Goal: Task Accomplishment & Management: Manage account settings

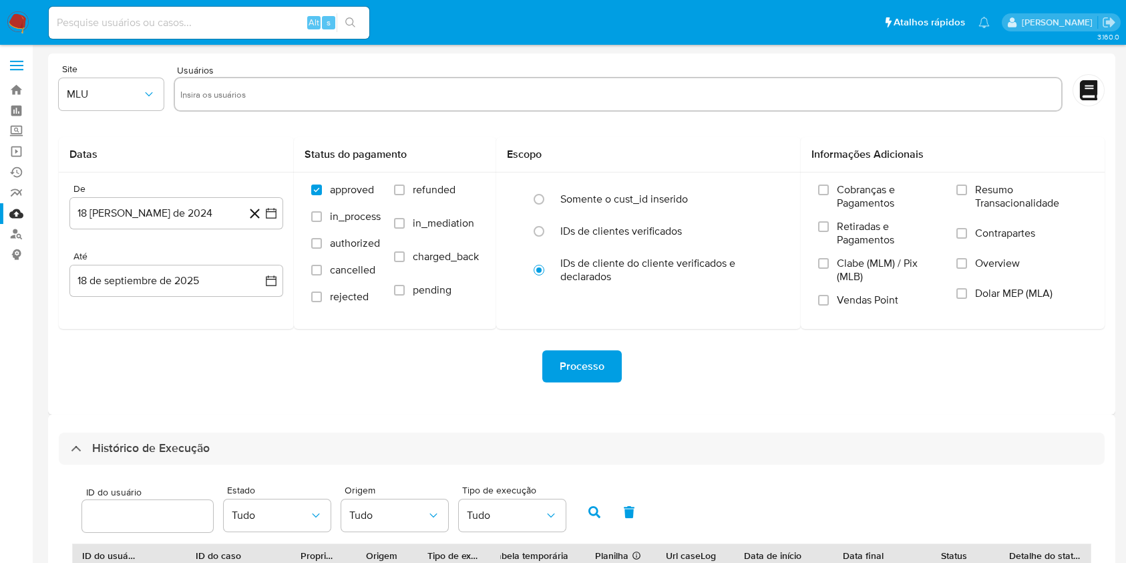
select select "100"
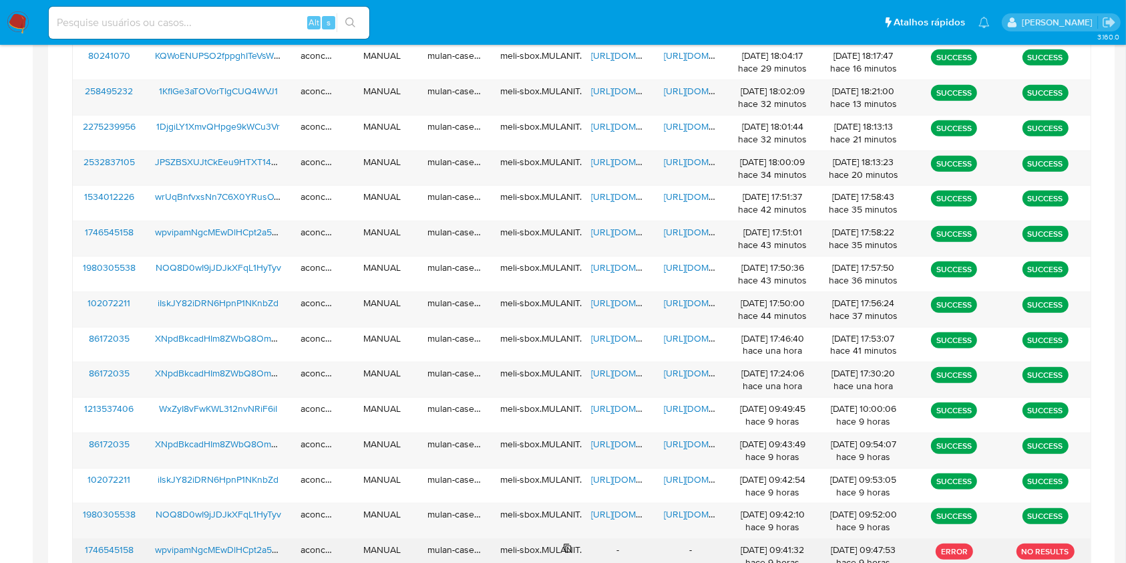
scroll to position [539, 0]
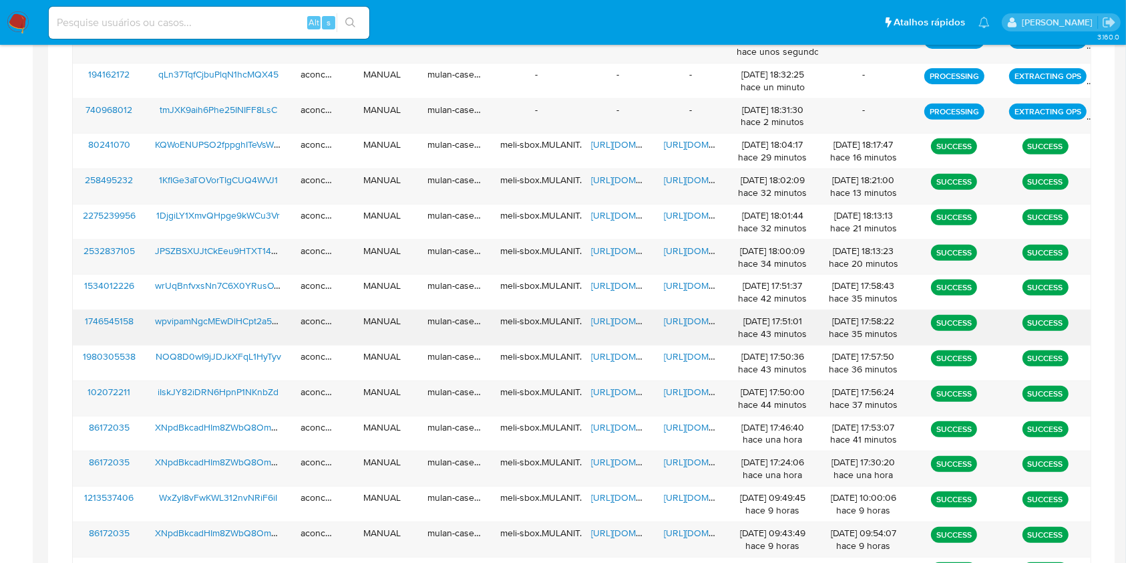
click at [682, 323] on span "[URL][DOMAIN_NAME]" at bounding box center [710, 320] width 92 height 13
click at [621, 320] on span "https://docs.google.com/spreadsheets/d/1V-ry4Ua15LbB1Pi3R-uGZQxCMcJhNduIxrQWcd8…" at bounding box center [637, 320] width 92 height 13
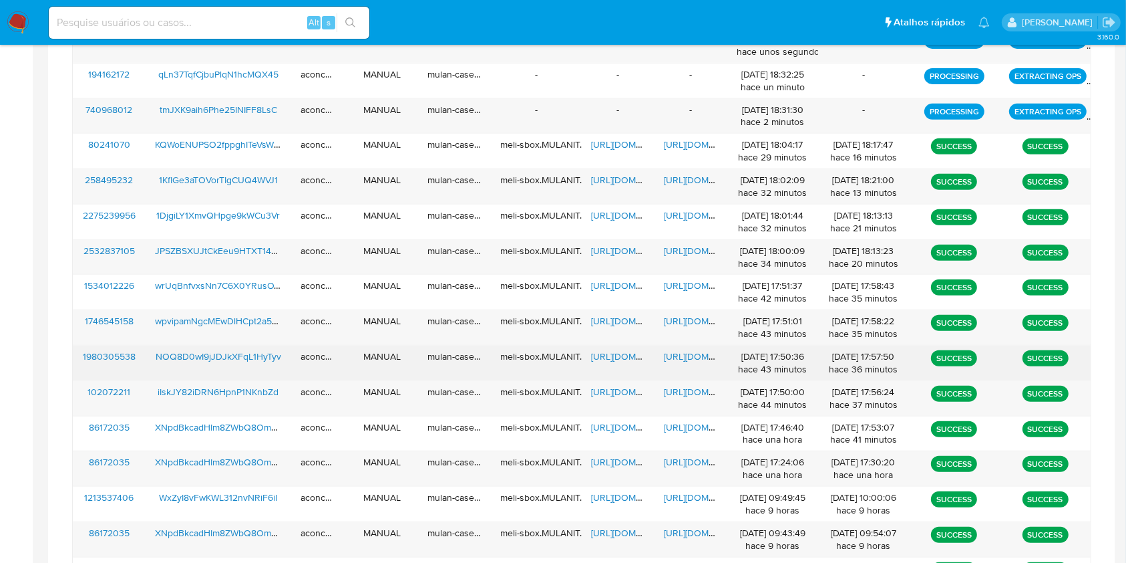
click at [680, 354] on span "[URL][DOMAIN_NAME]" at bounding box center [710, 355] width 92 height 13
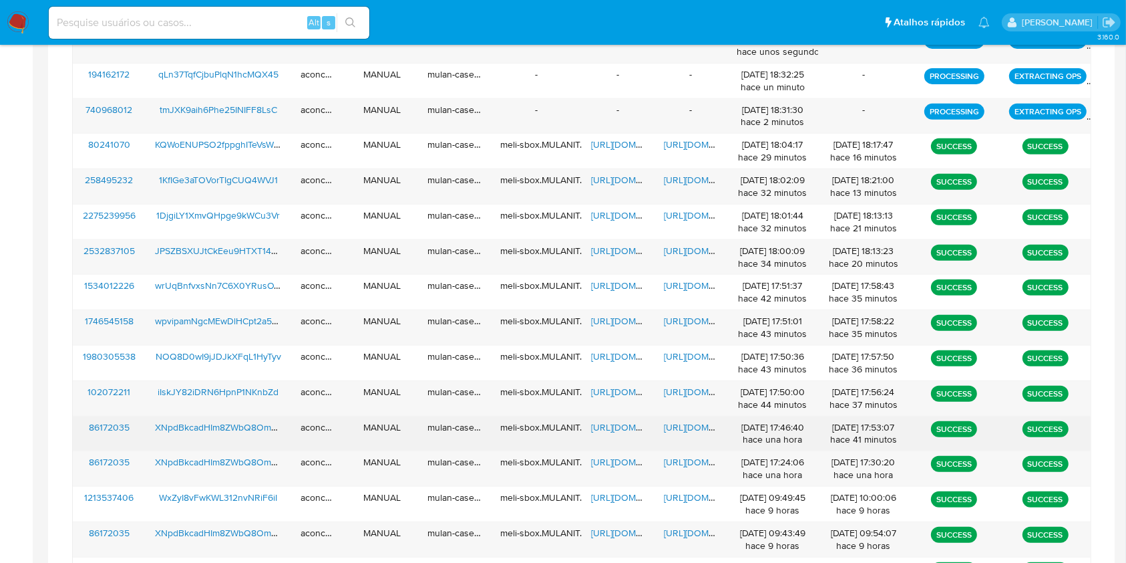
click at [679, 430] on span "[URL][DOMAIN_NAME]" at bounding box center [710, 426] width 92 height 13
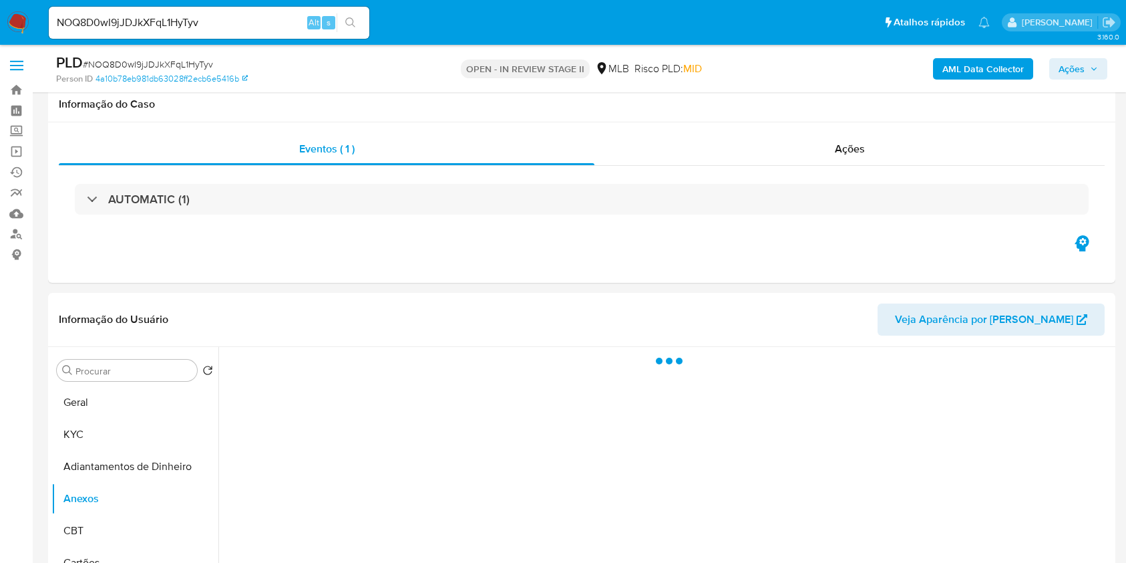
select select "10"
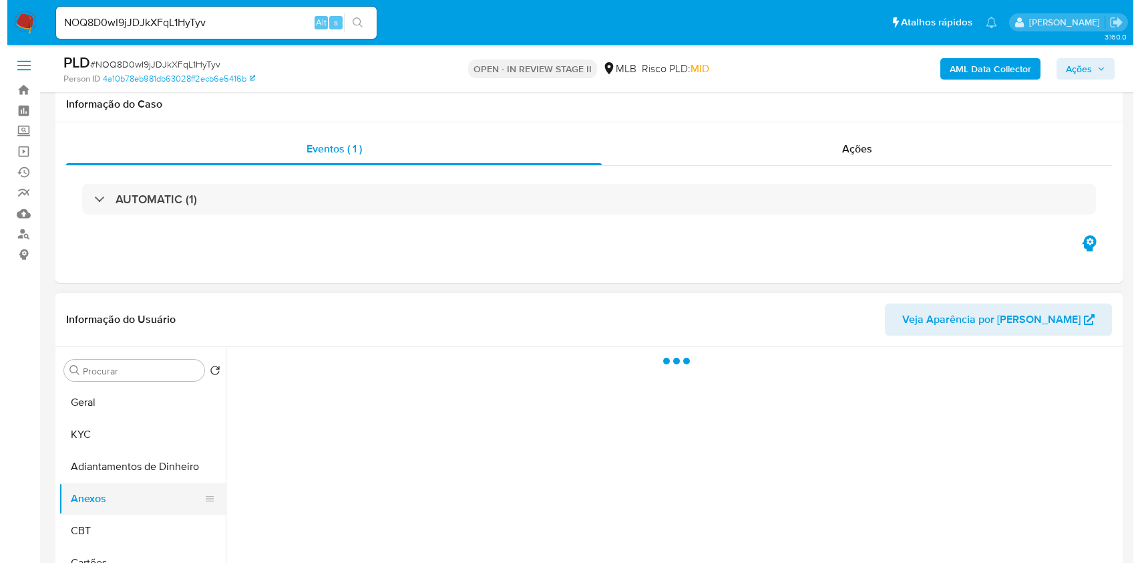
scroll to position [267, 0]
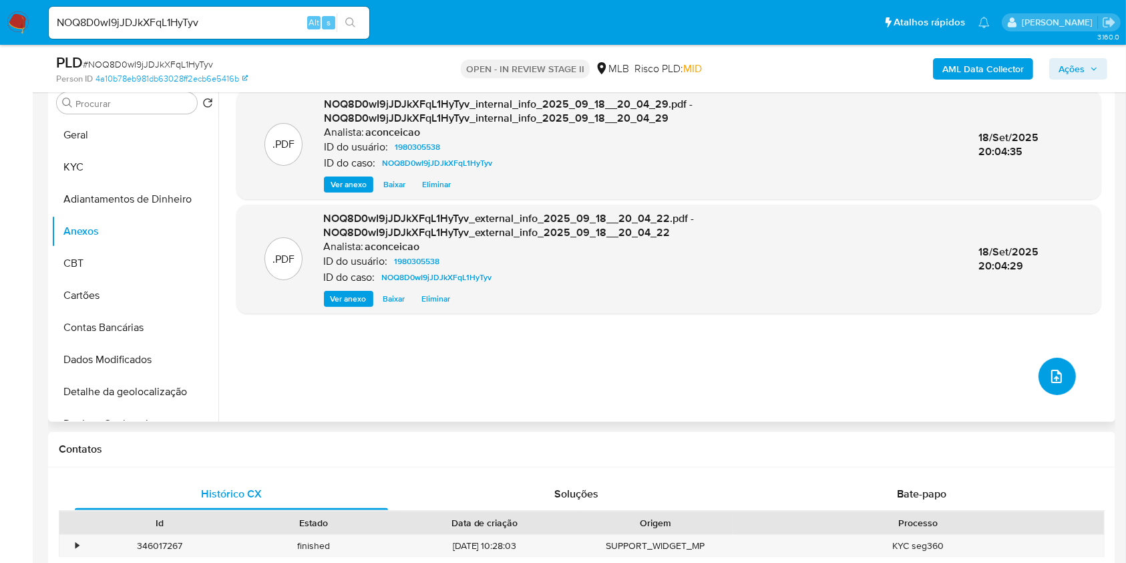
click at [1054, 383] on icon "upload-file" at bounding box center [1057, 376] width 16 height 16
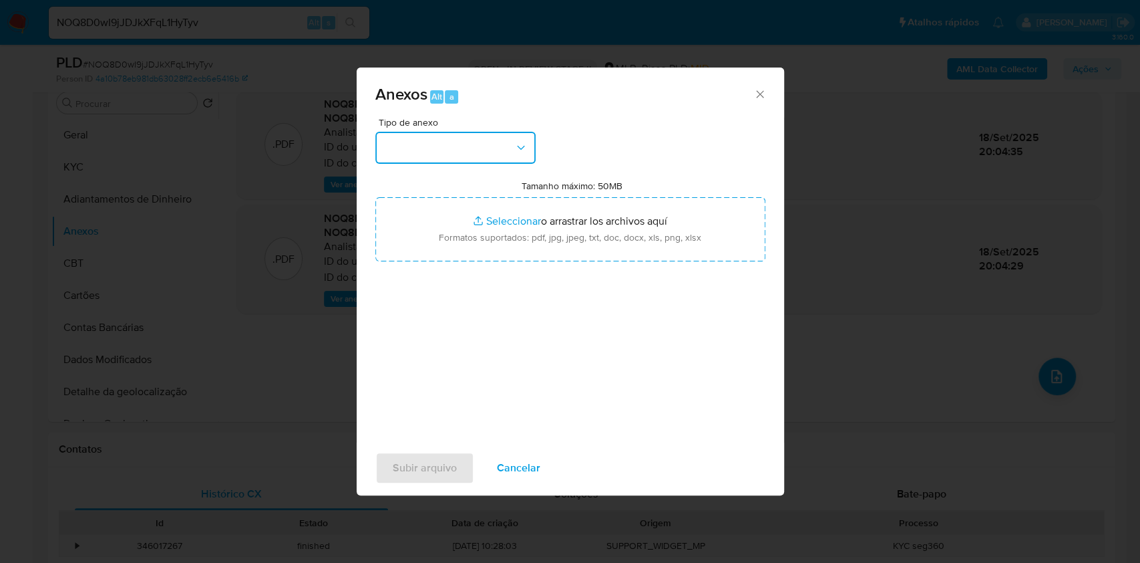
click at [493, 154] on button "button" at bounding box center [455, 148] width 160 height 32
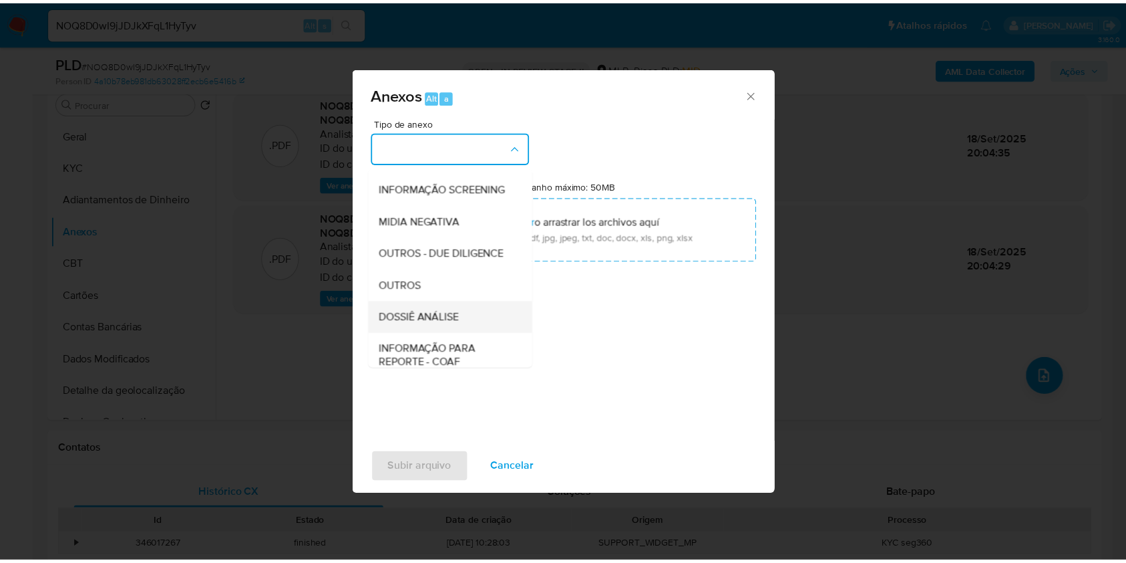
scroll to position [205, 0]
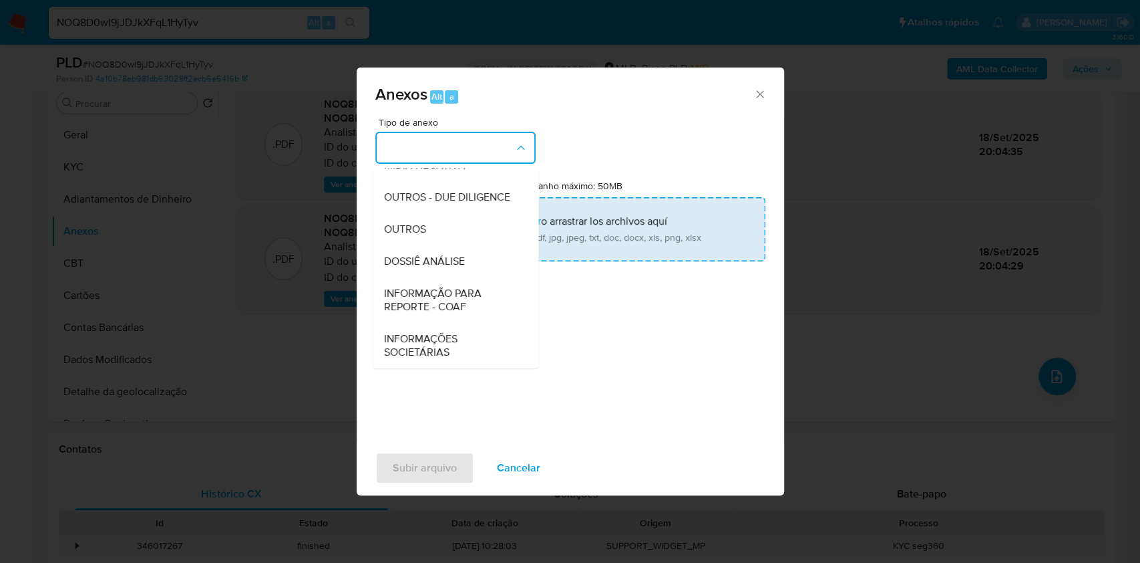
click at [445, 242] on div "OUTROS" at bounding box center [451, 229] width 136 height 32
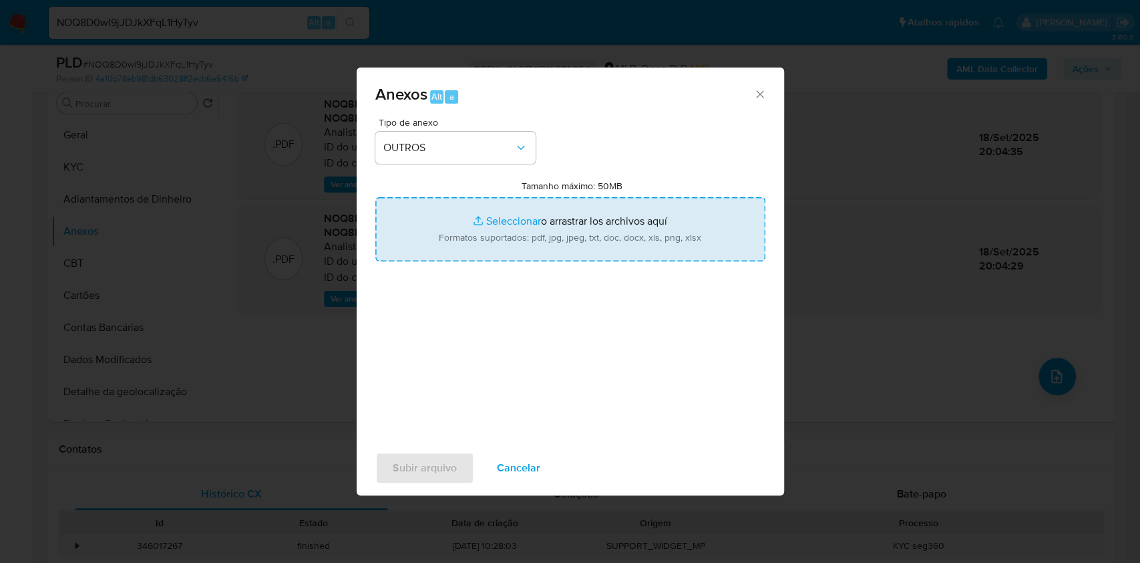
type input "C:\fakepath\SAR - XXXX - CNPJ 45296370000156 - BOM PRECO SUPERMERCADO & SERVICO…"
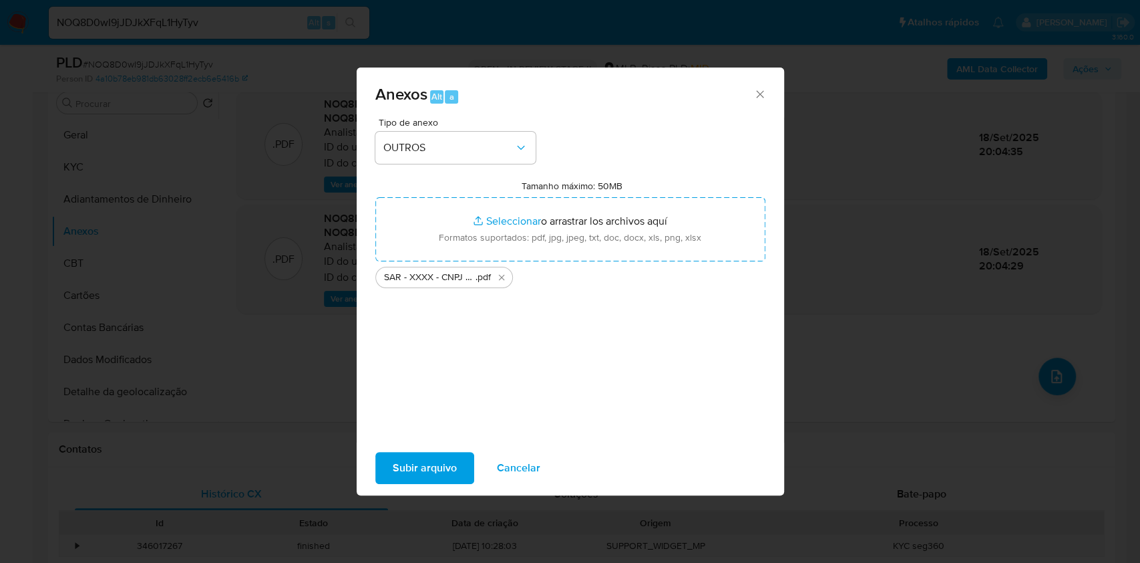
click at [444, 476] on span "Subir arquivo" at bounding box center [425, 467] width 64 height 29
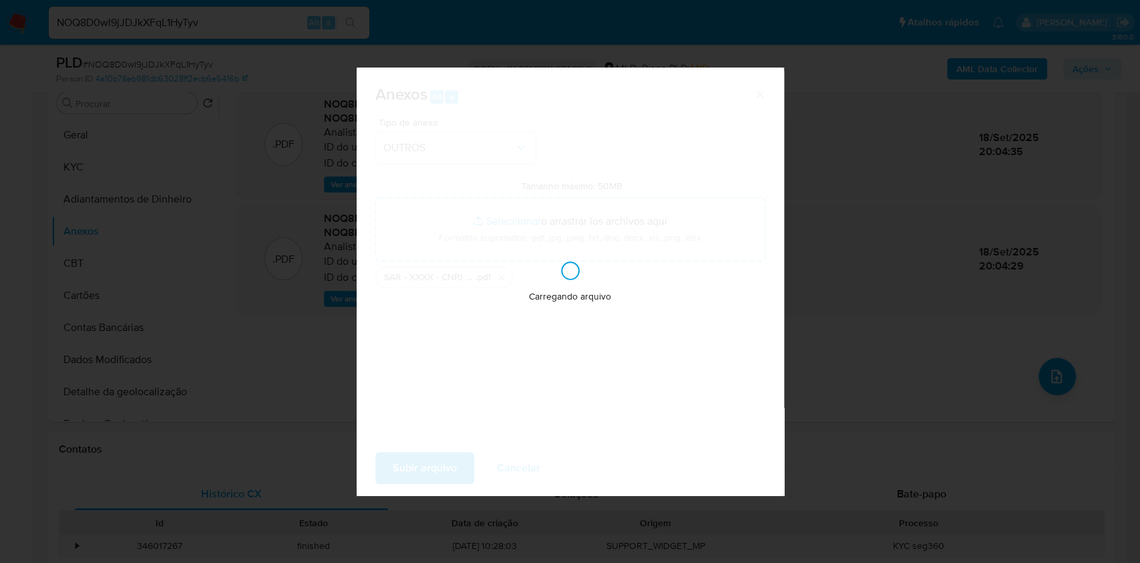
click at [905, 381] on div "Anexos Alt a Tipo de anexo OUTROS Tamanho máximo: 50MB Seleccionar archivos Sel…" at bounding box center [570, 281] width 1140 height 563
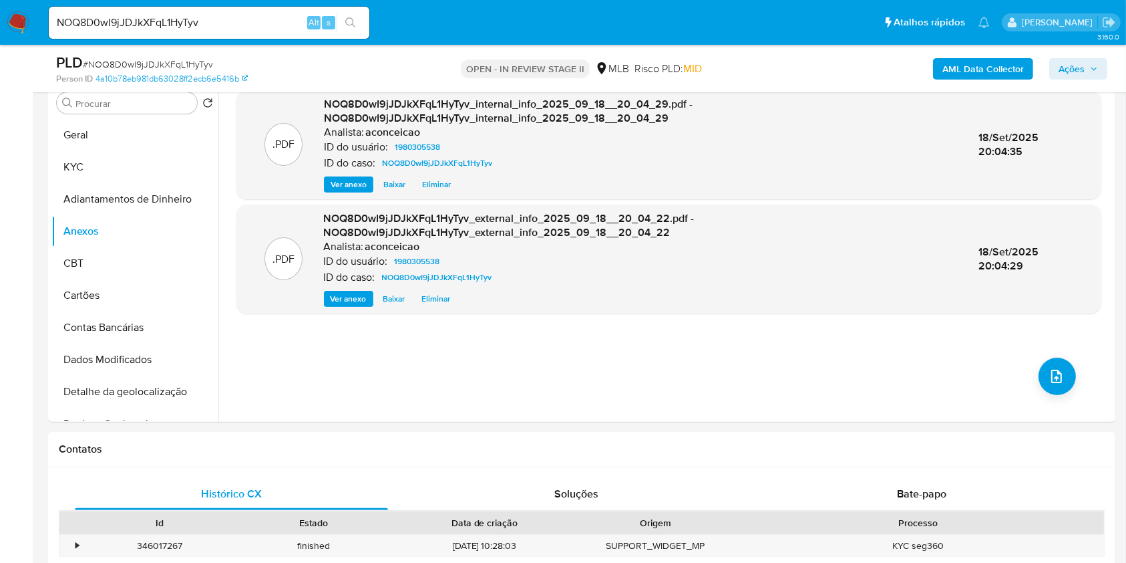
drag, startPoint x: 1068, startPoint y: 71, endPoint x: 1031, endPoint y: 80, distance: 37.6
click at [1068, 72] on span "Ações" at bounding box center [1072, 68] width 26 height 21
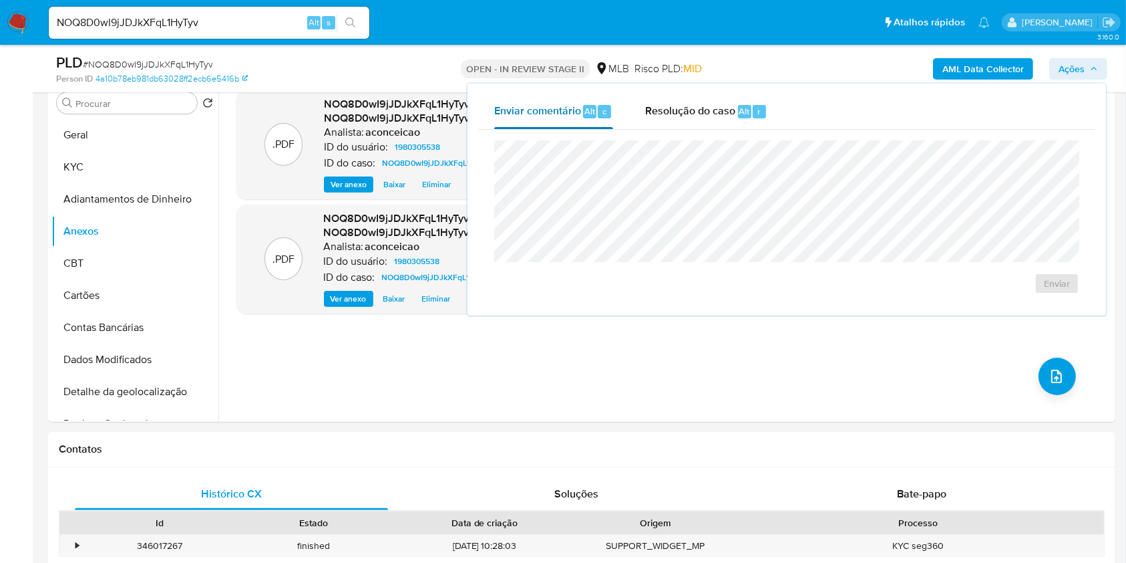
click at [563, 126] on div "Enviar comentário Alt c" at bounding box center [553, 111] width 119 height 35
click at [730, 124] on div "Resolução do caso Alt r" at bounding box center [706, 111] width 122 height 35
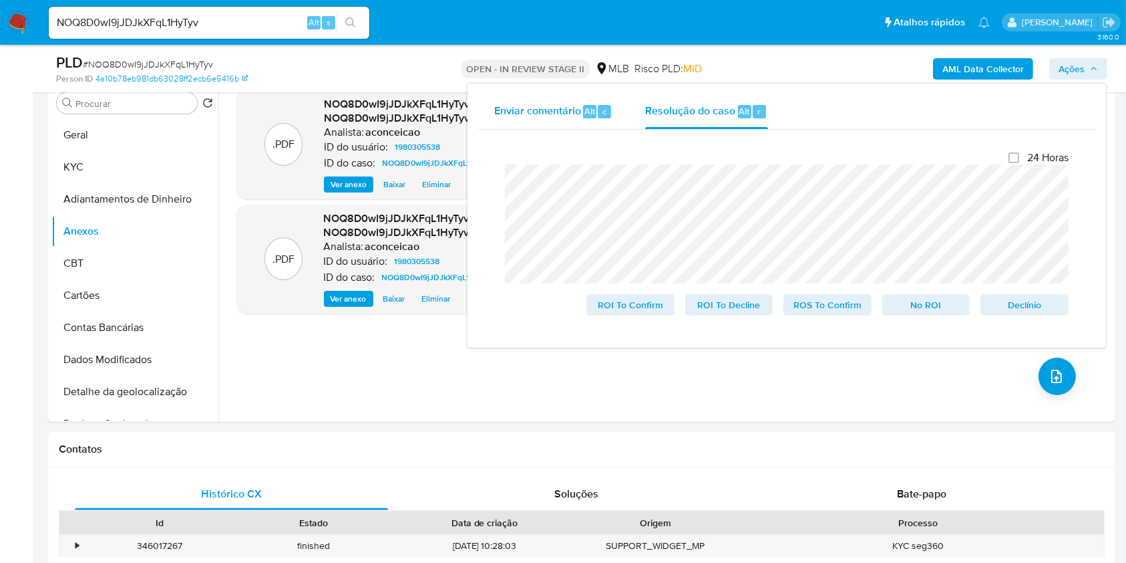
click at [537, 111] on span "Enviar comentário" at bounding box center [537, 110] width 87 height 15
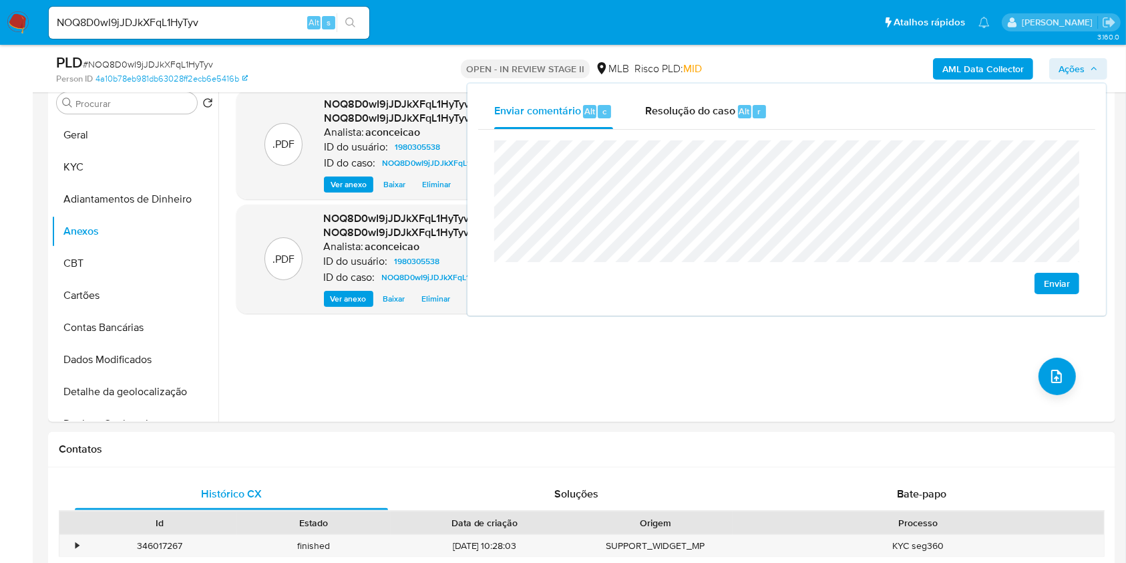
click at [0, 0] on lt-span "menso" at bounding box center [0, 0] width 0 height 0
click at [0, 0] on lt-span "poss í vel" at bounding box center [0, 0] width 0 height 0
click at [0, 0] on lt-span "devido às" at bounding box center [0, 0] width 0 height 0
click at [0, 0] on lt-span "n ã o" at bounding box center [0, 0] width 0 height 0
click at [0, 0] on lt-span "devido à" at bounding box center [0, 0] width 0 height 0
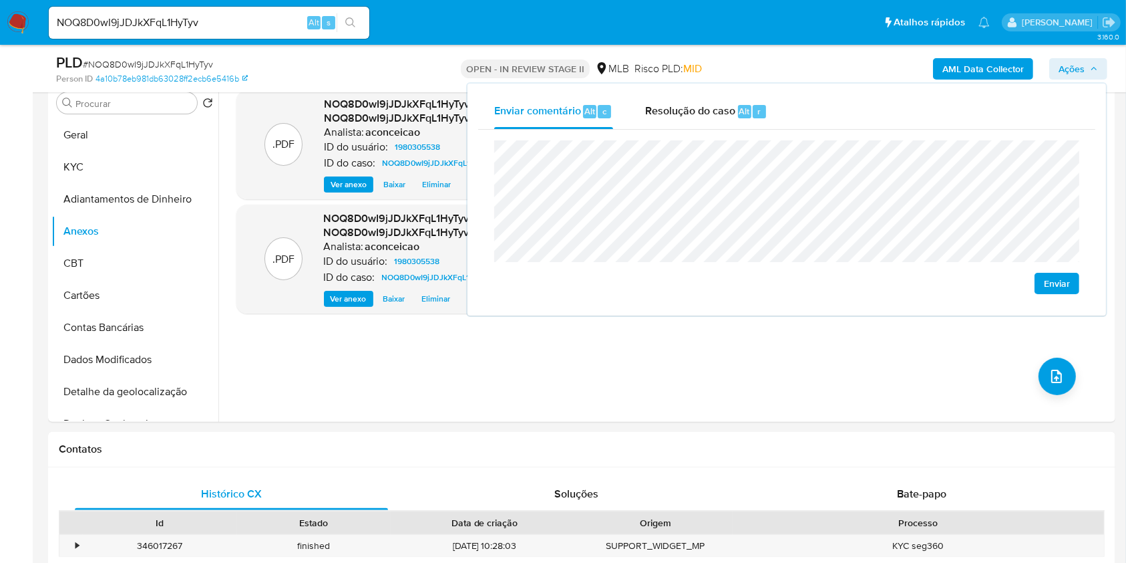
click at [1052, 287] on span "Enviar" at bounding box center [1057, 283] width 26 height 19
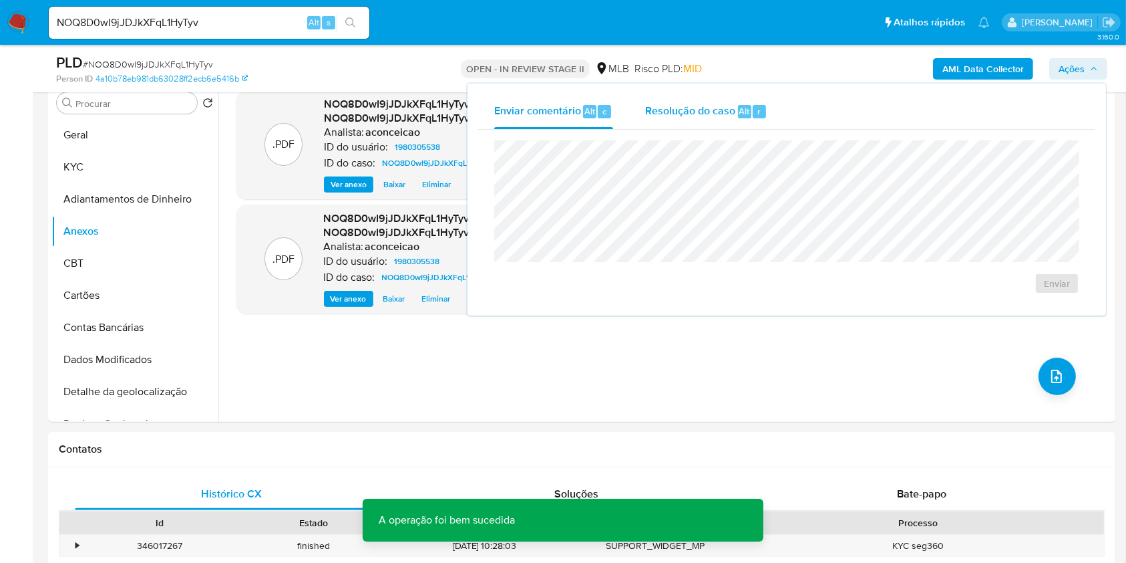
drag, startPoint x: 695, startPoint y: 110, endPoint x: 768, endPoint y: 124, distance: 74.3
click at [695, 111] on span "Resolução do caso" at bounding box center [690, 110] width 90 height 15
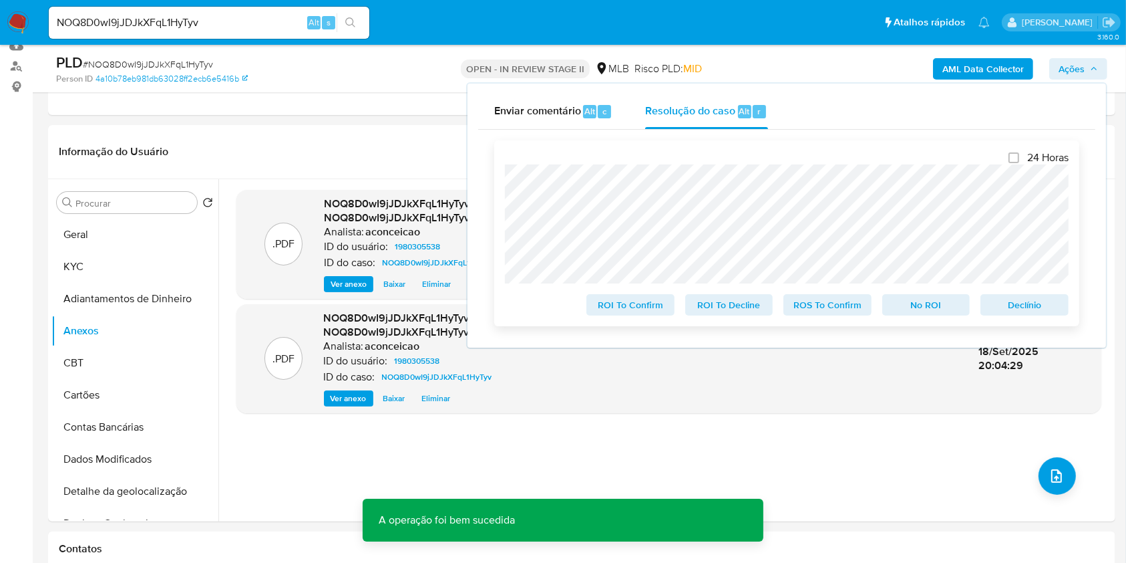
scroll to position [89, 0]
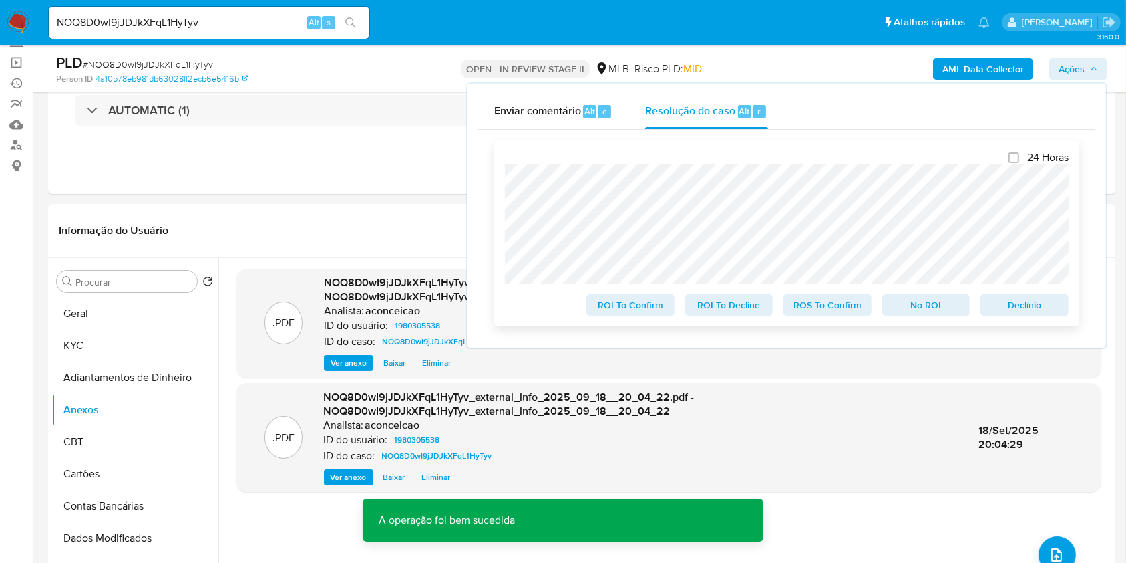
click at [841, 301] on span "ROS To Confirm" at bounding box center [827, 304] width 69 height 19
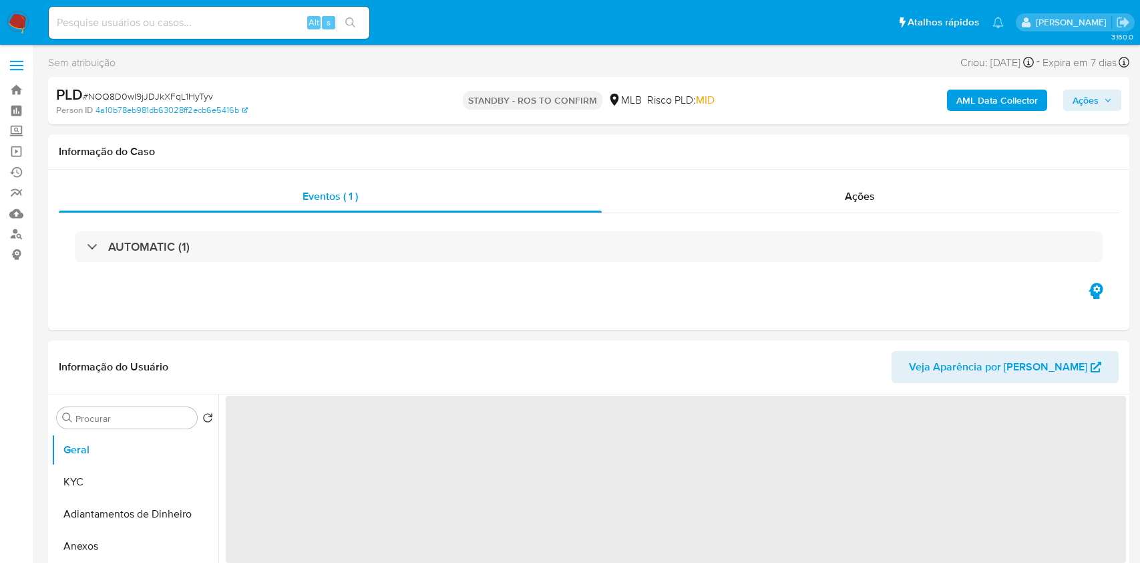
select select "10"
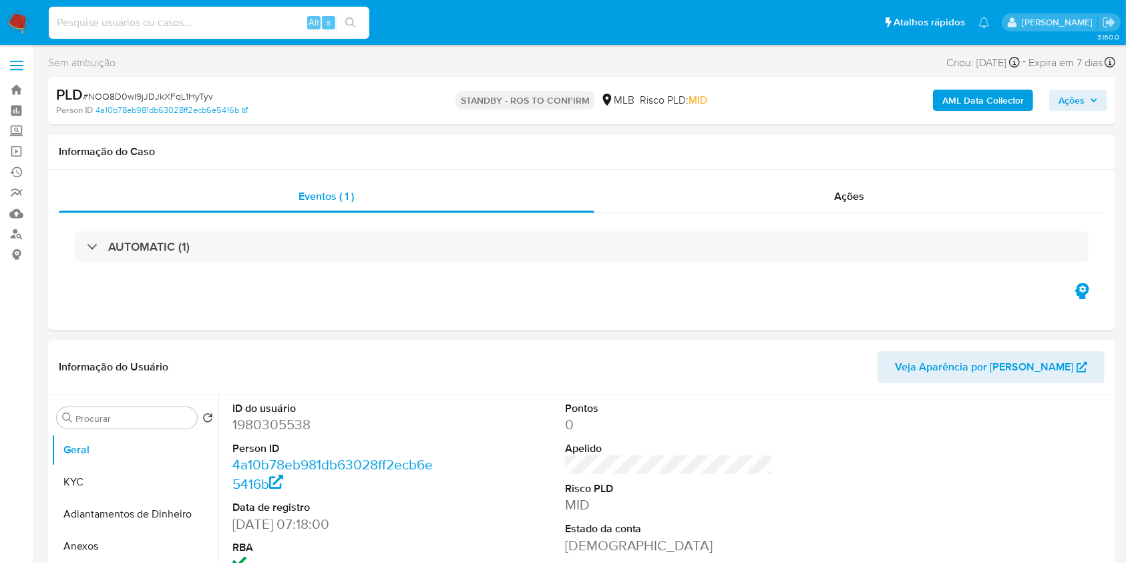
drag, startPoint x: 216, startPoint y: 19, endPoint x: 265, endPoint y: 24, distance: 49.7
click at [215, 19] on input at bounding box center [209, 22] width 321 height 17
paste input "wpvipamNgcMEwDlHCpt2a5a4"
type input "wpvipamNgcMEwDlHCpt2a5a4"
click at [344, 19] on button "search-icon" at bounding box center [350, 22] width 27 height 19
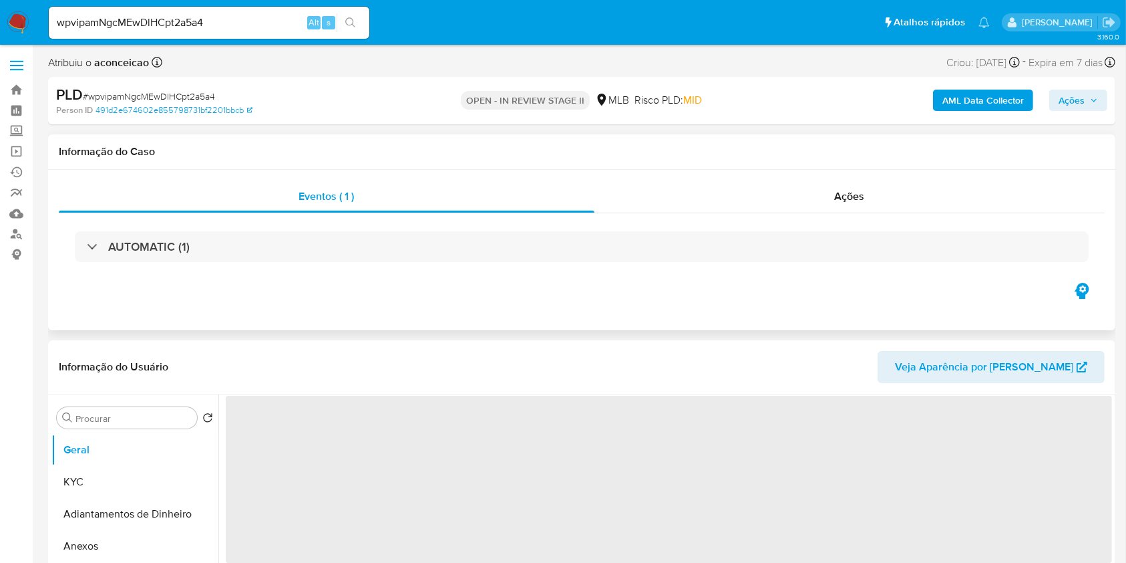
select select "10"
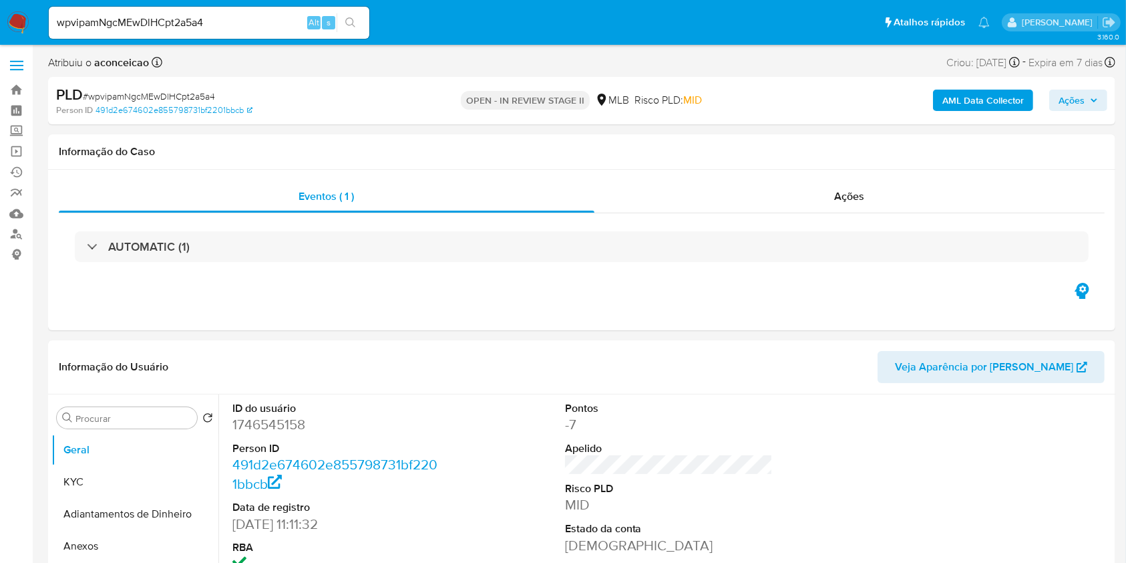
click at [235, 19] on input "wpvipamNgcMEwDlHCpt2a5a4" at bounding box center [209, 22] width 321 height 17
click at [355, 33] on div "wpvipamNgcMEwDlHCpt2a5a4 Alt s" at bounding box center [209, 23] width 321 height 32
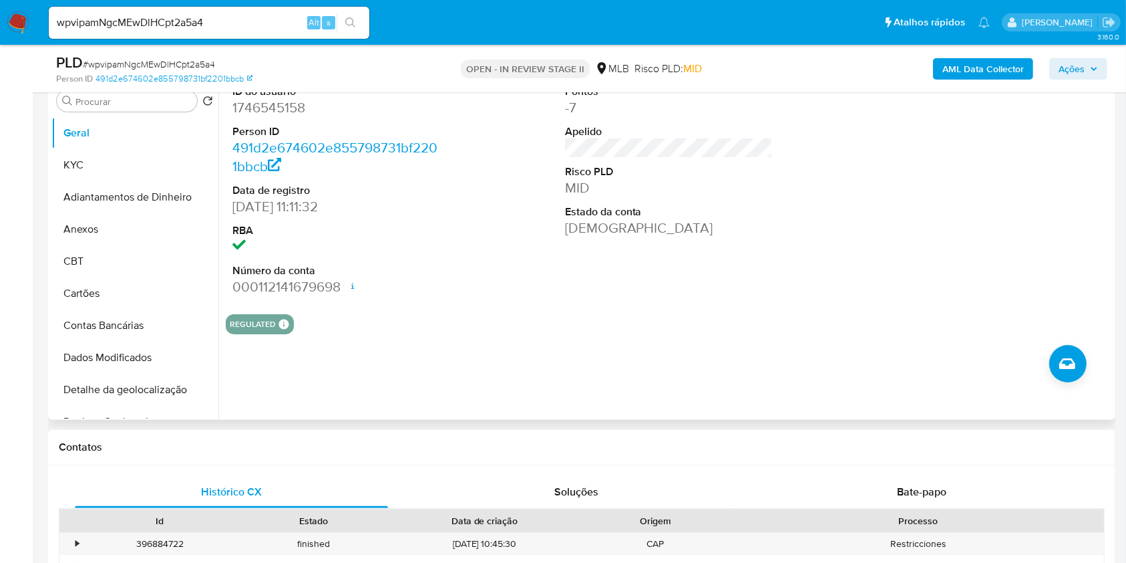
scroll to position [178, 0]
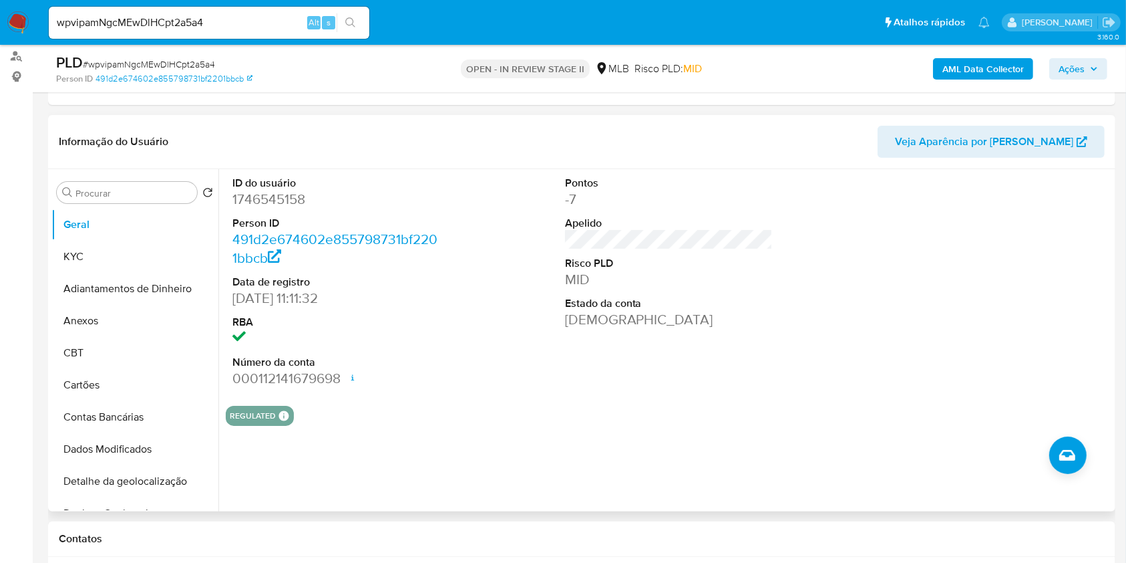
drag, startPoint x: 120, startPoint y: 265, endPoint x: 219, endPoint y: 267, distance: 99.6
click at [120, 265] on button "KYC" at bounding box center [134, 257] width 167 height 32
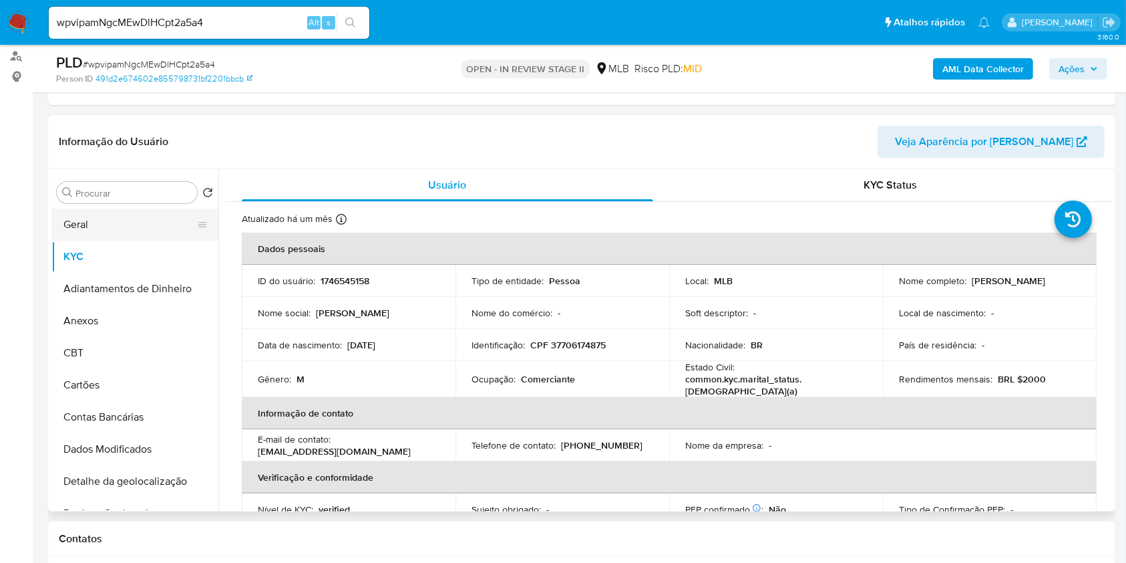
click at [116, 226] on button "Geral" at bounding box center [129, 224] width 156 height 32
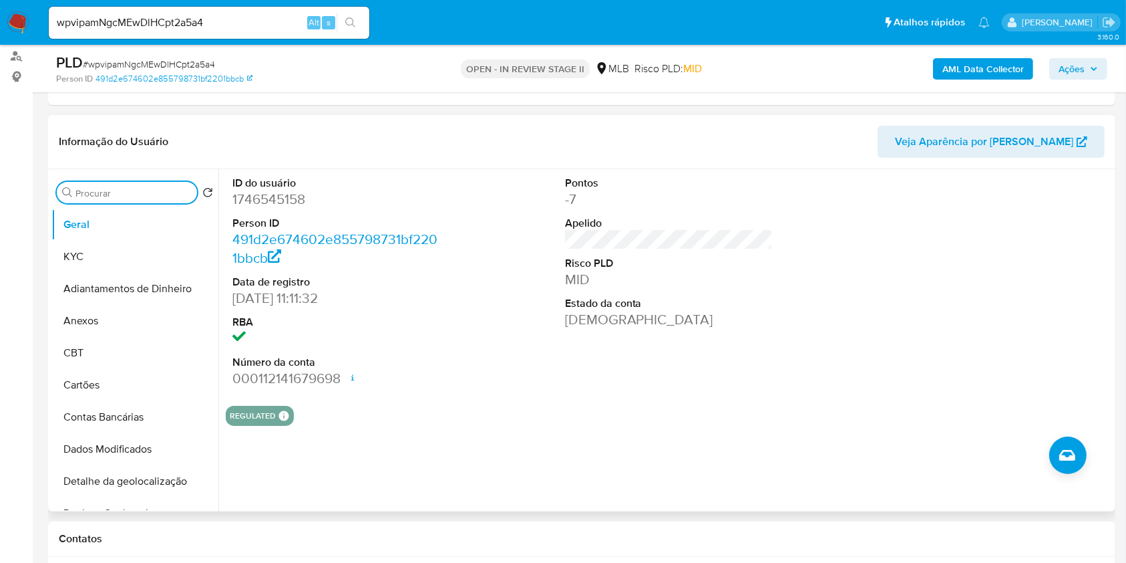
click at [171, 190] on input "Procurar" at bounding box center [133, 193] width 116 height 12
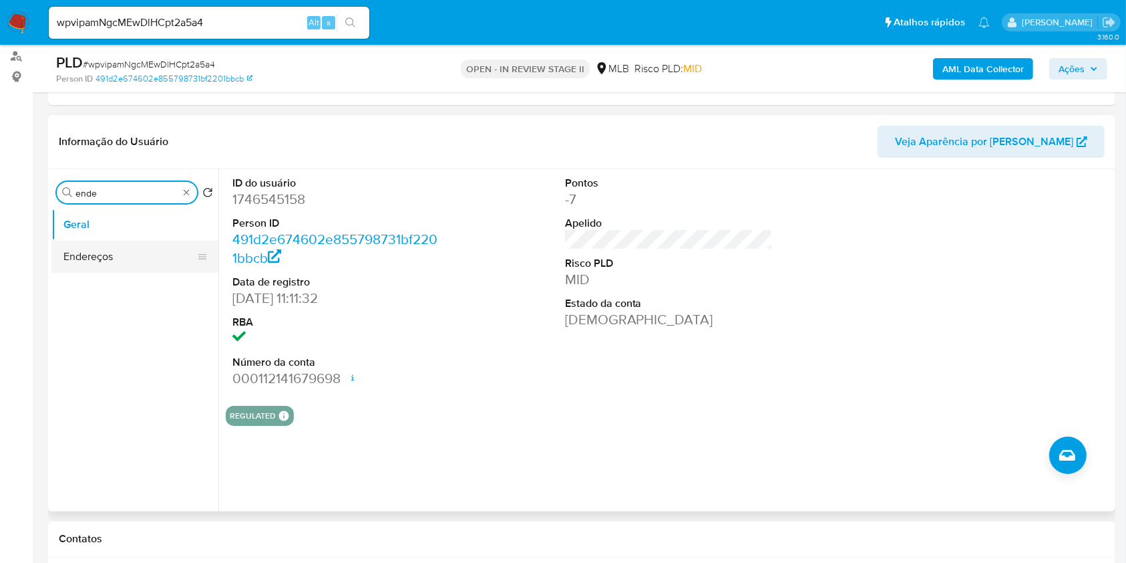
type input "ende"
drag, startPoint x: 140, startPoint y: 245, endPoint x: 144, endPoint y: 251, distance: 6.9
click at [142, 247] on button "Endereços" at bounding box center [134, 257] width 167 height 32
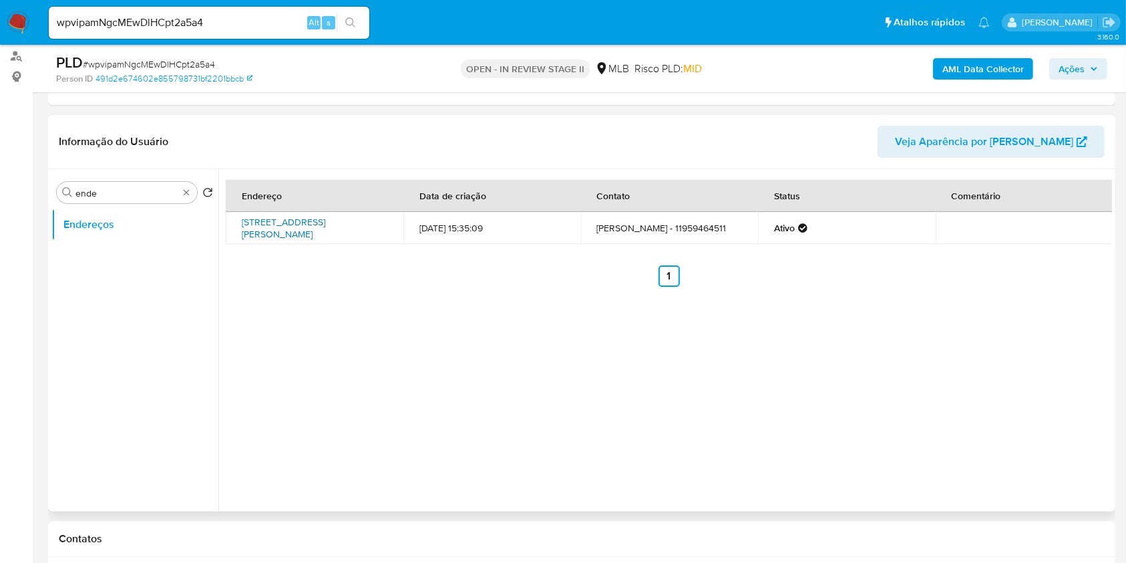
click at [325, 225] on link "Rua Mateus Leme 68, São Paulo, São Paulo, 02408080, Brasil 68" at bounding box center [284, 227] width 84 height 25
click at [182, 200] on div "Procurar ende" at bounding box center [127, 192] width 140 height 21
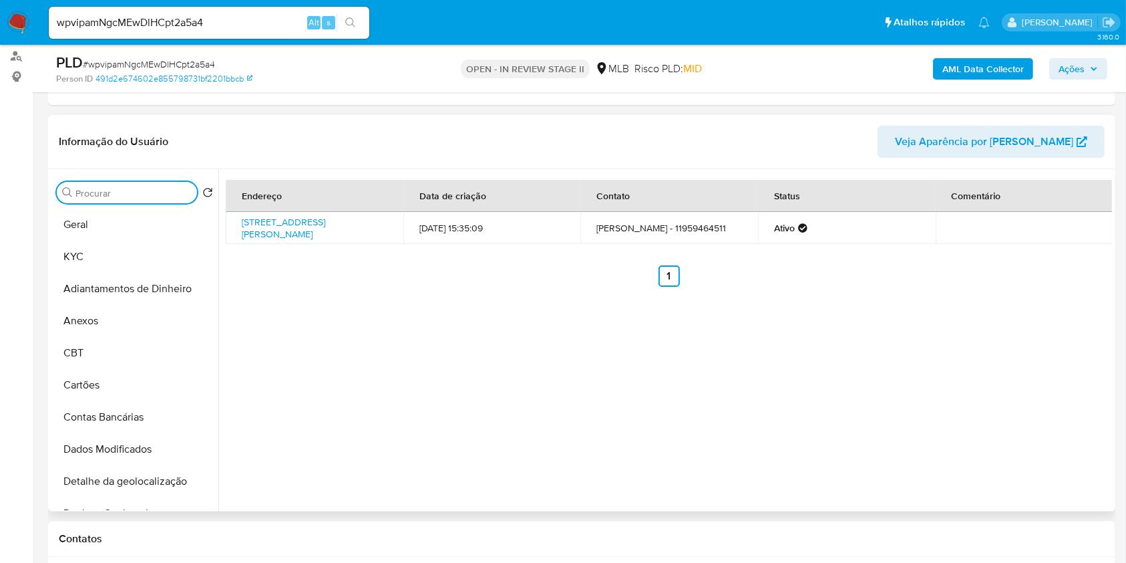
click at [178, 196] on input "Procurar" at bounding box center [133, 193] width 116 height 12
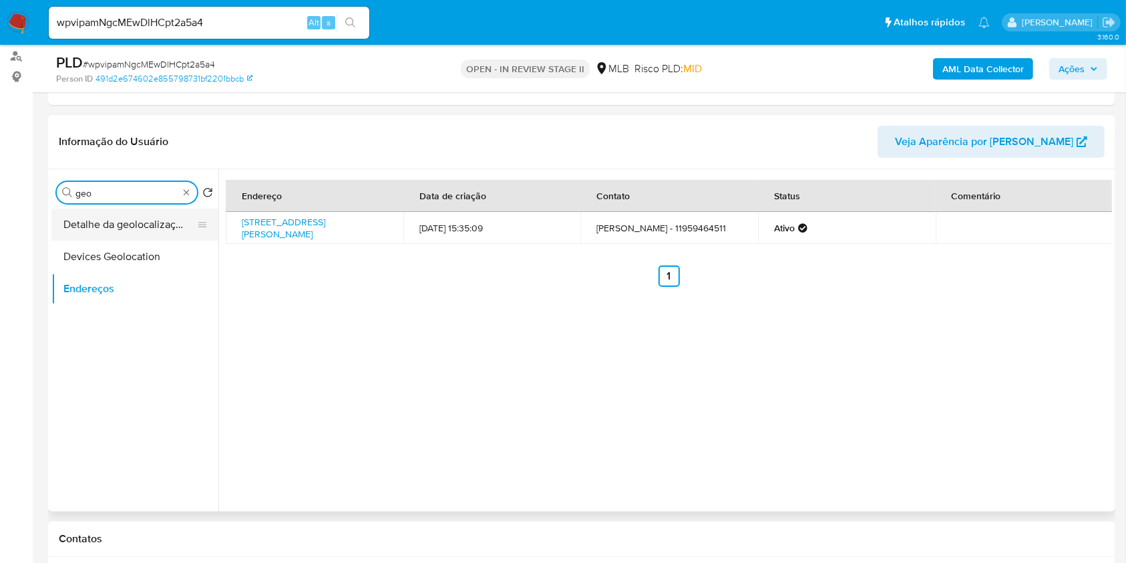
type input "geo"
click at [166, 237] on button "Detalhe da geolocalização" at bounding box center [129, 224] width 156 height 32
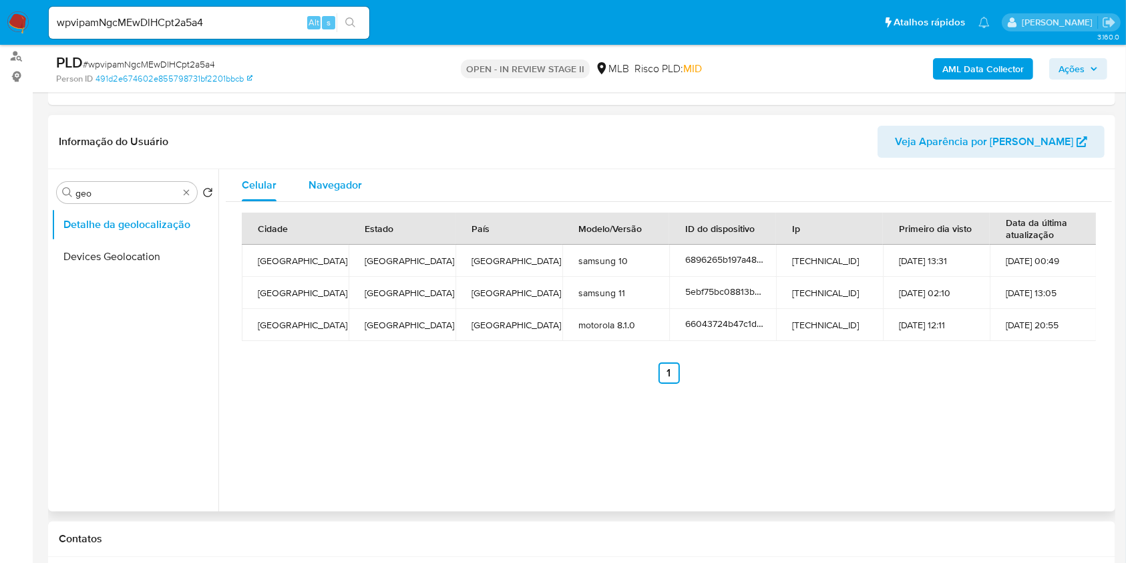
click at [351, 190] on span "Navegador" at bounding box center [335, 184] width 53 height 15
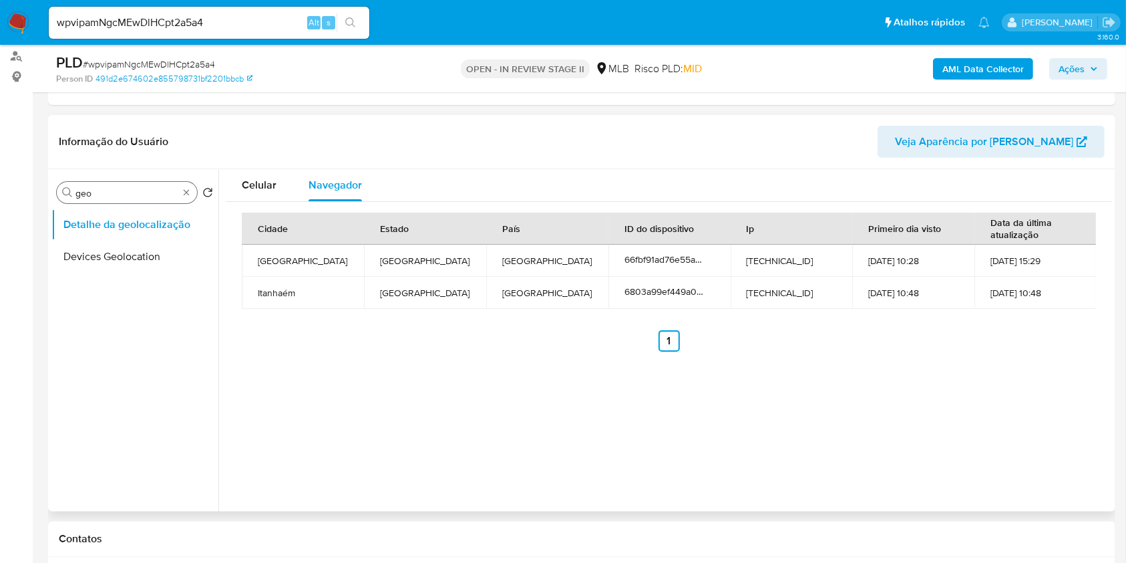
click at [179, 194] on div "Procurar geo" at bounding box center [127, 192] width 140 height 21
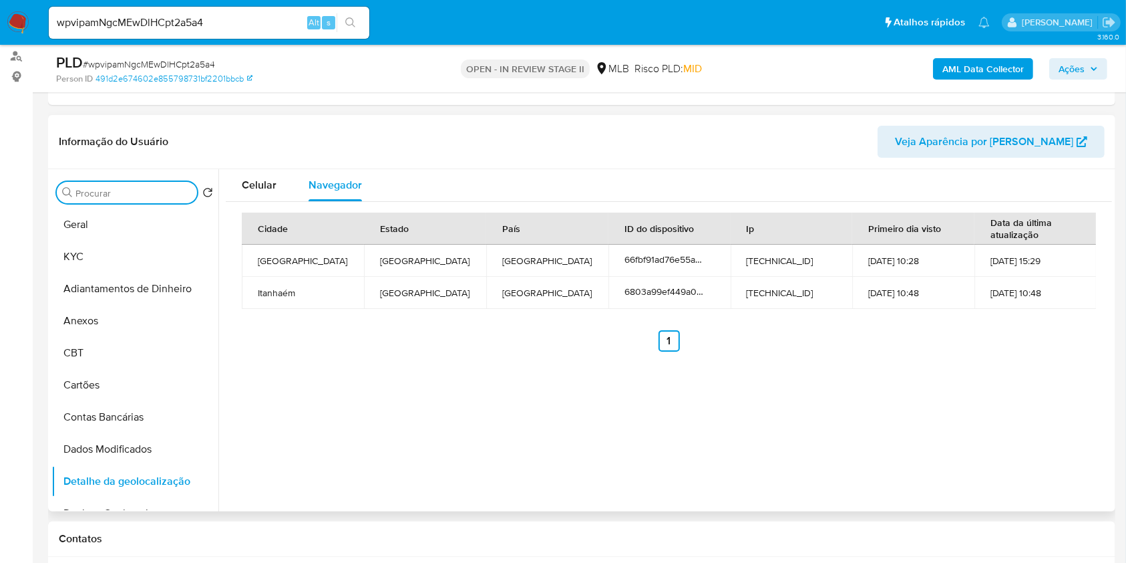
click at [168, 195] on input "Procurar" at bounding box center [133, 193] width 116 height 12
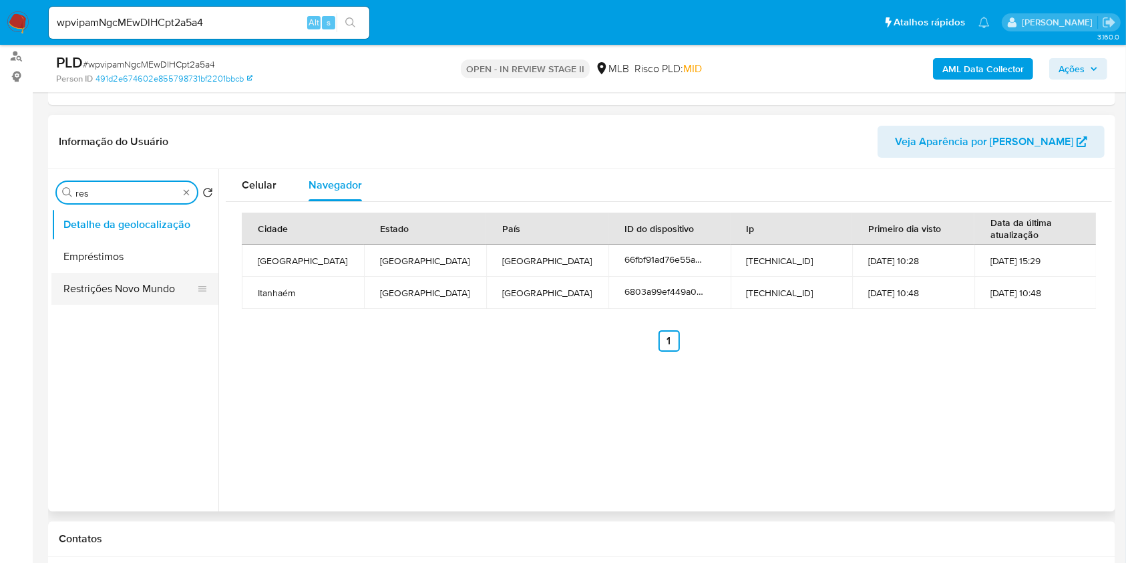
type input "res"
click at [124, 293] on button "Restrições Novo Mundo" at bounding box center [129, 289] width 156 height 32
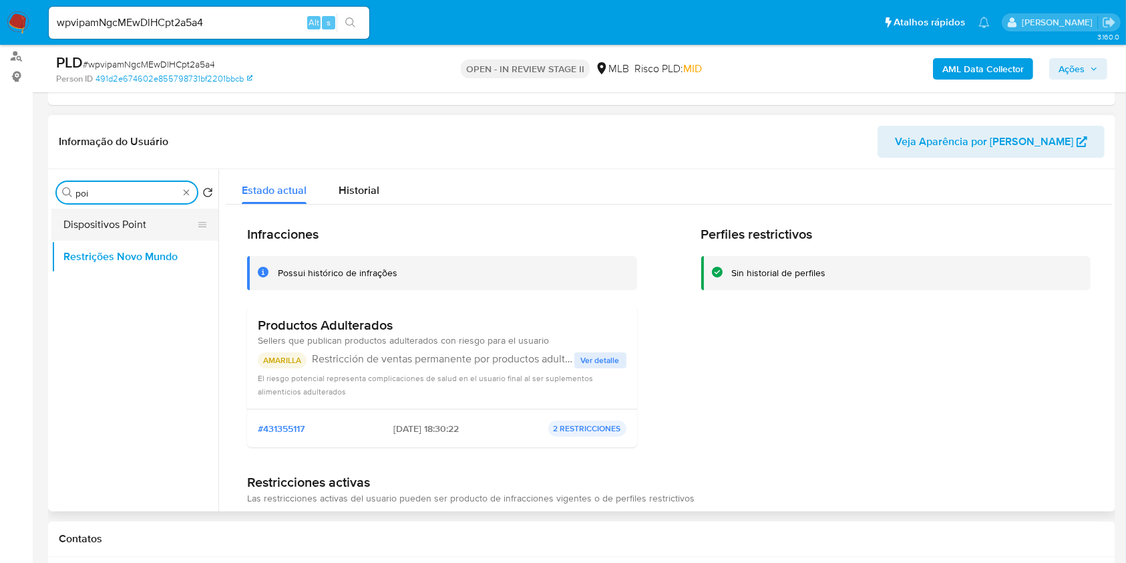
type input "poi"
click at [159, 223] on button "Dispositivos Point" at bounding box center [129, 224] width 156 height 32
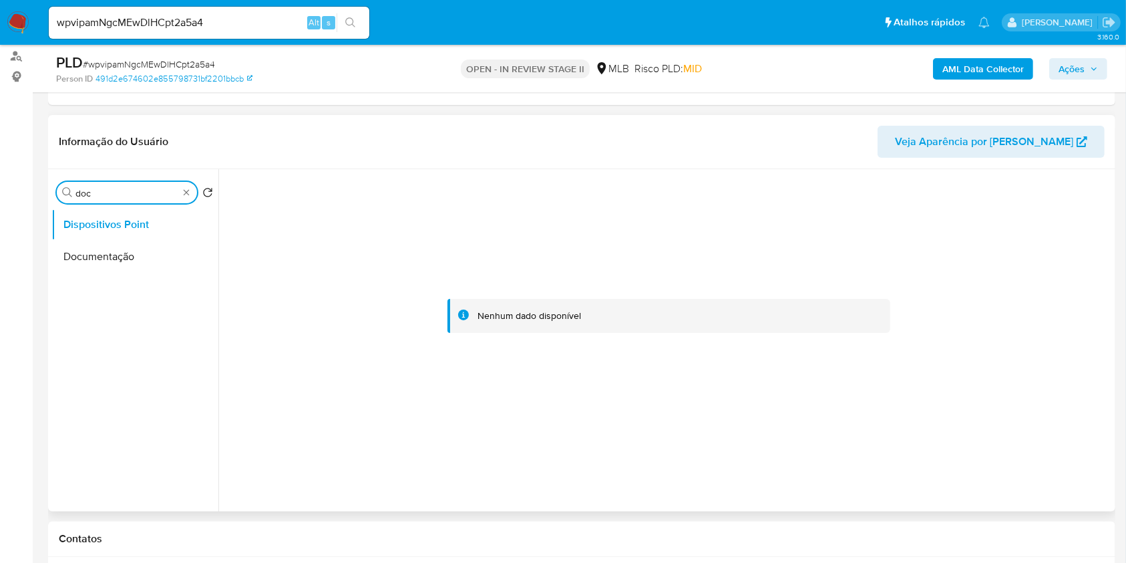
type input "doc"
click at [130, 287] on ul "Dispositivos Point Documentação" at bounding box center [134, 358] width 167 height 301
drag, startPoint x: 132, startPoint y: 259, endPoint x: 198, endPoint y: 254, distance: 65.7
click at [132, 260] on button "Documentação" at bounding box center [134, 257] width 167 height 32
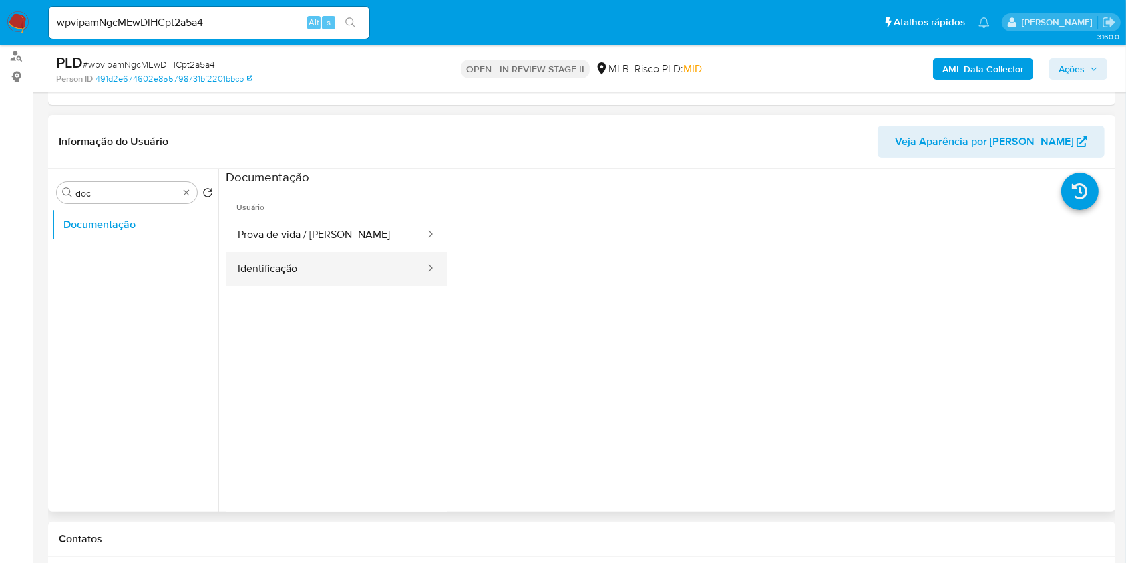
click at [365, 258] on button "Identificação" at bounding box center [326, 269] width 200 height 34
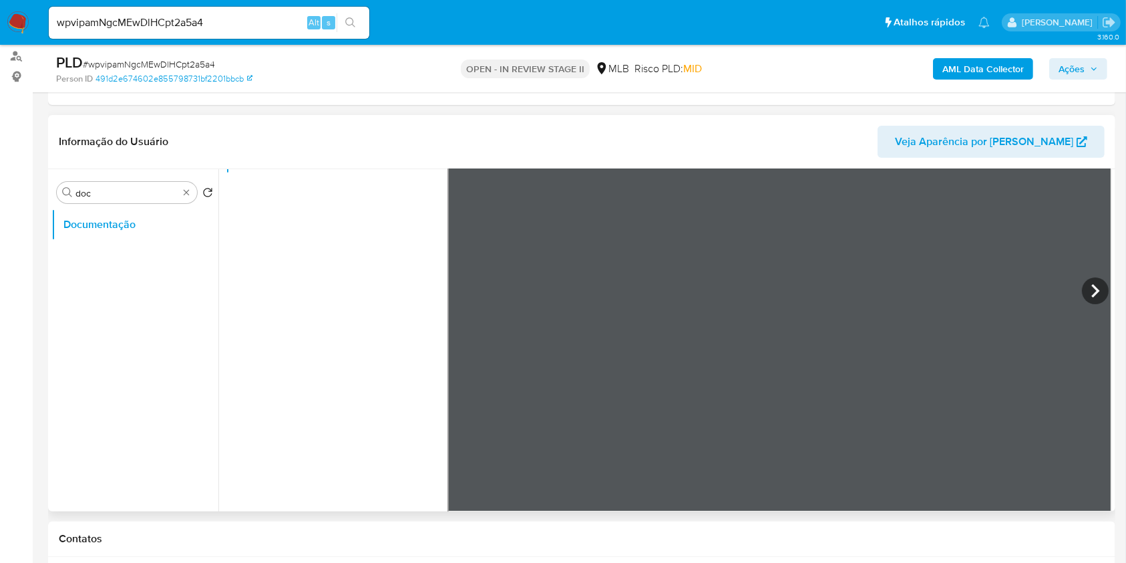
scroll to position [0, 0]
click at [1090, 292] on icon at bounding box center [1095, 290] width 27 height 27
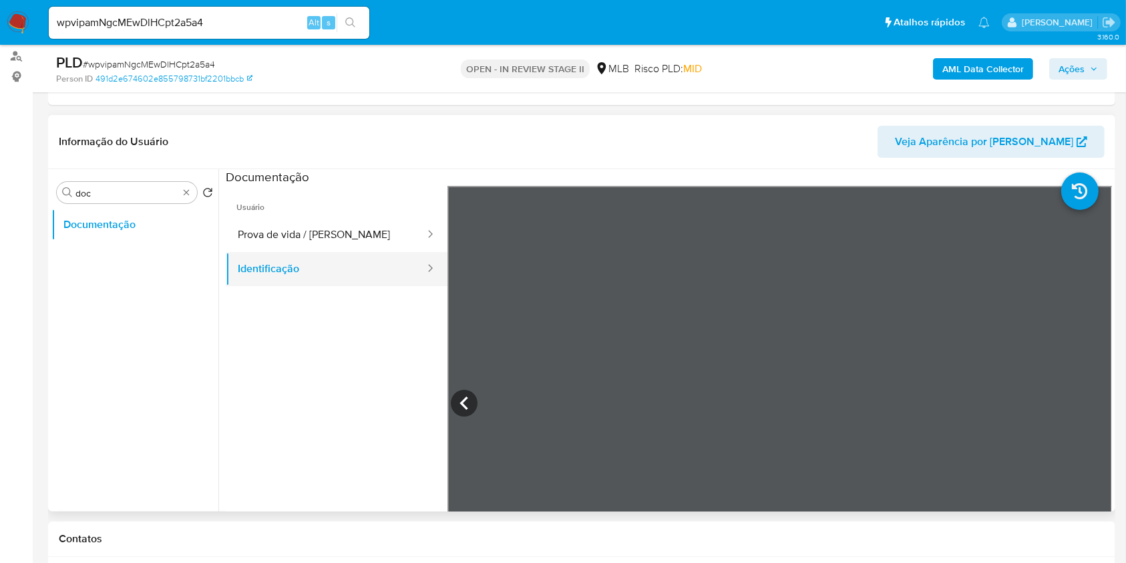
click at [334, 261] on button "Identificação" at bounding box center [326, 269] width 200 height 34
drag, startPoint x: 329, startPoint y: 243, endPoint x: 385, endPoint y: 253, distance: 57.8
click at [329, 244] on button "Prova de vida / Selfie" at bounding box center [326, 235] width 200 height 34
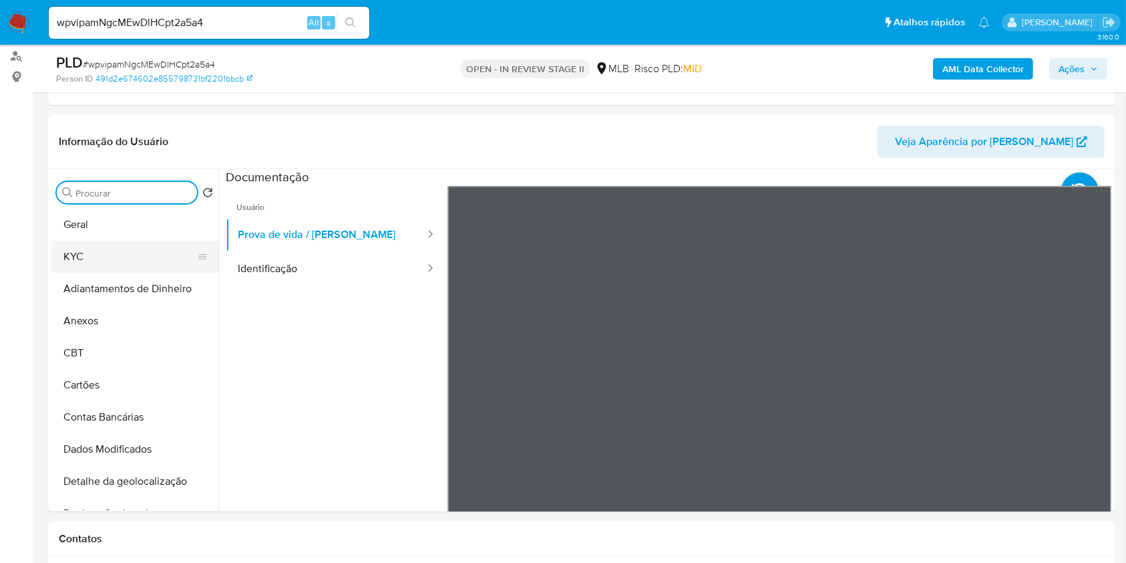
drag, startPoint x: 142, startPoint y: 264, endPoint x: 165, endPoint y: 264, distance: 23.4
click at [141, 265] on button "KYC" at bounding box center [129, 257] width 156 height 32
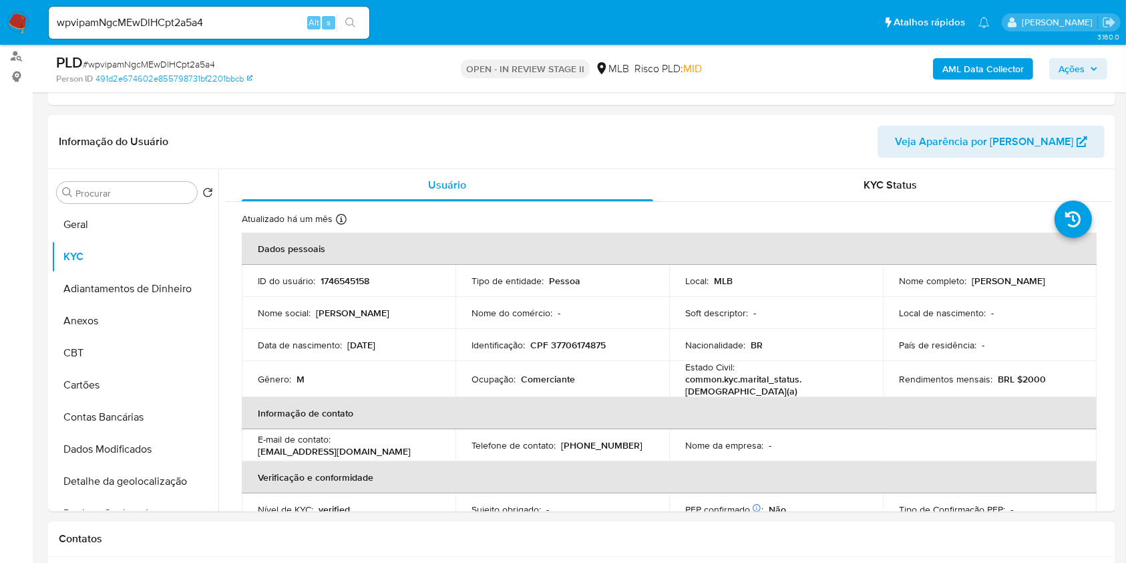
click at [555, 377] on p "Comerciante" at bounding box center [548, 379] width 54 height 12
copy div "Ocupação : Comerciante"
drag, startPoint x: 616, startPoint y: 151, endPoint x: 788, endPoint y: 134, distance: 173.2
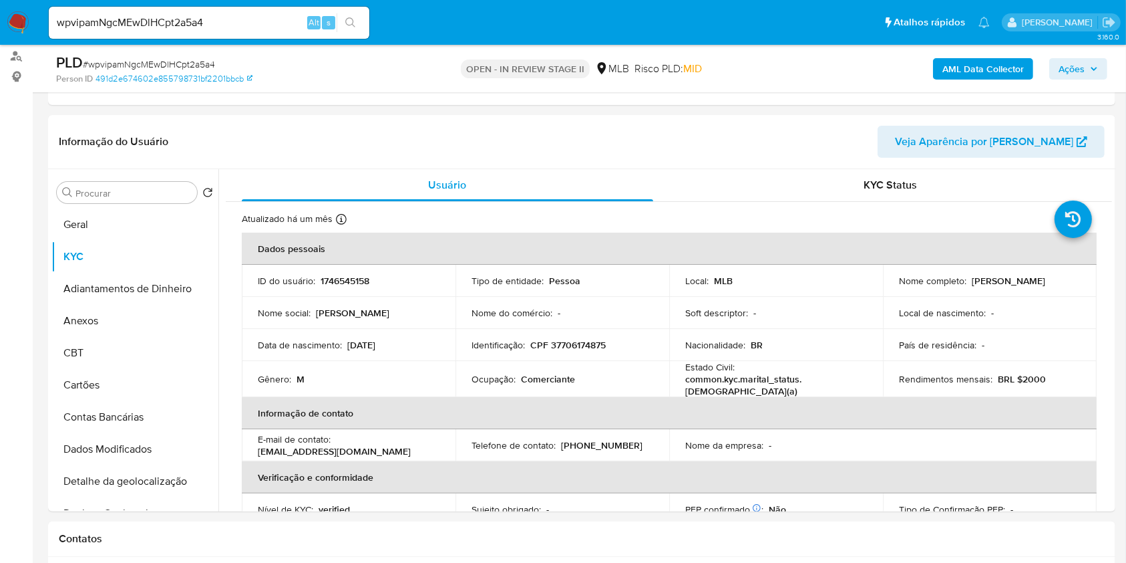
click at [617, 150] on header "Informação do Usuário Veja Aparência por Pessoa" at bounding box center [582, 142] width 1046 height 32
click at [962, 73] on b "AML Data Collector" at bounding box center [984, 68] width 82 height 21
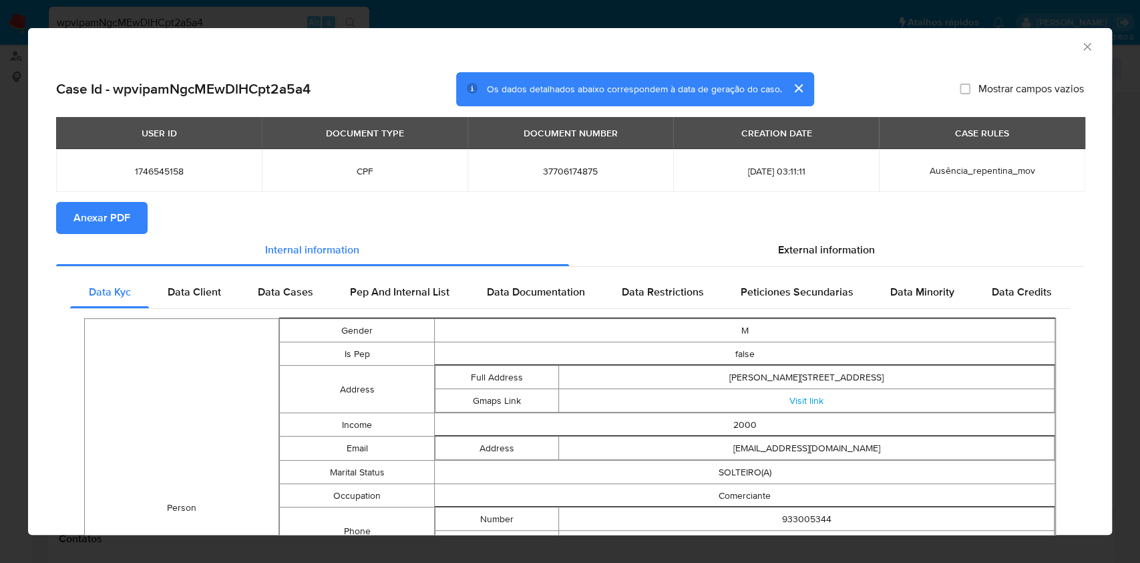
click at [1081, 47] on icon "Fechar a janela" at bounding box center [1087, 46] width 13 height 13
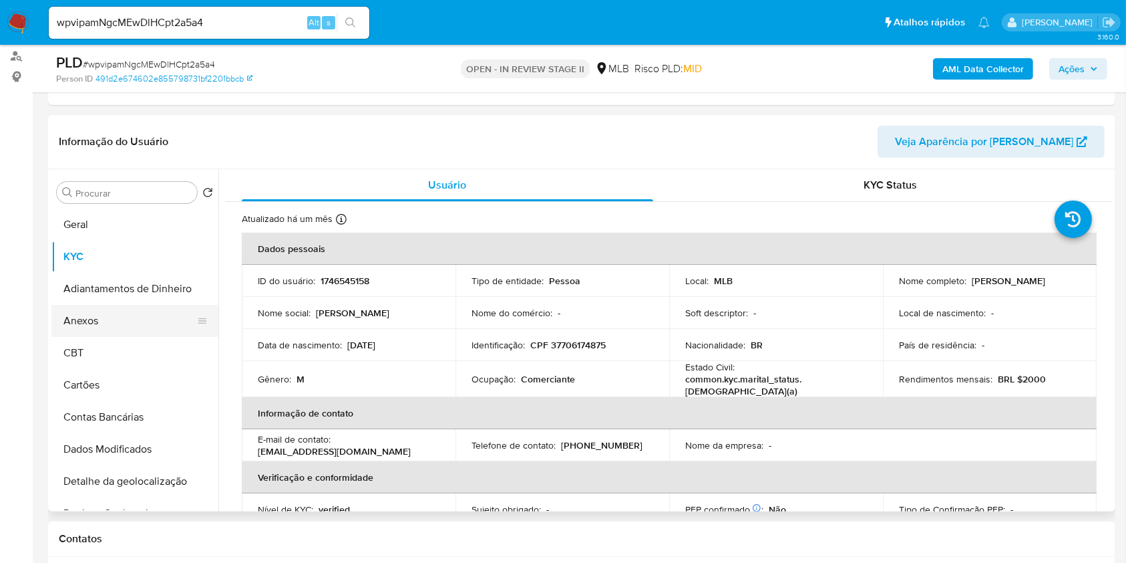
click at [116, 326] on button "Anexos" at bounding box center [129, 321] width 156 height 32
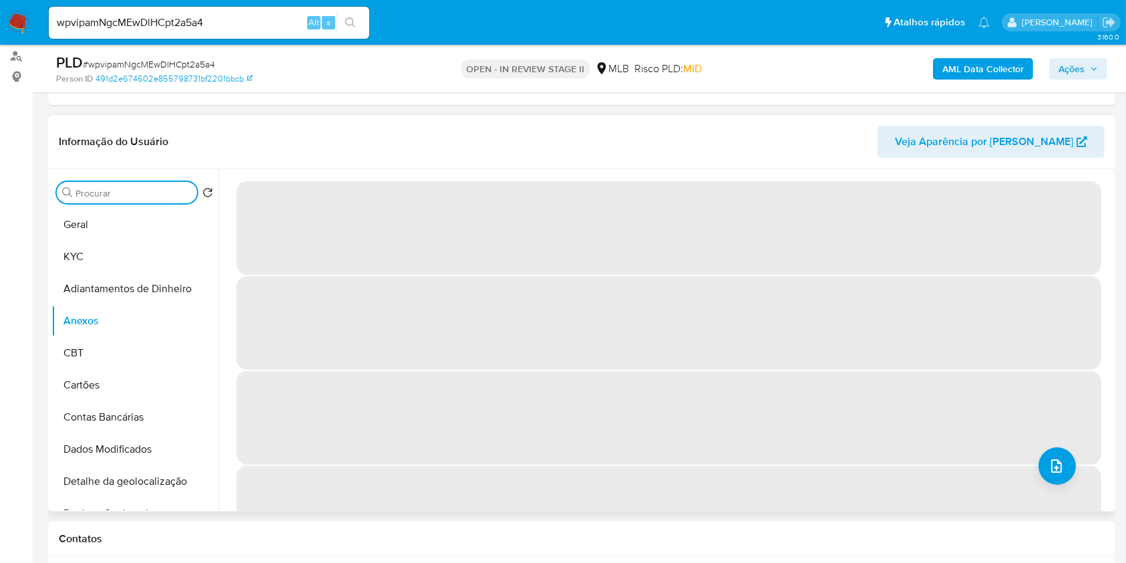
click at [126, 187] on input "Procurar" at bounding box center [133, 193] width 116 height 12
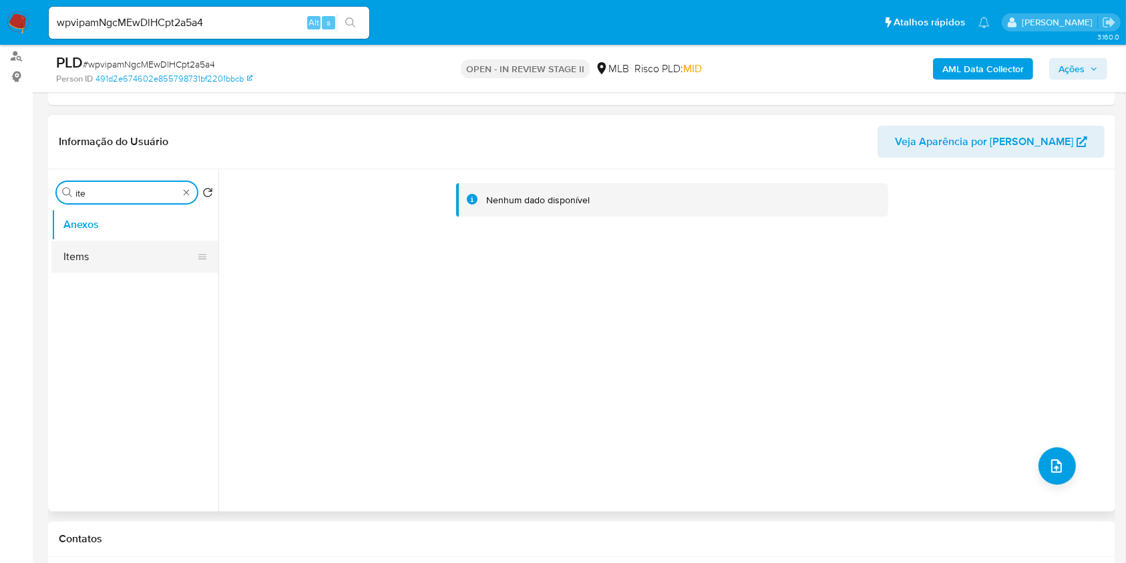
type input "ite"
click at [136, 255] on button "Items" at bounding box center [129, 257] width 156 height 32
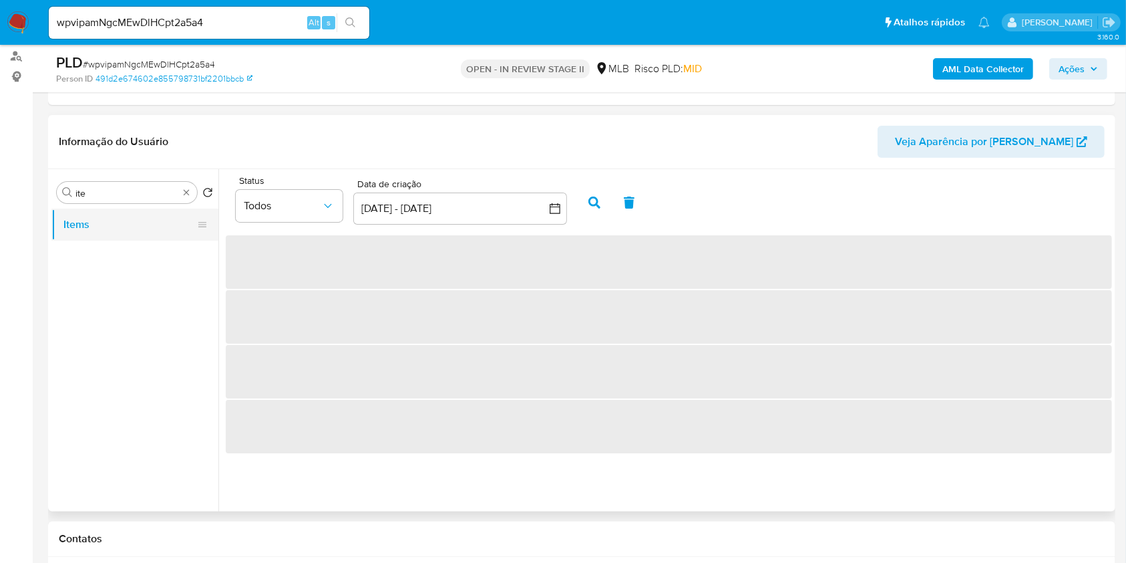
click at [141, 232] on button "Items" at bounding box center [129, 224] width 156 height 32
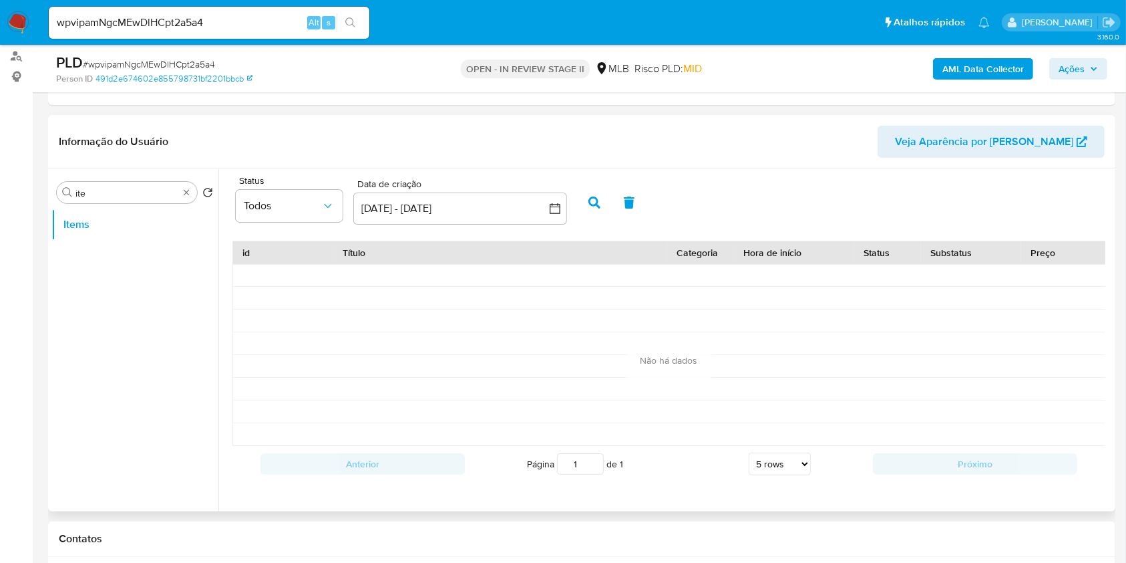
click at [543, 359] on div at bounding box center [500, 366] width 334 height 22
drag, startPoint x: 275, startPoint y: 206, endPoint x: 282, endPoint y: 212, distance: 9.0
click at [275, 207] on span "Todos" at bounding box center [282, 205] width 77 height 13
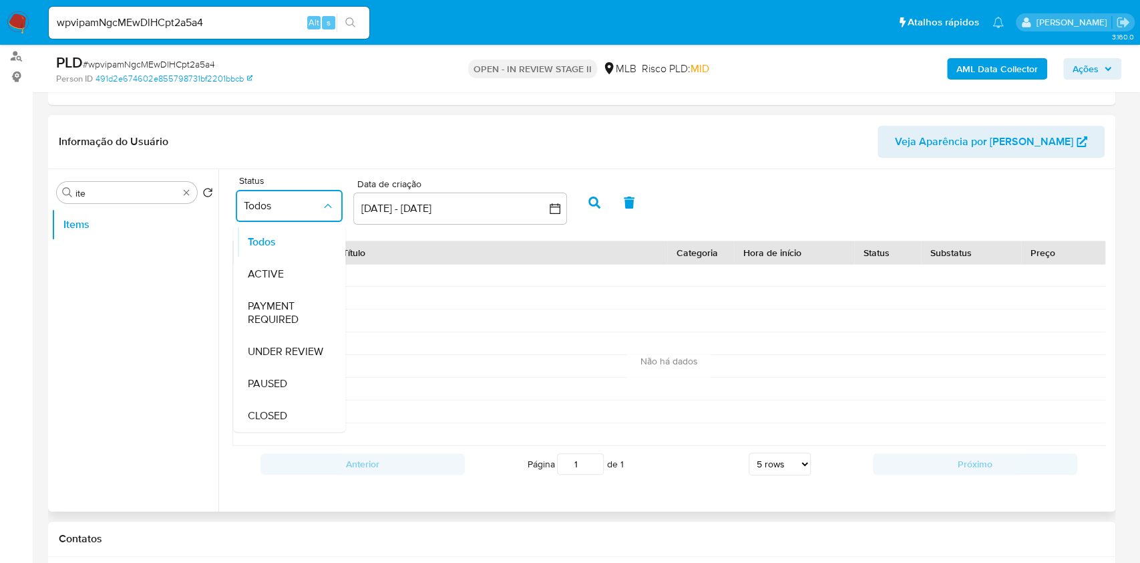
drag, startPoint x: 287, startPoint y: 248, endPoint x: 315, endPoint y: 259, distance: 30.3
click at [287, 248] on div "Todos" at bounding box center [290, 242] width 86 height 32
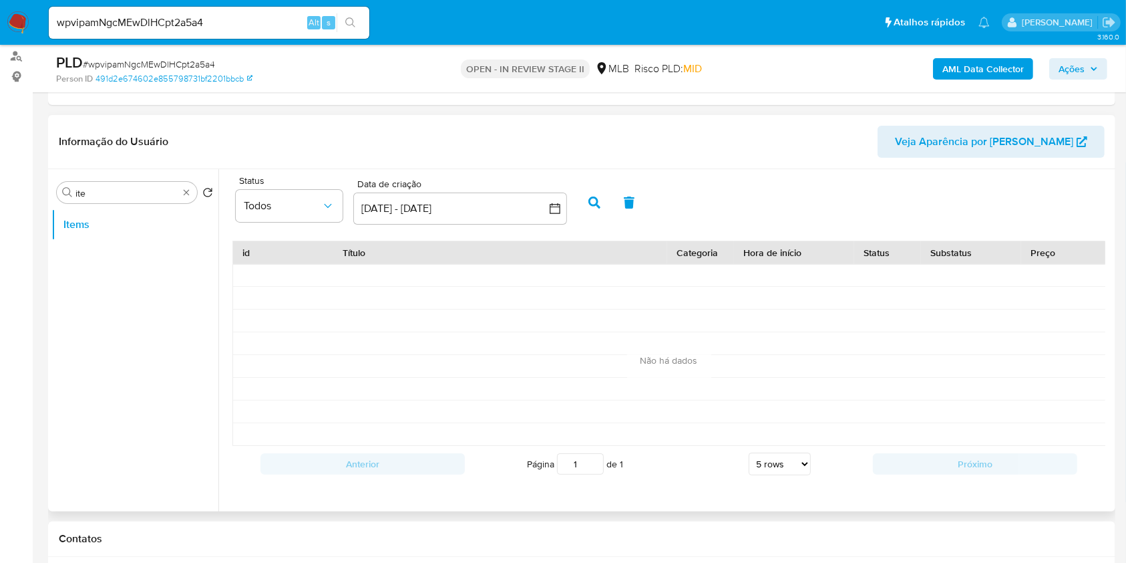
drag, startPoint x: 448, startPoint y: 325, endPoint x: 522, endPoint y: 295, distance: 79.4
click at [449, 326] on div at bounding box center [500, 320] width 334 height 22
click at [535, 209] on button "19 ago 2025 - 18 sep 2025" at bounding box center [460, 208] width 214 height 32
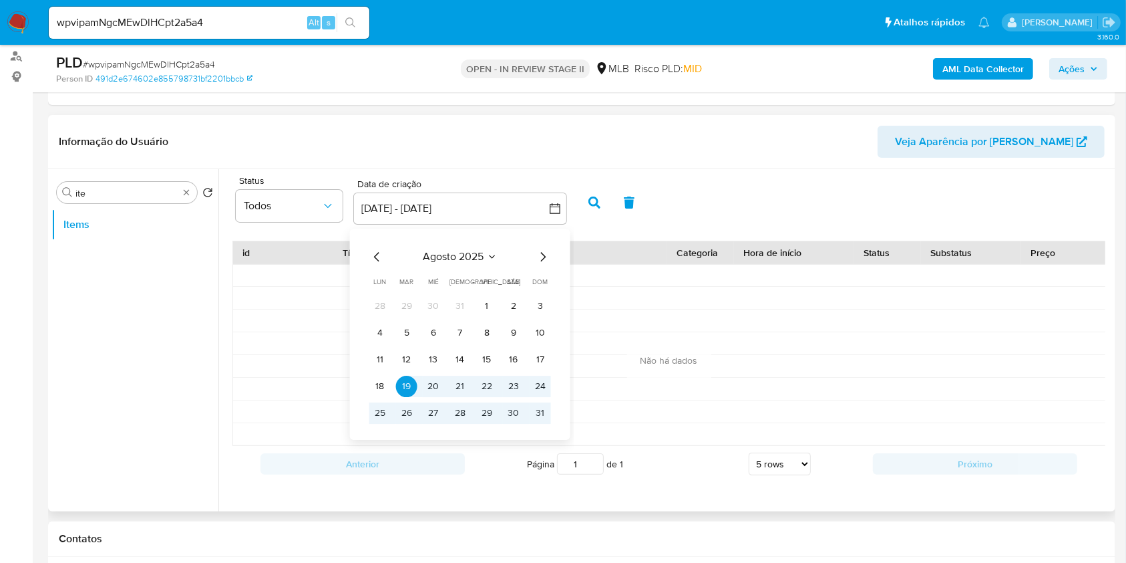
click at [381, 263] on icon "Mes anterior" at bounding box center [377, 257] width 16 height 16
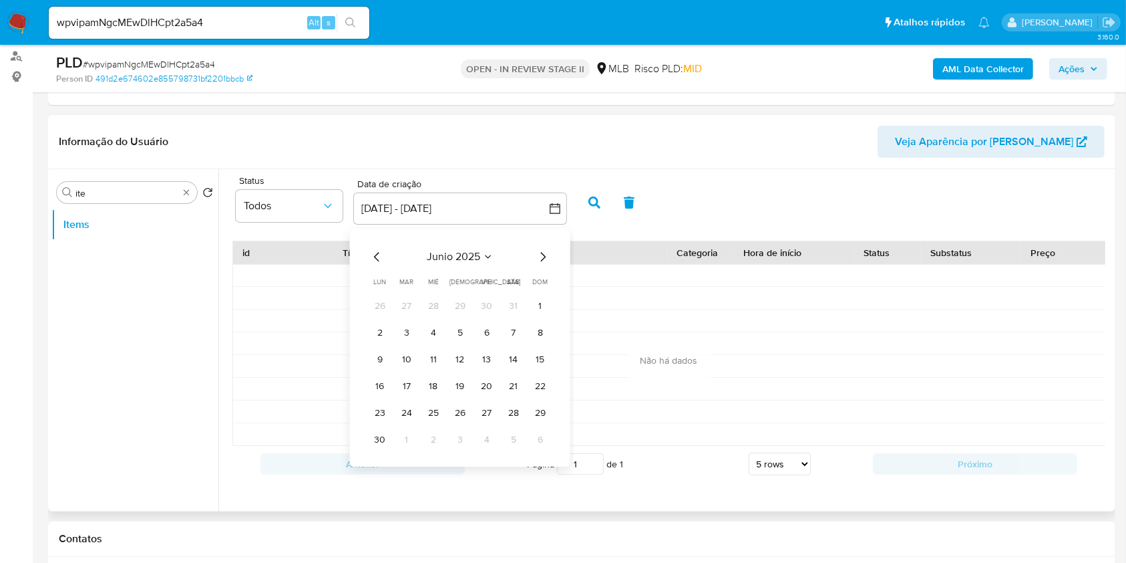
click at [381, 263] on icon "Mes anterior" at bounding box center [377, 257] width 16 height 16
click at [520, 301] on button "1" at bounding box center [513, 305] width 21 height 21
click at [542, 262] on icon "Mes siguiente" at bounding box center [543, 257] width 16 height 16
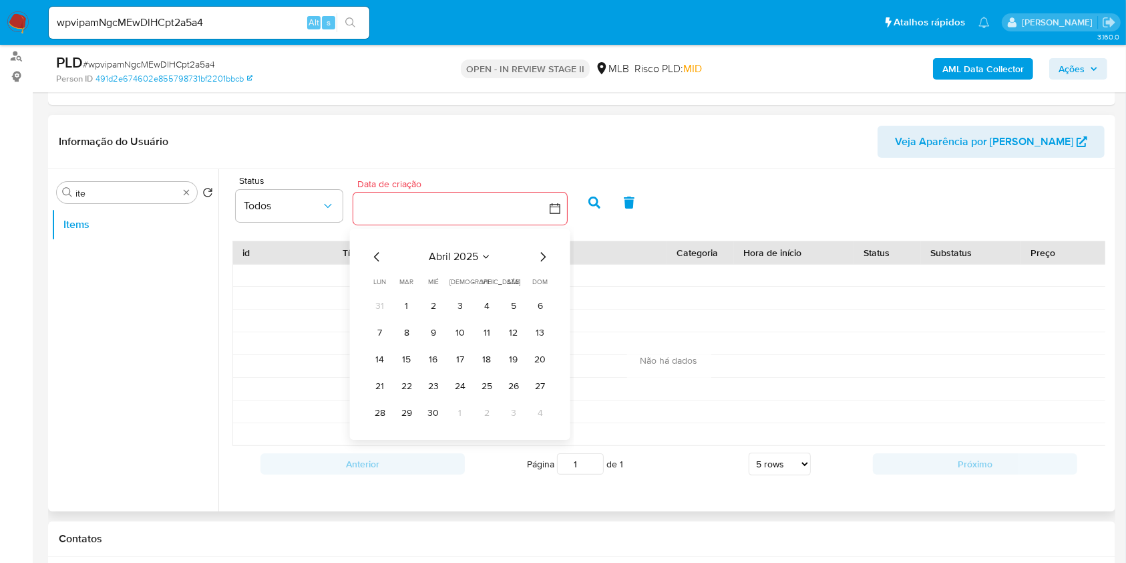
click at [540, 259] on icon "Mes siguiente" at bounding box center [543, 257] width 16 height 16
click at [540, 260] on icon "Mes siguiente" at bounding box center [543, 257] width 16 height 16
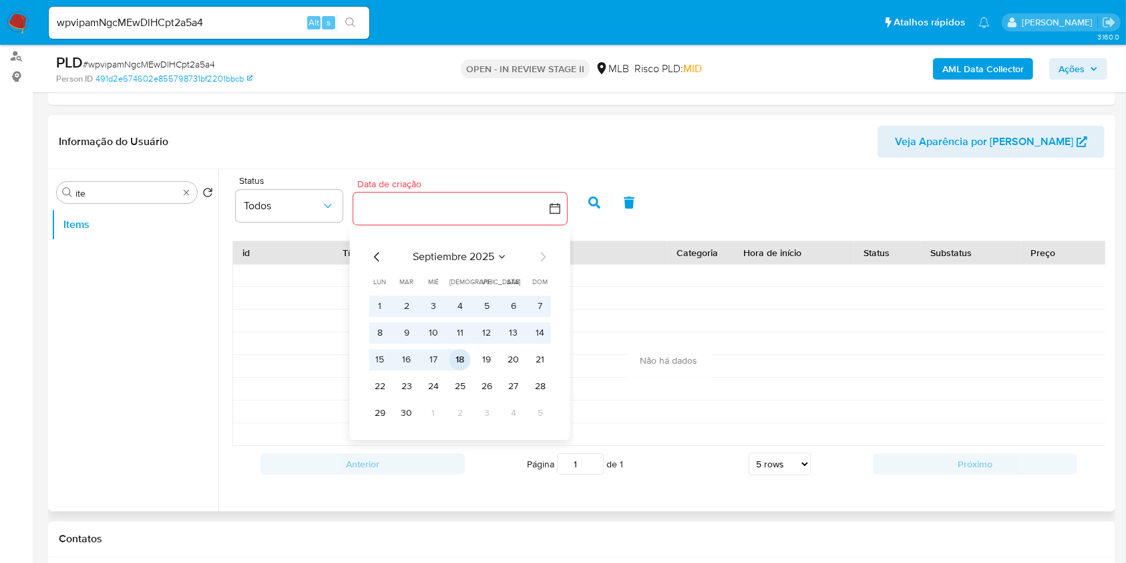
click at [454, 362] on button "18" at bounding box center [460, 359] width 21 height 21
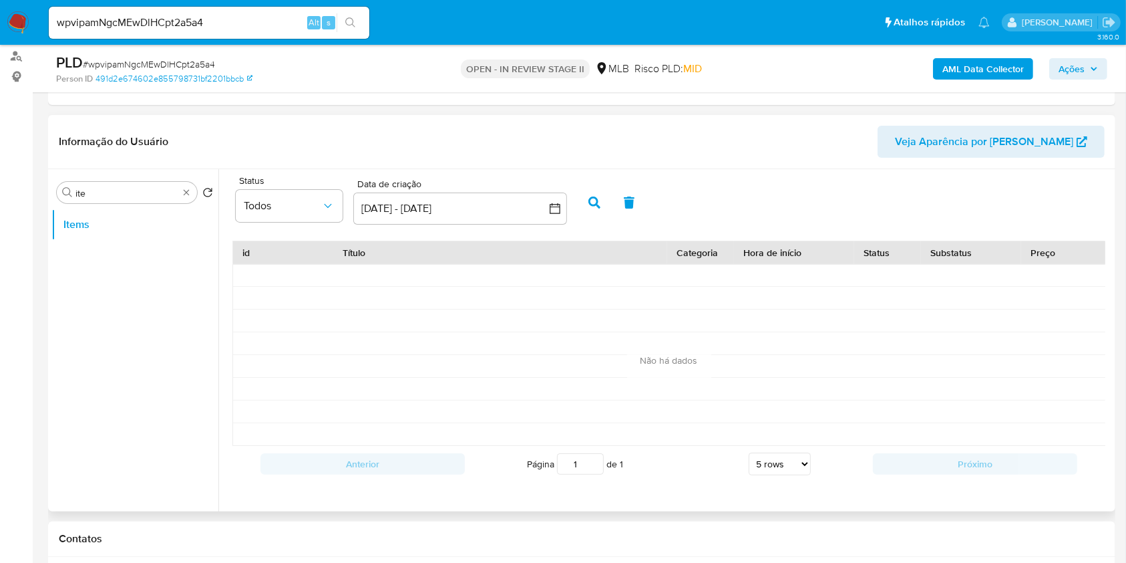
click at [583, 208] on button "button" at bounding box center [594, 202] width 35 height 32
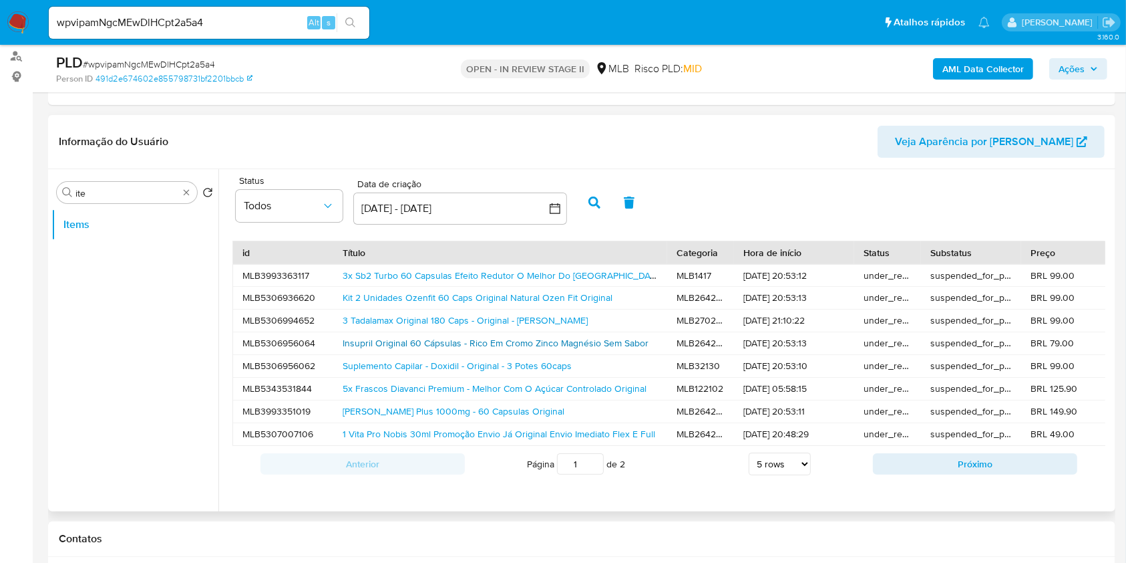
click at [416, 341] on link "Insupril Original 60 Cápsulas - Rico Em Cromo Zinco Magnésio Sem Sabor" at bounding box center [496, 342] width 306 height 13
click at [453, 307] on div "Kit 2 Unidades Ozenfit 60 Caps Original Natural Ozen Fit Original" at bounding box center [500, 298] width 334 height 22
click at [452, 298] on link "Kit 2 Unidades Ozenfit 60 Caps Original Natural Ozen Fit Original" at bounding box center [478, 297] width 270 height 13
click at [497, 440] on div "1 Vita Pro Nobis 30ml Promoção Envio Já Original Envio Imediato Flex E Full" at bounding box center [500, 434] width 334 height 22
click at [779, 475] on select "5 rows 10 rows 20 rows 25 rows 50 rows 100 rows" at bounding box center [780, 463] width 62 height 23
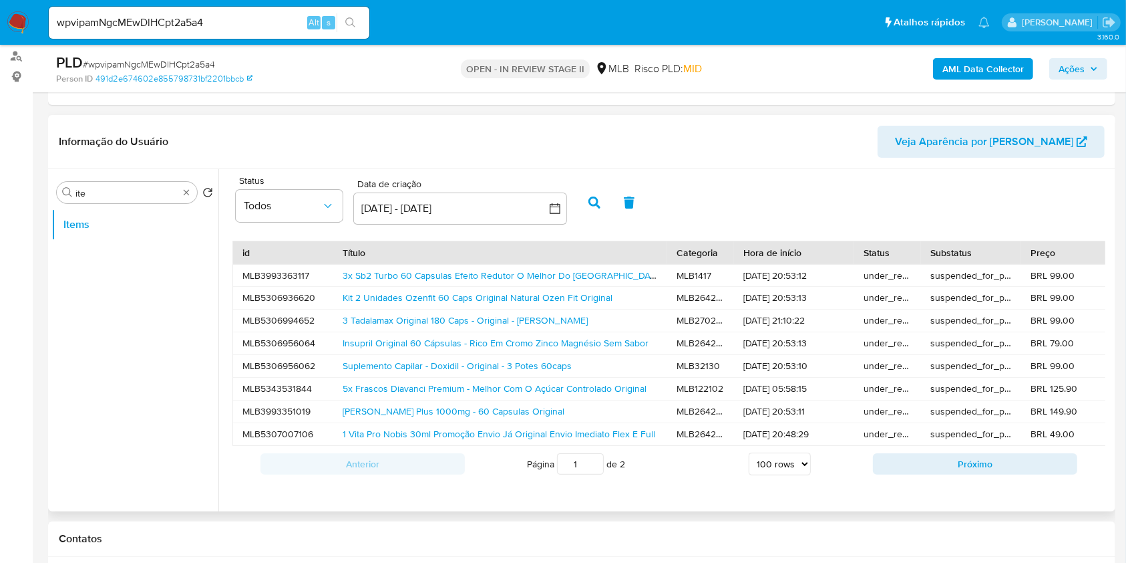
click at [749, 464] on select "5 rows 10 rows 20 rows 25 rows 50 rows 100 rows" at bounding box center [780, 463] width 62 height 23
select select "5"
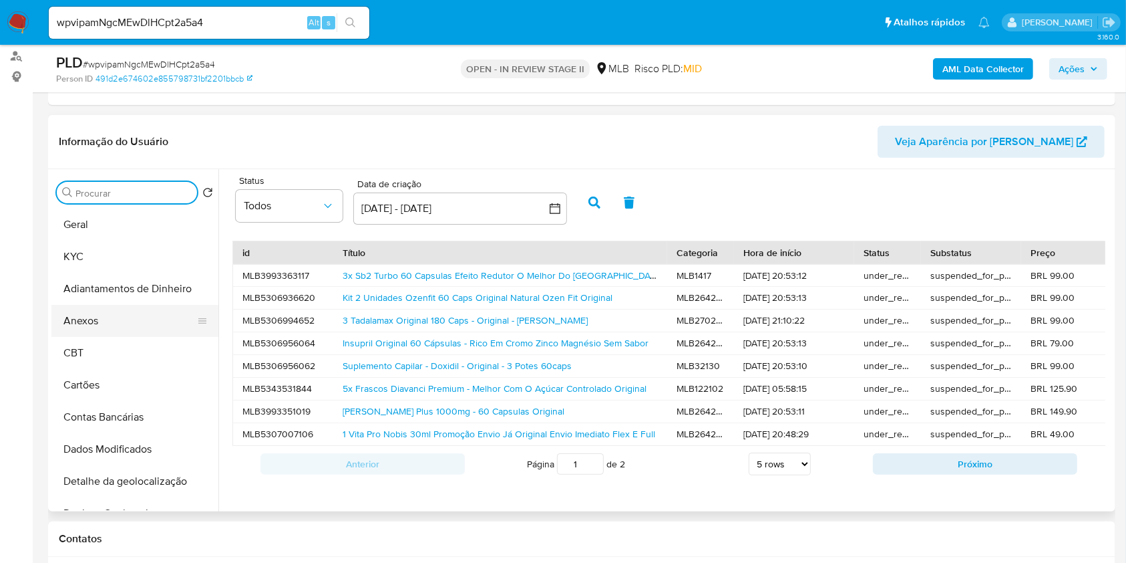
click at [121, 325] on button "Anexos" at bounding box center [129, 321] width 156 height 32
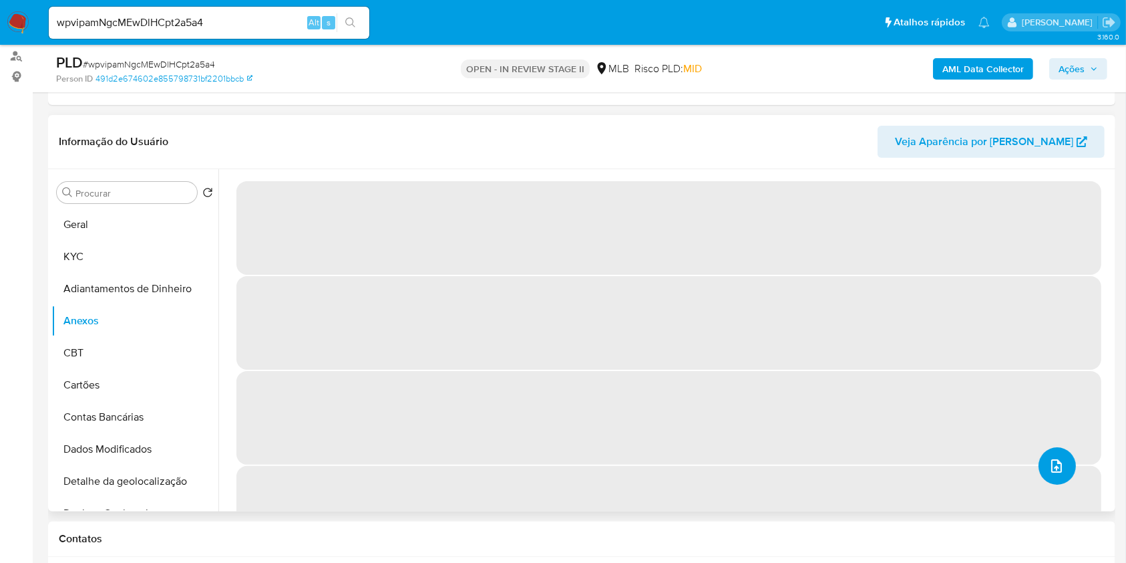
click at [1049, 460] on icon "upload-file" at bounding box center [1057, 466] width 16 height 16
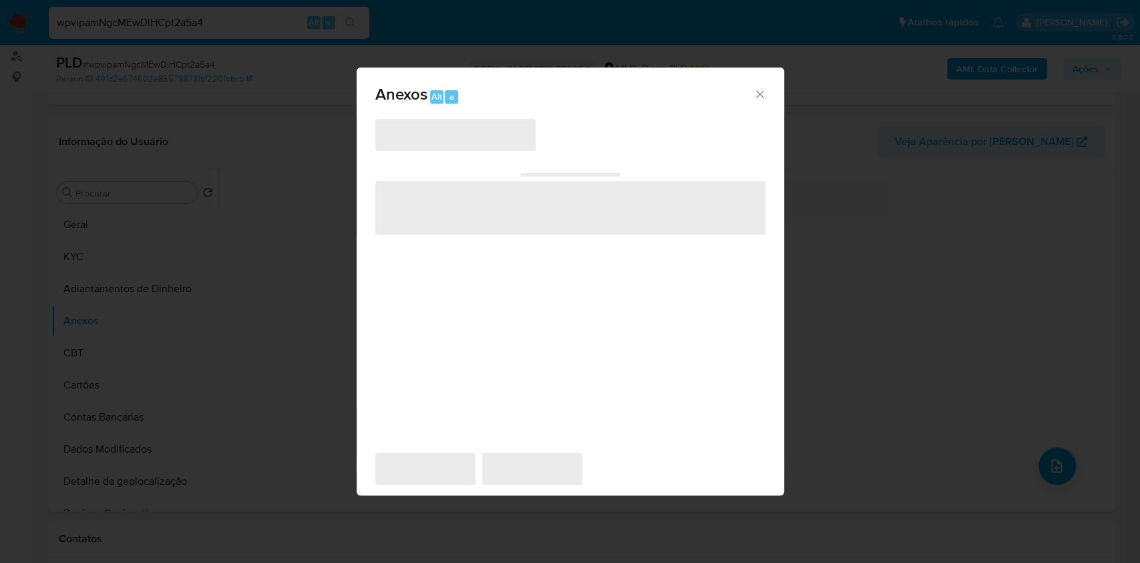
click at [508, 154] on div "‌ ‌ ‌ ‌ ‌" at bounding box center [570, 278] width 390 height 321
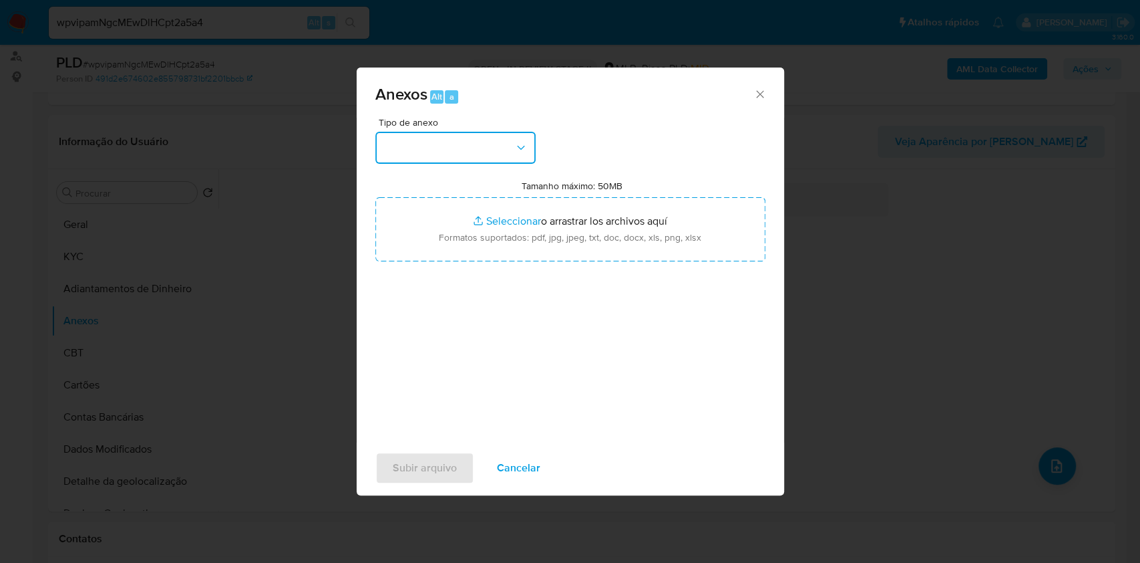
drag, startPoint x: 502, startPoint y: 146, endPoint x: 503, endPoint y: 164, distance: 18.1
click at [502, 147] on button "button" at bounding box center [455, 148] width 160 height 32
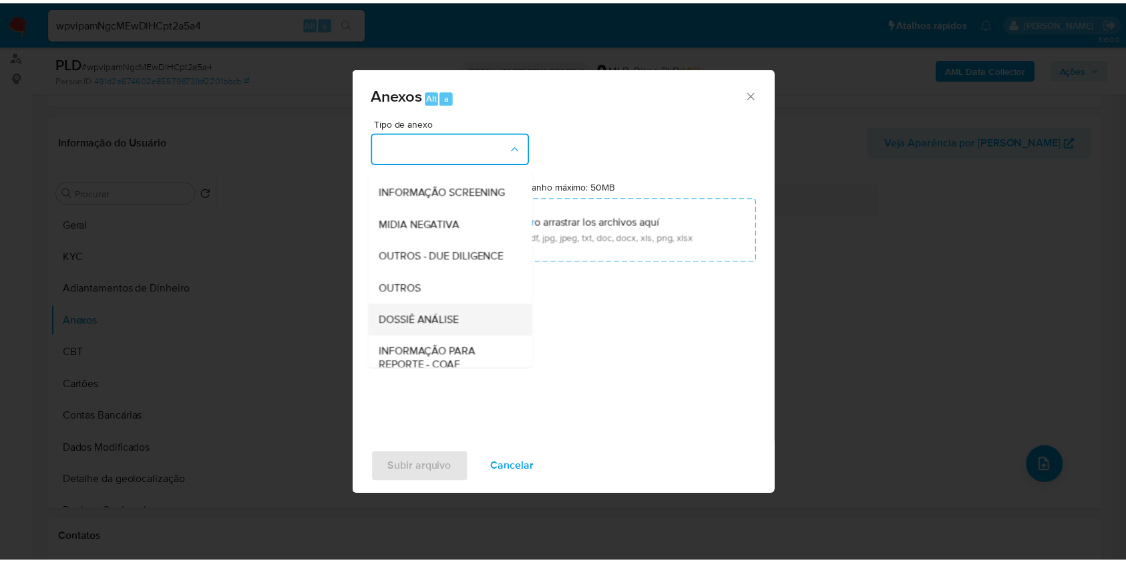
scroll to position [205, 0]
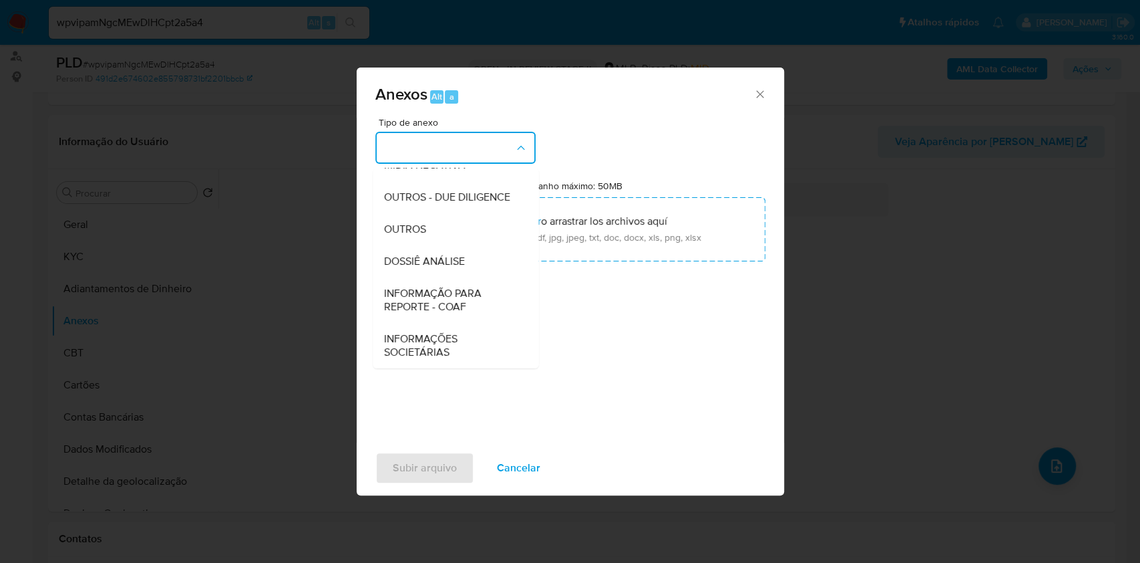
drag, startPoint x: 451, startPoint y: 234, endPoint x: 752, endPoint y: 128, distance: 319.5
click at [451, 235] on div "OUTROS" at bounding box center [451, 229] width 136 height 32
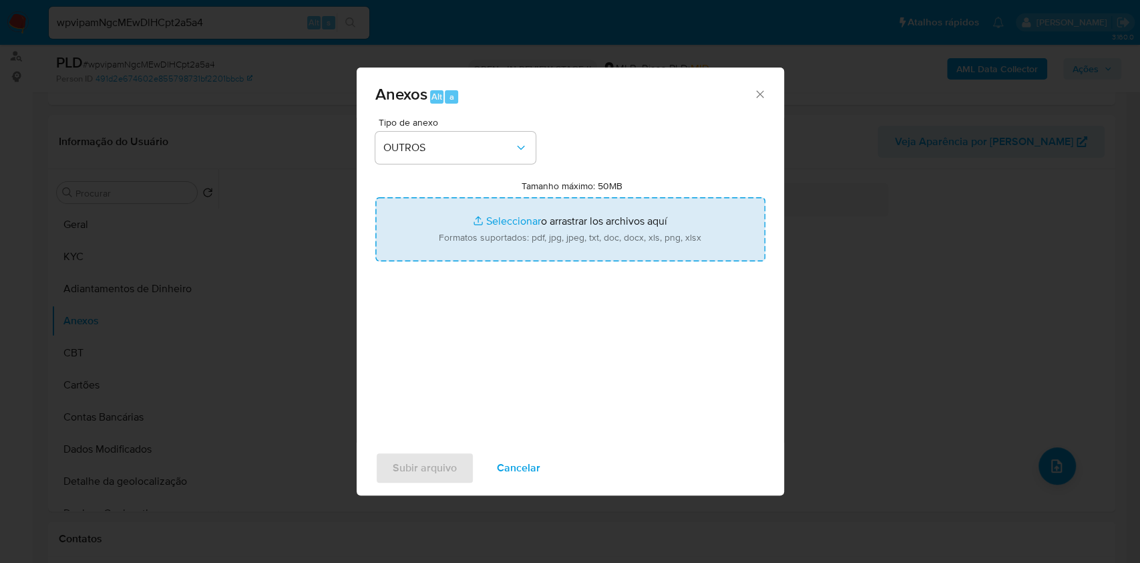
type input "C:\fakepath\SAR - XXX - CPF 37706174875 - RAFAEL DE SOUZA RAMOS LONGO.pdf"
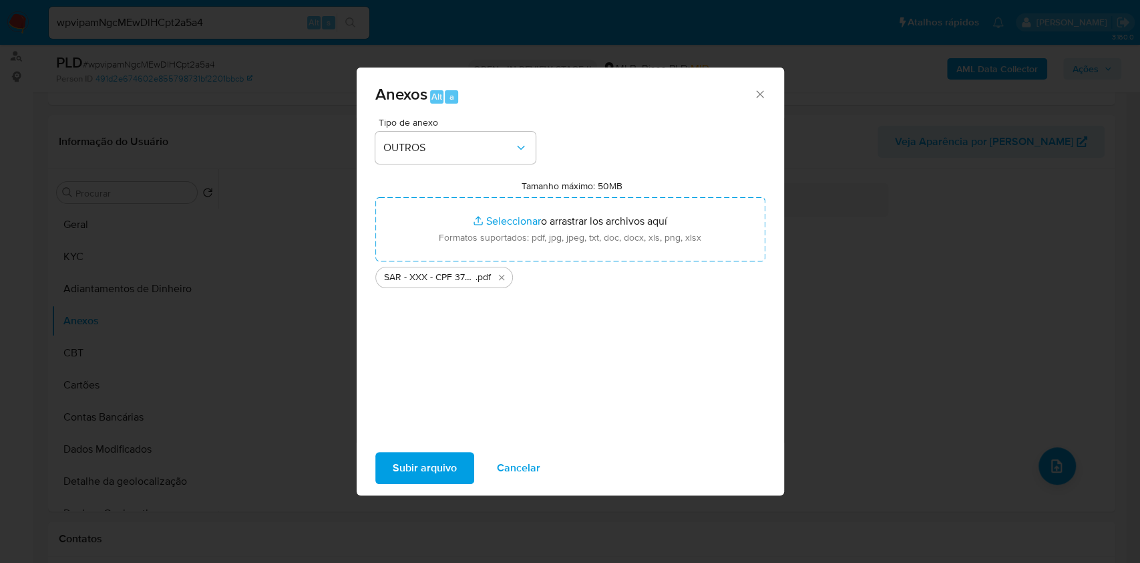
click at [419, 466] on span "Subir arquivo" at bounding box center [425, 467] width 64 height 29
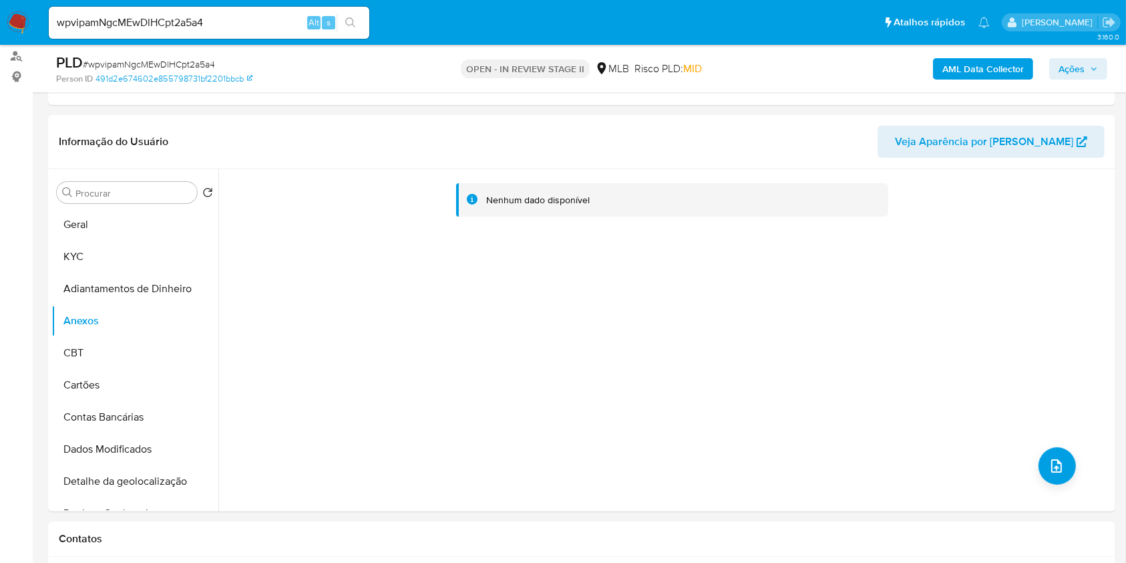
click at [994, 60] on b "AML Data Collector" at bounding box center [984, 68] width 82 height 21
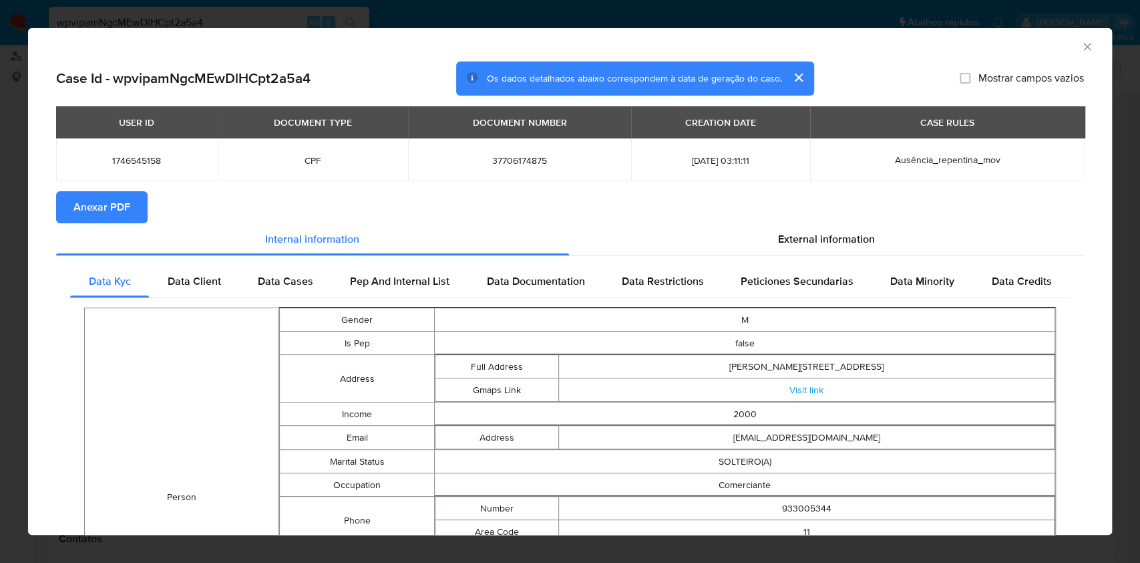
click at [130, 198] on button "Anexar PDF" at bounding box center [102, 207] width 92 height 32
click at [1081, 50] on icon "Fechar a janela" at bounding box center [1087, 46] width 13 height 13
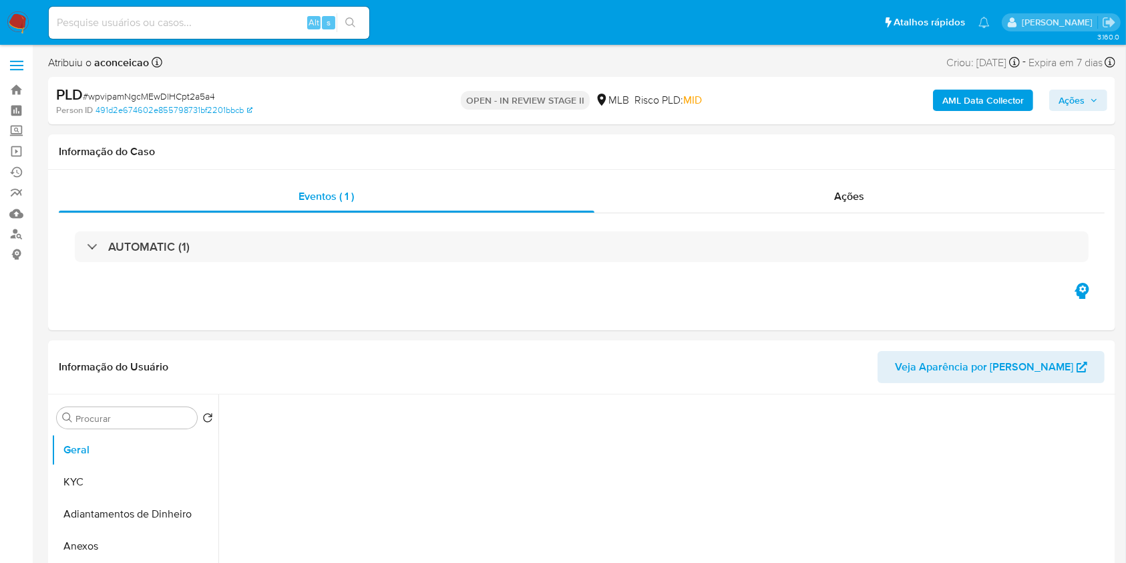
select select "10"
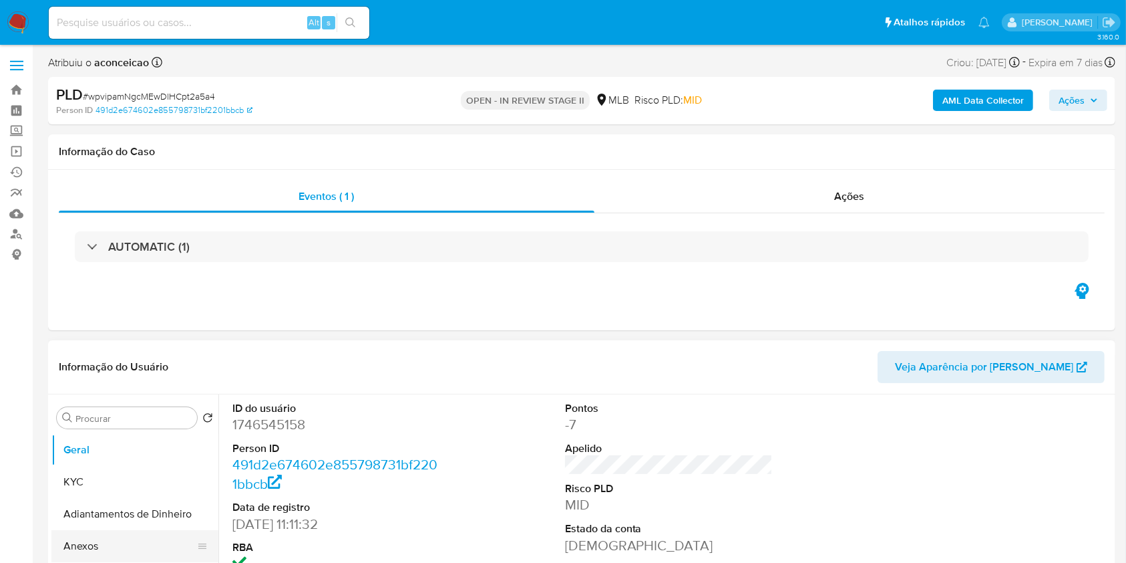
click at [112, 536] on button "Anexos" at bounding box center [129, 546] width 156 height 32
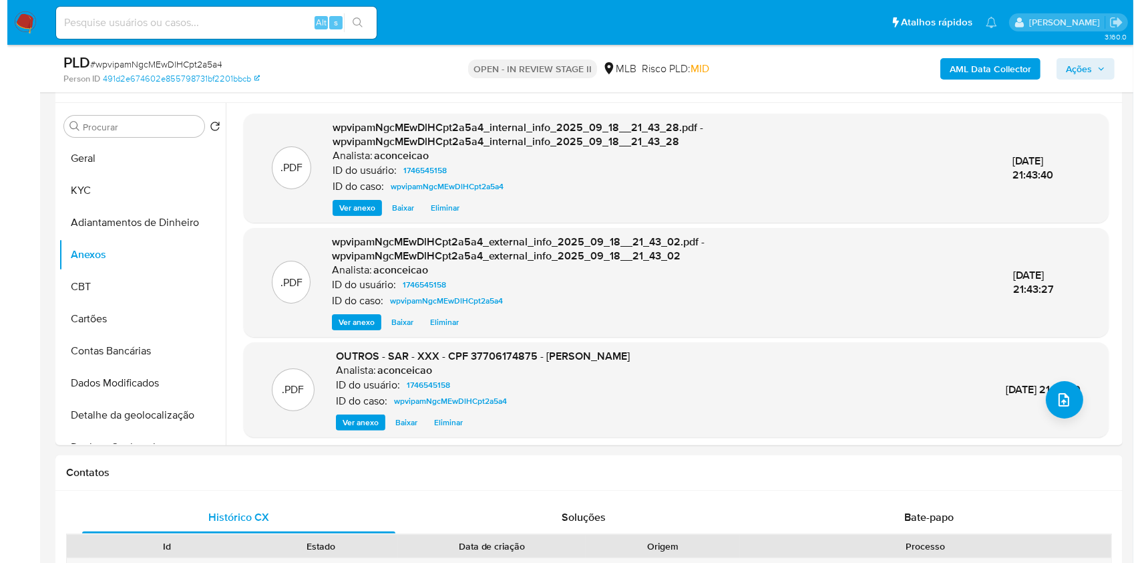
scroll to position [267, 0]
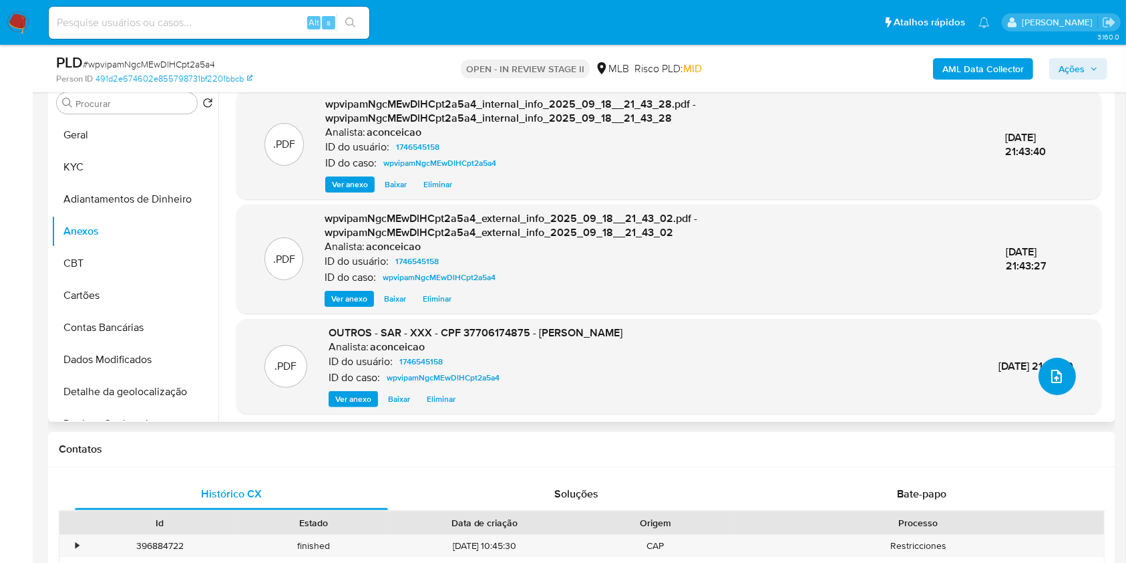
click at [1052, 373] on icon "upload-file" at bounding box center [1057, 376] width 16 height 16
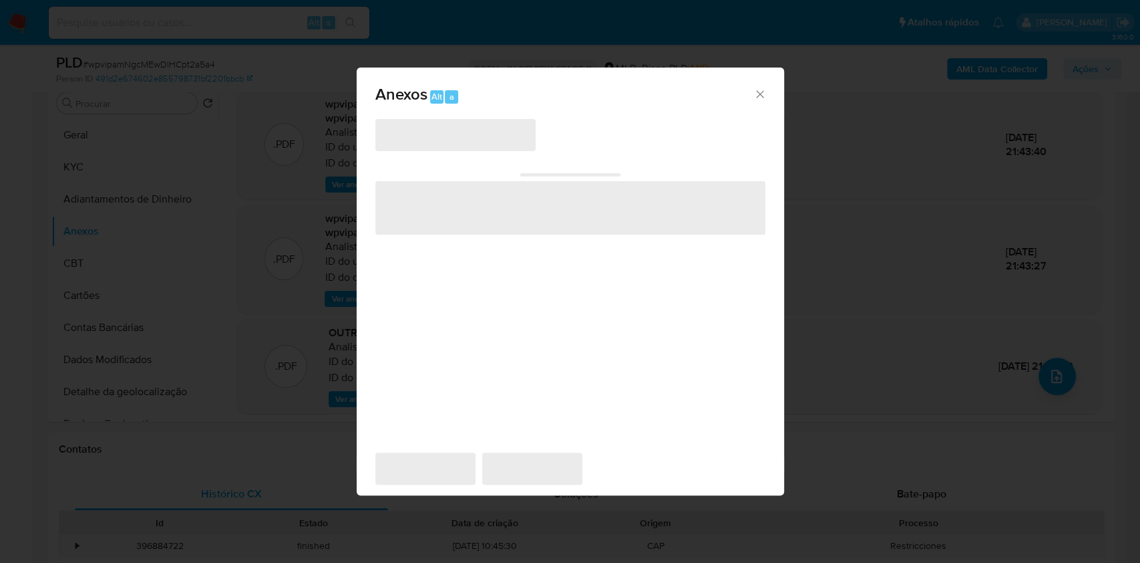
click at [459, 136] on span "‌" at bounding box center [455, 135] width 160 height 32
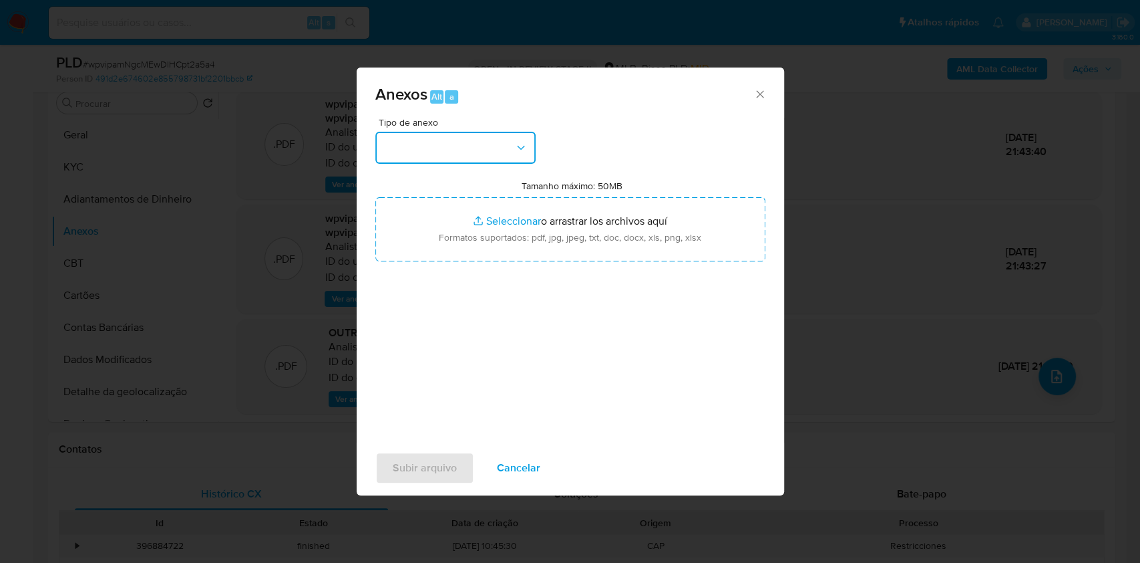
click at [474, 153] on button "button" at bounding box center [455, 148] width 160 height 32
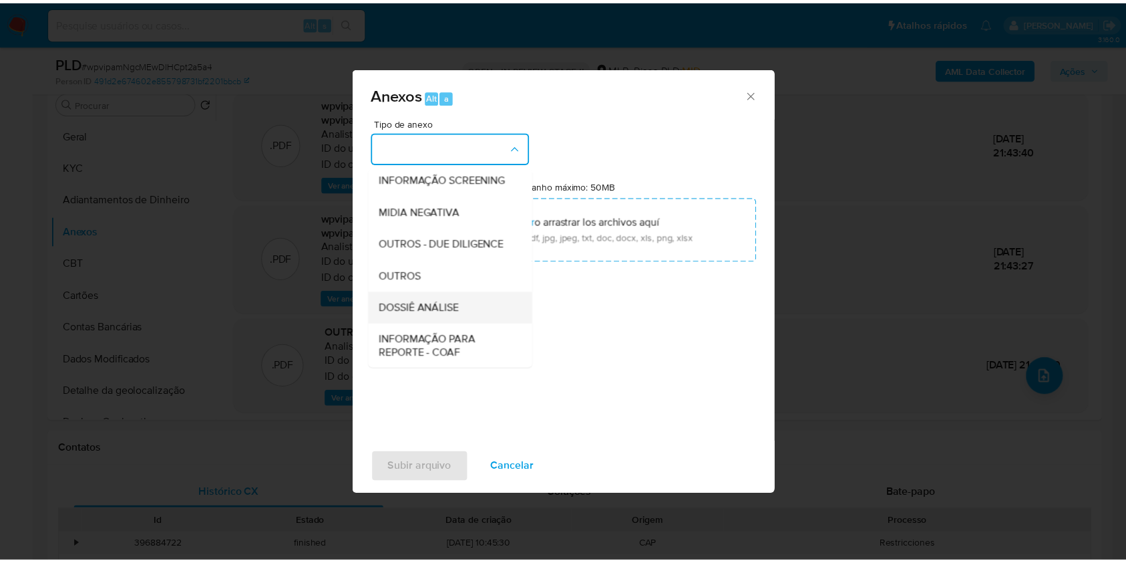
scroll to position [205, 0]
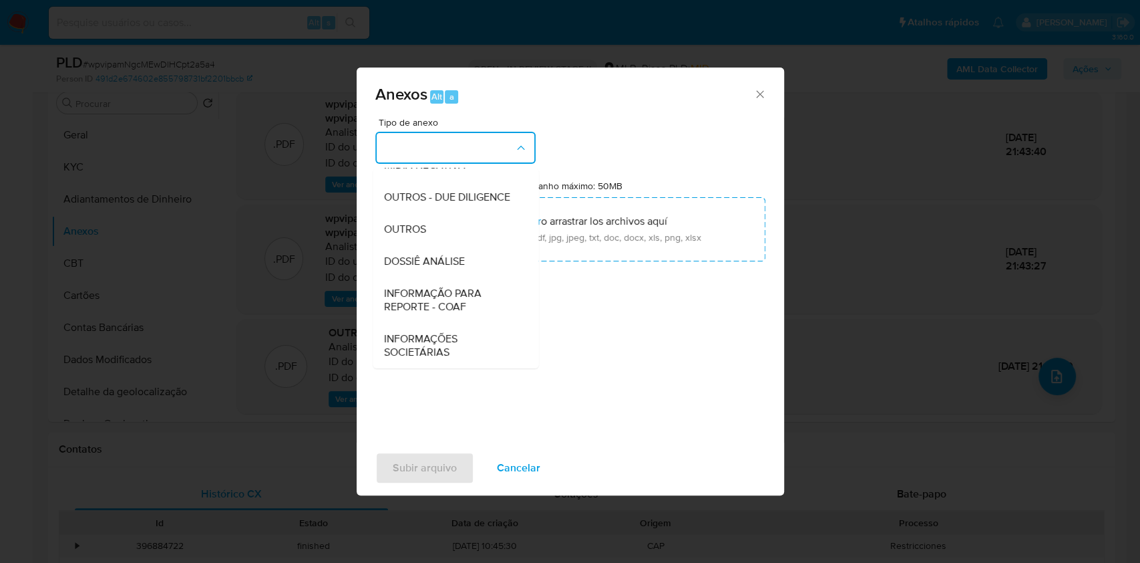
drag, startPoint x: 438, startPoint y: 234, endPoint x: 729, endPoint y: 133, distance: 307.8
click at [438, 235] on div "OUTROS" at bounding box center [451, 229] width 136 height 32
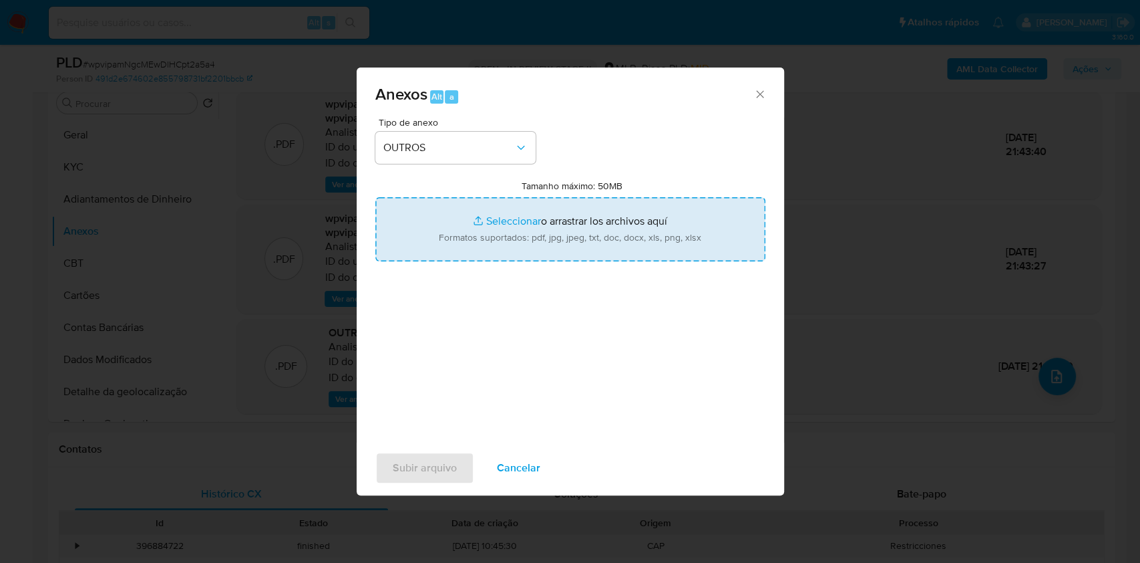
type input "C:\fakepath\Mulan 1746545158_Rafael de Souza Ramos Longo 2025_09_18_16_56_19.pdf"
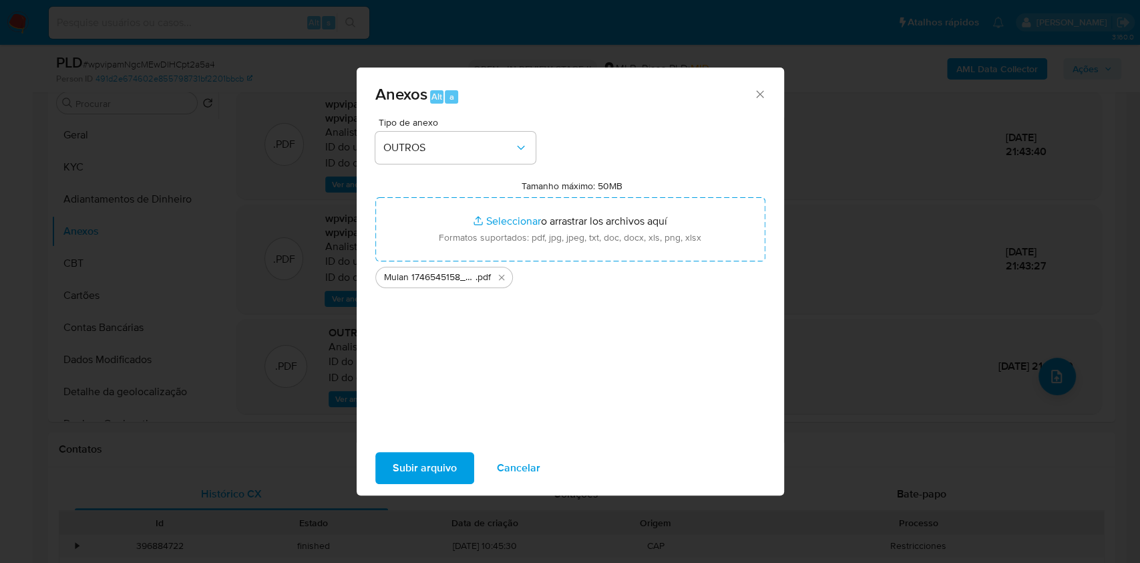
click at [408, 468] on span "Subir arquivo" at bounding box center [425, 467] width 64 height 29
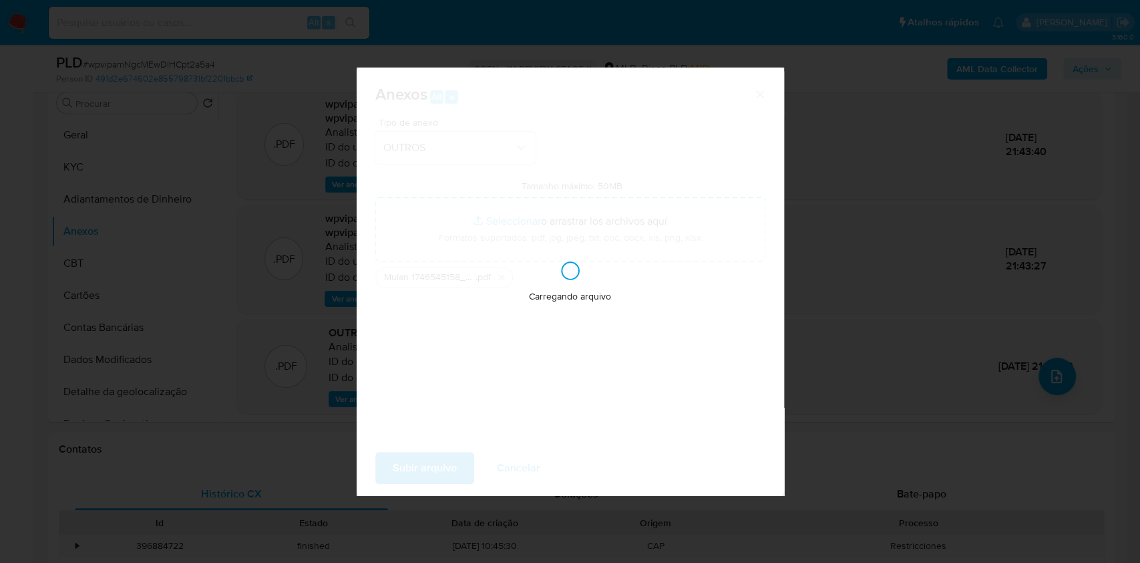
click at [873, 289] on div "Anexos Alt a Tipo de anexo OUTROS Tamanho máximo: 50MB Seleccionar archivos Sel…" at bounding box center [570, 281] width 1140 height 563
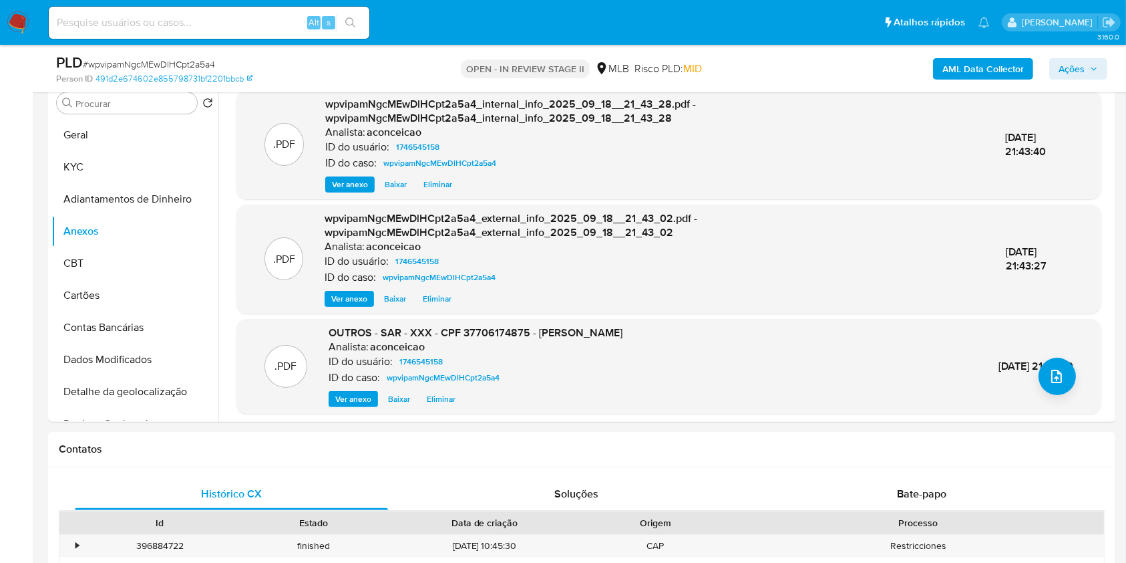
click at [1082, 61] on span "Ações" at bounding box center [1072, 68] width 26 height 21
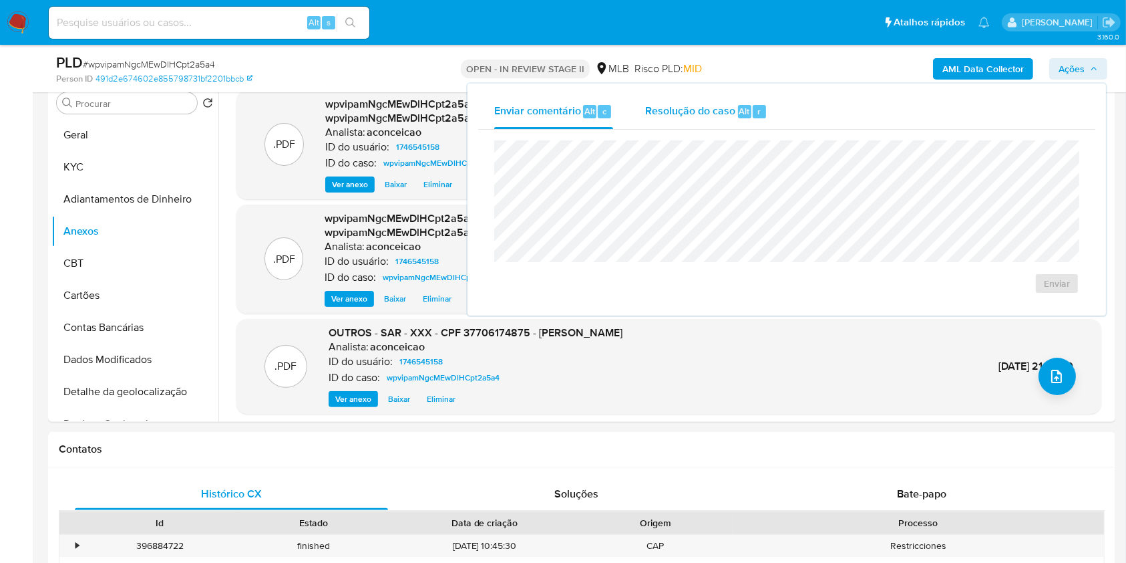
click at [753, 110] on div "r" at bounding box center [759, 111] width 13 height 13
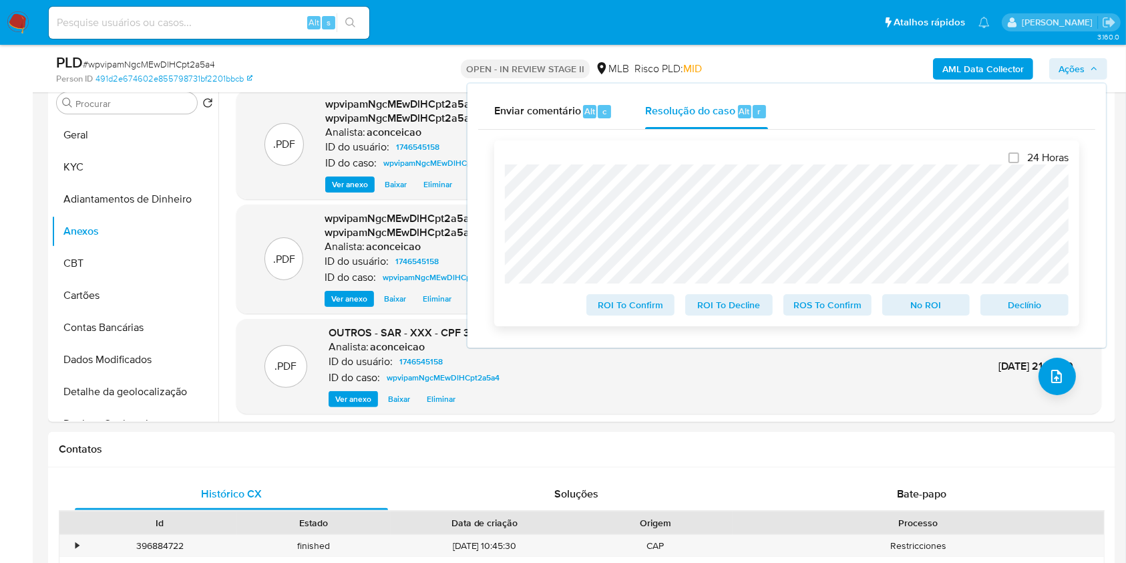
click at [838, 310] on span "ROS To Confirm" at bounding box center [827, 304] width 69 height 19
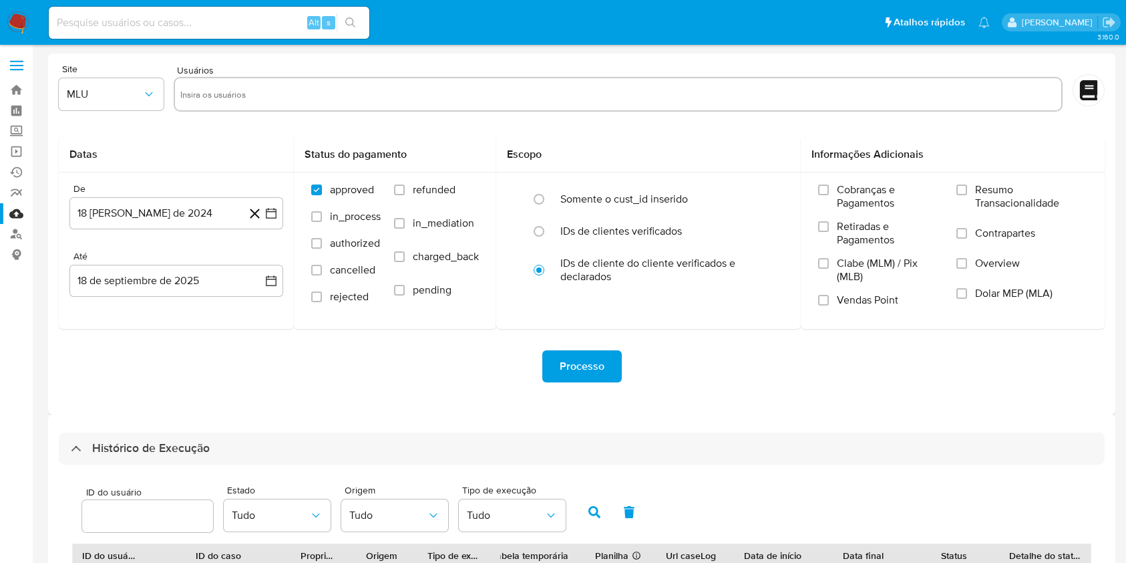
select select "100"
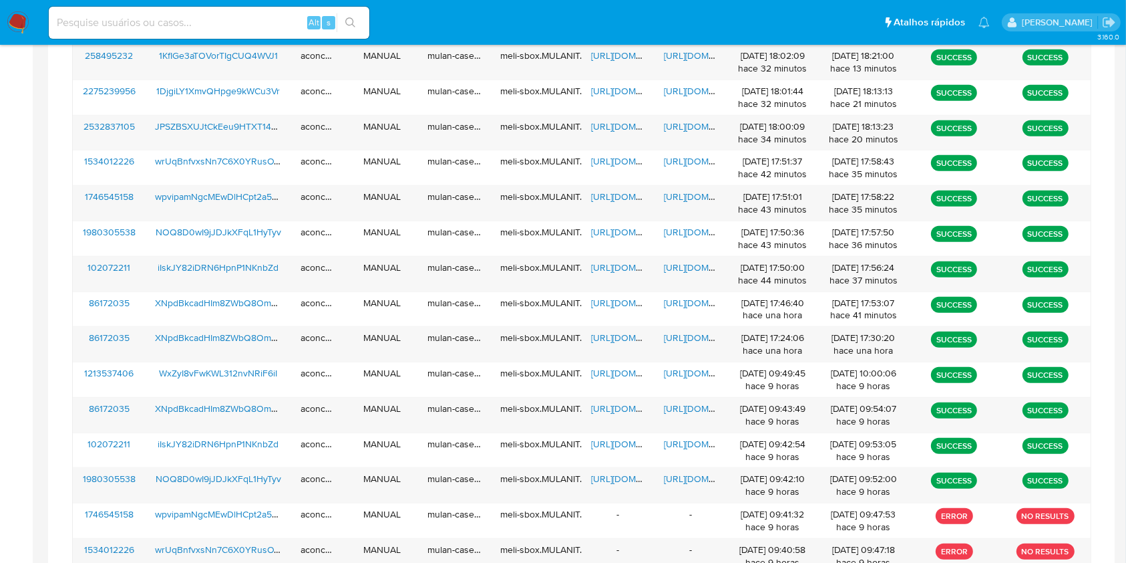
scroll to position [575, 0]
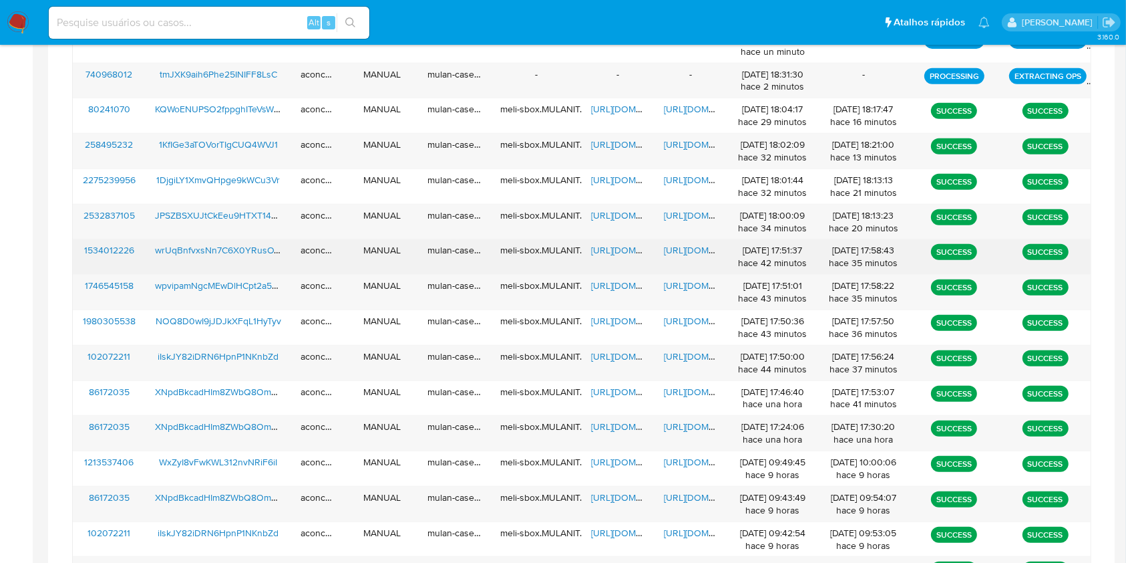
click at [612, 251] on span "[URL][DOMAIN_NAME]" at bounding box center [637, 249] width 92 height 13
click at [671, 251] on span "[URL][DOMAIN_NAME]" at bounding box center [710, 249] width 92 height 13
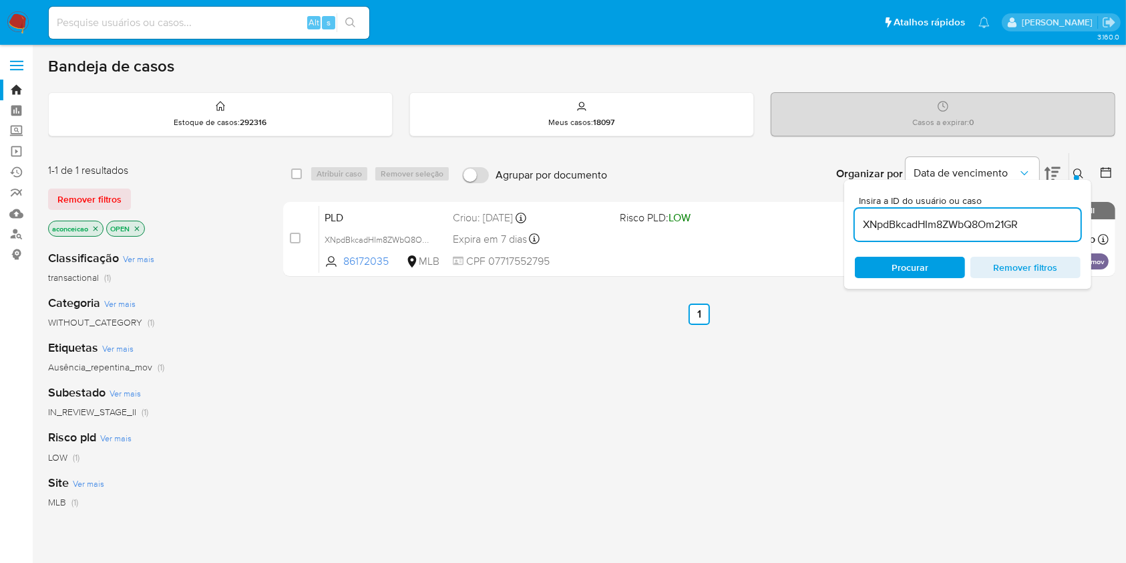
click at [912, 224] on input "XNpdBkcadHIm8ZWbQ8Om21GR" at bounding box center [968, 224] width 226 height 17
click at [913, 224] on input "XNpdBkcadHIm8ZWbQ8Om21GR" at bounding box center [968, 224] width 226 height 17
paste input "wrUqBnfvxsNn7C6X0YRusOY"
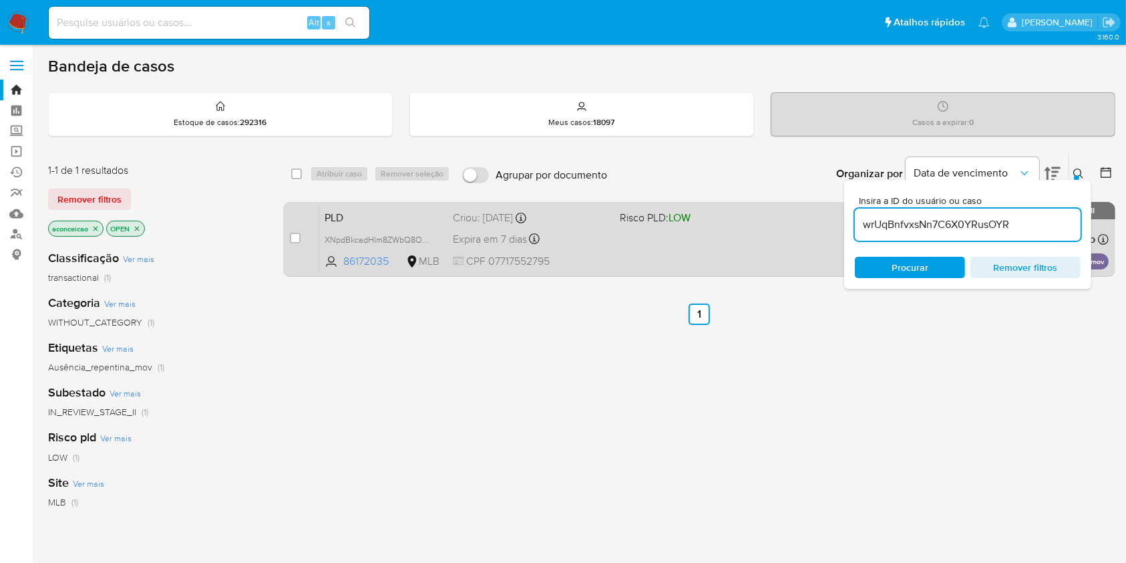
type input "wrUqBnfvxsNn7C6X0YRusOYR"
click at [619, 259] on div "PLD wrUqBnfvxsNn7C6X0YRusOYR 1534012226 MLB Risco PLD: HIGH Criou: 12/08/2025 C…" at bounding box center [714, 238] width 790 height 67
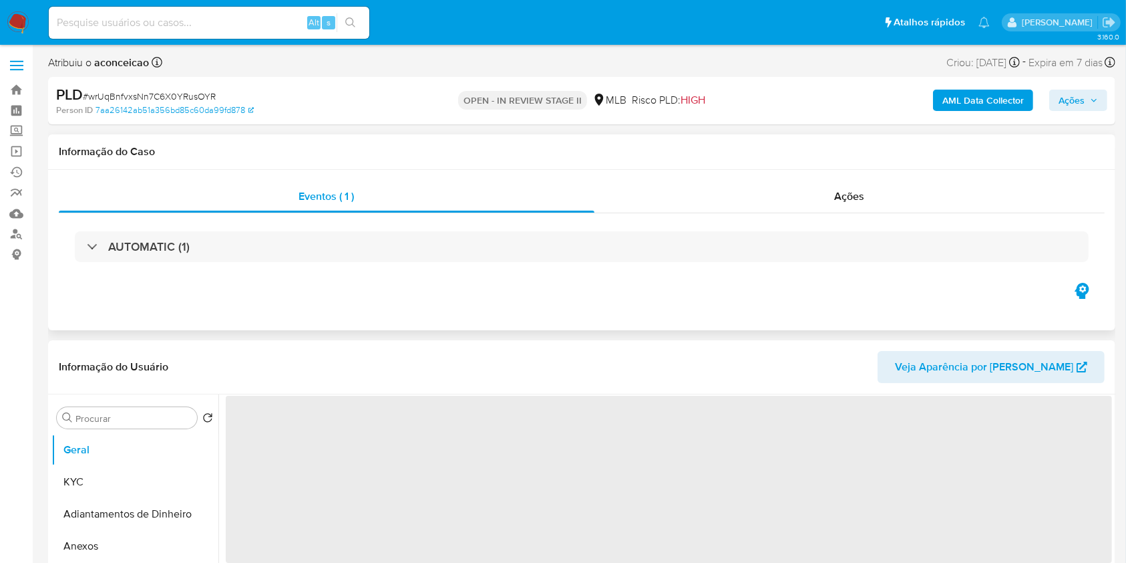
select select "10"
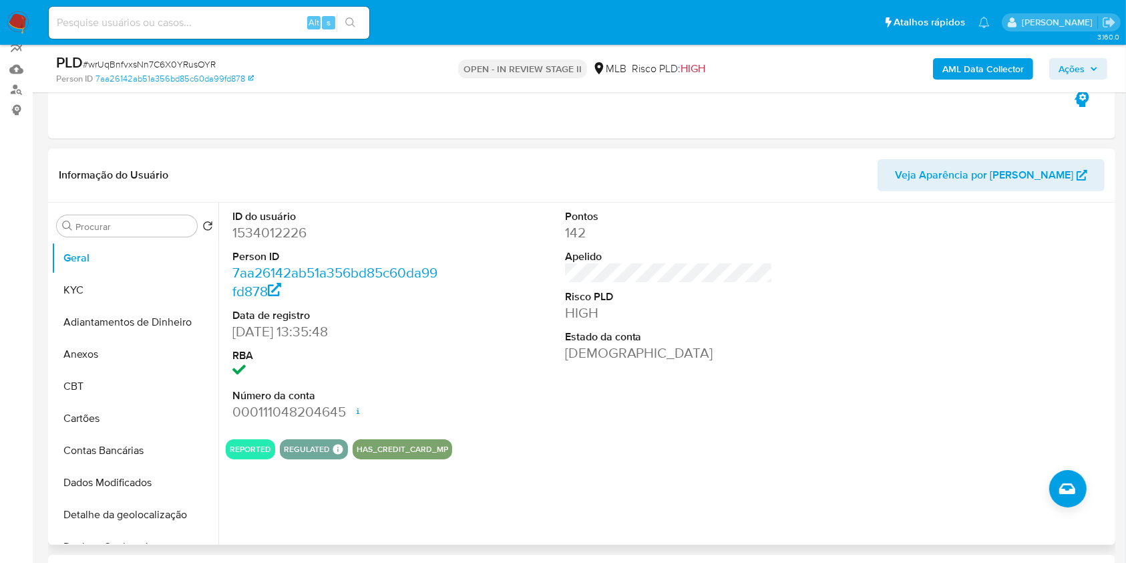
scroll to position [178, 0]
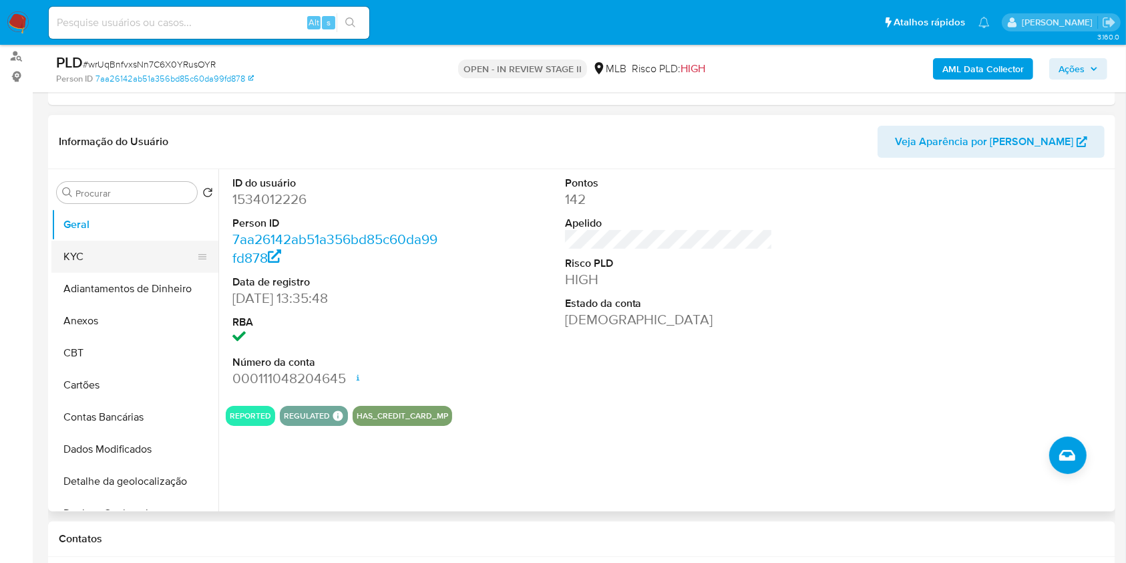
click at [122, 255] on button "KYC" at bounding box center [129, 257] width 156 height 32
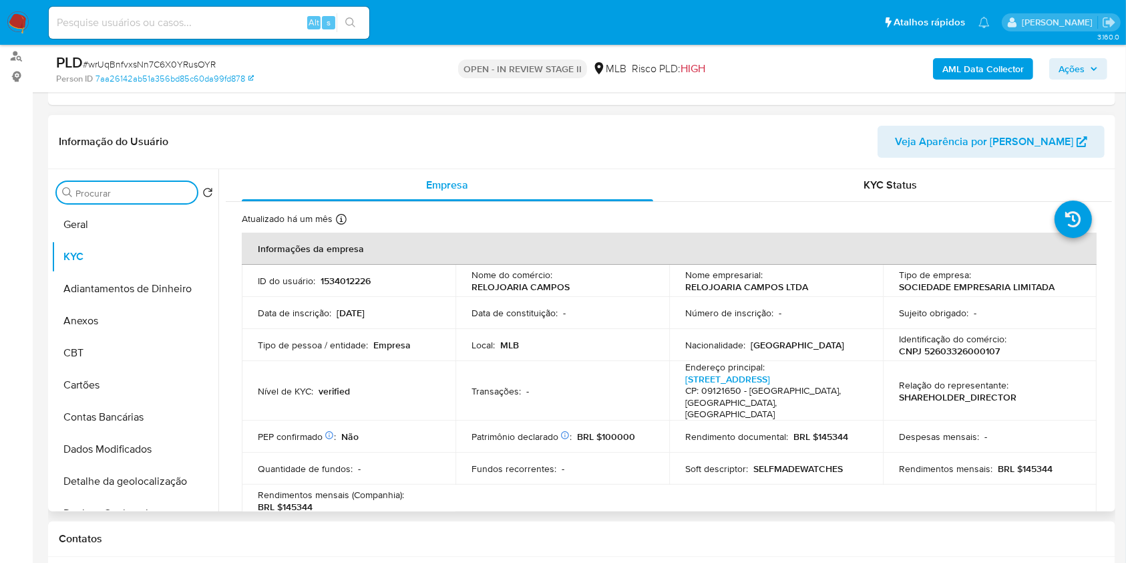
click at [182, 193] on input "Procurar" at bounding box center [133, 193] width 116 height 12
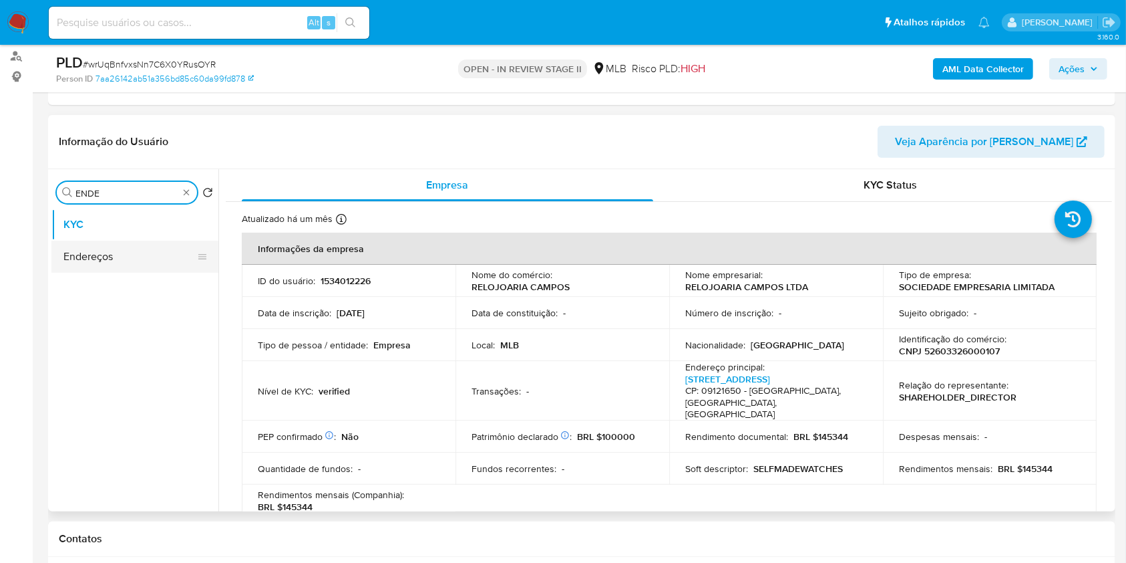
type input "ENDE"
click at [134, 262] on button "Endereços" at bounding box center [134, 257] width 167 height 32
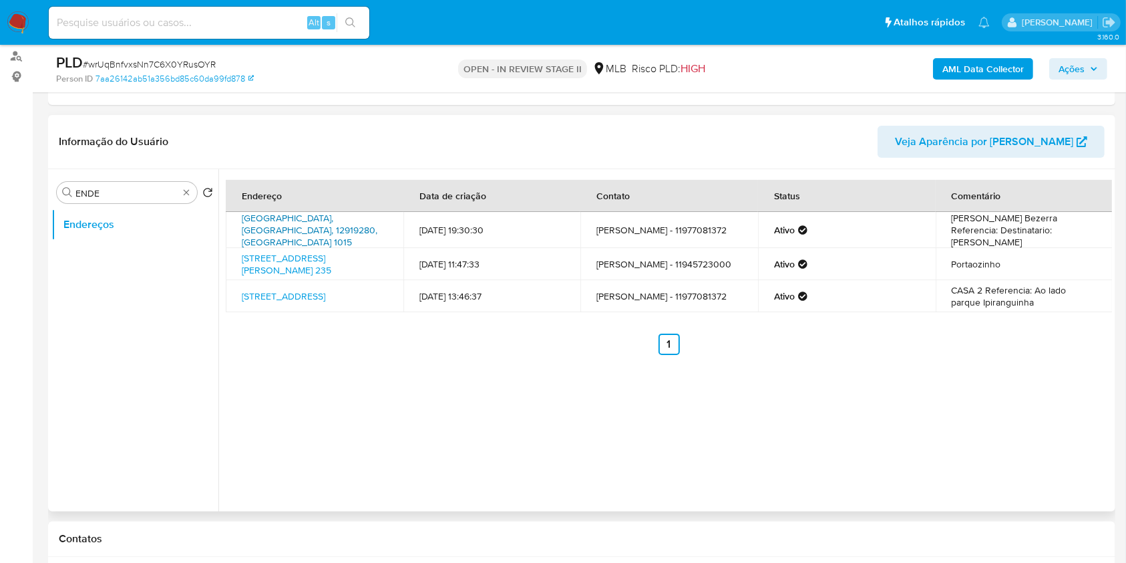
click at [321, 226] on link "Avenida Europa 1015, Bragança Paulista, São Paulo, 12919280, Brasil 1015" at bounding box center [310, 229] width 136 height 37
click at [324, 264] on link "Rua Giovani Gronchi 235, Santo André, São Paulo, 09121650, Brasil 235" at bounding box center [287, 263] width 90 height 25
click at [192, 194] on div "Procurar ENDE" at bounding box center [127, 192] width 140 height 21
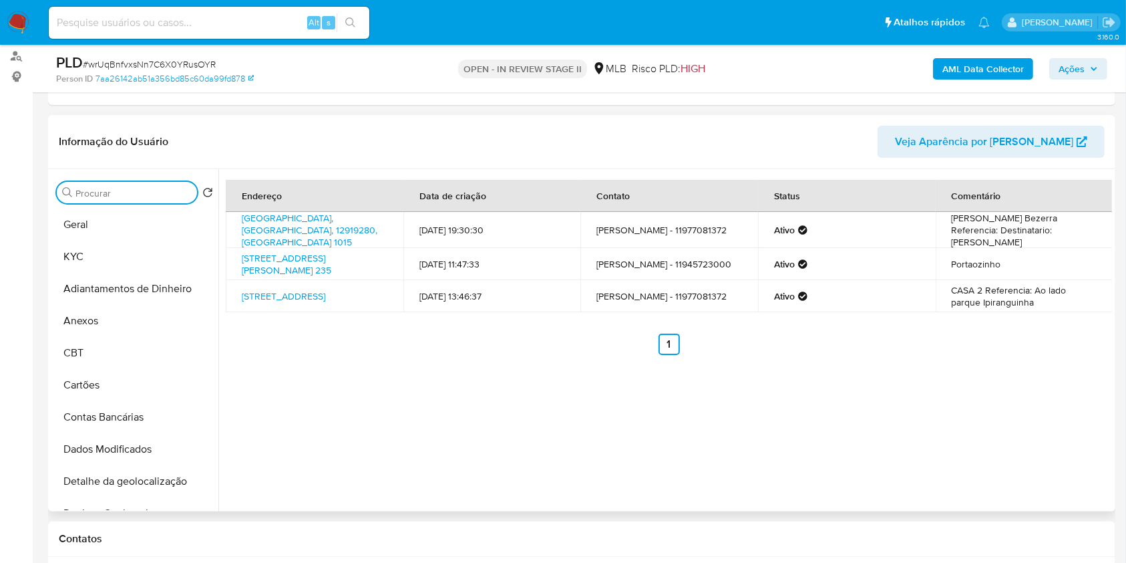
drag, startPoint x: 189, startPoint y: 192, endPoint x: 176, endPoint y: 195, distance: 13.6
click at [171, 194] on input "Procurar" at bounding box center [133, 193] width 116 height 12
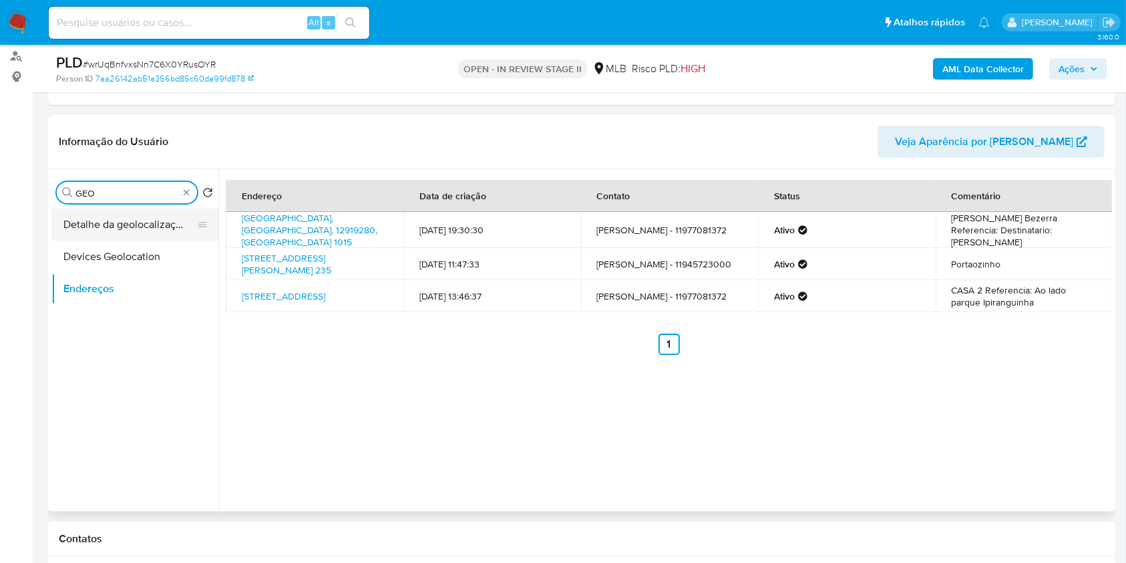
type input "GEO"
click at [168, 222] on button "Detalhe da geolocalização" at bounding box center [129, 224] width 156 height 32
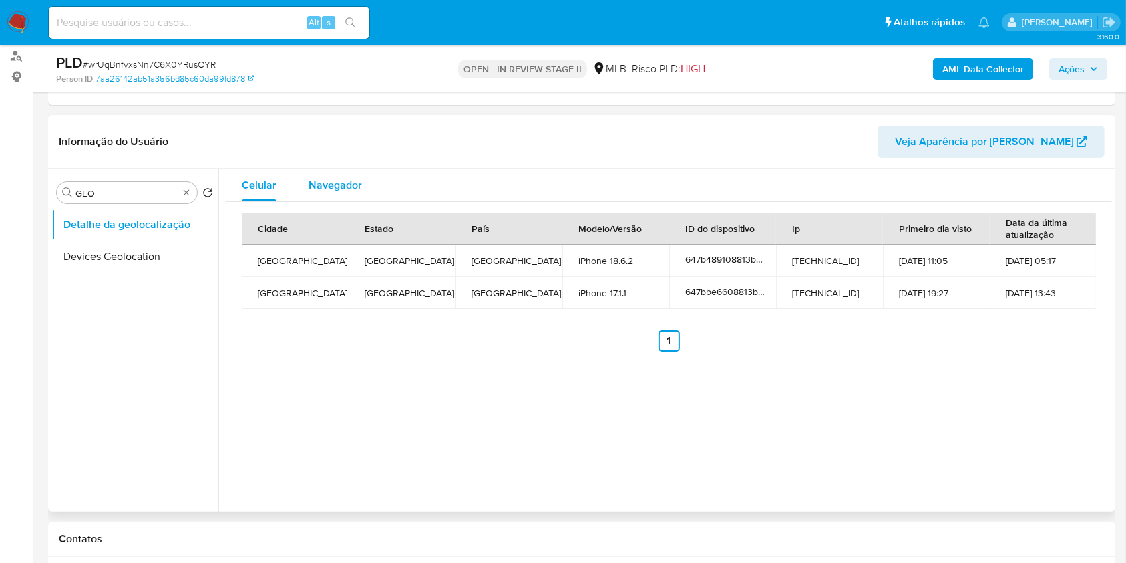
drag, startPoint x: 323, startPoint y: 184, endPoint x: 365, endPoint y: 182, distance: 41.5
click at [324, 185] on span "Navegador" at bounding box center [335, 184] width 53 height 15
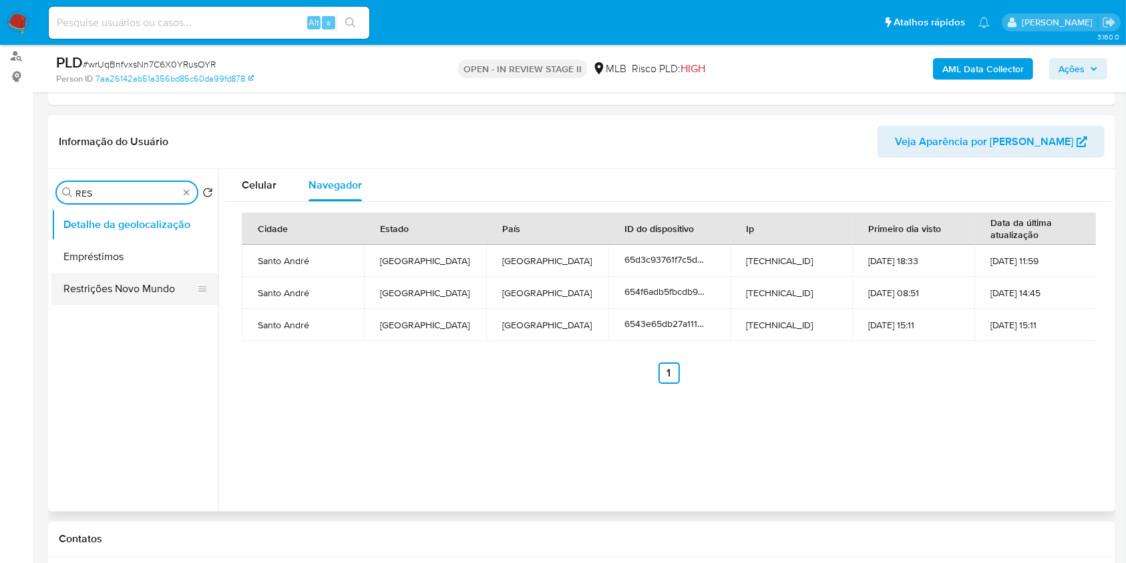
type input "RES"
click at [138, 290] on button "Restrições Novo Mundo" at bounding box center [129, 289] width 156 height 32
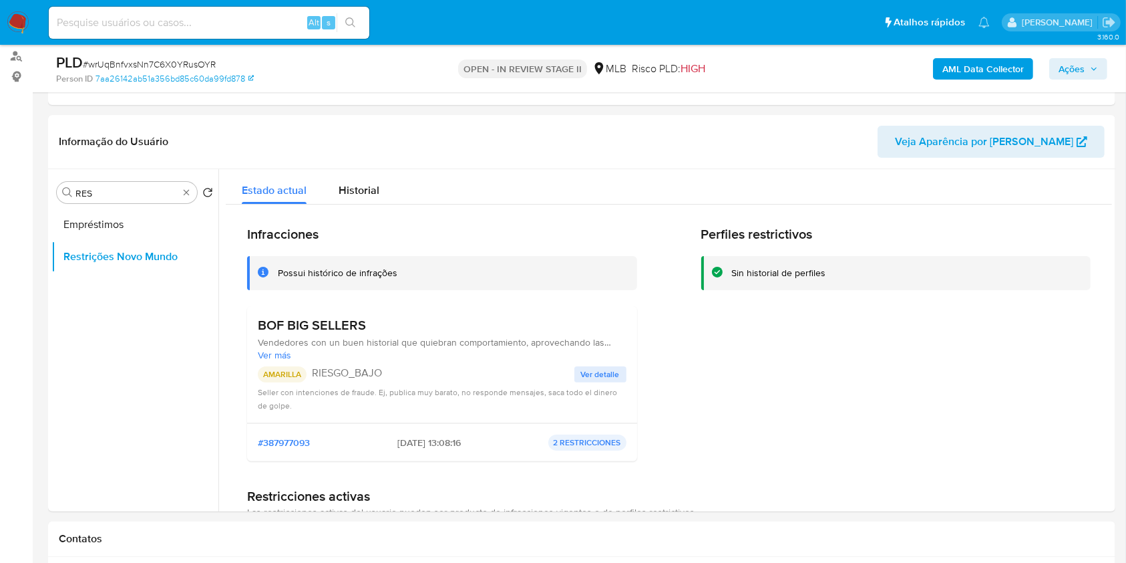
click at [190, 190] on div "Procurar RES" at bounding box center [127, 192] width 140 height 21
type input "POI"
click at [174, 214] on button "Dispositivos Point" at bounding box center [129, 224] width 156 height 32
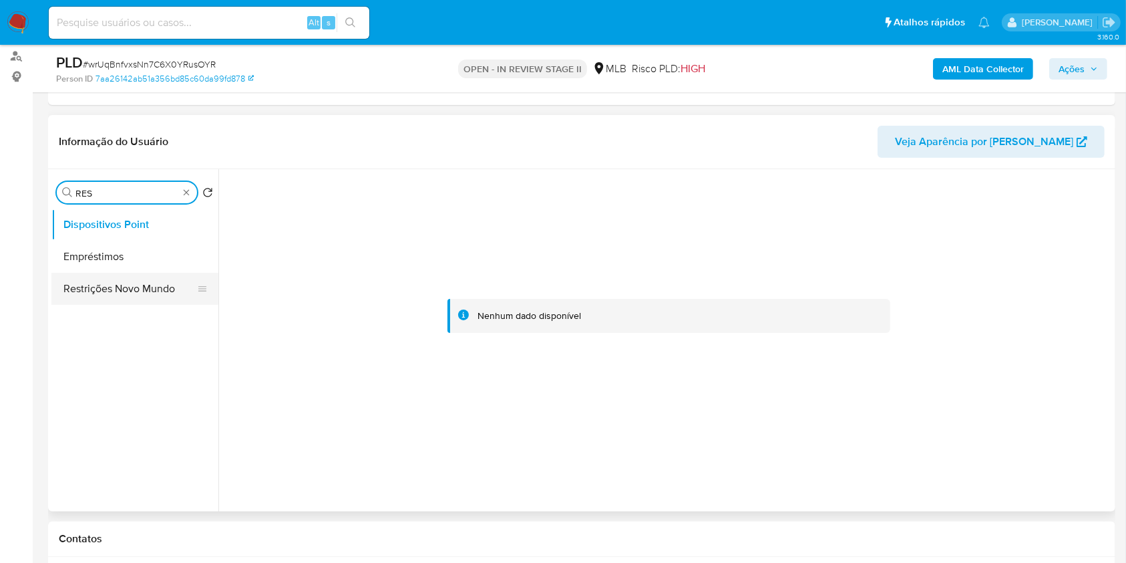
type input "RES"
click at [144, 288] on button "Restrições Novo Mundo" at bounding box center [129, 289] width 156 height 32
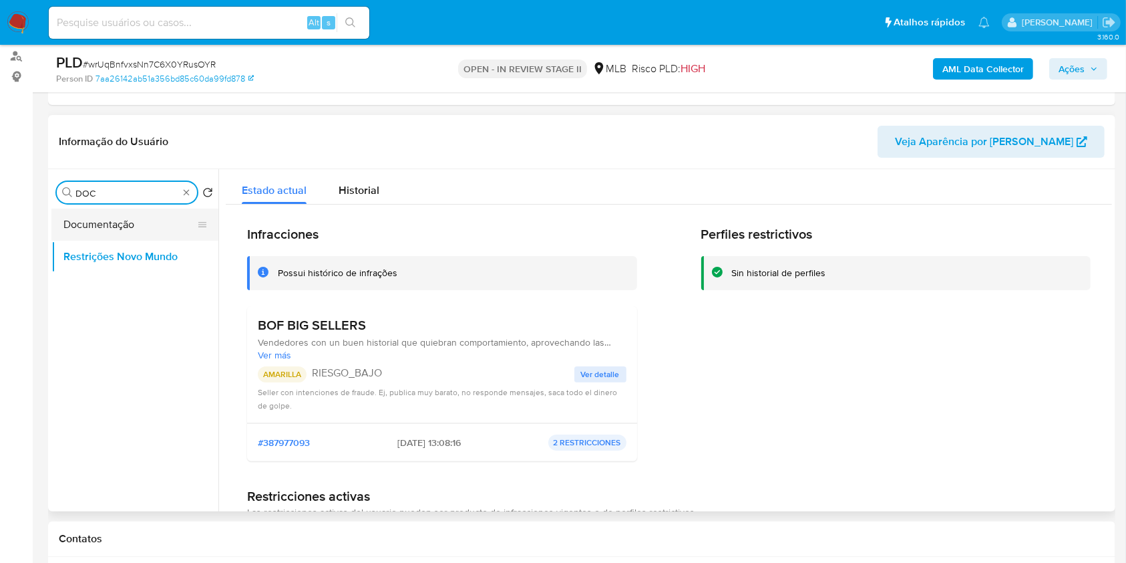
type input "DOC"
drag, startPoint x: 158, startPoint y: 219, endPoint x: 203, endPoint y: 212, distance: 46.0
click at [158, 220] on button "Documentação" at bounding box center [129, 224] width 156 height 32
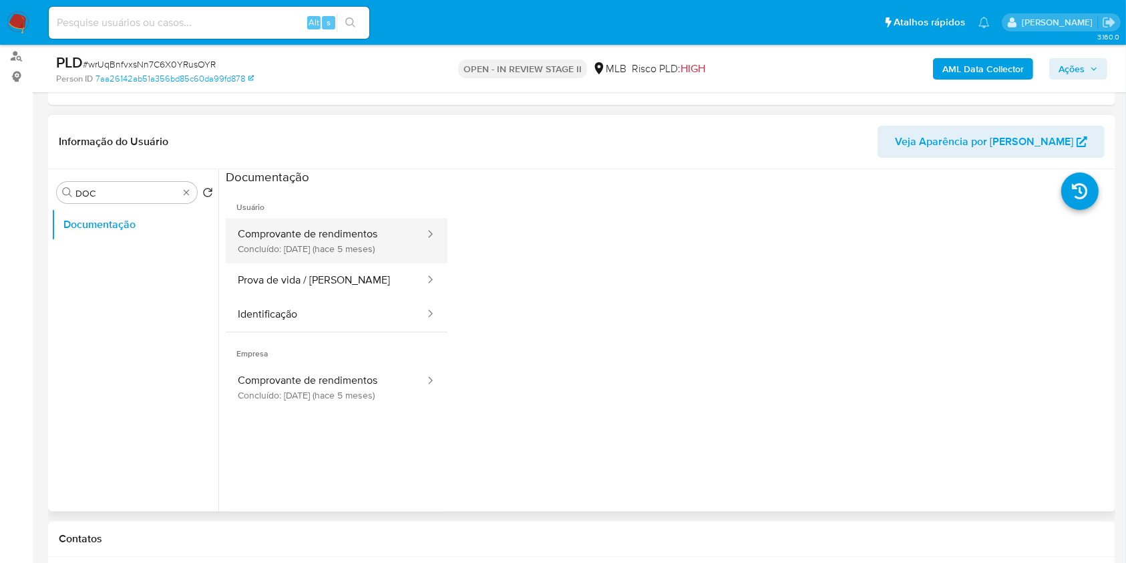
click at [329, 257] on button "Comprovante de rendimentos Concluído: 29/04/2025 (hace 5 meses)" at bounding box center [326, 240] width 200 height 45
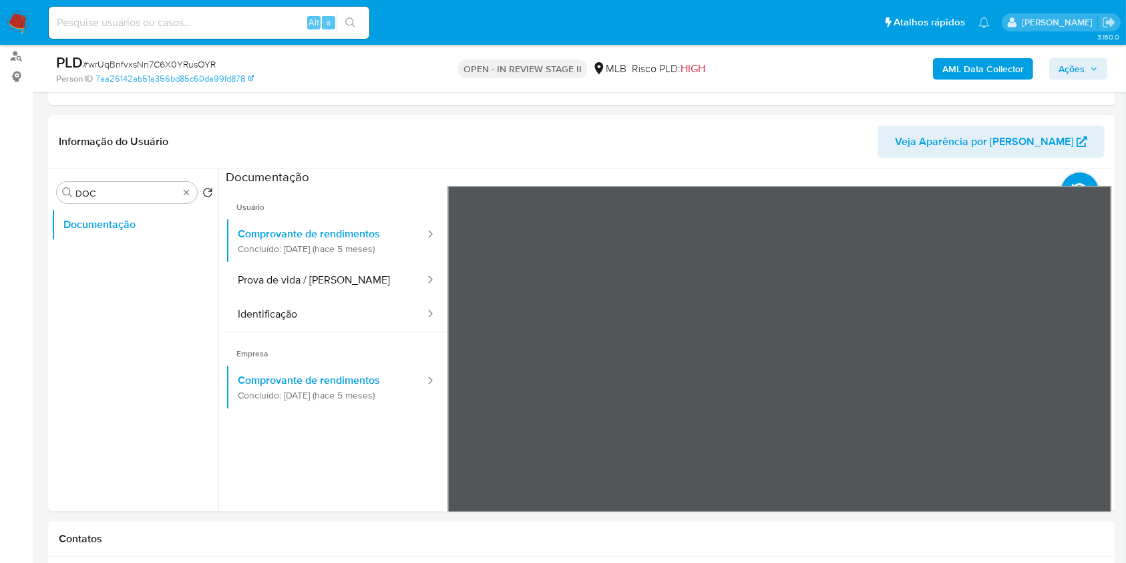
click at [182, 196] on div "Procurar DOC" at bounding box center [127, 192] width 140 height 21
click at [186, 198] on div "Procurar DOC" at bounding box center [127, 192] width 140 height 21
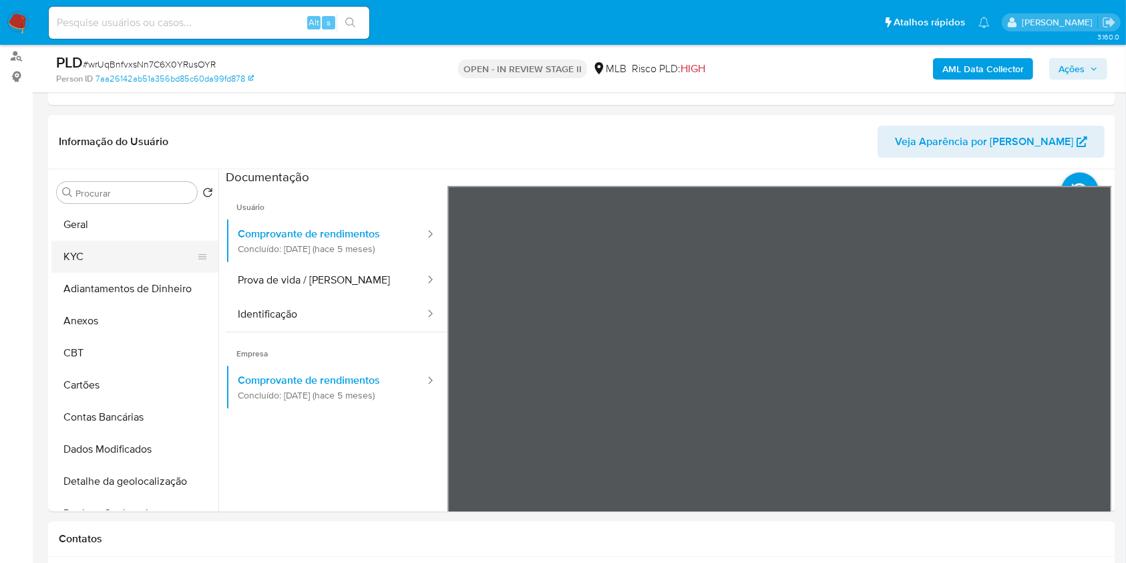
click at [126, 249] on button "KYC" at bounding box center [129, 257] width 156 height 32
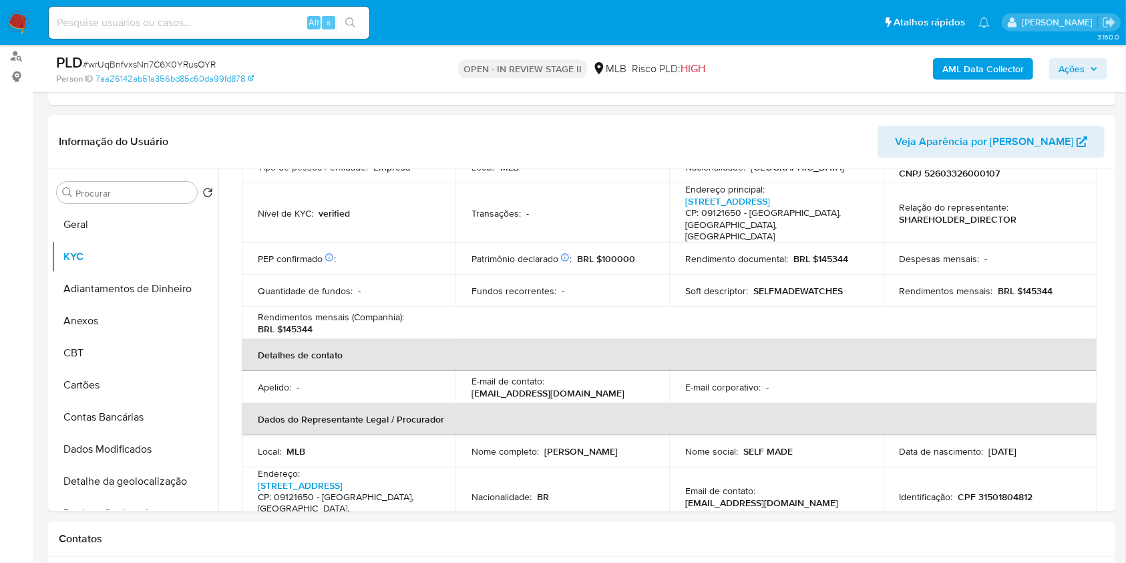
click at [445, 341] on th "Detalhes de contato" at bounding box center [669, 355] width 855 height 32
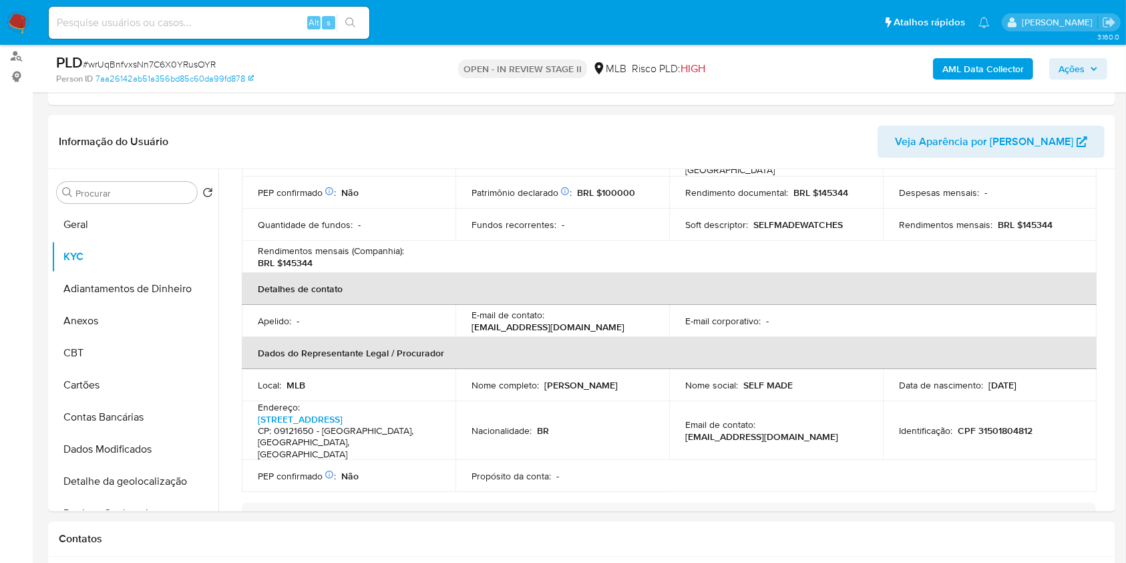
scroll to position [267, 0]
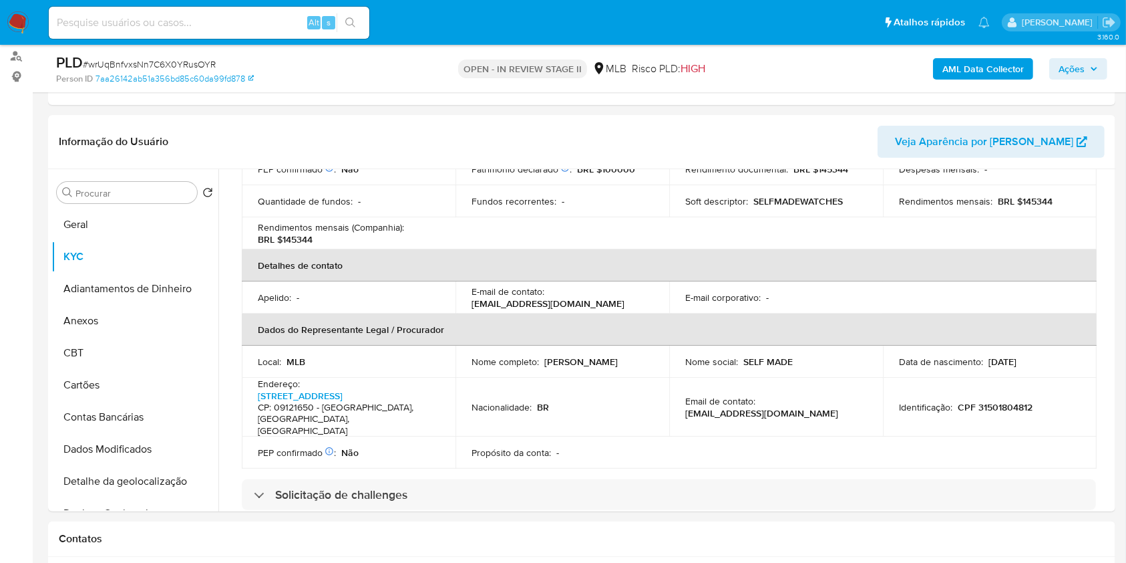
click at [604, 357] on p "Samuel Oliveira Campos" at bounding box center [580, 361] width 73 height 12
click at [604, 356] on p "Samuel Oliveira Campos" at bounding box center [580, 361] width 73 height 12
copy div "Nome completo : Samuel Oliveira Campos"
click at [583, 367] on p "Samuel Oliveira Campos" at bounding box center [580, 361] width 73 height 12
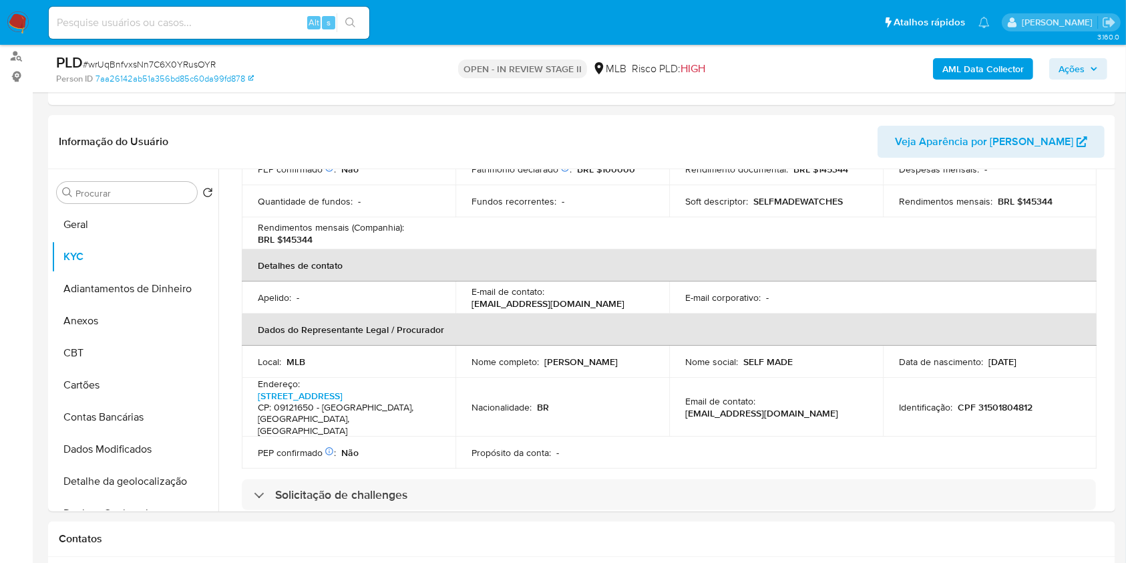
copy p "Samuel Oliveira Campos"
drag, startPoint x: 544, startPoint y: 360, endPoint x: 651, endPoint y: 370, distance: 107.4
click at [651, 370] on td "Nome completo : Samuel Oliveira Campos" at bounding box center [563, 361] width 214 height 32
drag, startPoint x: 627, startPoint y: 396, endPoint x: 679, endPoint y: 394, distance: 52.1
click at [627, 396] on td "Nacionalidade : BR" at bounding box center [563, 406] width 214 height 59
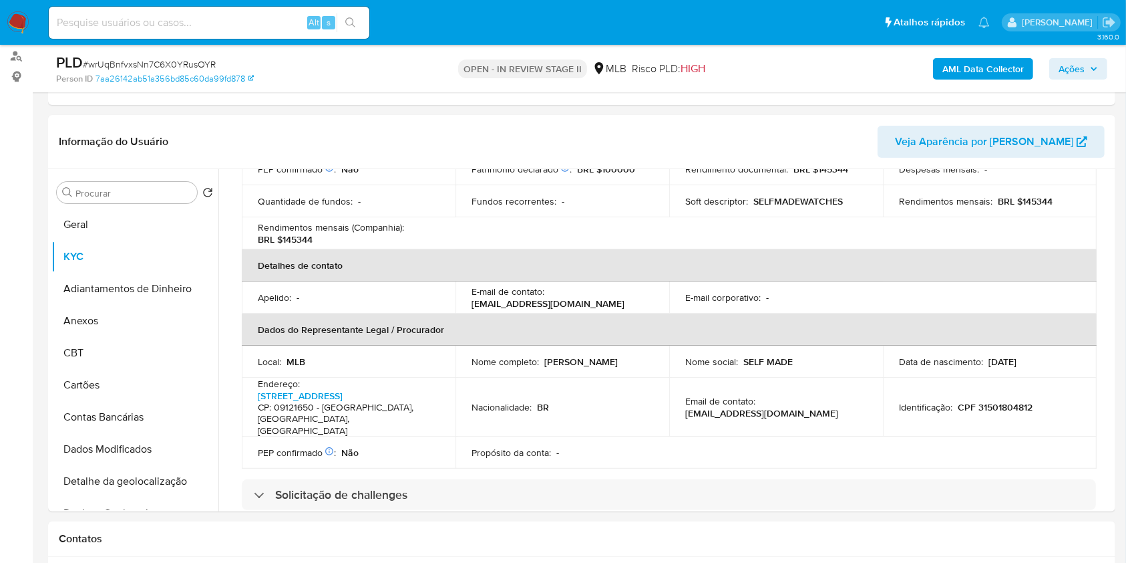
click at [987, 408] on p "CPF 31501804812" at bounding box center [995, 407] width 75 height 12
copy p "31501804812"
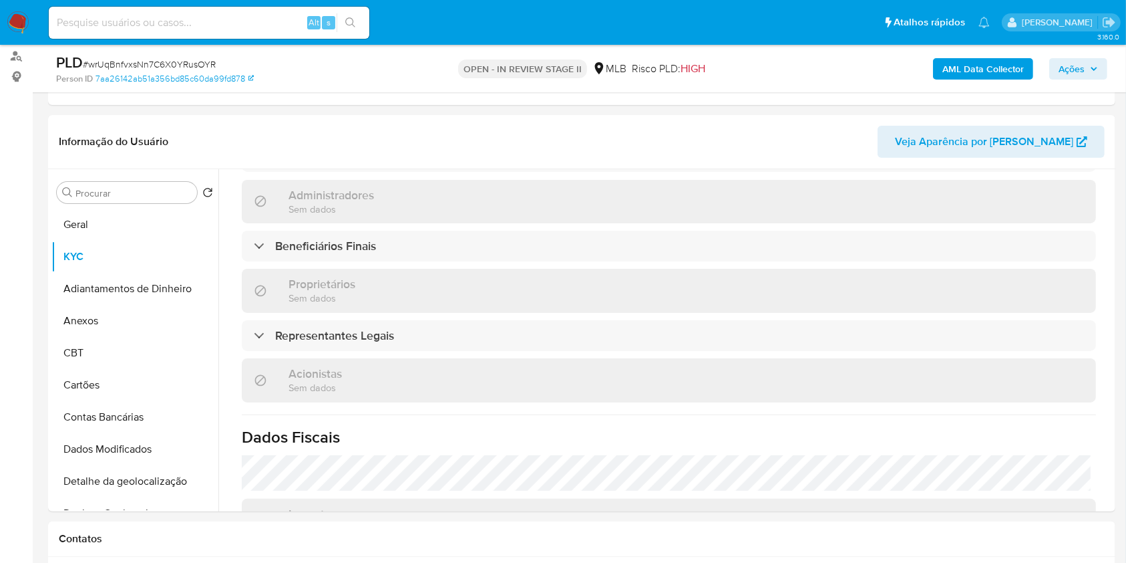
scroll to position [623, 0]
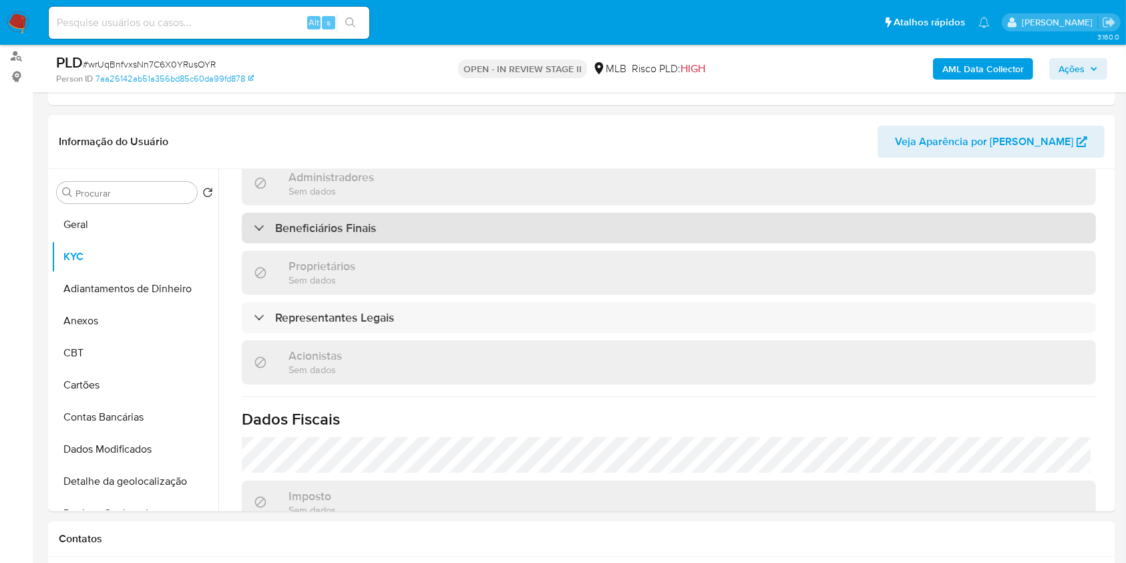
click at [370, 235] on h3 "Beneficiários Finais" at bounding box center [325, 227] width 101 height 15
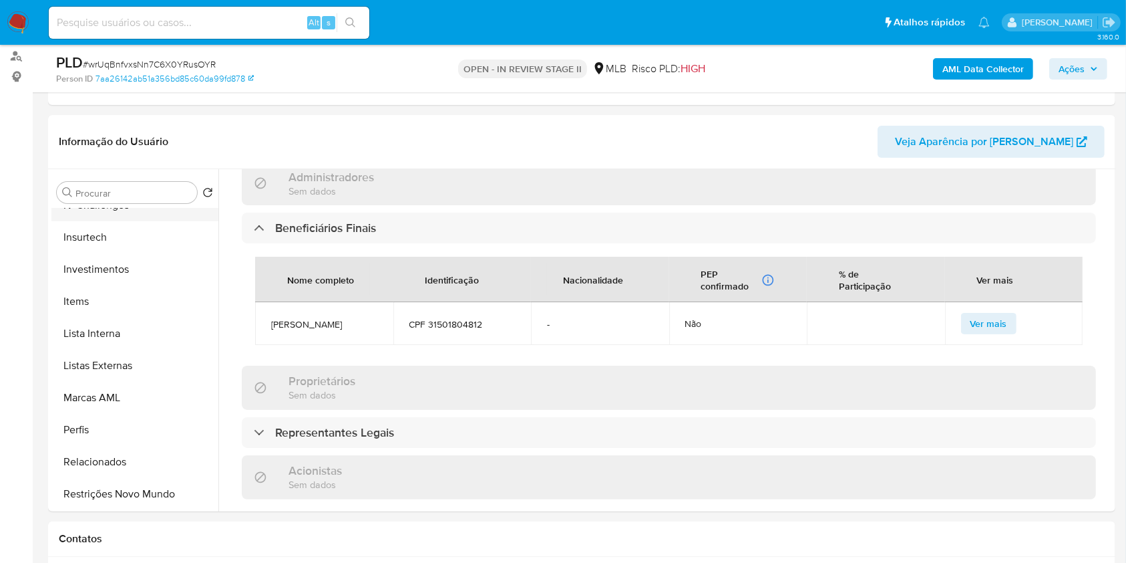
scroll to position [356, 0]
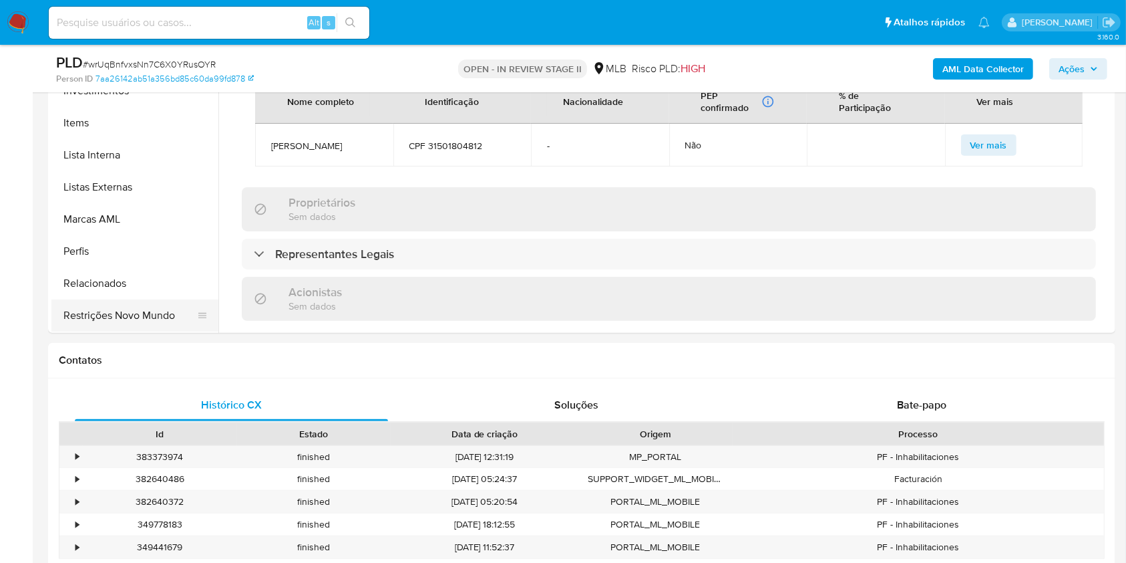
click at [121, 322] on button "Restrições Novo Mundo" at bounding box center [129, 315] width 156 height 32
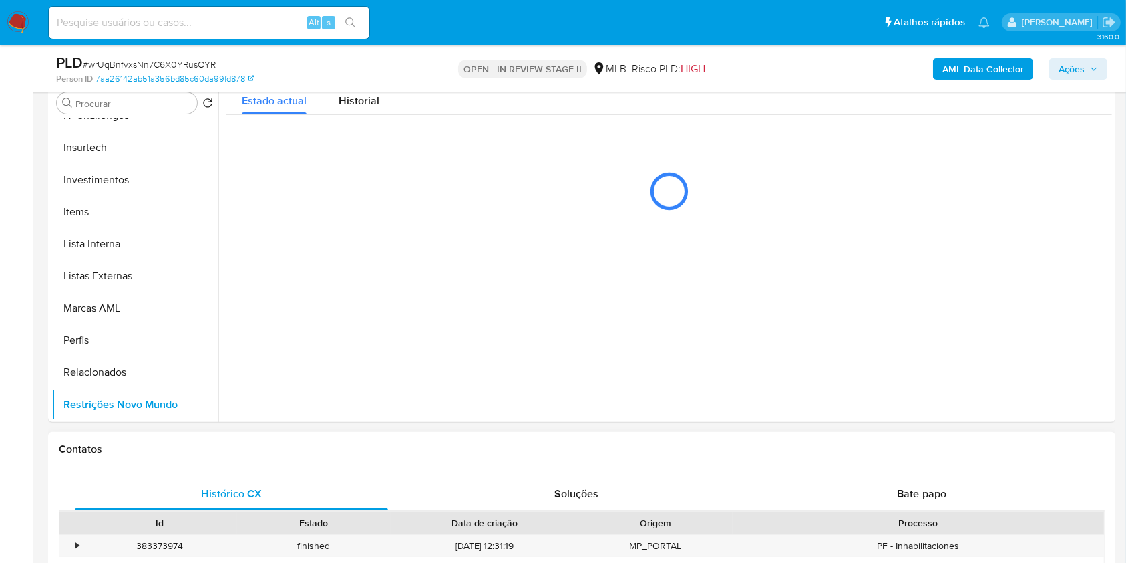
scroll to position [178, 0]
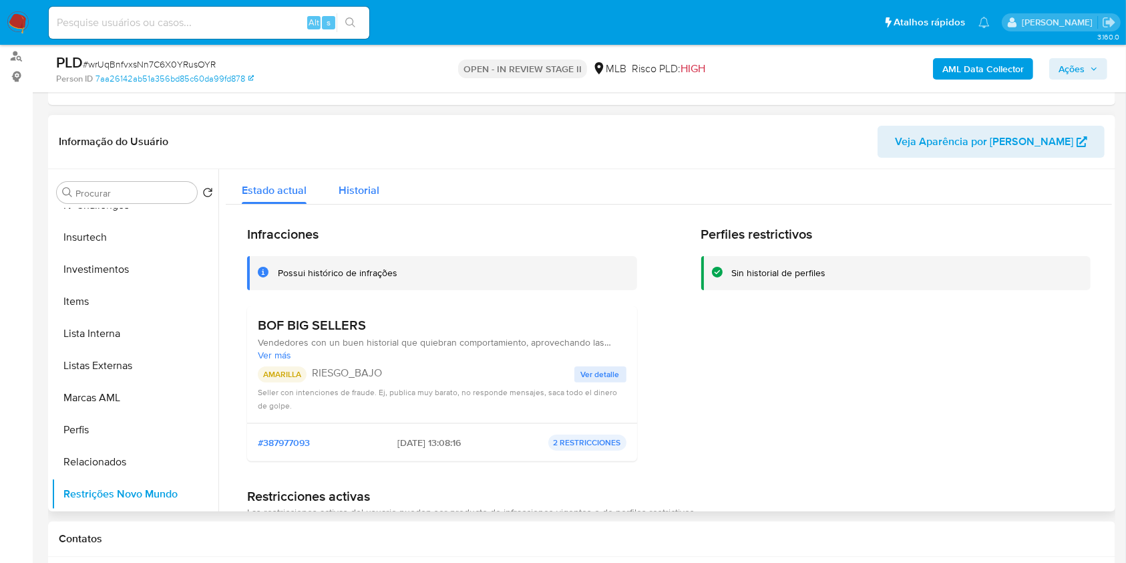
click at [345, 199] on div "Historial" at bounding box center [359, 186] width 41 height 35
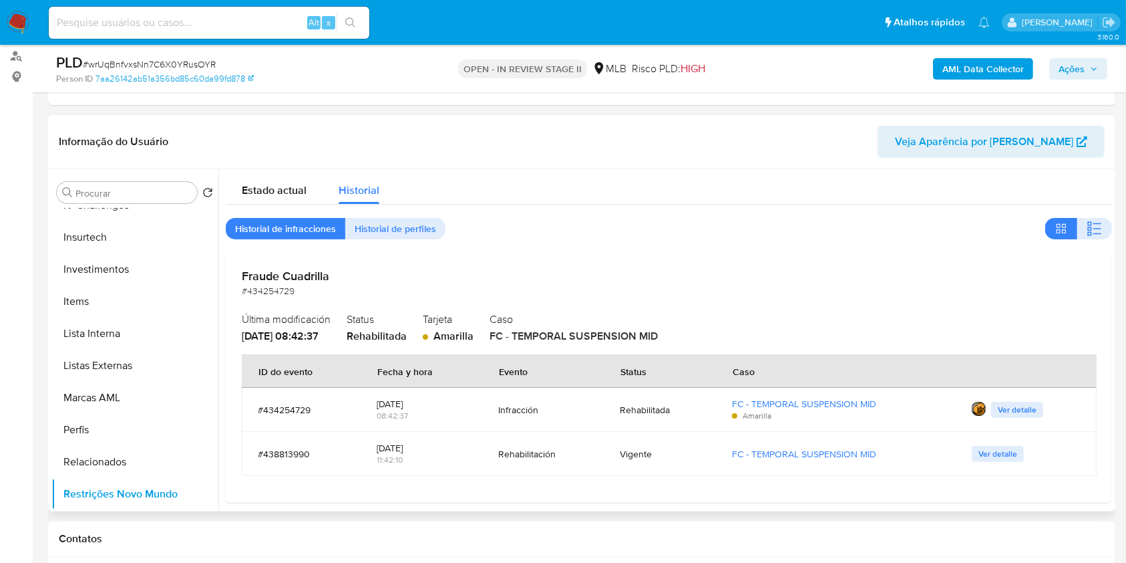
drag, startPoint x: 376, startPoint y: 401, endPoint x: 433, endPoint y: 404, distance: 56.9
click at [433, 404] on div "30/04/2025" at bounding box center [421, 404] width 89 height 12
drag, startPoint x: 377, startPoint y: 448, endPoint x: 444, endPoint y: 443, distance: 67.0
click at [434, 448] on div "30/05/2025" at bounding box center [421, 448] width 89 height 12
click at [983, 449] on span "Ver detalle" at bounding box center [998, 453] width 39 height 13
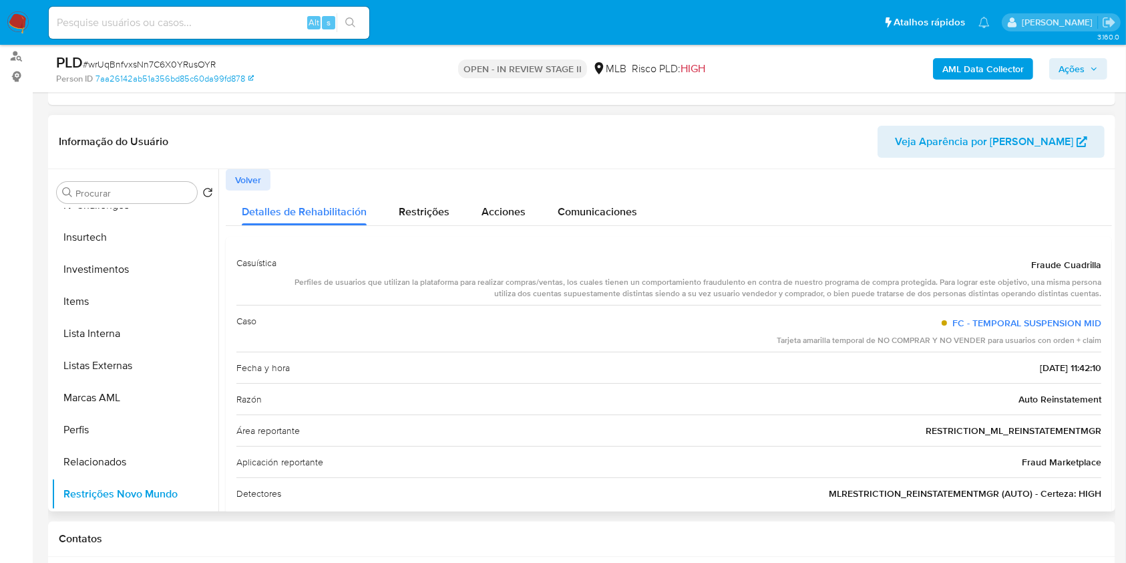
click at [1023, 460] on span "Fraud Marketplace" at bounding box center [1062, 461] width 80 height 13
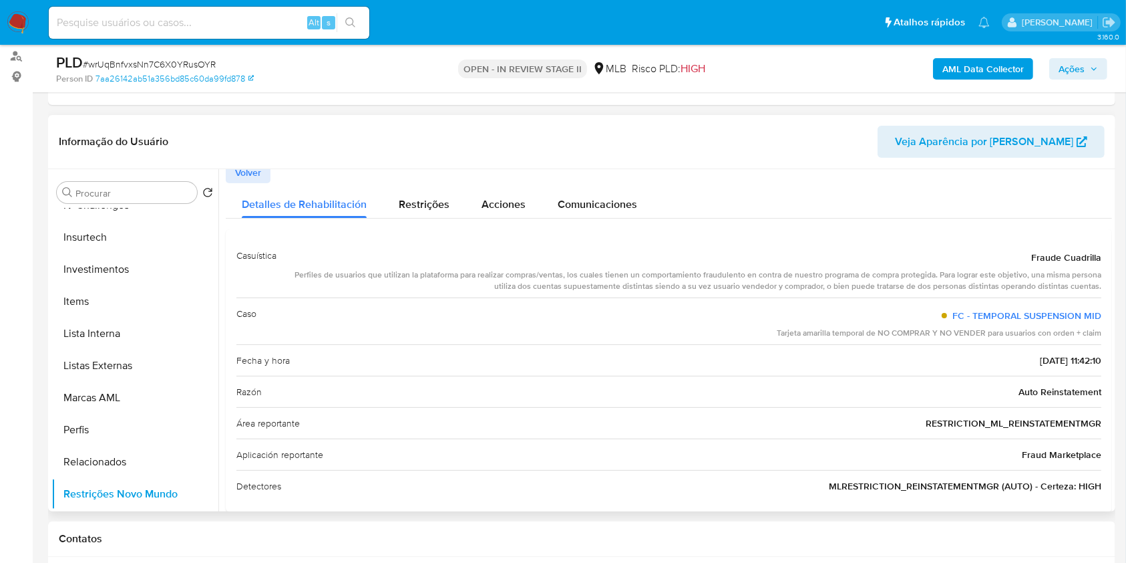
scroll to position [0, 0]
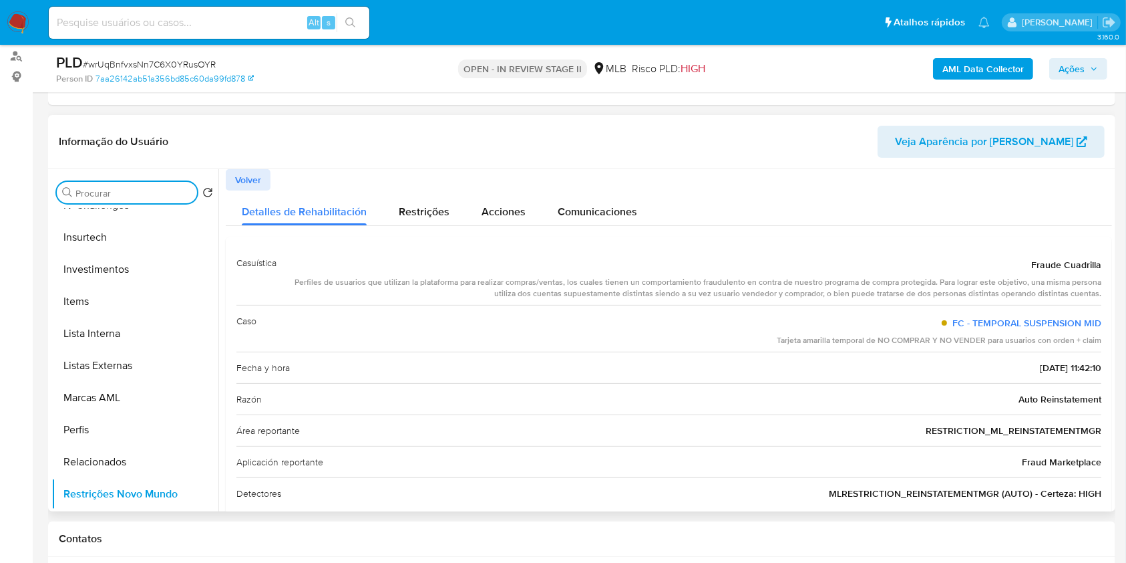
click at [179, 188] on input "Procurar" at bounding box center [133, 193] width 116 height 12
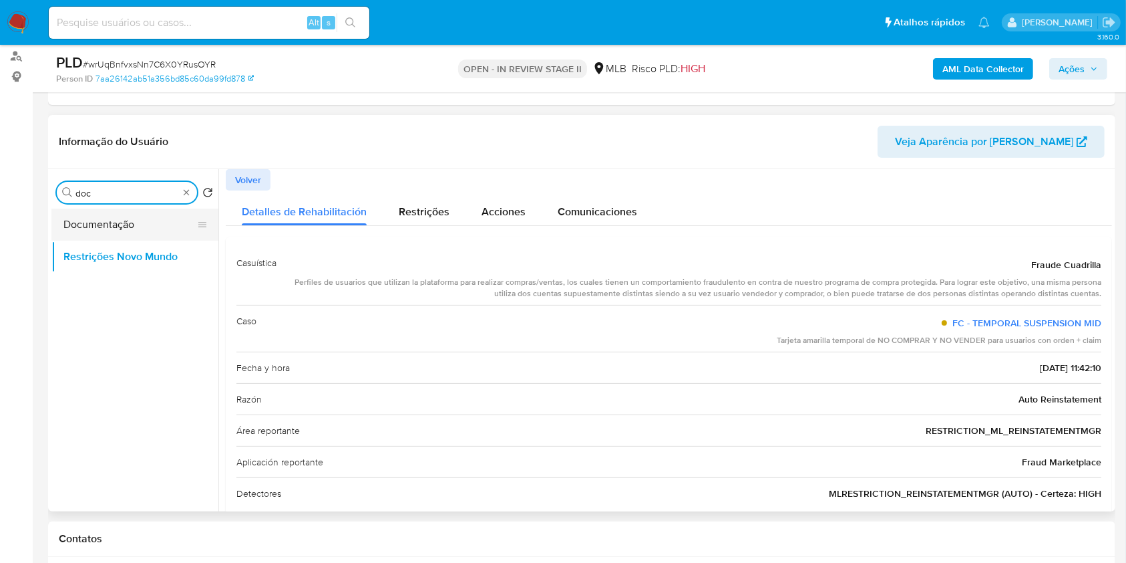
type input "doc"
click at [126, 233] on button "Documentação" at bounding box center [129, 224] width 156 height 32
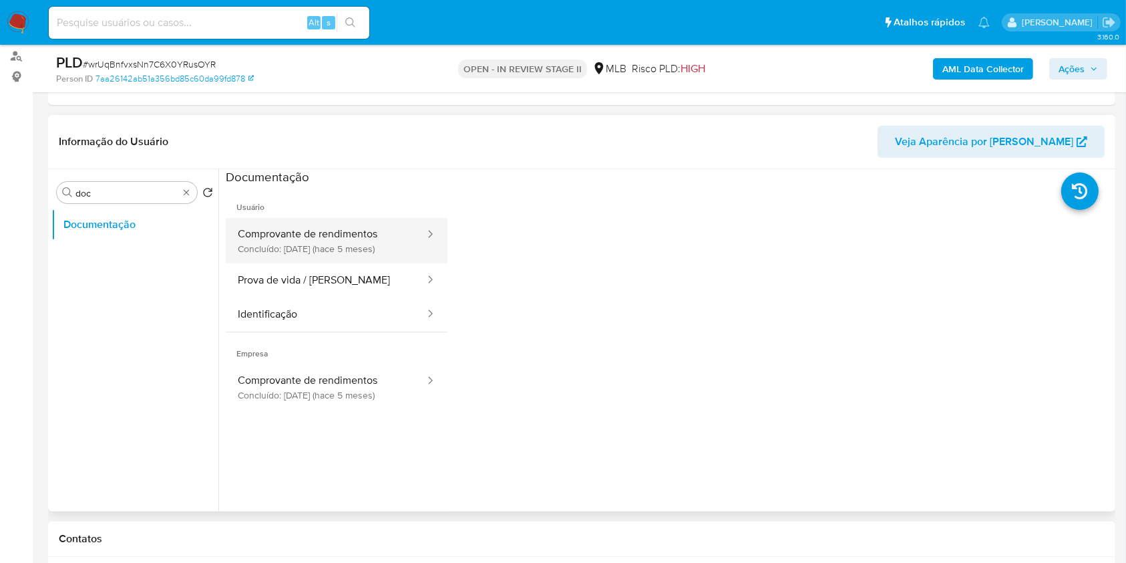
click at [317, 245] on button "Comprovante de rendimentos Concluído: 29/04/2025 (hace 5 meses)" at bounding box center [326, 240] width 200 height 45
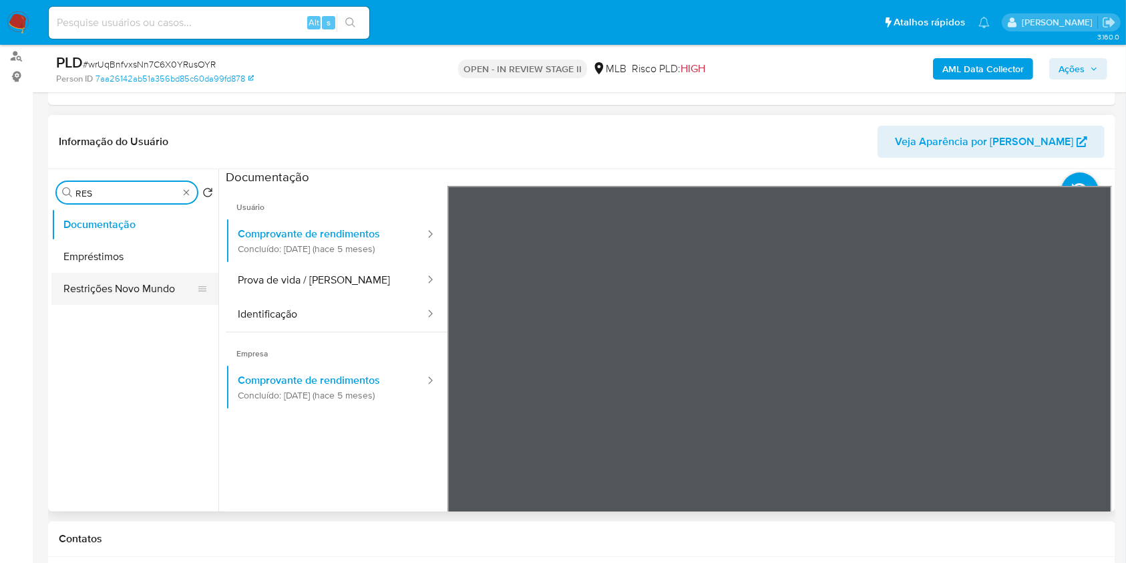
type input "RES"
click at [171, 291] on button "Restrições Novo Mundo" at bounding box center [129, 289] width 156 height 32
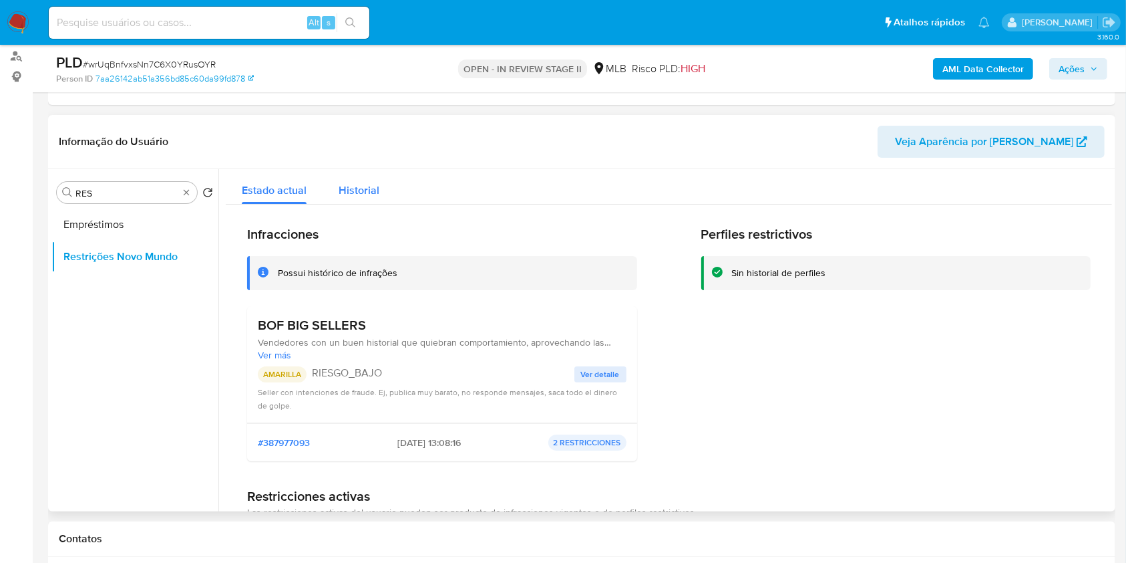
drag, startPoint x: 358, startPoint y: 194, endPoint x: 377, endPoint y: 200, distance: 20.3
click at [358, 195] on span "Historial" at bounding box center [359, 189] width 41 height 15
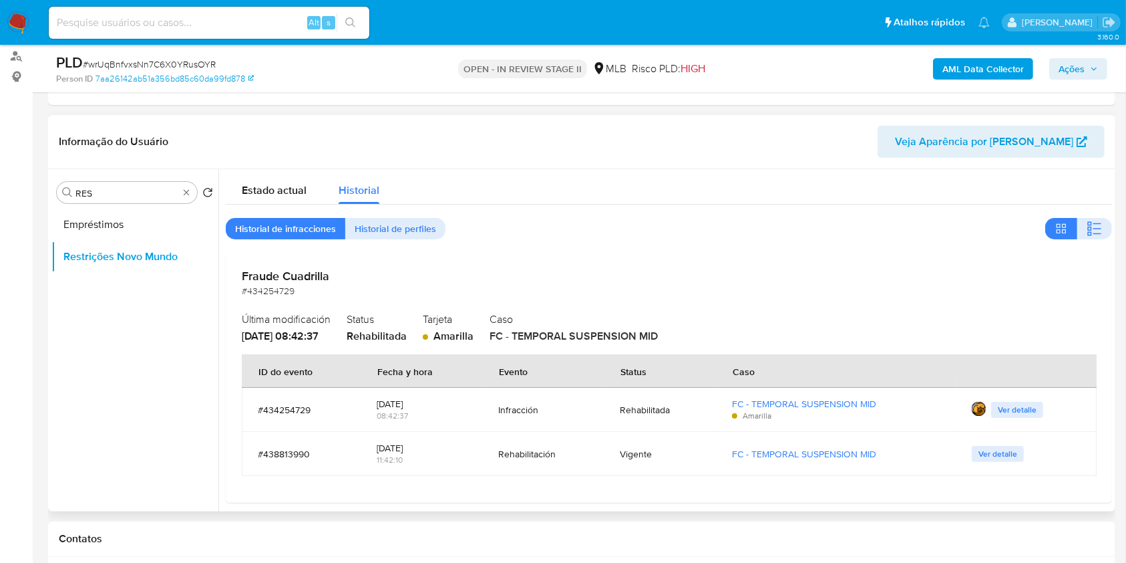
drag, startPoint x: 989, startPoint y: 450, endPoint x: 1042, endPoint y: 392, distance: 78.5
click at [993, 448] on span "Ver detalle" at bounding box center [998, 453] width 39 height 13
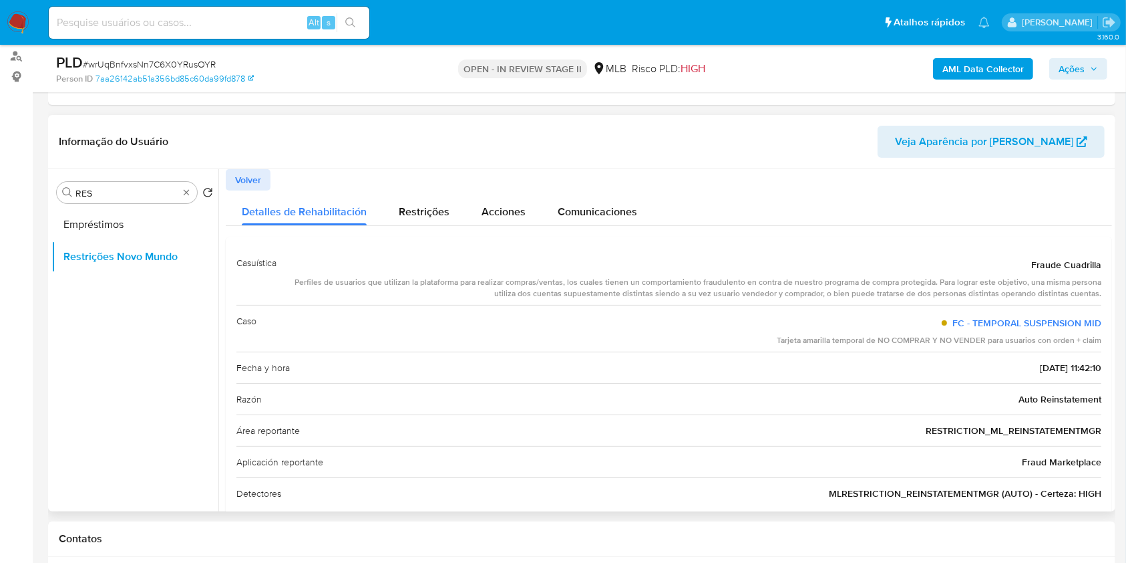
drag, startPoint x: 247, startPoint y: 175, endPoint x: 303, endPoint y: 193, distance: 58.9
click at [247, 176] on span "Volver" at bounding box center [248, 179] width 26 height 19
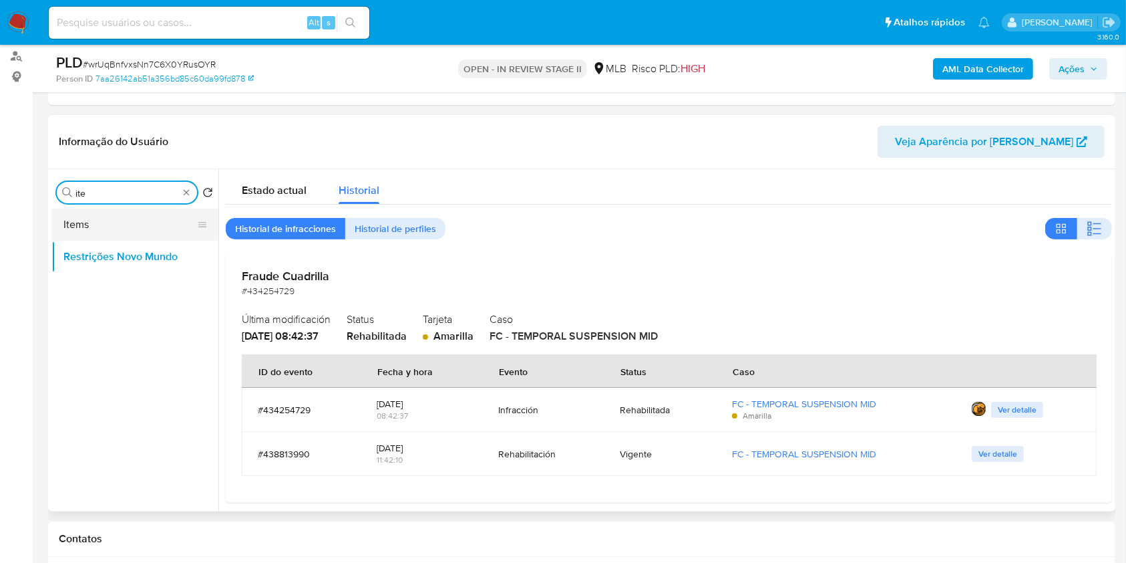
type input "ite"
click at [166, 227] on button "Items" at bounding box center [129, 224] width 156 height 32
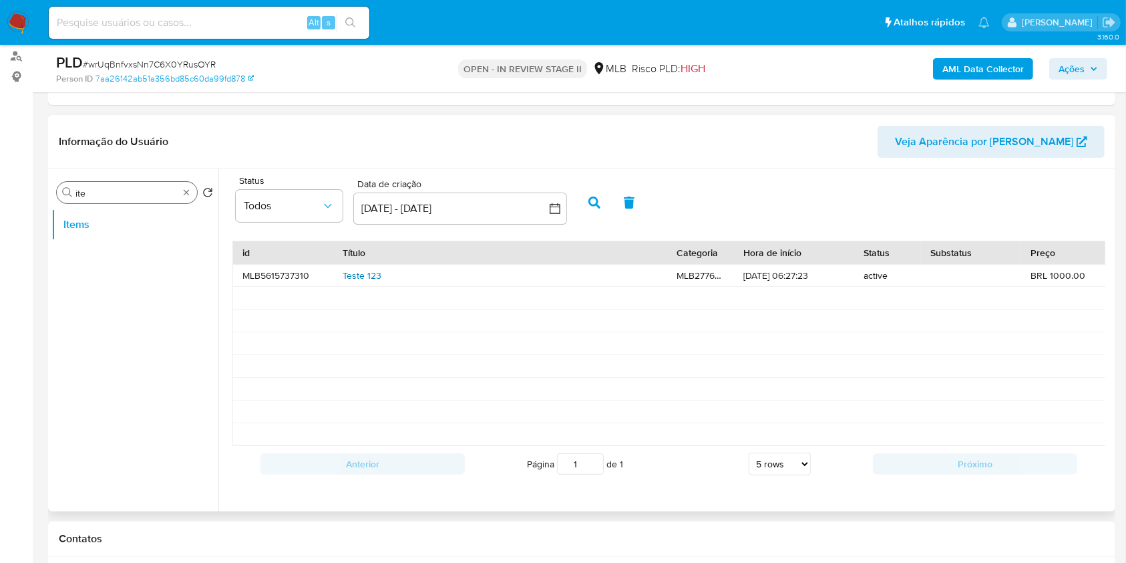
click at [360, 279] on link "Teste 123" at bounding box center [362, 275] width 39 height 13
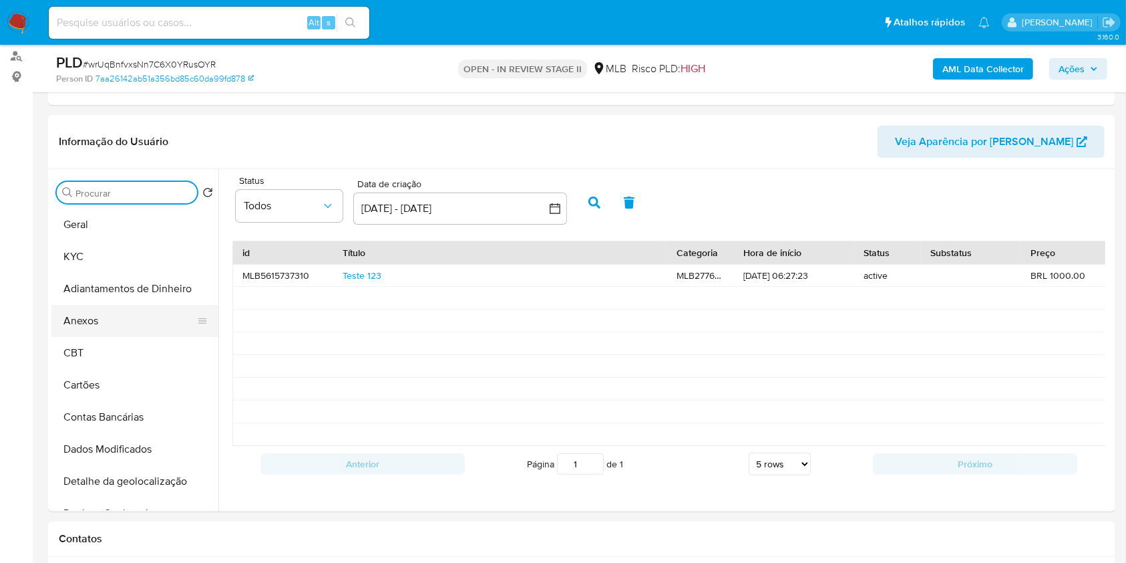
drag, startPoint x: 106, startPoint y: 317, endPoint x: 156, endPoint y: 312, distance: 50.3
click at [107, 317] on button "Anexos" at bounding box center [129, 321] width 156 height 32
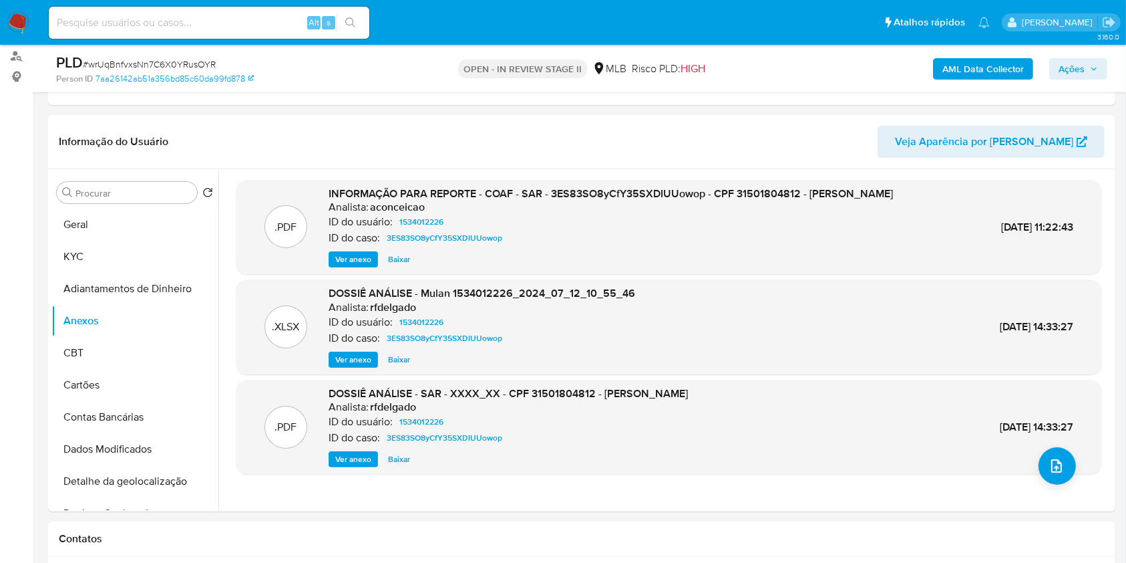
click at [358, 255] on span "Ver anexo" at bounding box center [353, 259] width 36 height 13
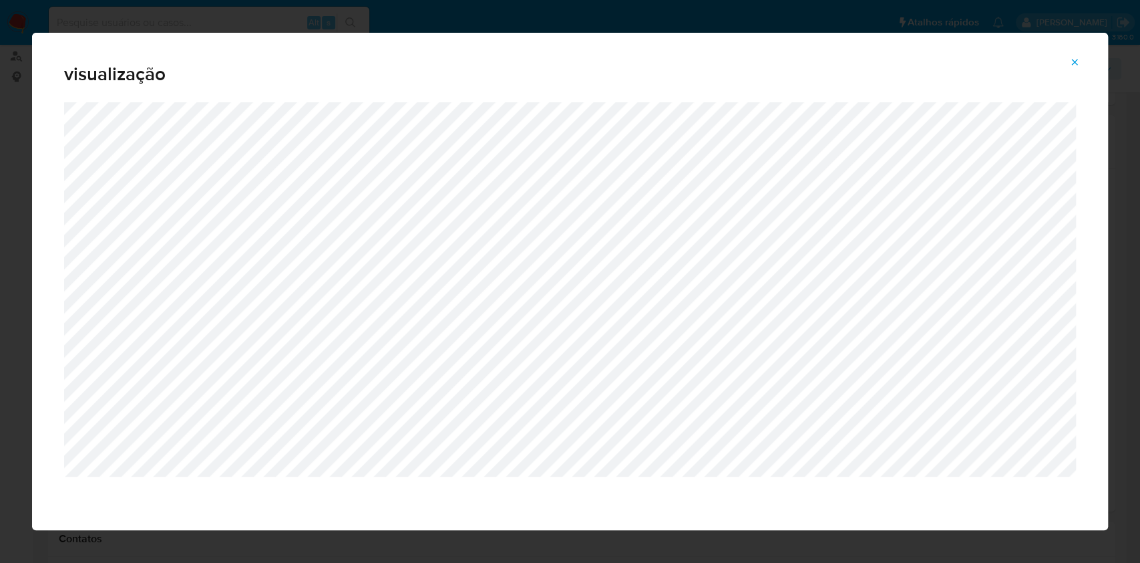
click at [1076, 53] on span "Attachment preview" at bounding box center [1075, 62] width 11 height 19
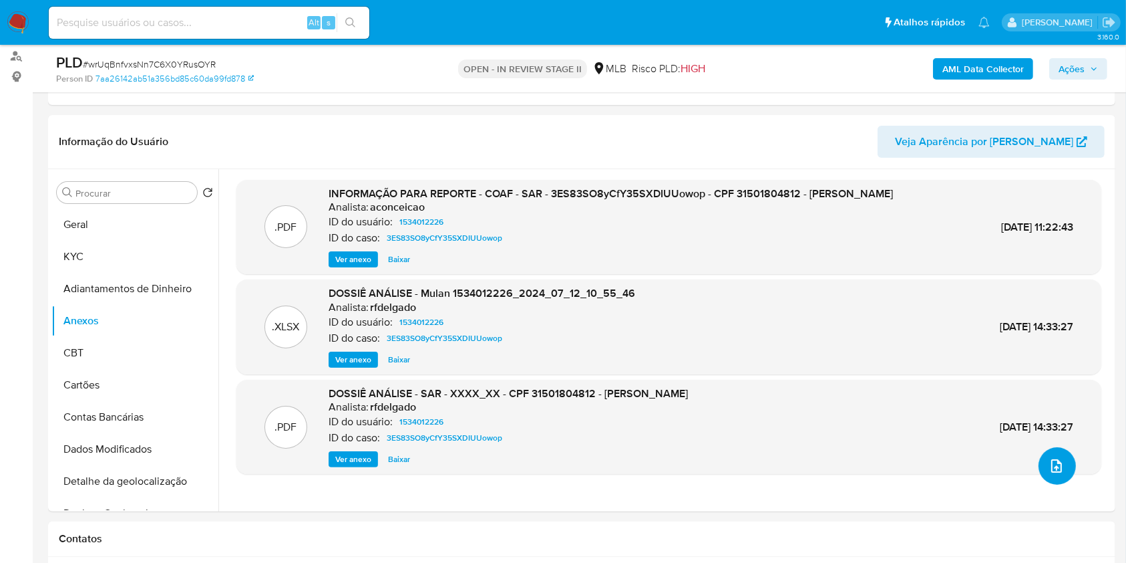
click at [1056, 473] on button "upload-file" at bounding box center [1057, 465] width 37 height 37
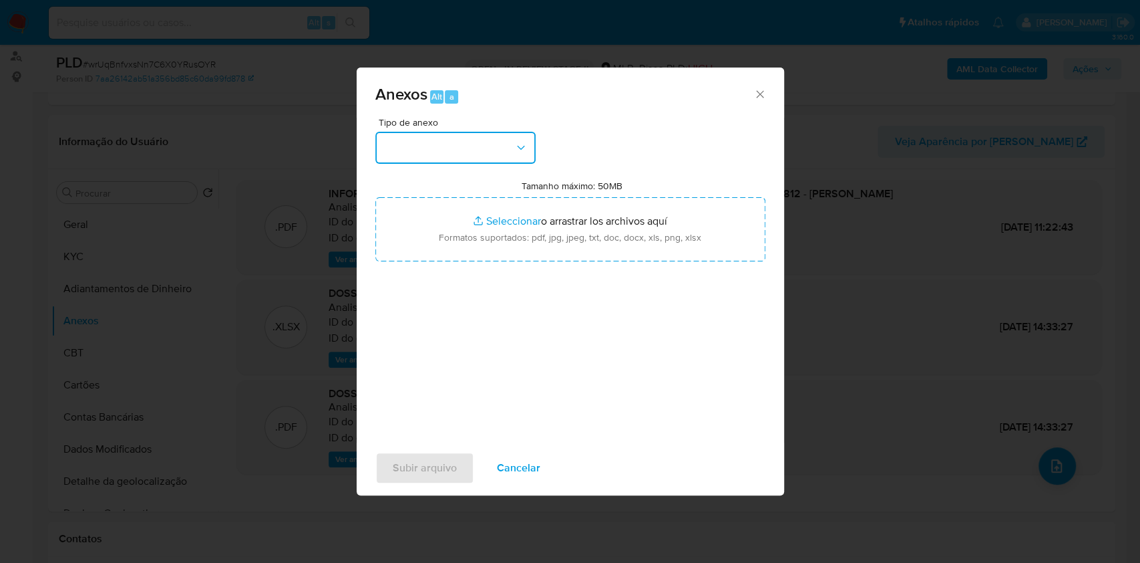
click at [459, 151] on button "button" at bounding box center [455, 148] width 160 height 32
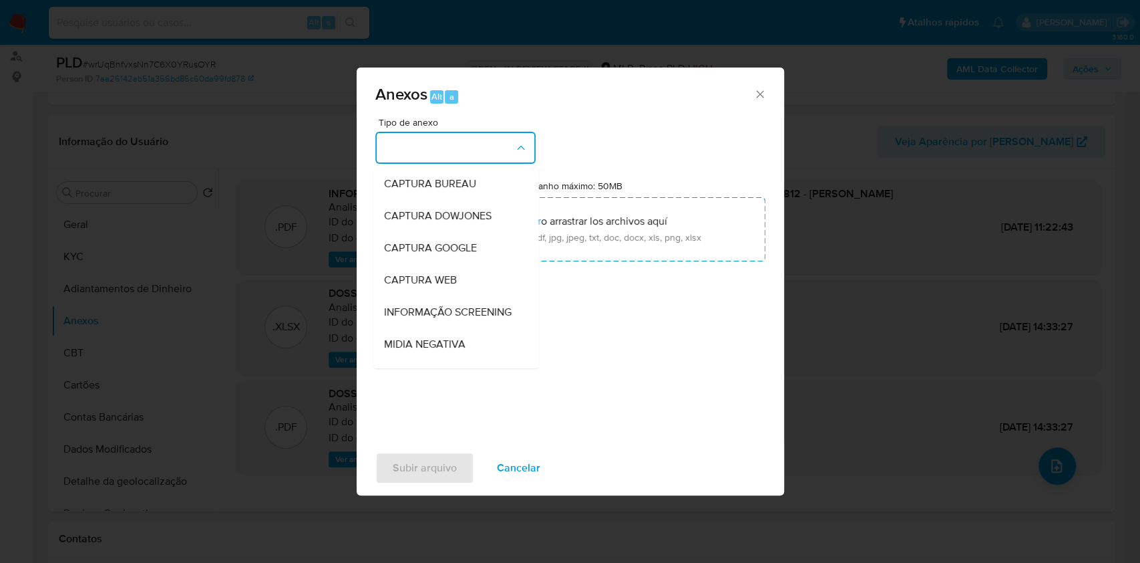
click at [761, 94] on icon "Cerrar" at bounding box center [759, 93] width 7 height 7
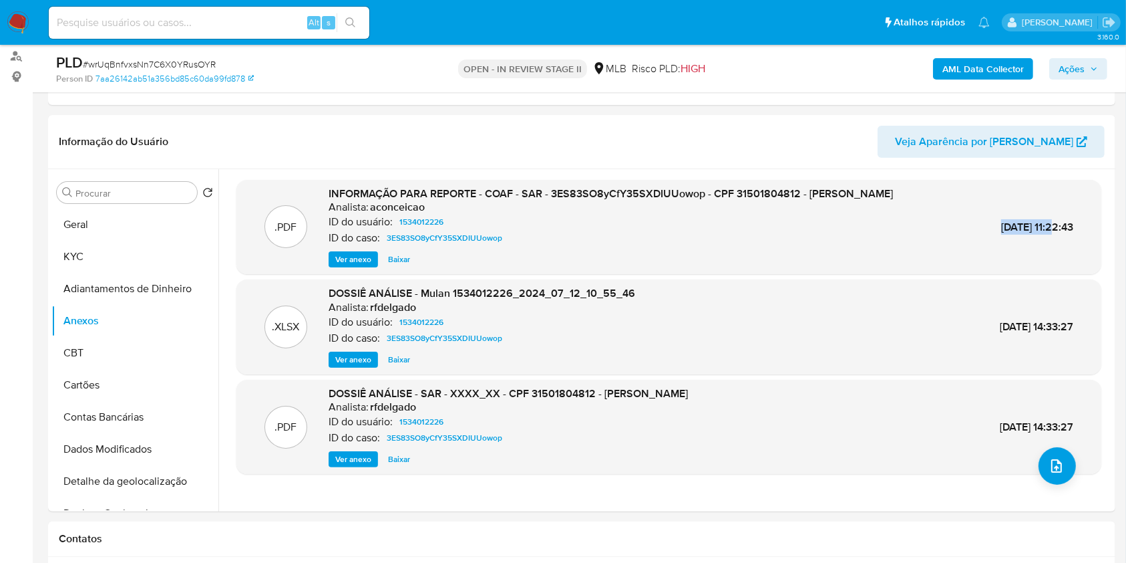
copy span "15/Jul/2024"
drag, startPoint x: 970, startPoint y: 225, endPoint x: 979, endPoint y: 222, distance: 9.9
click at [1028, 224] on span "15/Jul/2024 11:22:43" at bounding box center [1037, 226] width 72 height 15
drag, startPoint x: 555, startPoint y: 194, endPoint x: 705, endPoint y: 211, distance: 152.0
click at [699, 200] on div "INFORMAÇÃO PARA REPORTE - COAF - SAR - 3ES83SO8yCfY35SXDIUUowop - CPF 315018048…" at bounding box center [611, 227] width 565 height 82
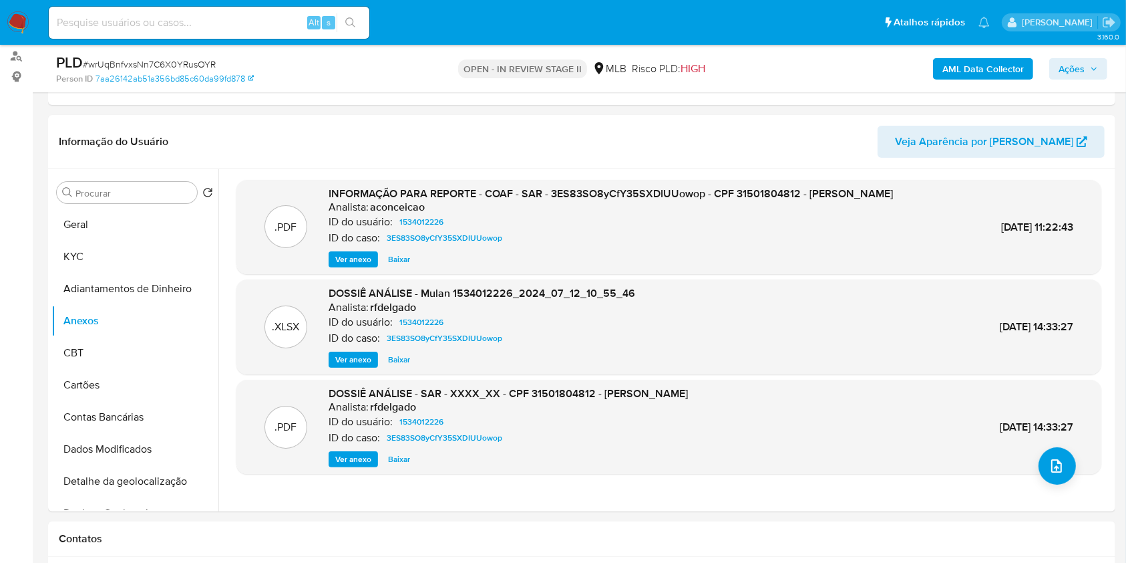
click at [713, 226] on div "ID do usuário: 1534012226" at bounding box center [611, 222] width 565 height 16
copy span "3ES83SO8yCfY35SXDIUUowop"
drag, startPoint x: 703, startPoint y: 189, endPoint x: 553, endPoint y: 194, distance: 150.4
click at [553, 194] on span "INFORMAÇÃO PARA REPORTE - COAF - SAR - 3ES83SO8yCfY35SXDIUUowop - CPF 315018048…" at bounding box center [611, 193] width 565 height 15
click at [1049, 468] on icon "upload-file" at bounding box center [1057, 466] width 16 height 16
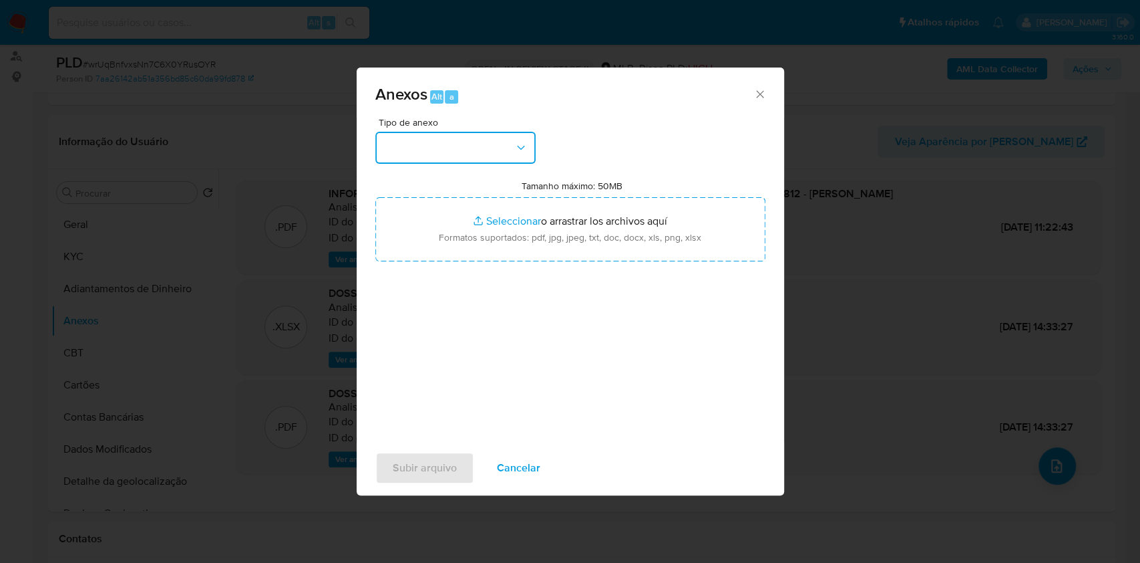
click at [522, 158] on button "button" at bounding box center [455, 148] width 160 height 32
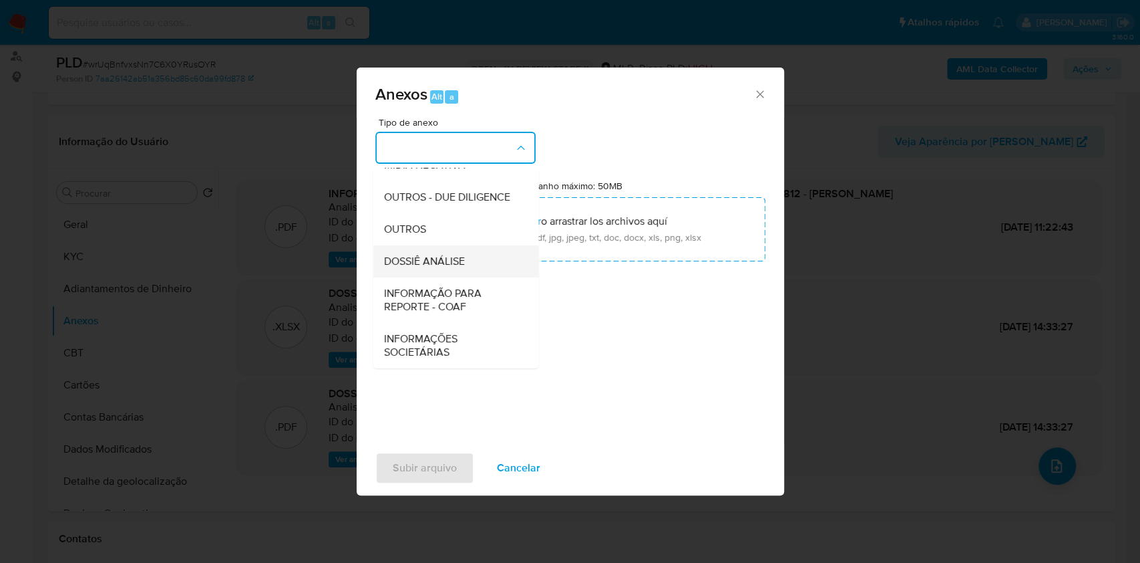
scroll to position [205, 0]
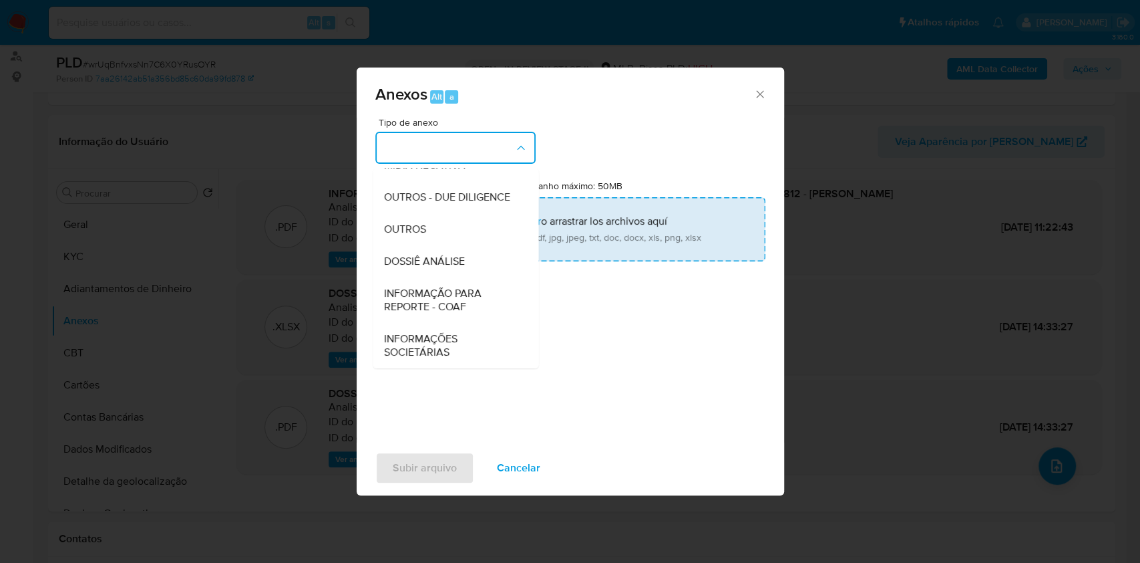
click at [443, 232] on div "OUTROS" at bounding box center [451, 229] width 136 height 32
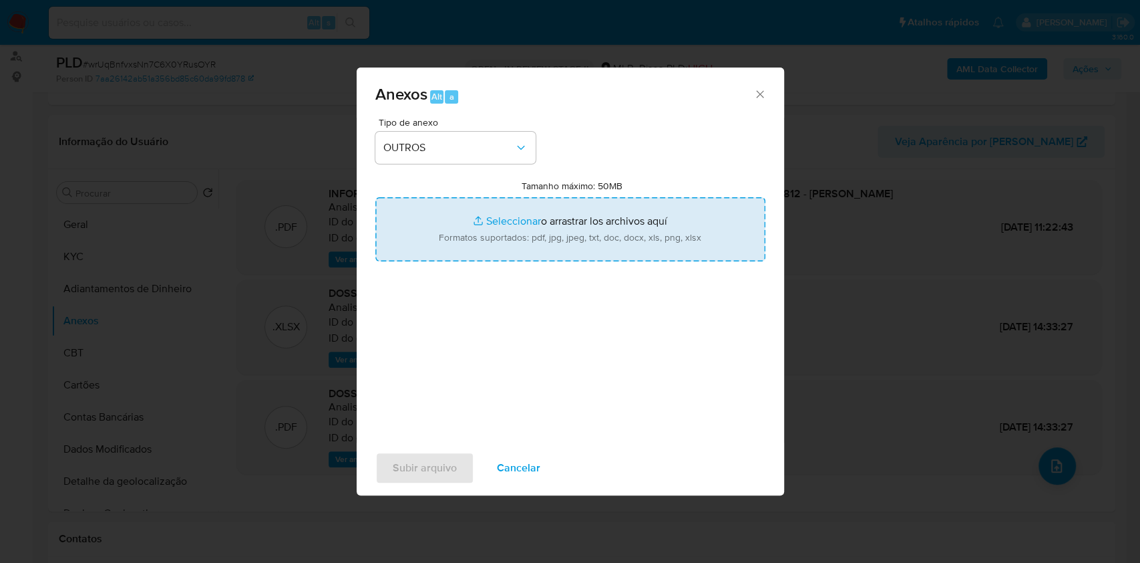
type input "C:\fakepath\Mulan 1534012226_RELOJOARIA CAMPOS LTDA 2025_09_18_16_56_46.pdf"
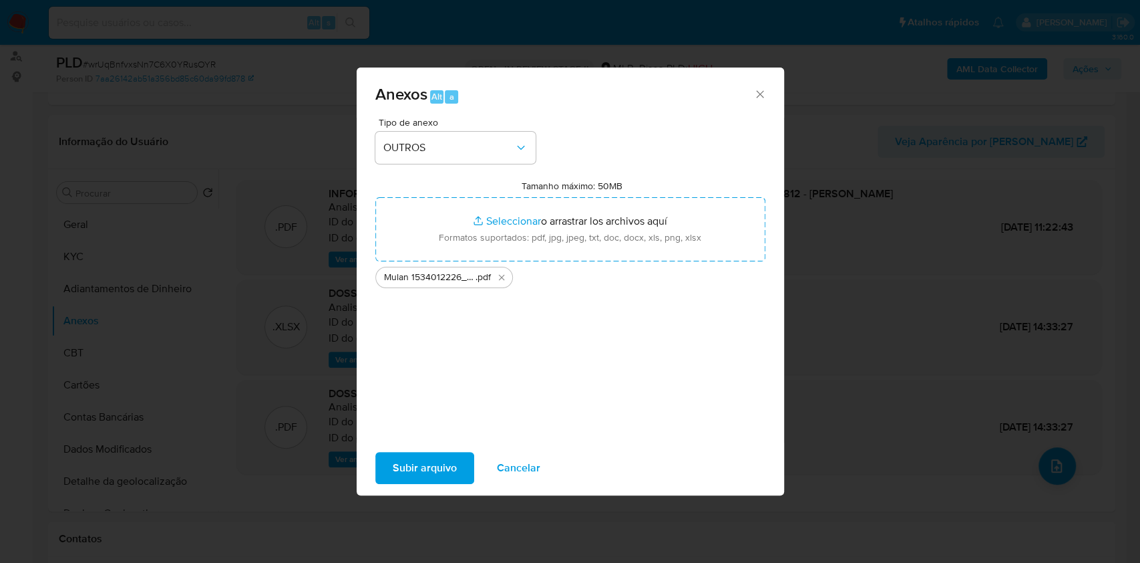
click at [433, 467] on span "Subir arquivo" at bounding box center [425, 467] width 64 height 29
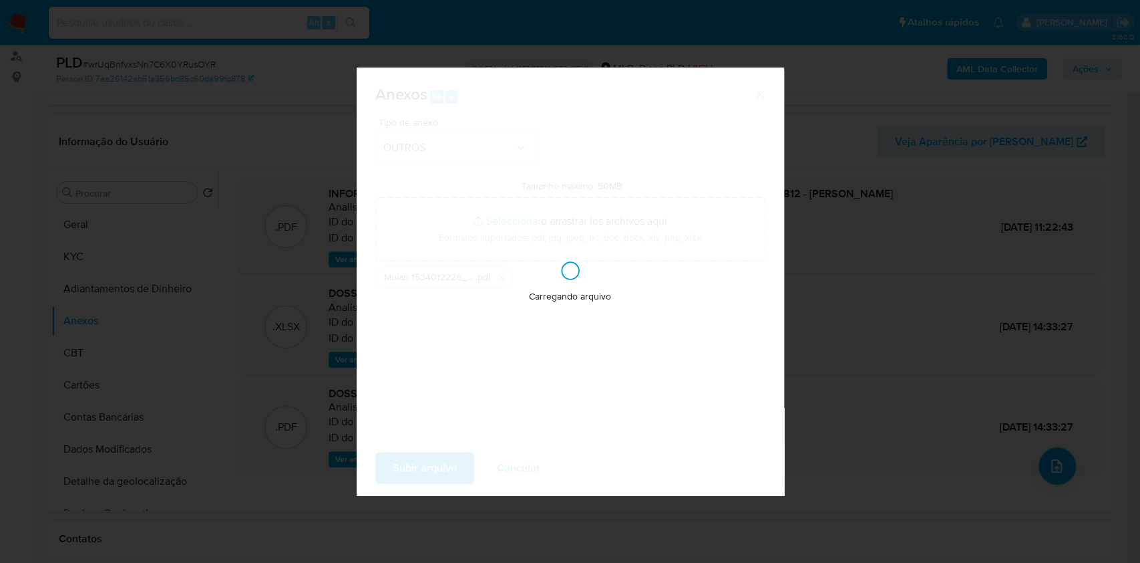
click at [1054, 449] on div "Anexos Alt a Tipo de anexo OUTROS Tamanho máximo: 50MB Seleccionar archivos Sel…" at bounding box center [570, 281] width 1140 height 563
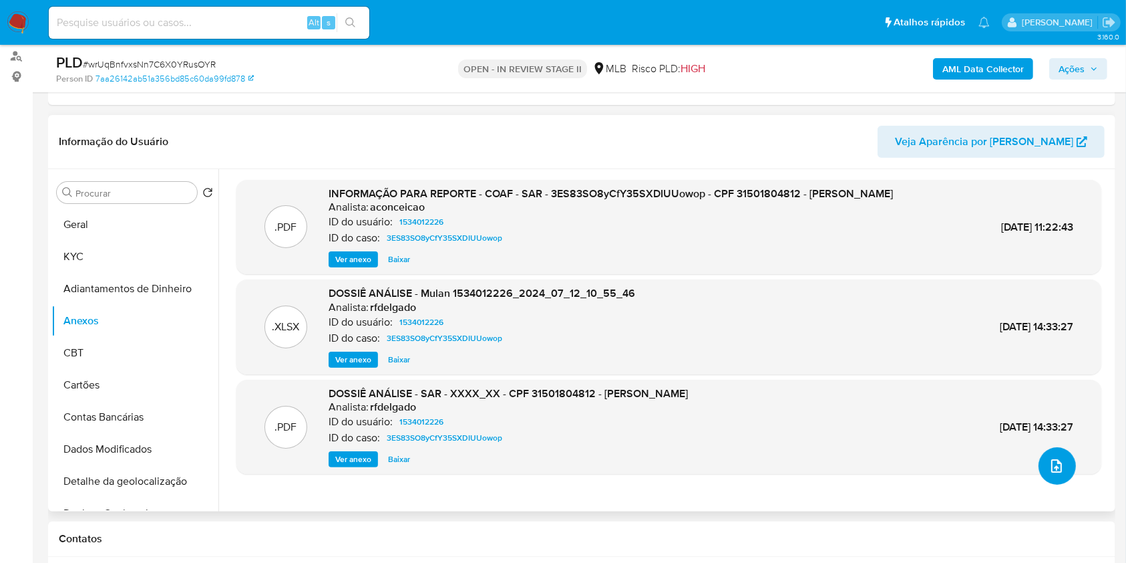
click at [1054, 469] on icon "upload-file" at bounding box center [1057, 466] width 16 height 16
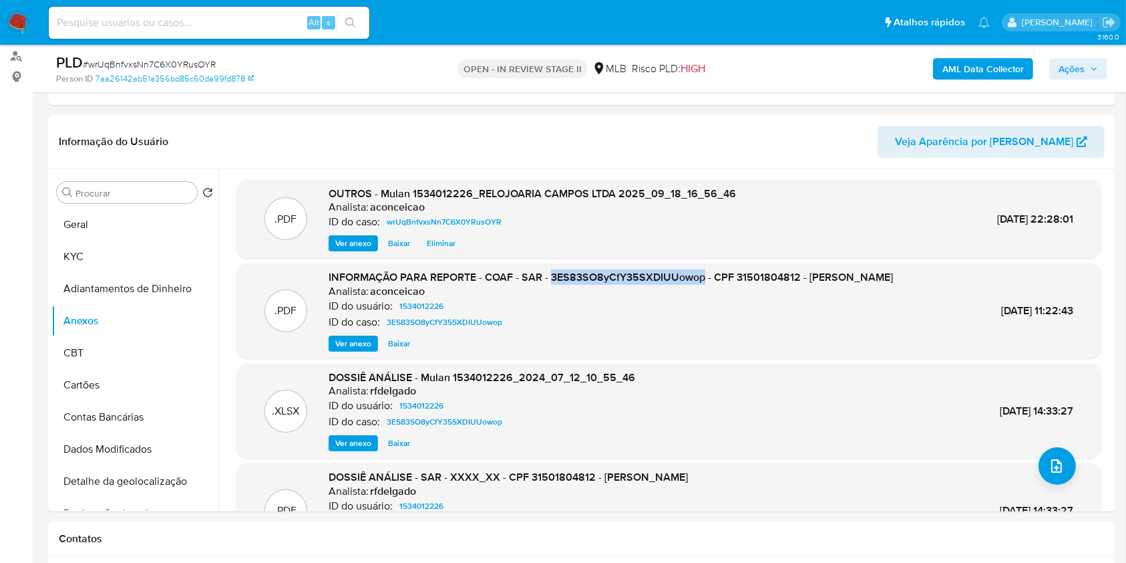
click at [1080, 71] on span "Ações" at bounding box center [1072, 68] width 26 height 21
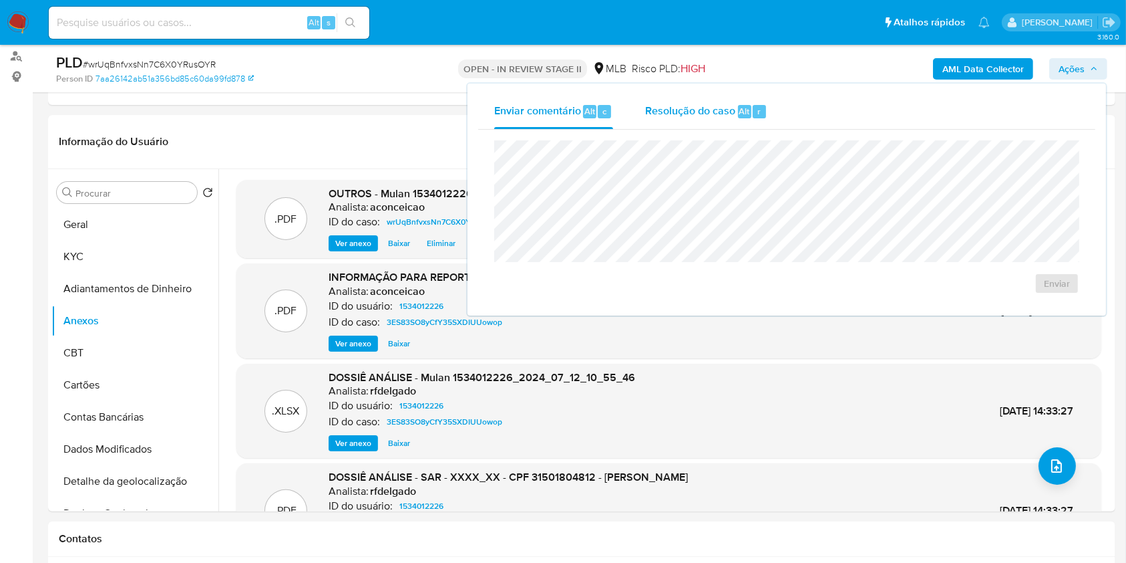
click at [726, 123] on div "Resolução do caso Alt r" at bounding box center [706, 111] width 122 height 35
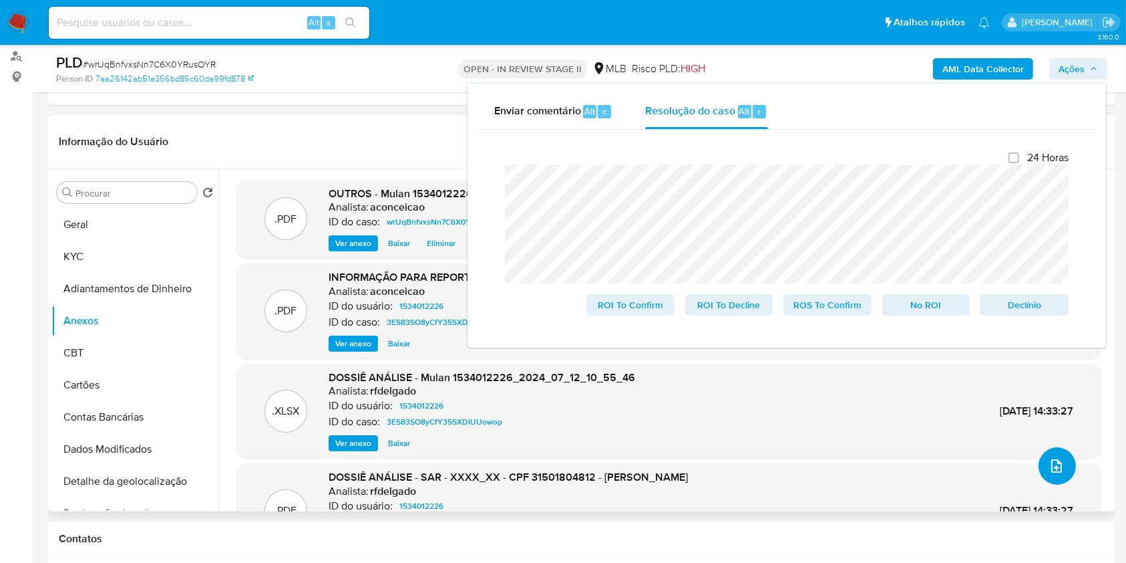
click at [1057, 466] on icon "upload-file" at bounding box center [1057, 466] width 16 height 16
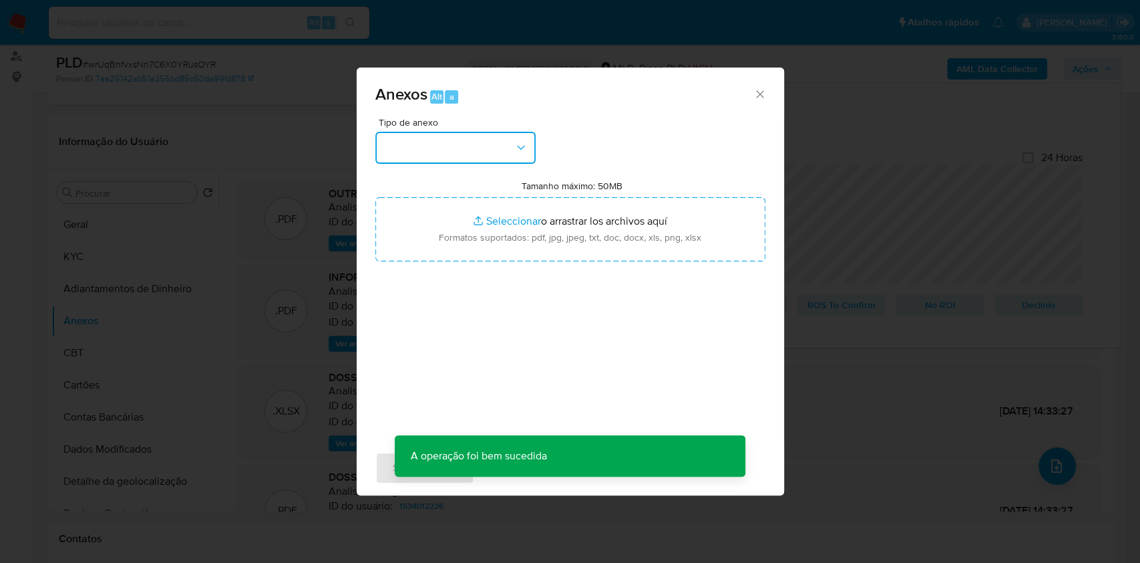
click at [508, 154] on button "button" at bounding box center [455, 148] width 160 height 32
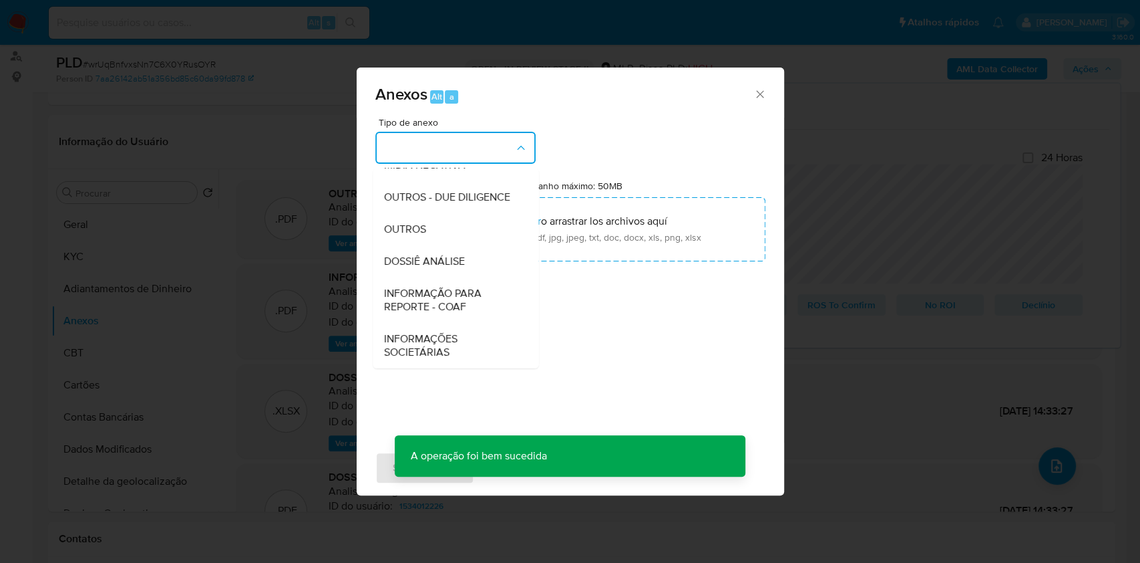
drag, startPoint x: 436, startPoint y: 226, endPoint x: 619, endPoint y: 186, distance: 187.9
click at [436, 226] on div "OUTROS" at bounding box center [451, 229] width 136 height 32
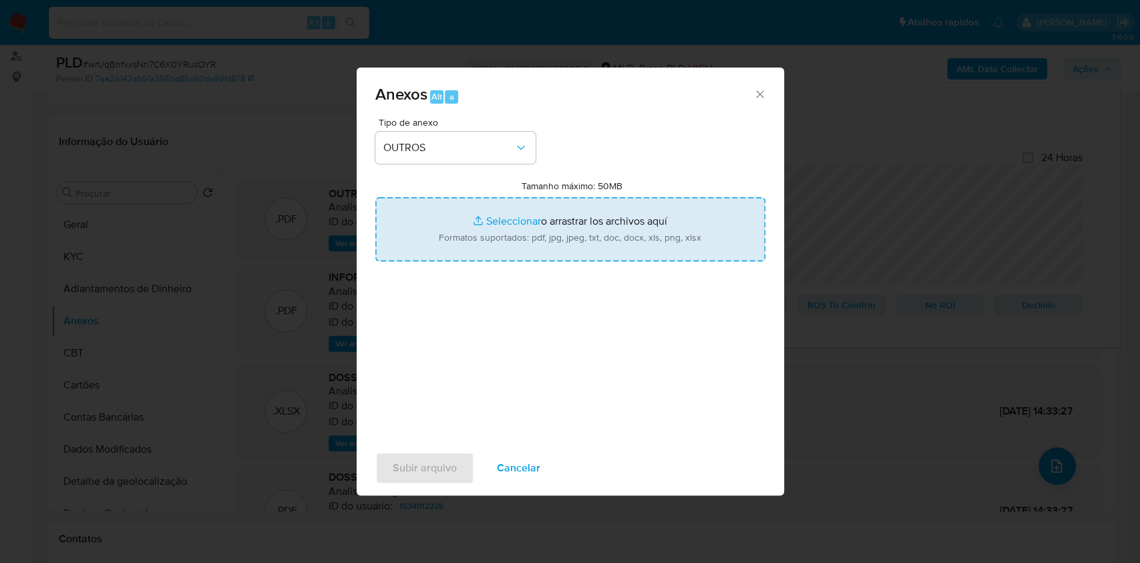
type input "C:\fakepath\DECLINIO - CNPJ 52603326000107 - RELOJOARIA CAMPOS LTDA.pdf"
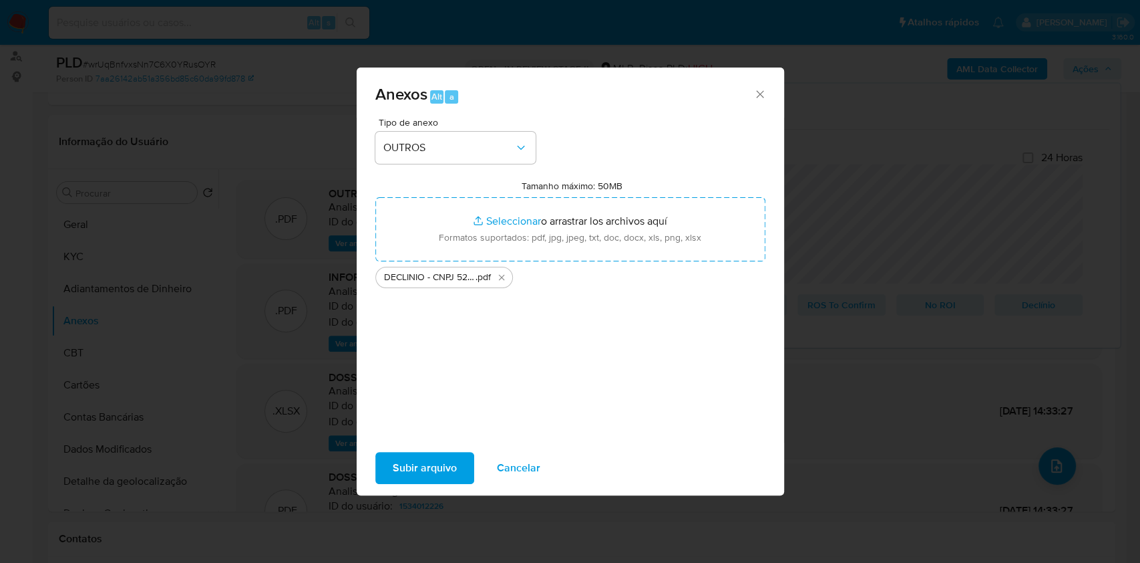
click at [403, 466] on span "Subir arquivo" at bounding box center [425, 467] width 64 height 29
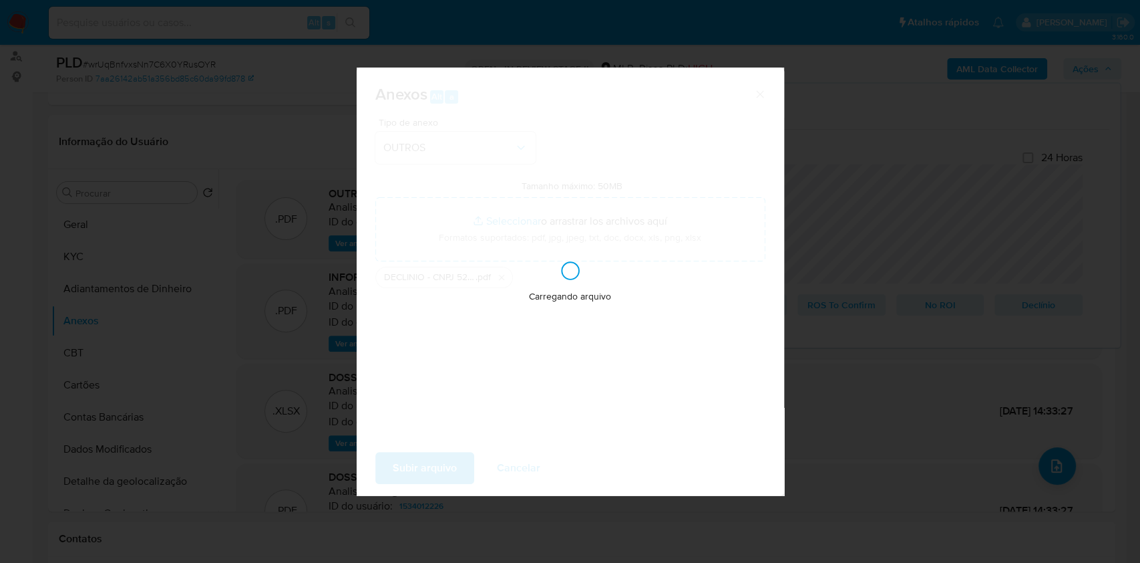
click at [939, 396] on div "Anexos Alt a Tipo de anexo OUTROS Tamanho máximo: 50MB Seleccionar archivos Sel…" at bounding box center [570, 281] width 1140 height 563
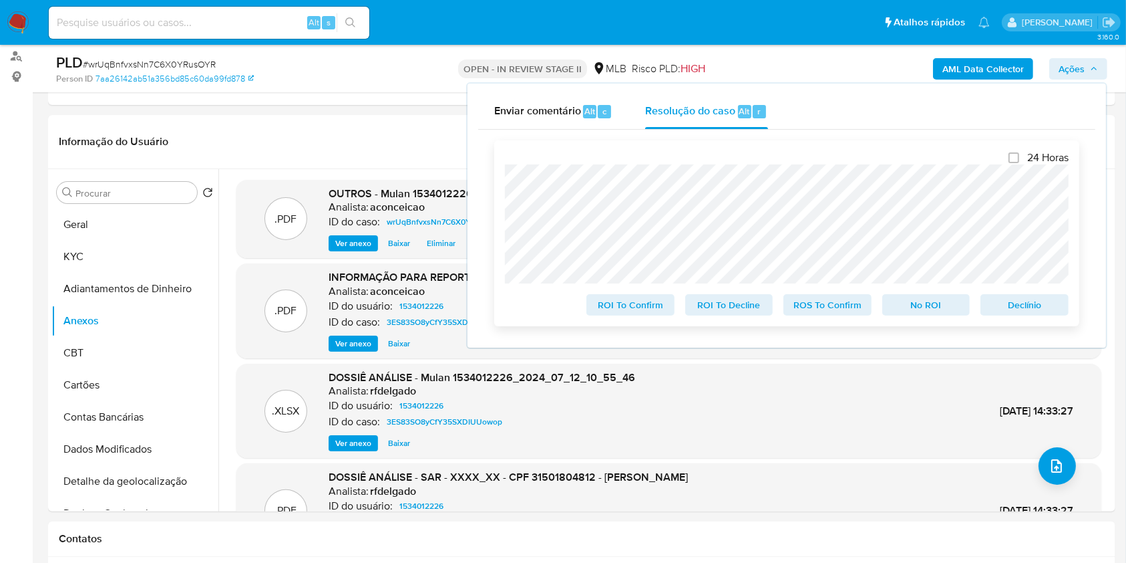
click at [836, 310] on span "ROS To Confirm" at bounding box center [827, 304] width 69 height 19
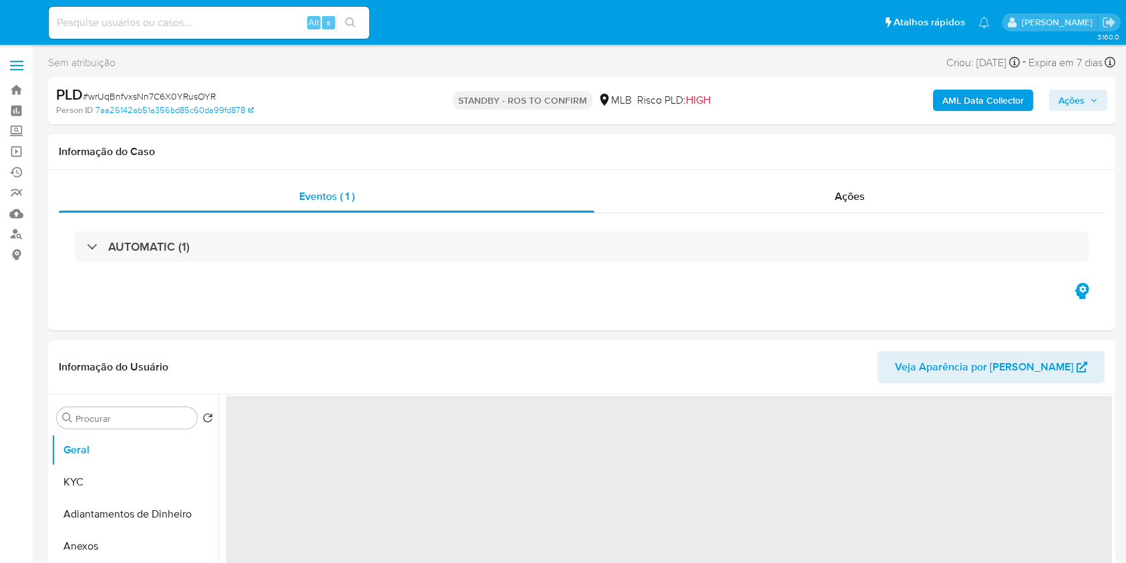
select select "10"
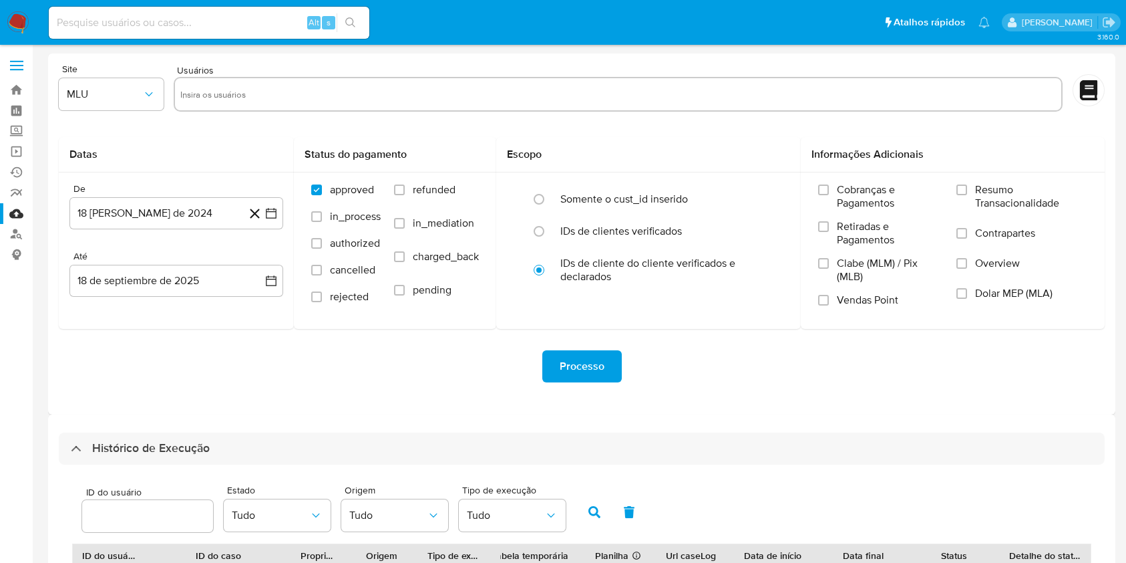
select select "100"
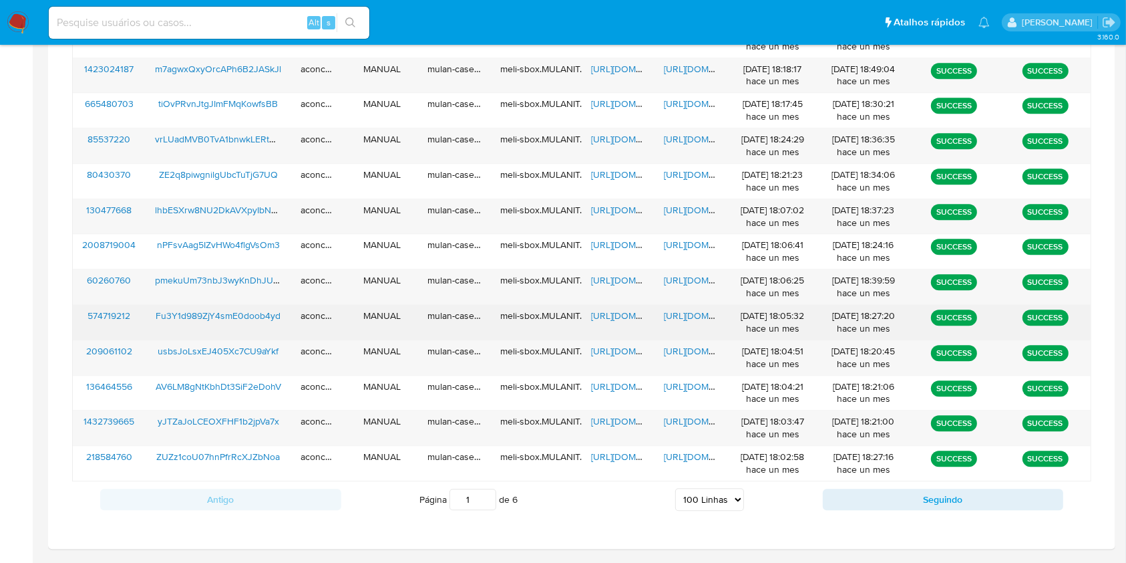
scroll to position [3544, 0]
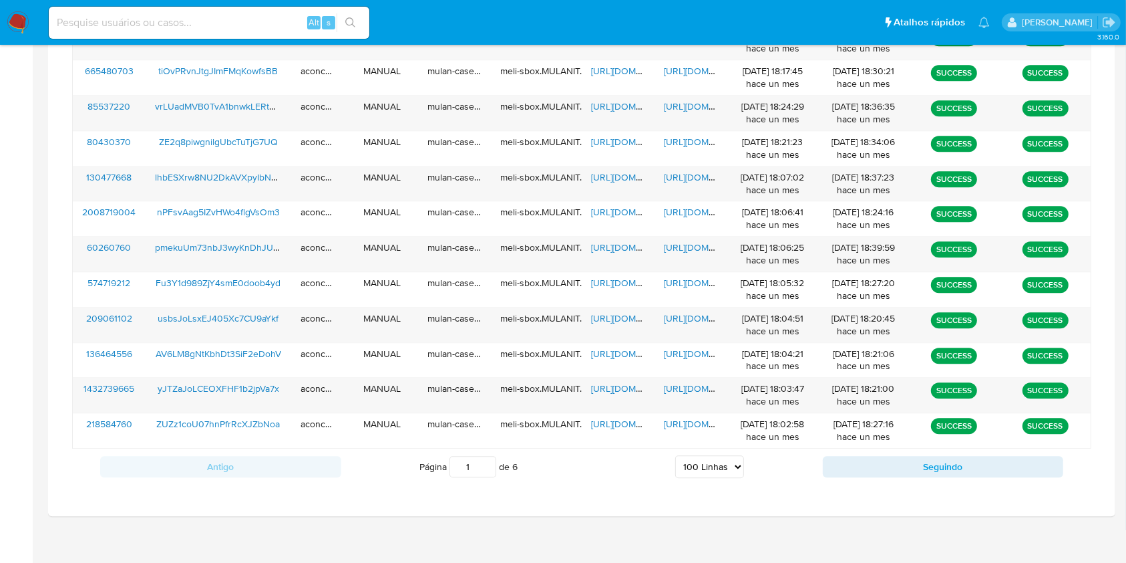
click at [742, 460] on select "5 Linhas 10 Linhas 20 Linhas 25 Linhas 50 Linhas 100 Linhas" at bounding box center [709, 466] width 69 height 23
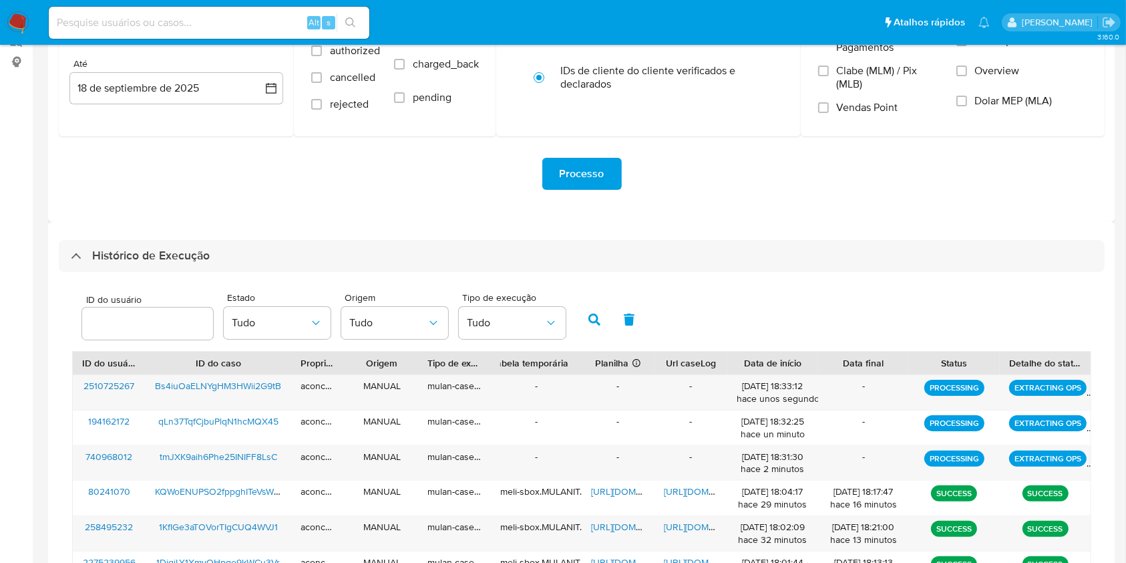
scroll to position [267, 0]
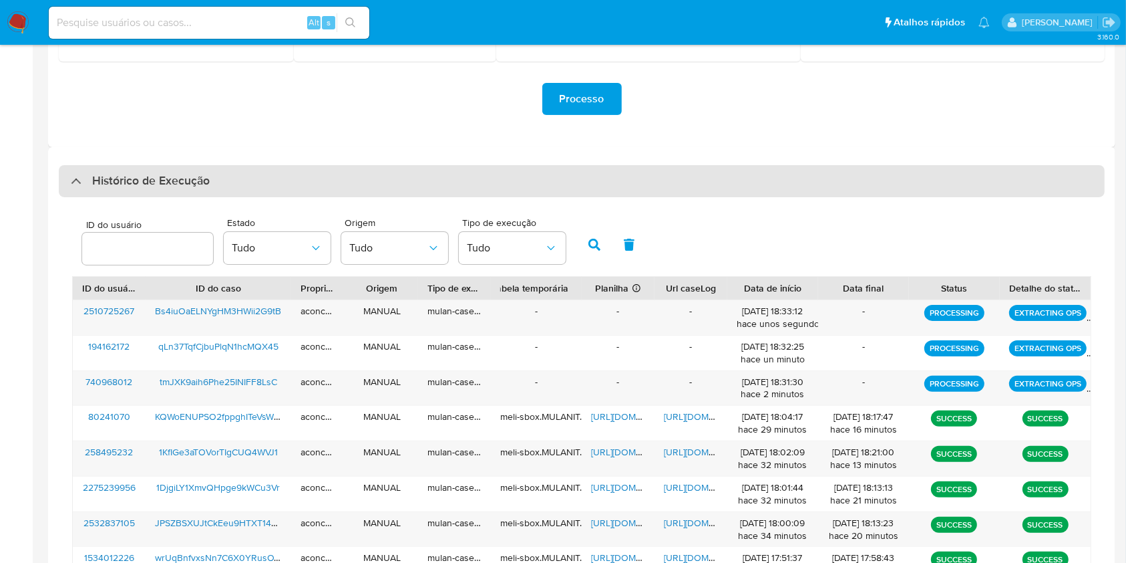
click at [608, 192] on div "Histórico de Execução" at bounding box center [582, 181] width 1046 height 32
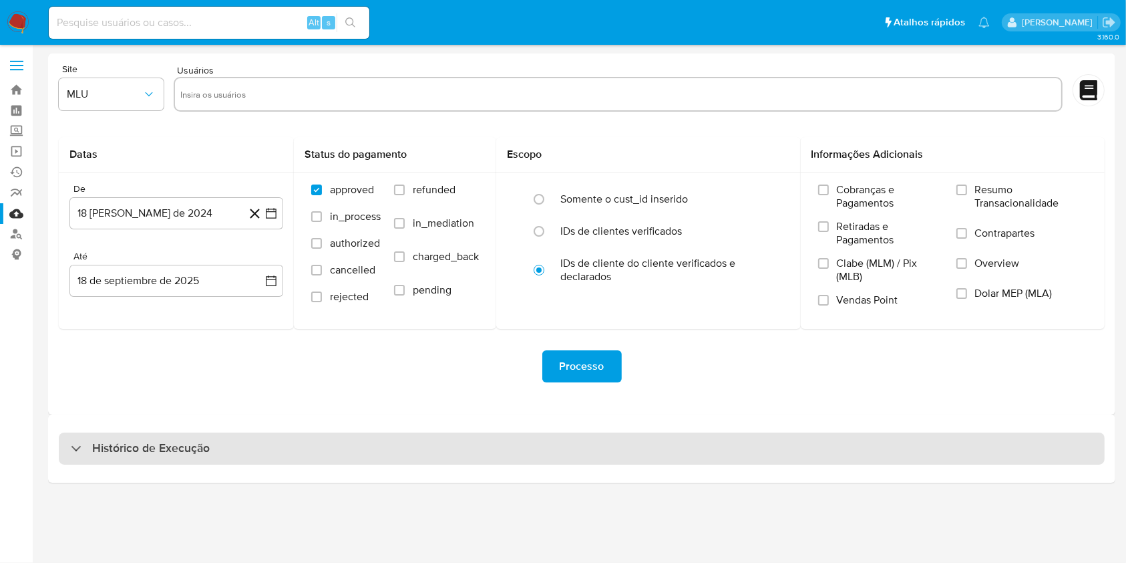
scroll to position [0, 0]
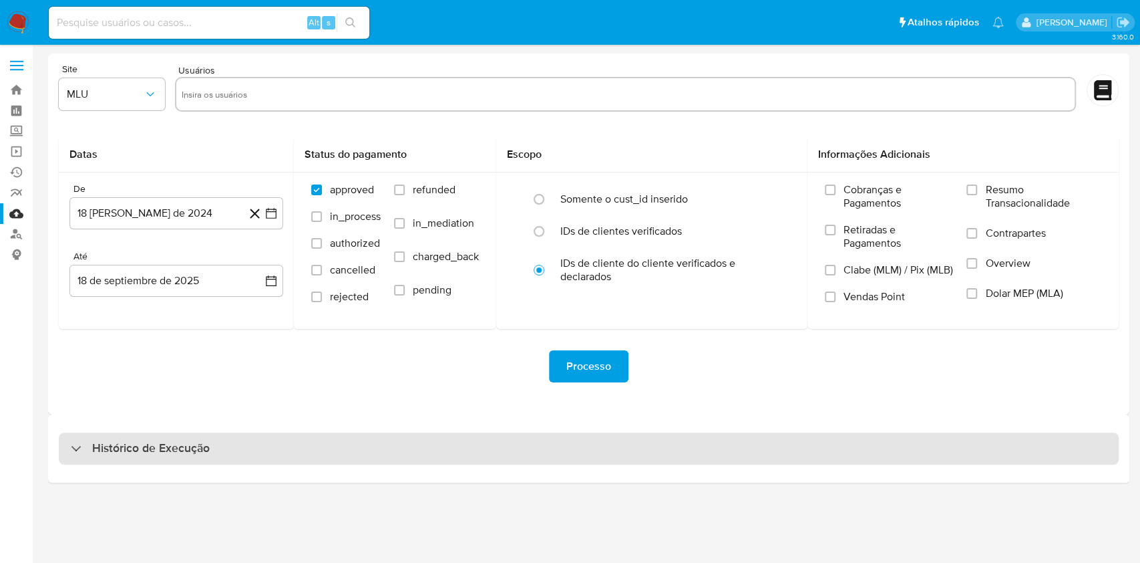
click at [566, 438] on div "Histórico de Execução" at bounding box center [589, 448] width 1060 height 32
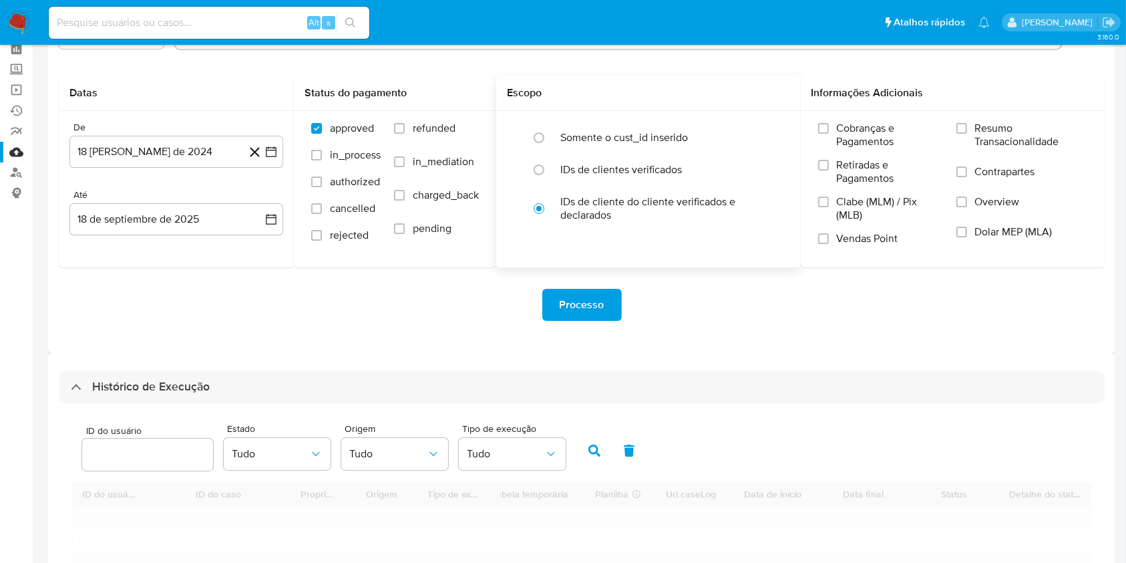
scroll to position [355, 0]
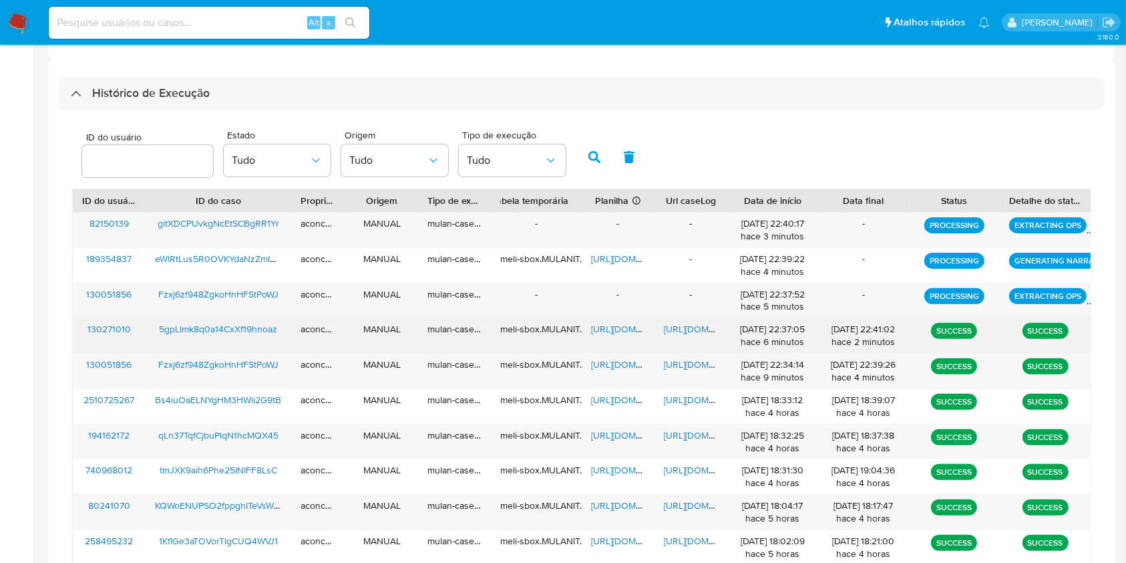
click at [684, 330] on span "https://docs.google.com/document/d/1gQorsyXC367JltF-zW5BdaJ2cYp6P9kPcqZMPBIuDYY…" at bounding box center [710, 328] width 92 height 13
click at [604, 328] on span "https://docs.google.com/spreadsheets/d/1uQ5v3wYKPVlSI5NcVTLePFLxjMCgsVPN0c3WsGA…" at bounding box center [637, 328] width 92 height 13
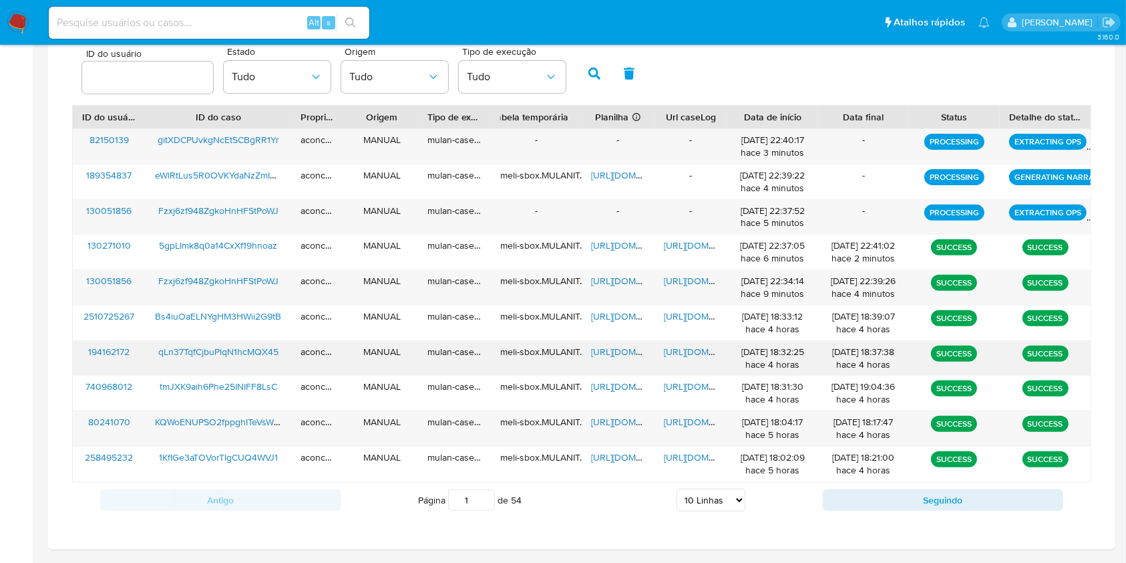
scroll to position [481, 0]
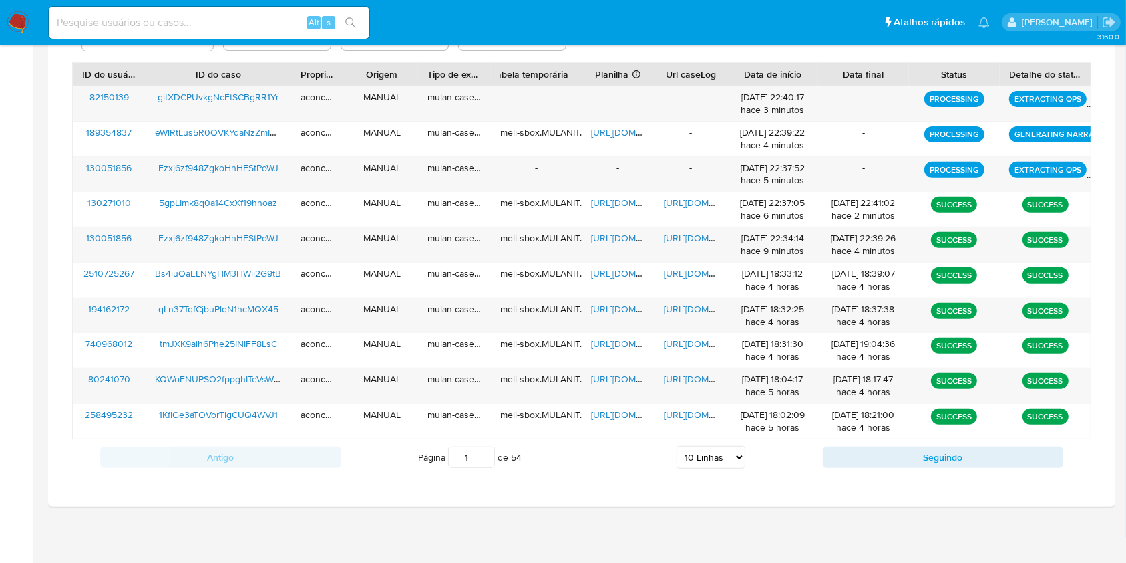
click at [724, 456] on select "5 Linhas 10 Linhas 20 Linhas 25 Linhas 50 Linhas 100 Linhas" at bounding box center [711, 457] width 69 height 23
select select "100"
click at [677, 446] on select "5 Linhas 10 Linhas 20 Linhas 25 Linhas 50 Linhas 100 Linhas" at bounding box center [711, 457] width 69 height 23
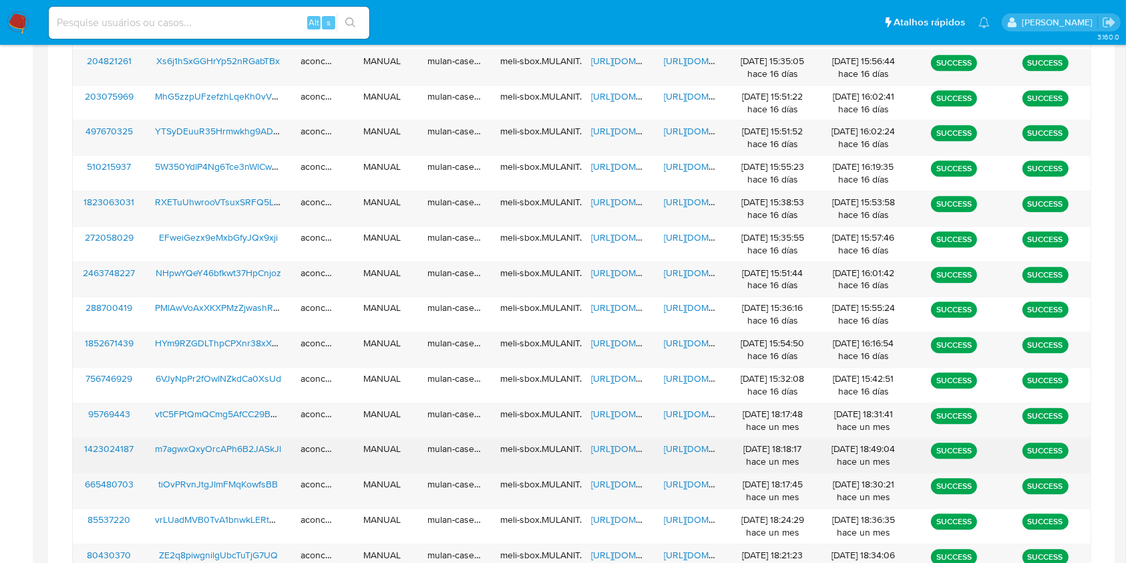
scroll to position [3544, 0]
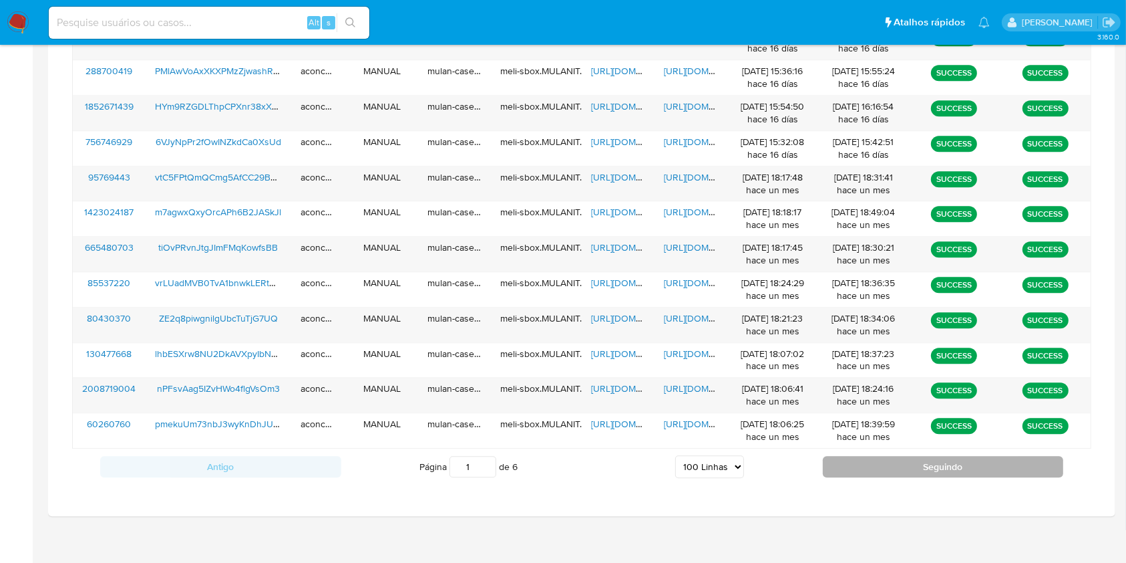
click at [870, 458] on button "Seguindo" at bounding box center [943, 466] width 241 height 21
type input "2"
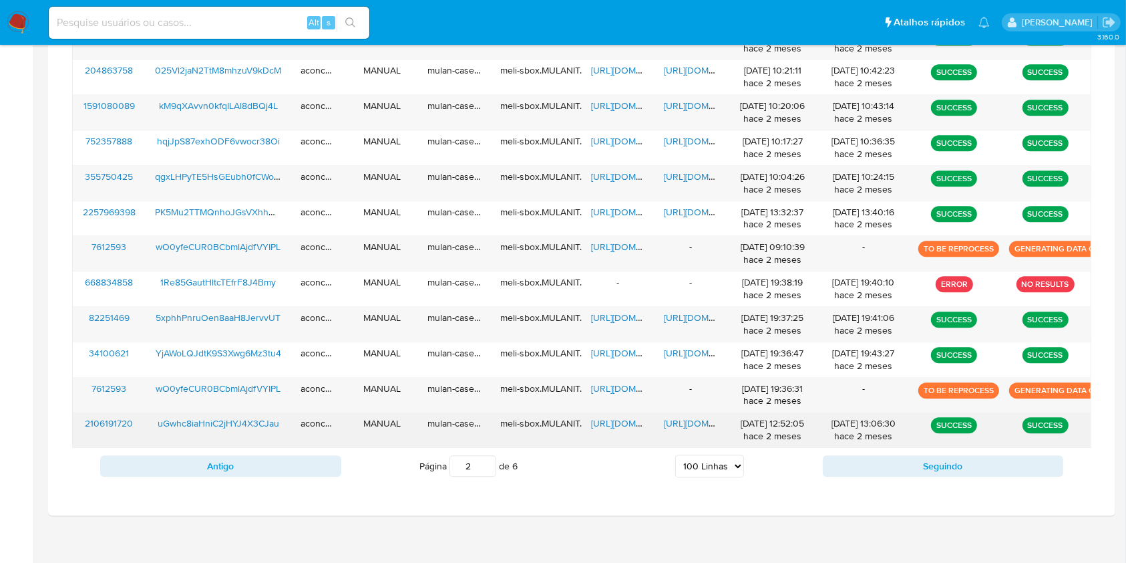
scroll to position [3648, 0]
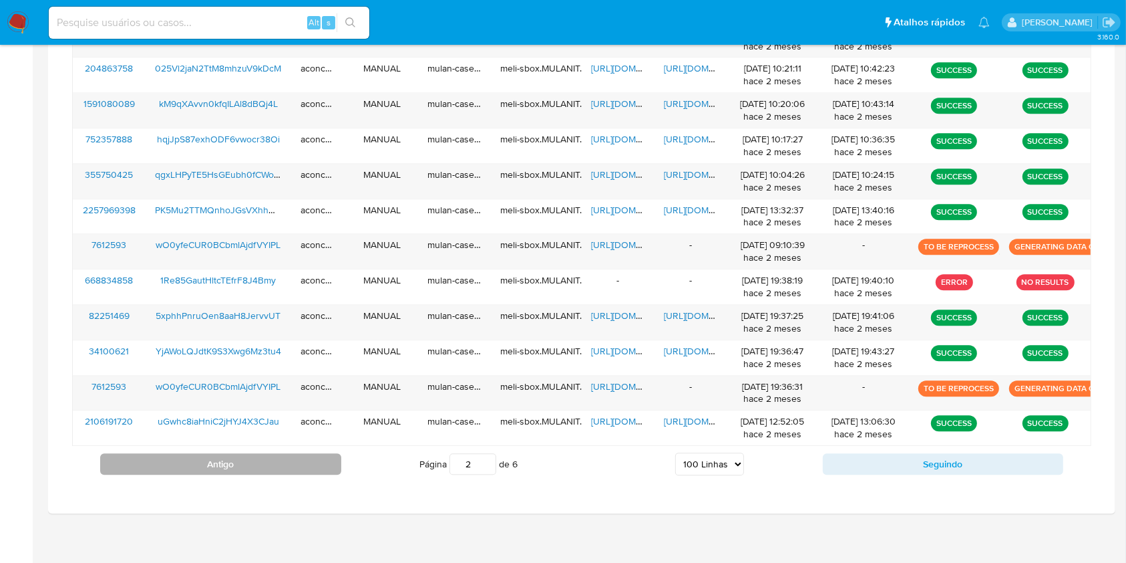
click at [317, 454] on button "Antigo" at bounding box center [220, 463] width 241 height 21
type input "1"
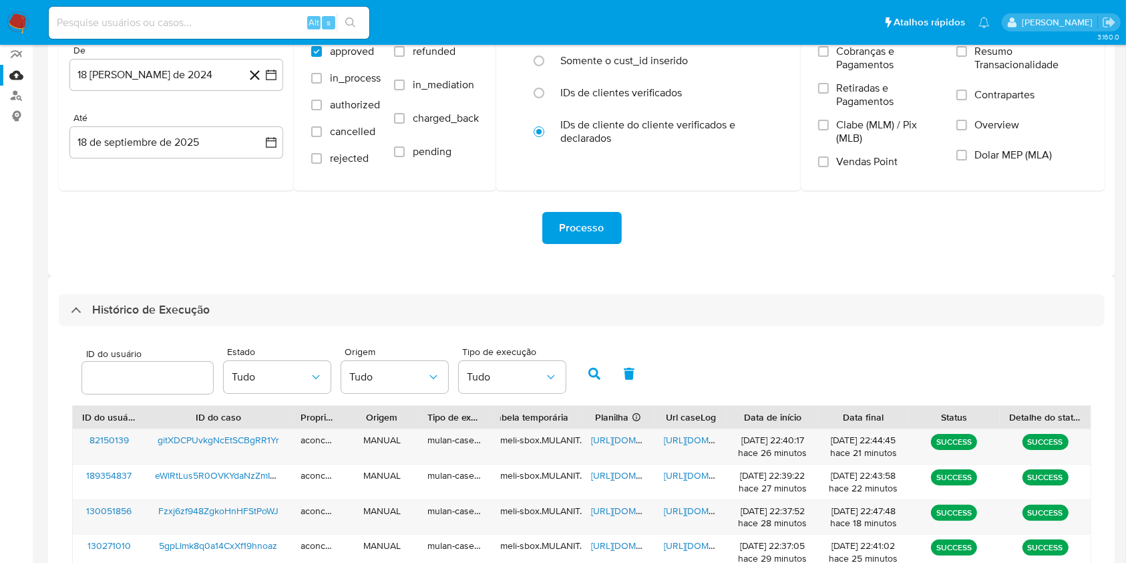
scroll to position [0, 0]
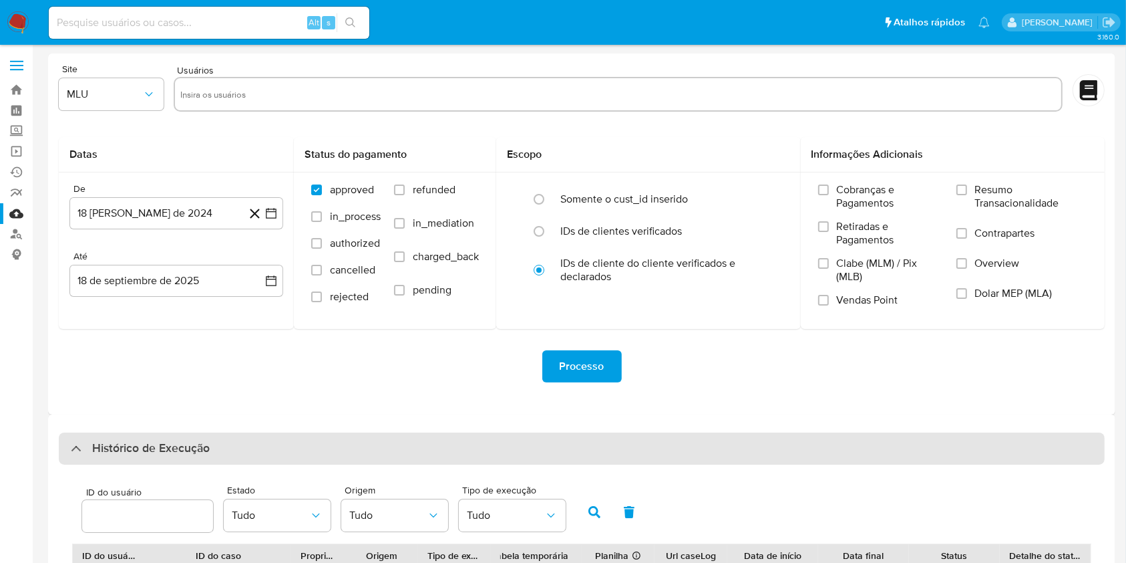
click at [508, 441] on div "Histórico de Execução" at bounding box center [582, 448] width 1046 height 32
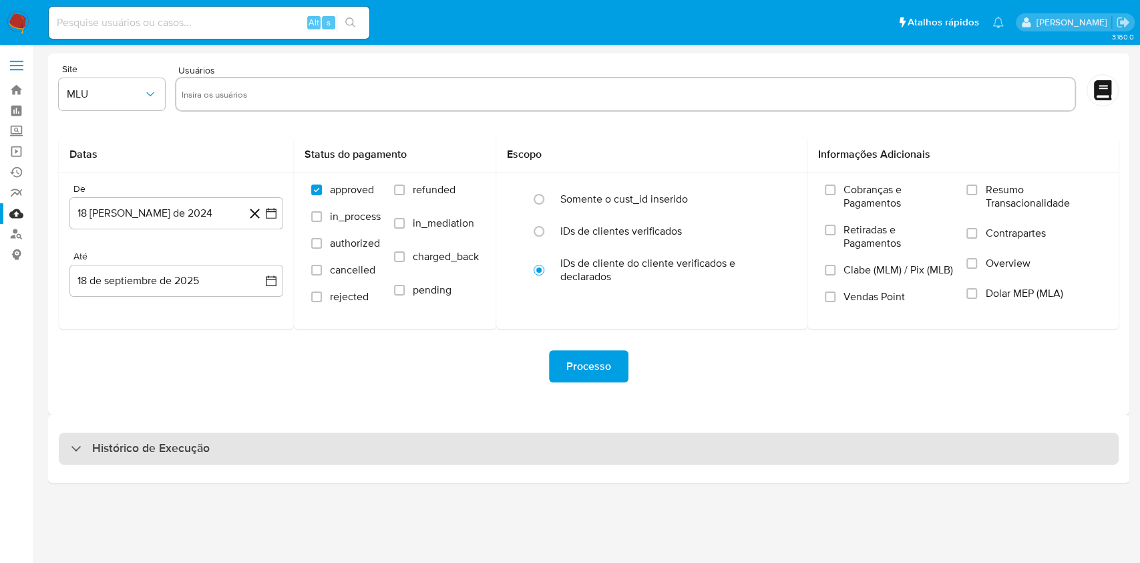
click at [512, 444] on div "Histórico de Execução" at bounding box center [589, 448] width 1060 height 32
select select "10"
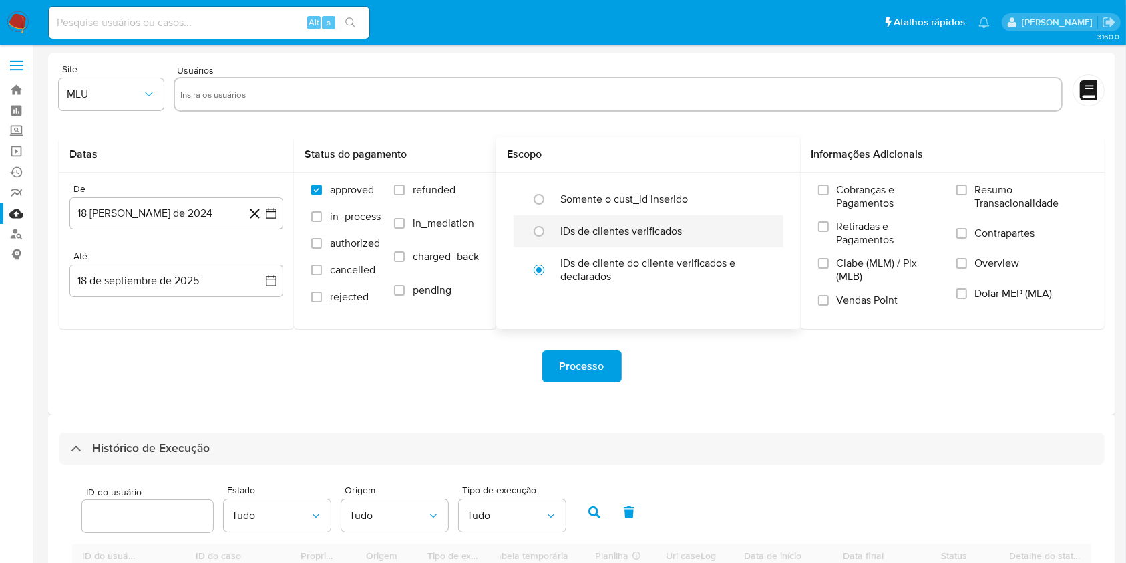
scroll to position [267, 0]
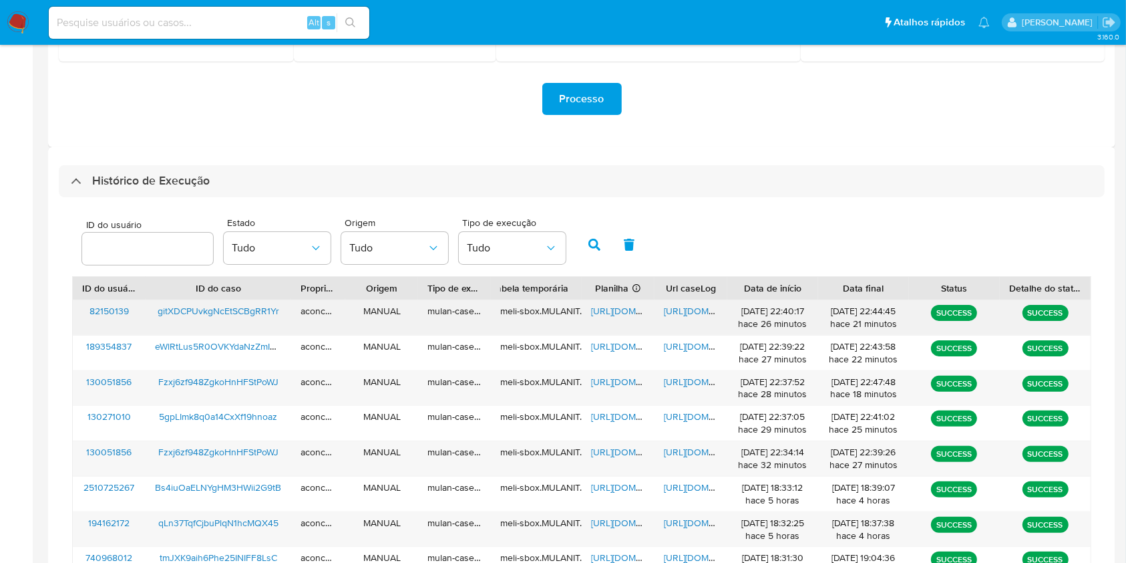
click at [679, 313] on span "https://docs.google.com/document/d/1_sbhj8IdpYW-ziQI7yyaLdhYcmp5JcigJX0hBEmAv9Q…" at bounding box center [710, 310] width 92 height 13
click at [609, 313] on span "https://docs.google.com/spreadsheets/d/1aG37zcsP8mGEIZ0i3zNvArbPYXIVbNsW9mvkq4A…" at bounding box center [637, 310] width 92 height 13
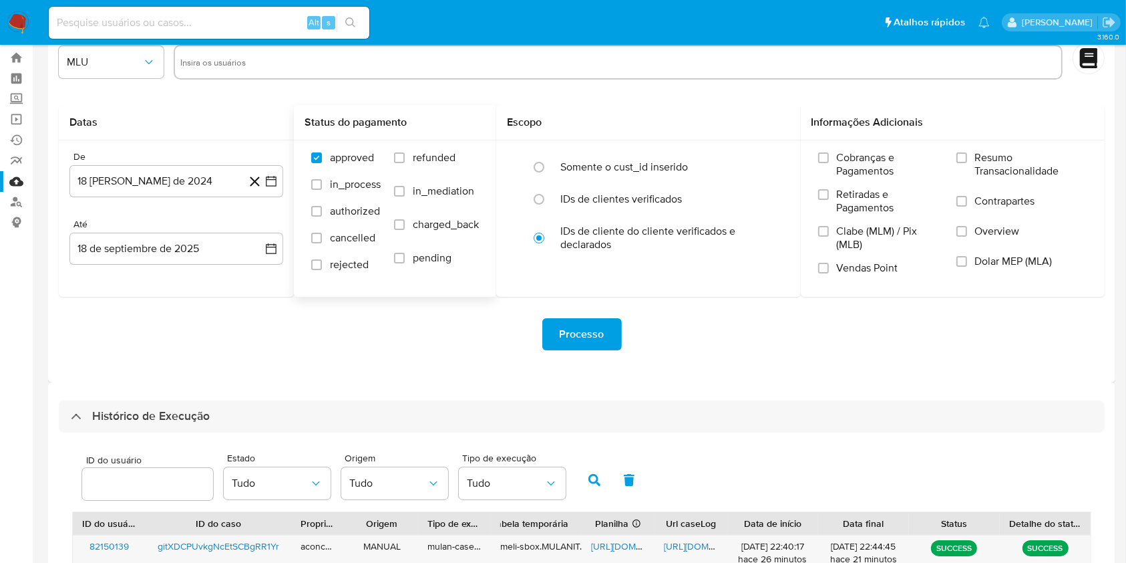
scroll to position [0, 0]
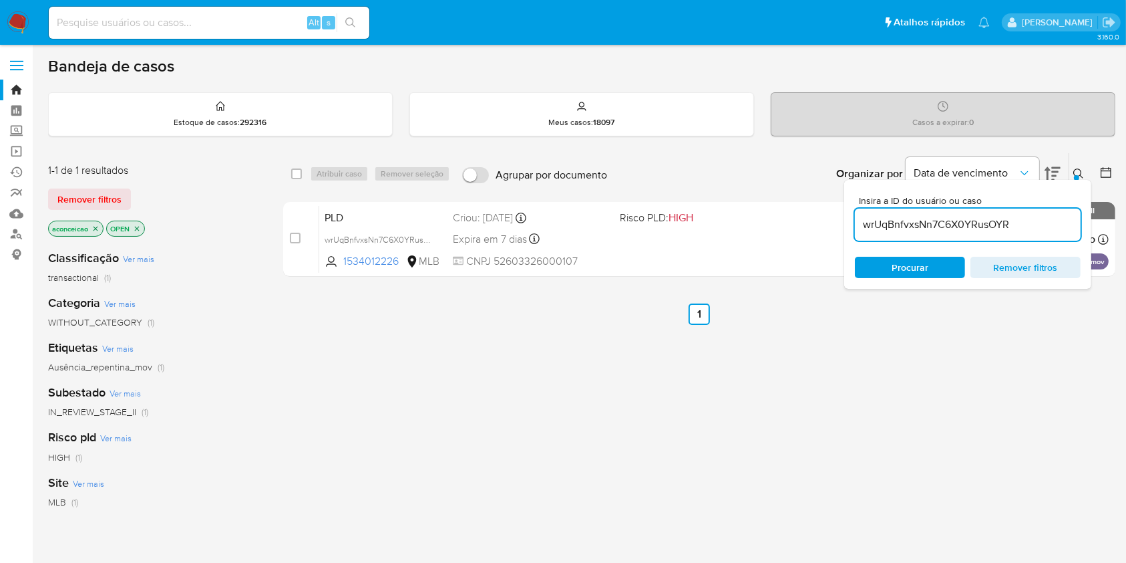
click at [944, 220] on input "wrUqBnfvxsNn7C6X0YRusOYR" at bounding box center [968, 224] width 226 height 17
paste input "Fzxj6zf948ZgkoHnHFStPoWJ"
type input "Fzxj6zf948ZgkoHnHFStPoWJ"
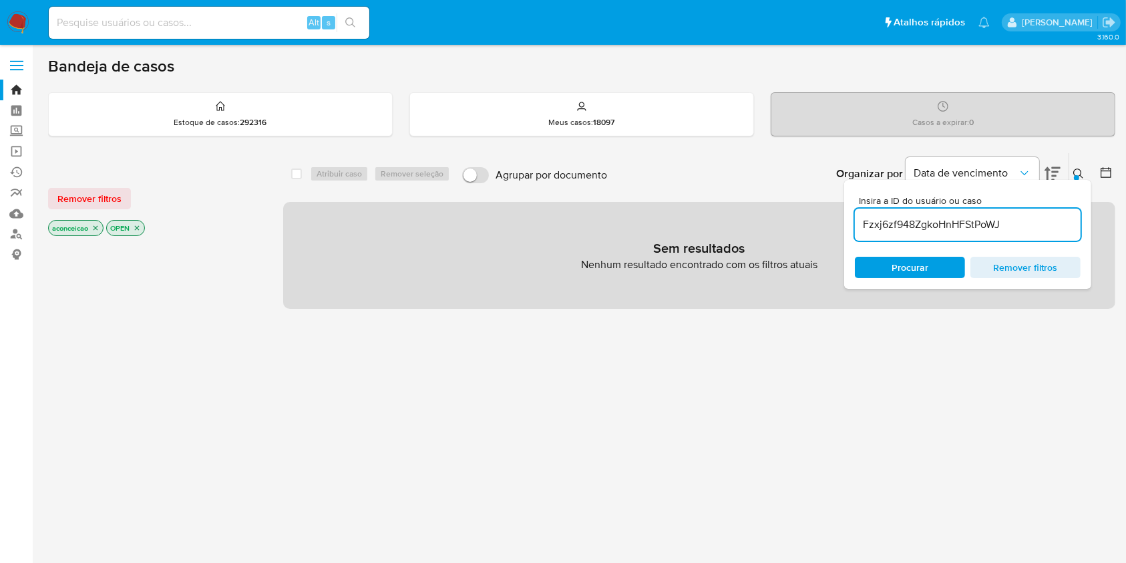
click at [94, 226] on icon "close-filter" at bounding box center [96, 228] width 8 height 8
click at [1011, 222] on input "Fzxj6zf948ZgkoHnHFStPoWJ" at bounding box center [968, 224] width 226 height 17
click at [1011, 221] on input "Fzxj6zf948ZgkoHnHFStPoWJ" at bounding box center [968, 224] width 226 height 17
click at [131, 31] on div "Alt s" at bounding box center [209, 23] width 321 height 32
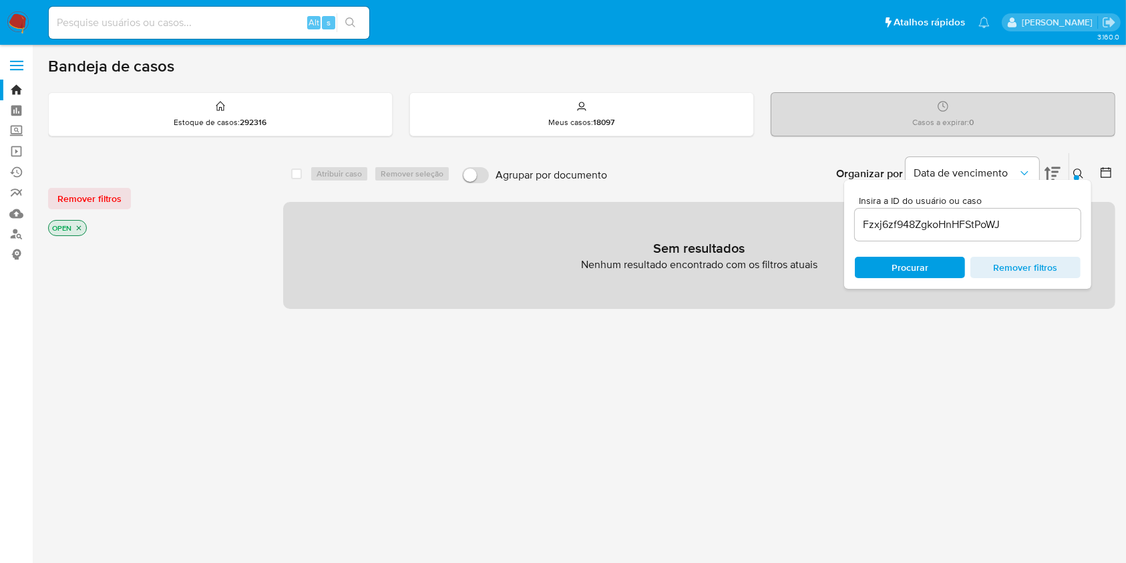
click at [127, 24] on input at bounding box center [209, 22] width 321 height 17
paste input "Fzxj6zf948ZgkoHnHFStPoWJ"
type input "Fzxj6zf948ZgkoHnHFStPoWJ"
click at [357, 13] on button "search-icon" at bounding box center [350, 22] width 27 height 19
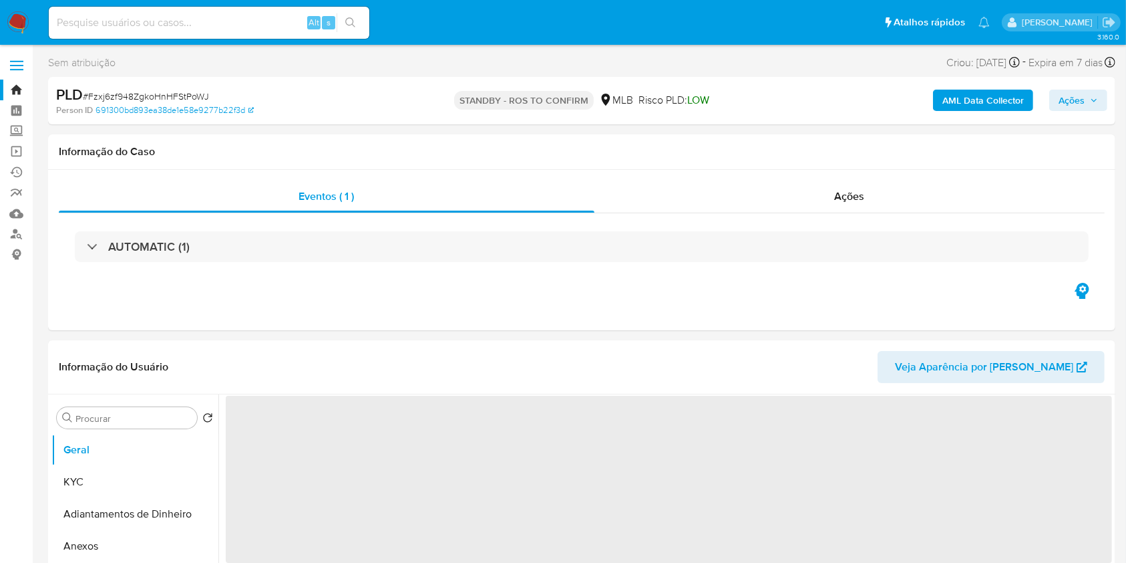
select select "10"
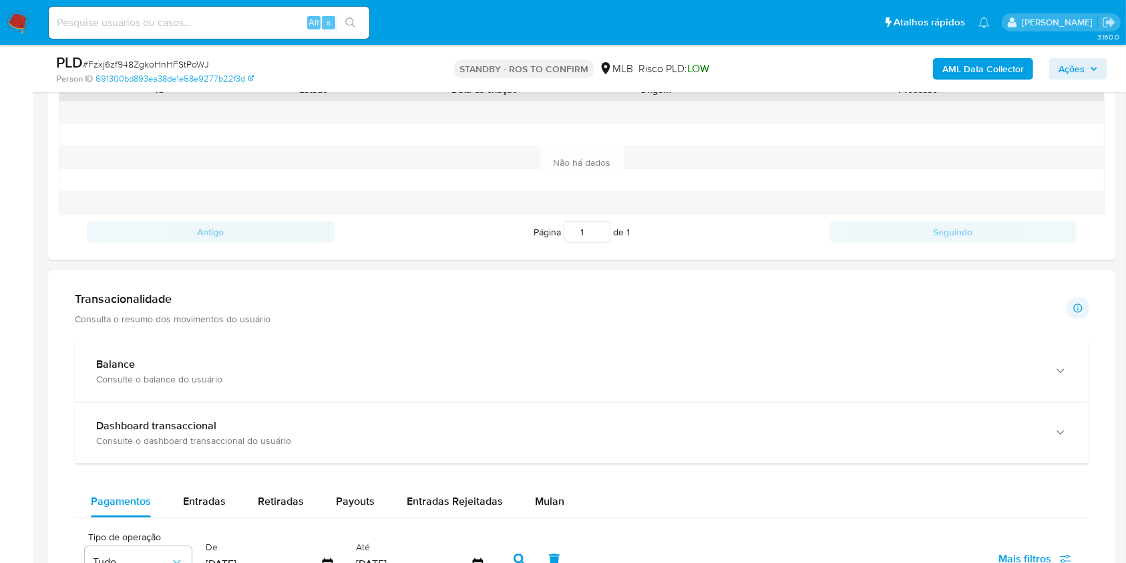
scroll to position [891, 0]
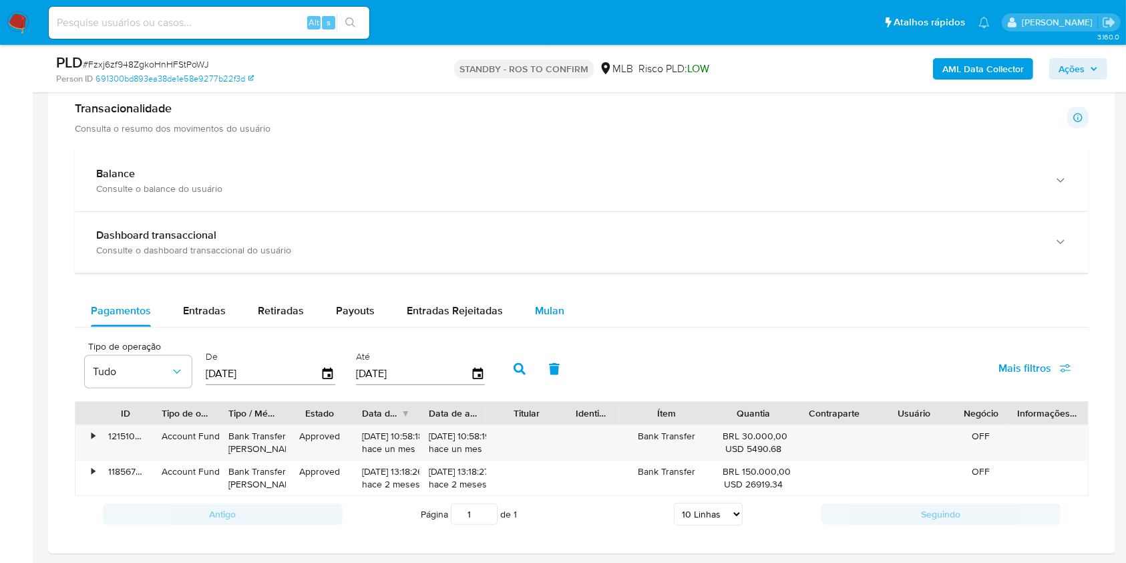
click at [546, 299] on div "Mulan" at bounding box center [549, 311] width 29 height 32
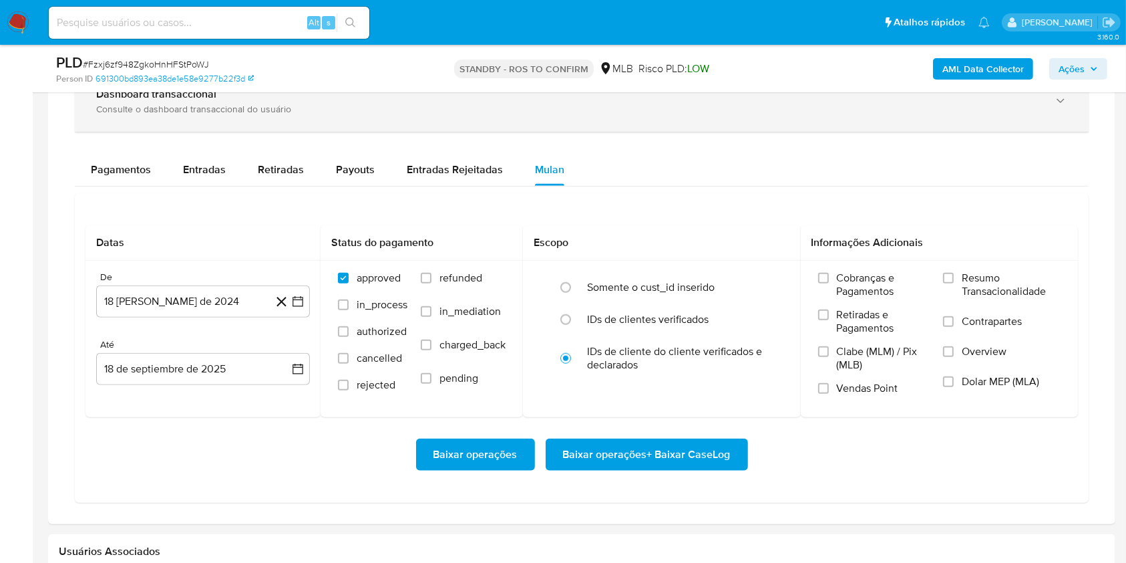
scroll to position [1158, 0]
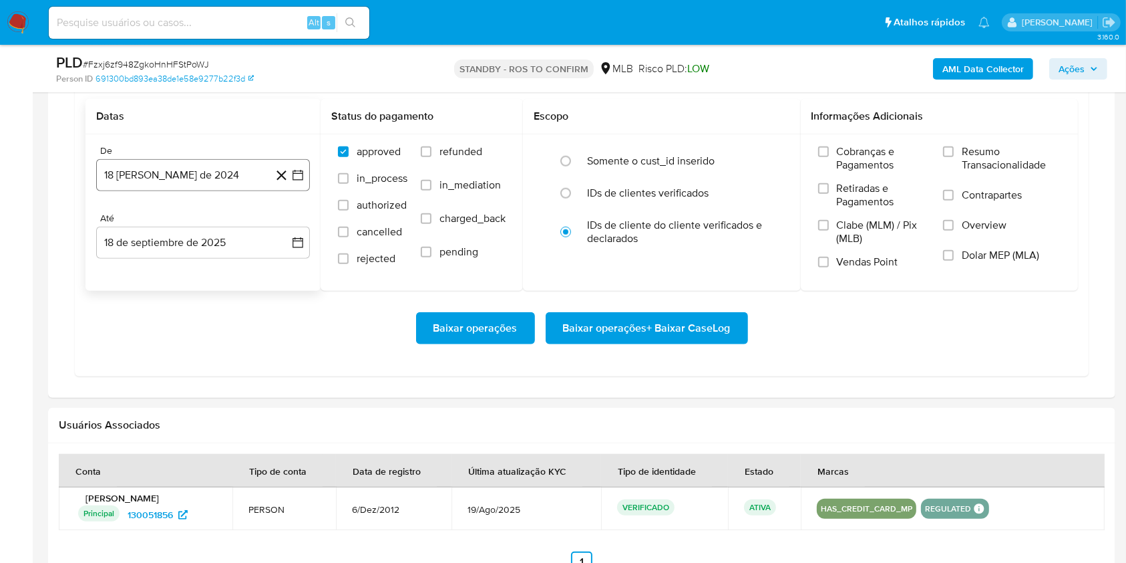
drag, startPoint x: 234, startPoint y: 156, endPoint x: 230, endPoint y: 162, distance: 7.2
click at [230, 162] on div "De 18 [PERSON_NAME] de 2024 [DATE]" at bounding box center [203, 168] width 214 height 46
click at [232, 168] on button "18 [PERSON_NAME] de 2024" at bounding box center [203, 175] width 214 height 32
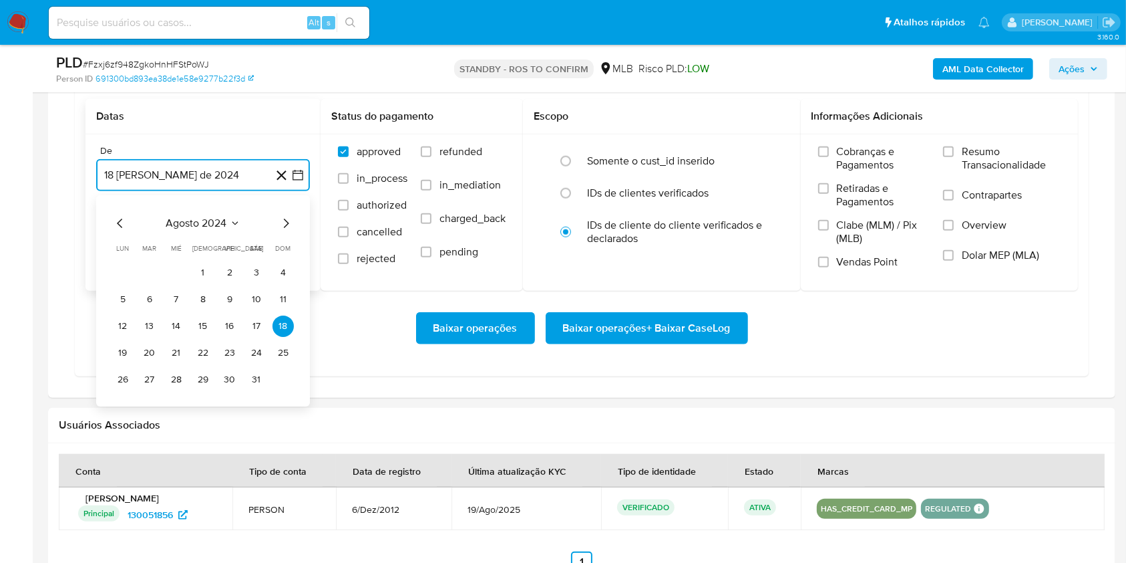
click at [225, 223] on span "agosto 2024" at bounding box center [196, 222] width 61 height 13
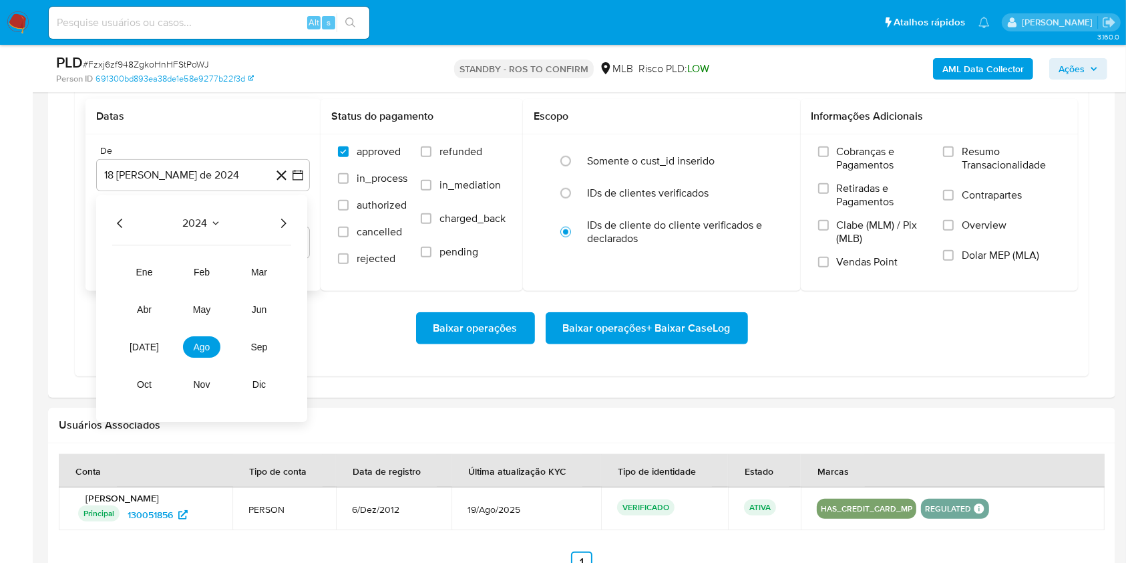
click at [285, 220] on icon "Año siguiente" at bounding box center [283, 223] width 16 height 16
click at [208, 270] on span "feb" at bounding box center [202, 272] width 16 height 11
click at [265, 273] on button "1" at bounding box center [256, 272] width 21 height 21
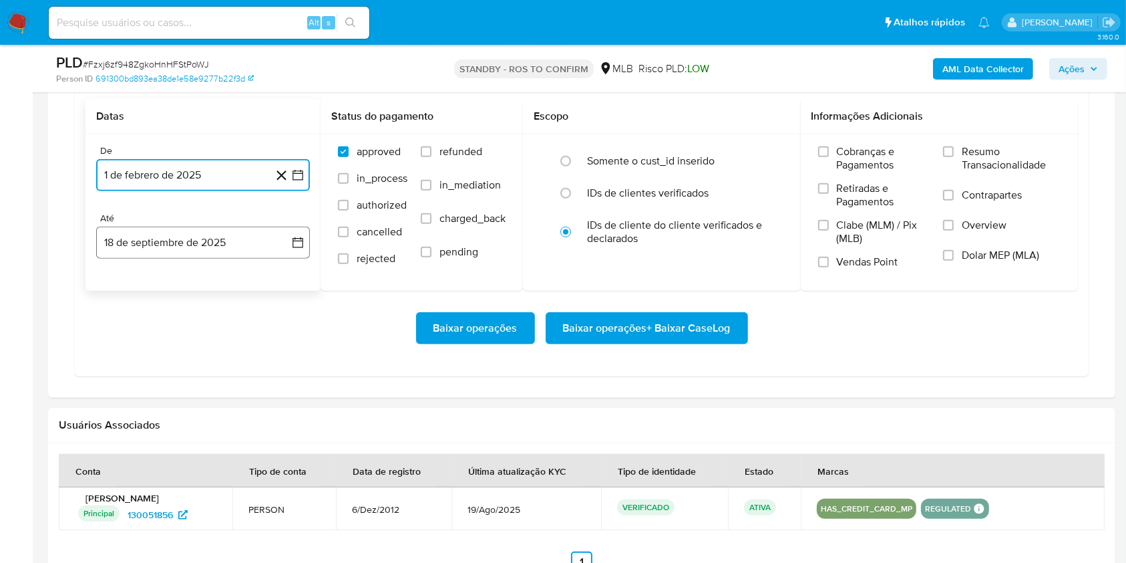
drag, startPoint x: 204, startPoint y: 241, endPoint x: 211, endPoint y: 244, distance: 7.8
click at [204, 242] on button "18 de septiembre de 2025" at bounding box center [203, 242] width 214 height 32
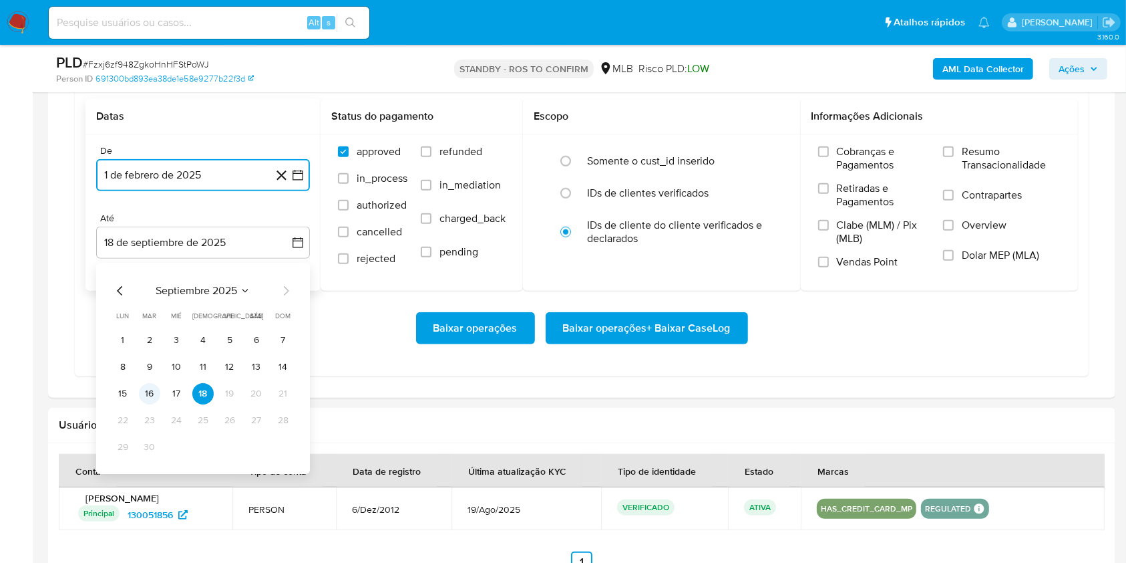
click at [144, 391] on button "16" at bounding box center [149, 393] width 21 height 21
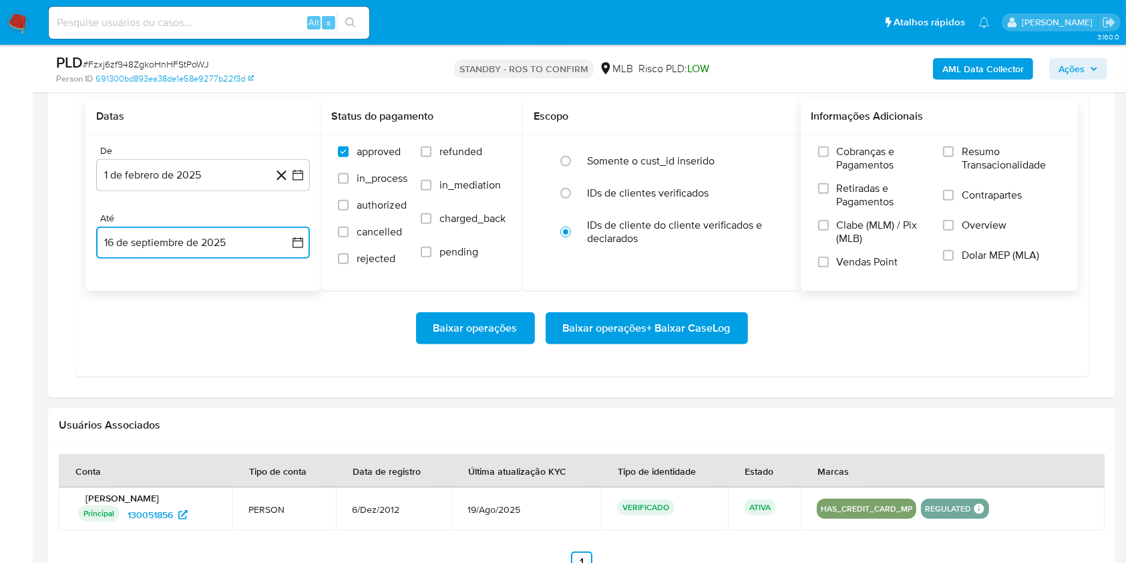
drag, startPoint x: 955, startPoint y: 152, endPoint x: 931, endPoint y: 164, distance: 26.0
click at [953, 153] on input "Resumo Transacionalidade" at bounding box center [948, 151] width 11 height 11
click at [646, 339] on span "Baixar operações + Baixar CaseLog" at bounding box center [647, 327] width 168 height 29
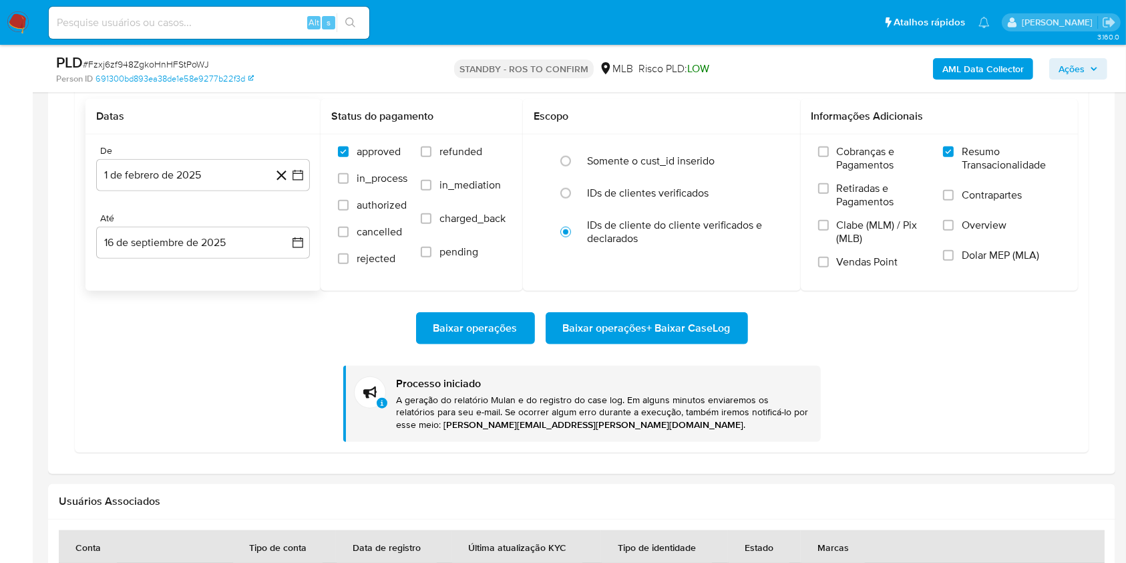
click at [230, 25] on input at bounding box center [209, 22] width 321 height 17
drag, startPoint x: 243, startPoint y: 33, endPoint x: 255, endPoint y: 28, distance: 13.2
click at [243, 33] on div "Alt s" at bounding box center [209, 23] width 321 height 32
paste input "5gpLImk8q0a14CxXf19hnoaz"
click at [252, 24] on input "5gpLImk8q0a14CxXf19hnoaz" at bounding box center [209, 22] width 321 height 17
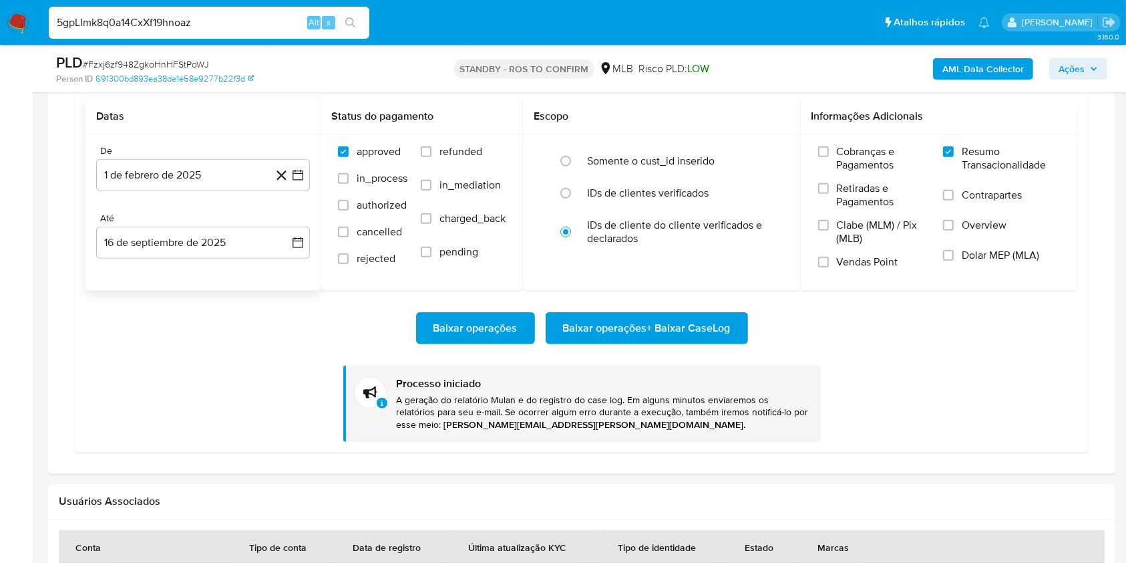
type input "5gpLImk8q0a14CxXf19hnoaz"
click at [349, 13] on button "search-icon" at bounding box center [350, 22] width 27 height 19
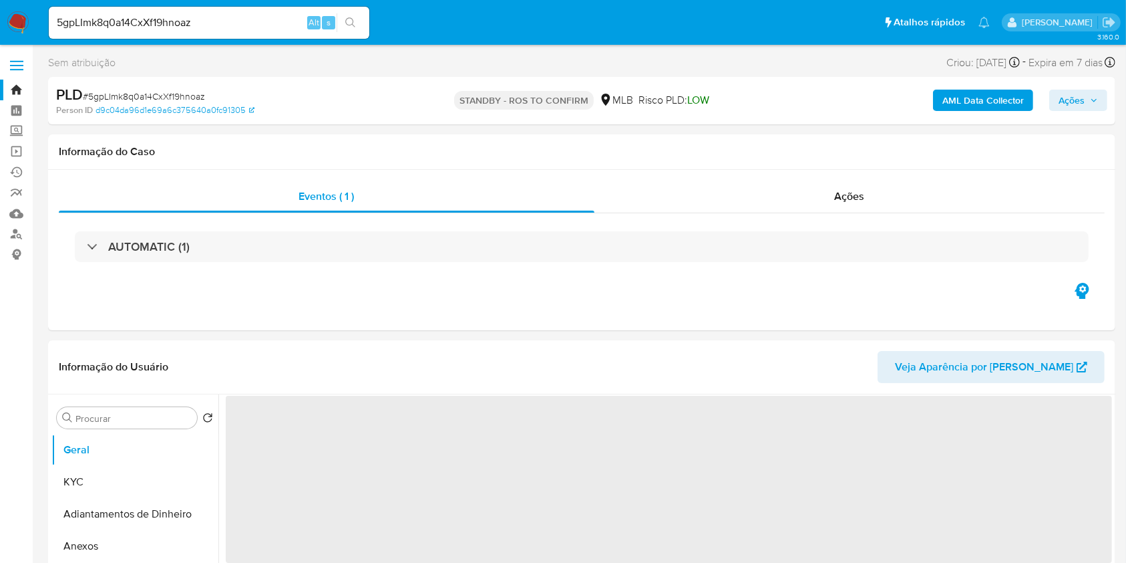
select select "10"
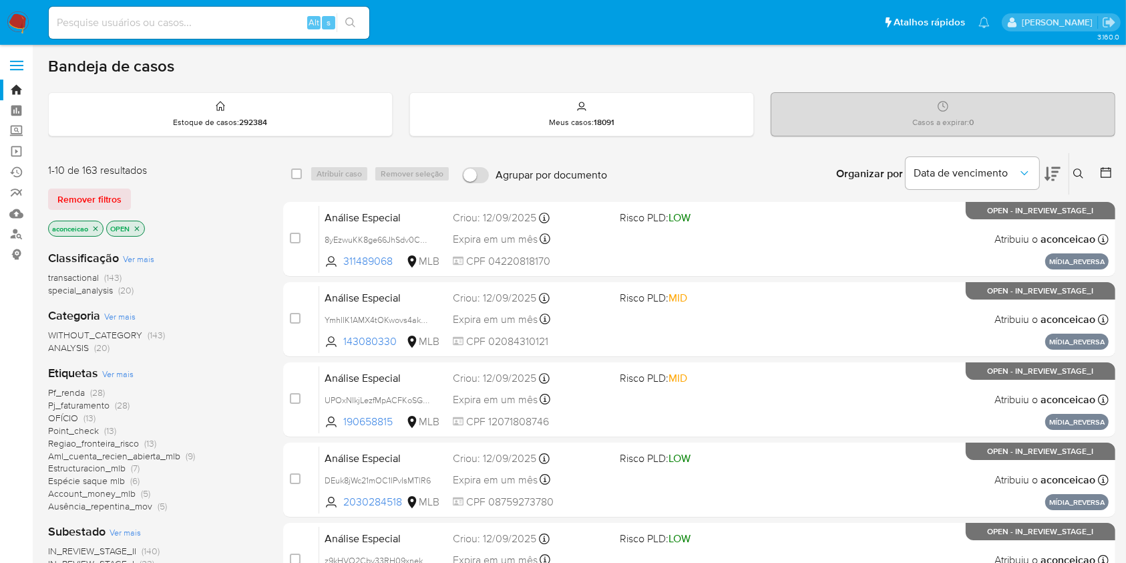
click at [1080, 168] on icon at bounding box center [1079, 173] width 11 height 11
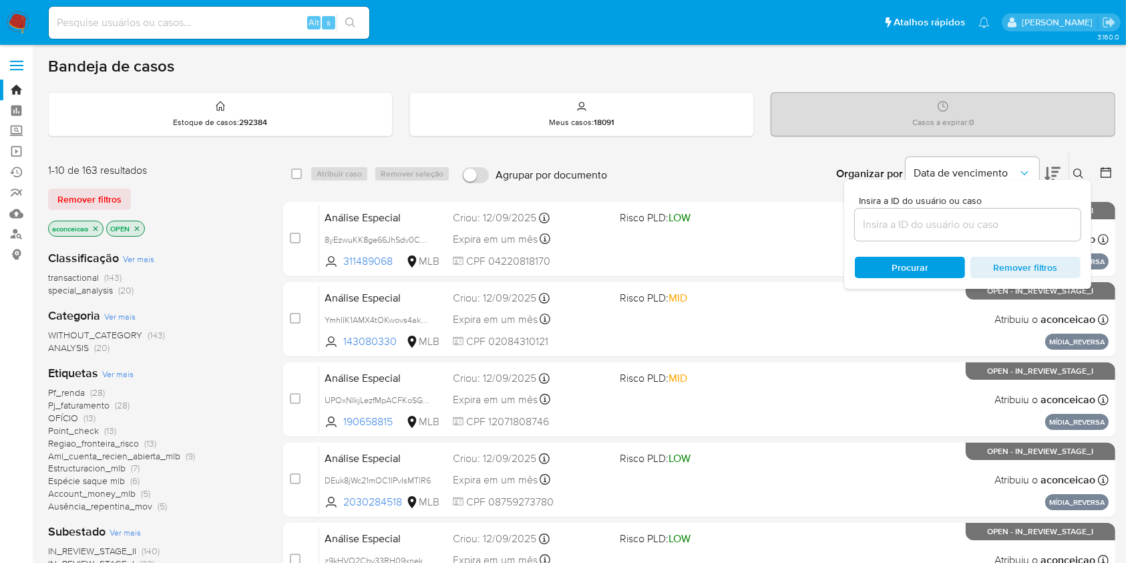
click at [987, 216] on input at bounding box center [968, 224] width 226 height 17
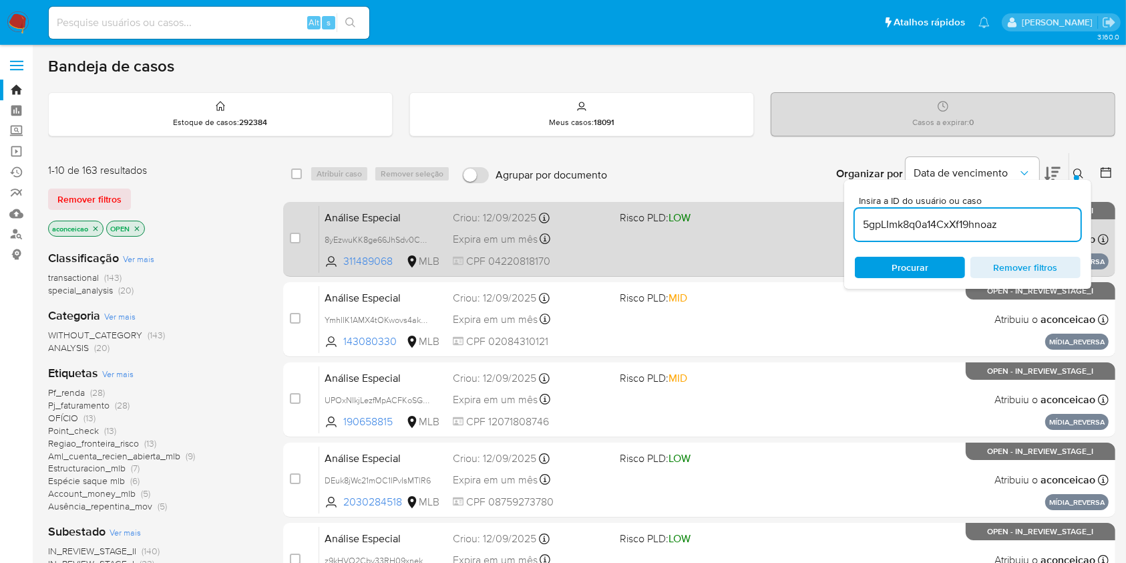
type input "5gpLImk8q0a14CxXf19hnoaz"
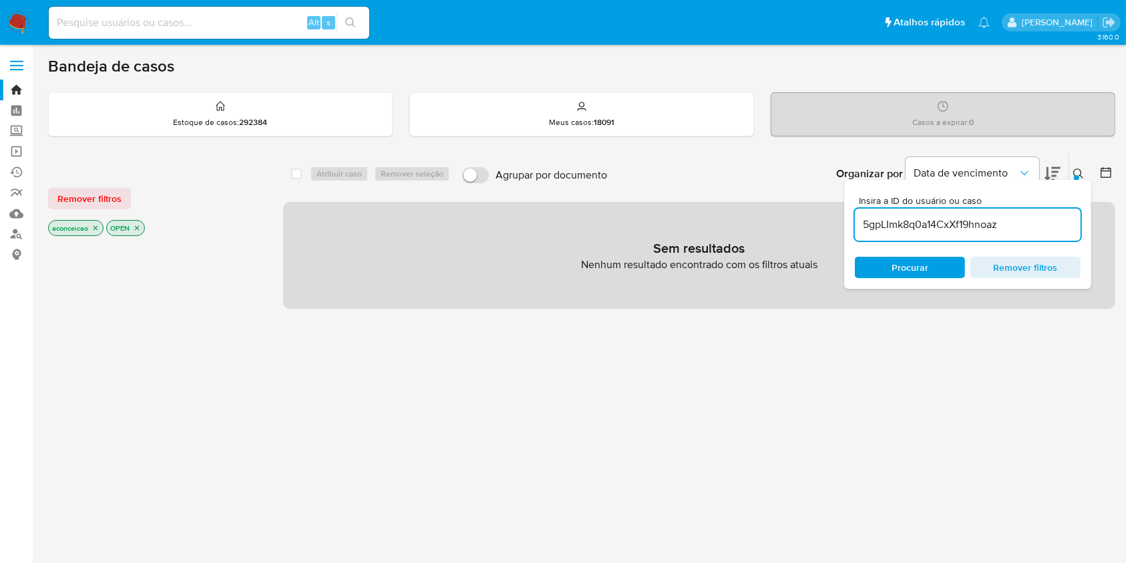
click at [97, 228] on icon "close-filter" at bounding box center [96, 228] width 8 height 8
click at [85, 227] on p "OPEN" at bounding box center [67, 227] width 37 height 15
click at [82, 227] on icon "close-filter" at bounding box center [79, 228] width 8 height 8
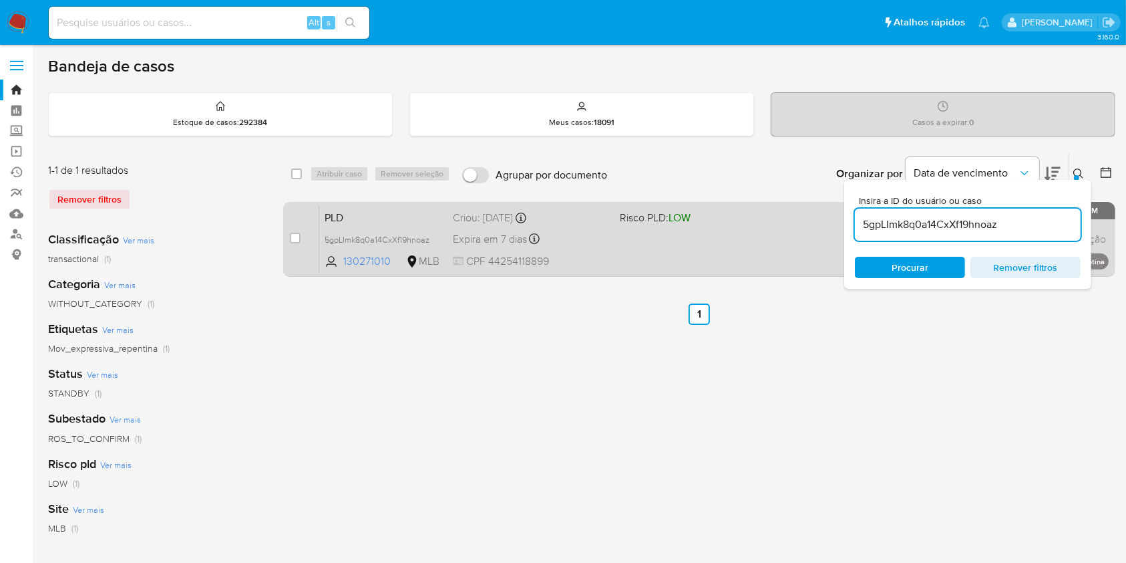
click at [679, 245] on div "PLD 5gpLImk8q0a14CxXf19hnoaz 130271010 MLB Risco PLD: LOW Criou: 12/08/2025 Cri…" at bounding box center [714, 238] width 790 height 67
drag, startPoint x: 293, startPoint y: 235, endPoint x: 299, endPoint y: 232, distance: 7.5
click at [293, 237] on input "checkbox" at bounding box center [295, 237] width 11 height 11
checkbox input "true"
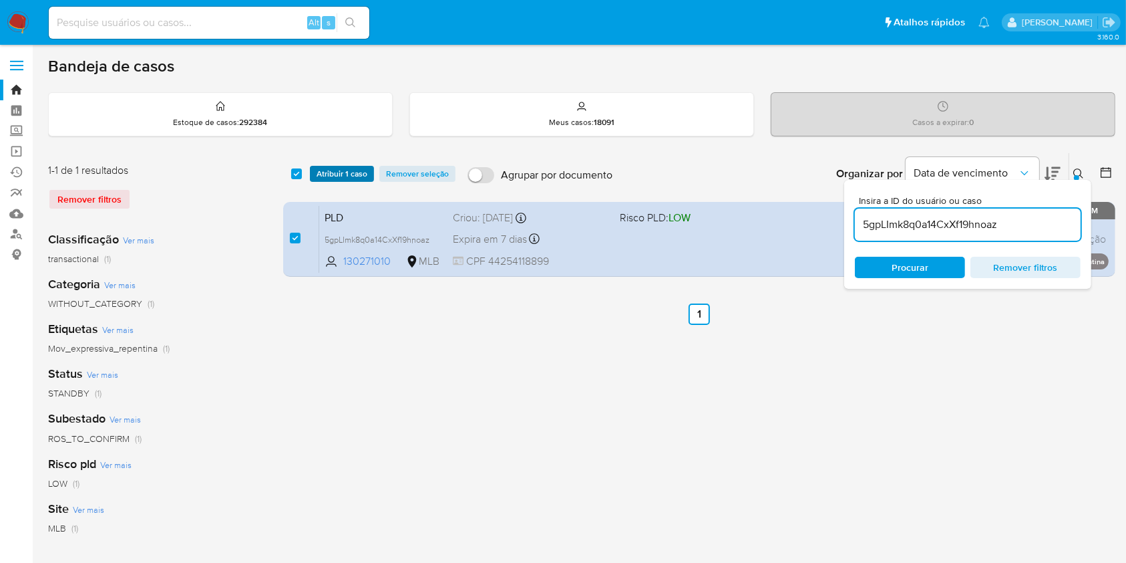
click at [335, 171] on span "Atribuir 1 caso" at bounding box center [342, 173] width 51 height 13
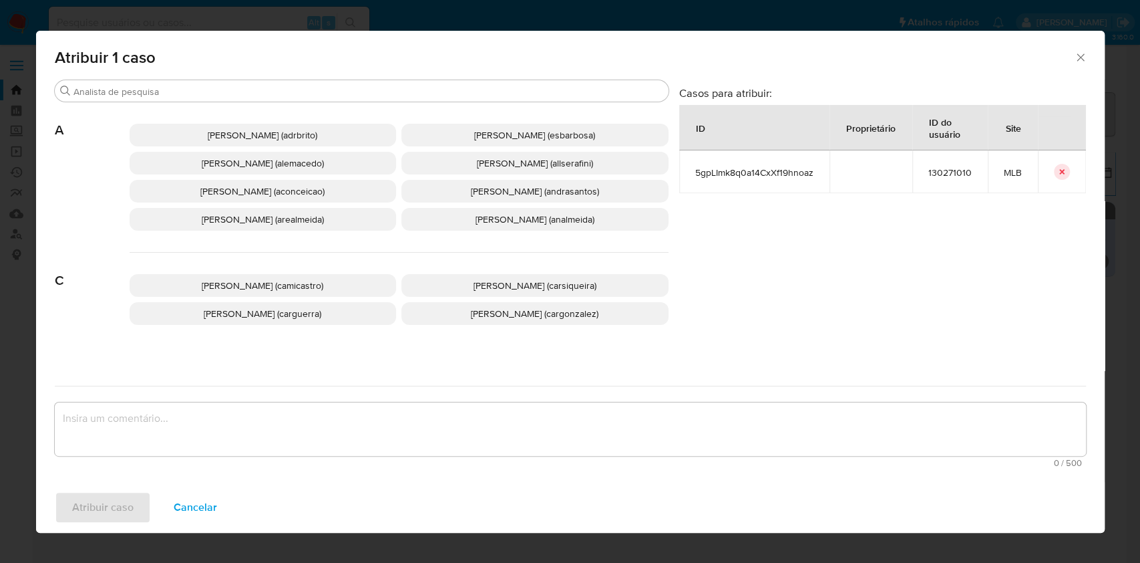
click at [312, 193] on span "Ana Cristina Da Conceicao (aconceicao)" at bounding box center [262, 190] width 124 height 13
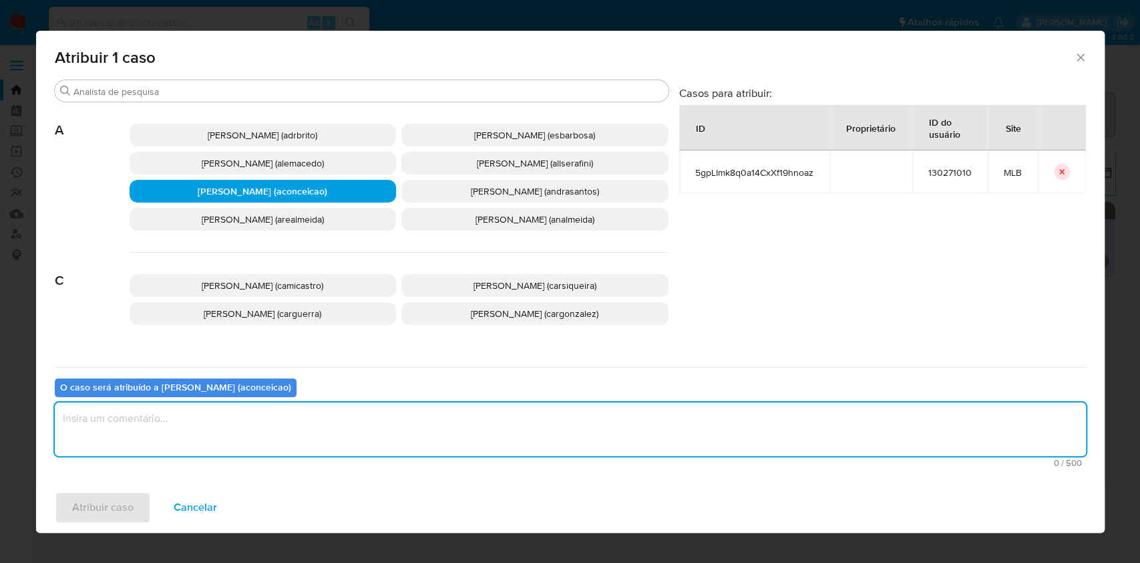
click at [353, 422] on textarea "assign-modal" at bounding box center [571, 428] width 1032 height 53
type textarea "ok"
click at [100, 502] on span "Atribuir caso" at bounding box center [102, 506] width 61 height 29
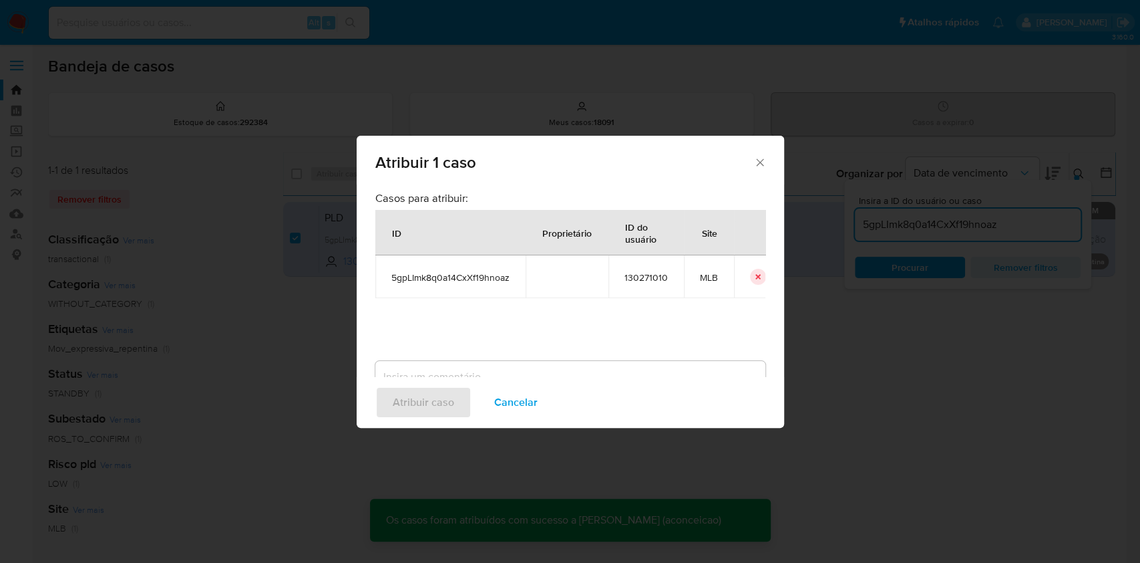
checkbox input "false"
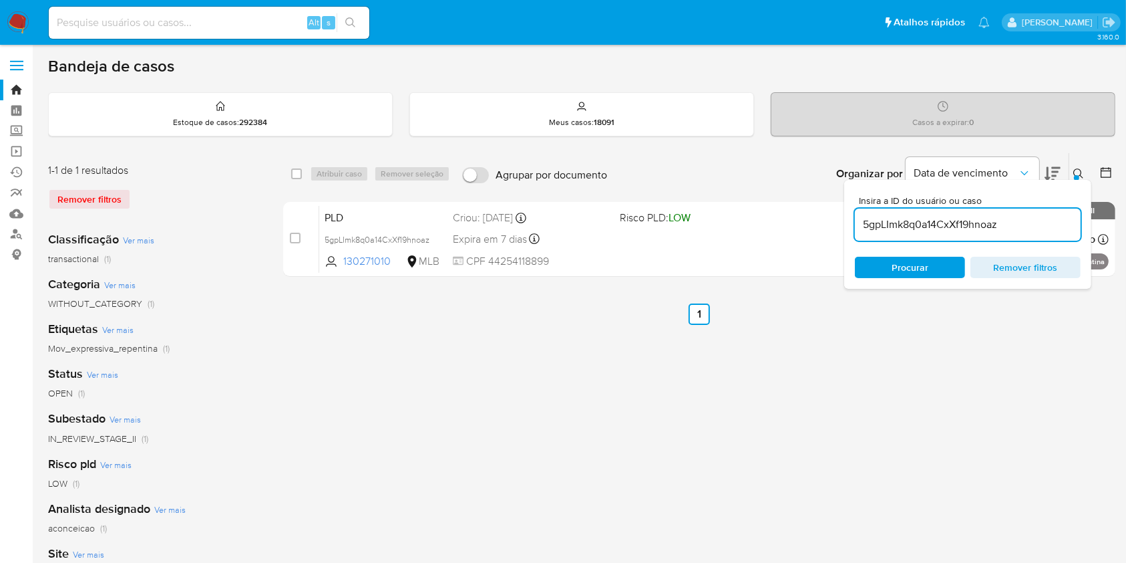
click at [893, 219] on input "5gpLImk8q0a14CxXf19hnoaz" at bounding box center [968, 224] width 226 height 17
paste input "Fzxj6zf948ZgkoHnHFStPoWJ"
type input "Fzxj6zf948ZgkoHnHFStPoWJ"
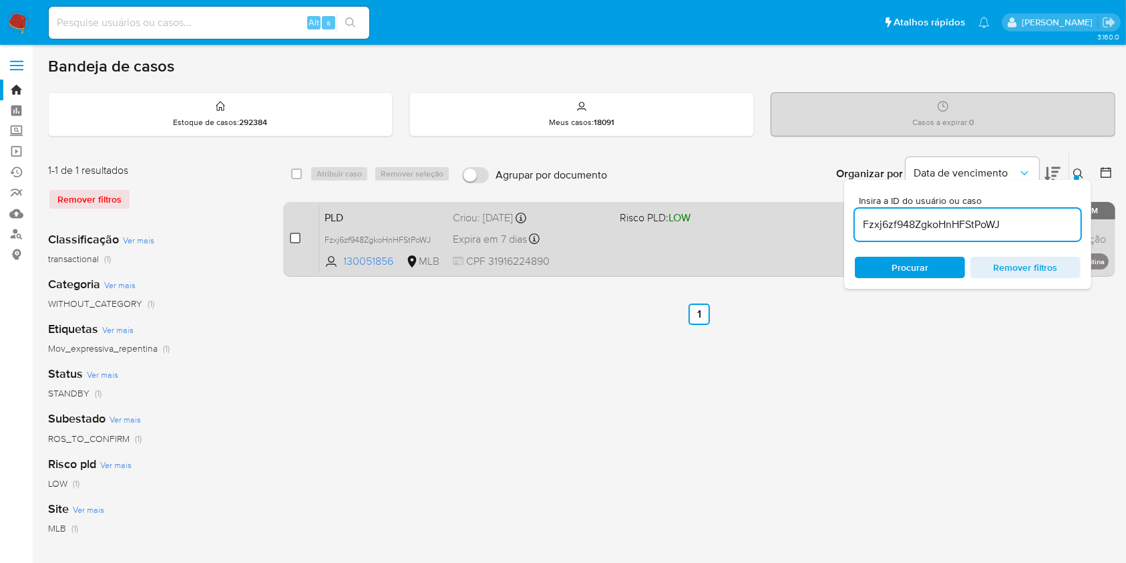
click at [294, 232] on input "checkbox" at bounding box center [295, 237] width 11 height 11
checkbox input "true"
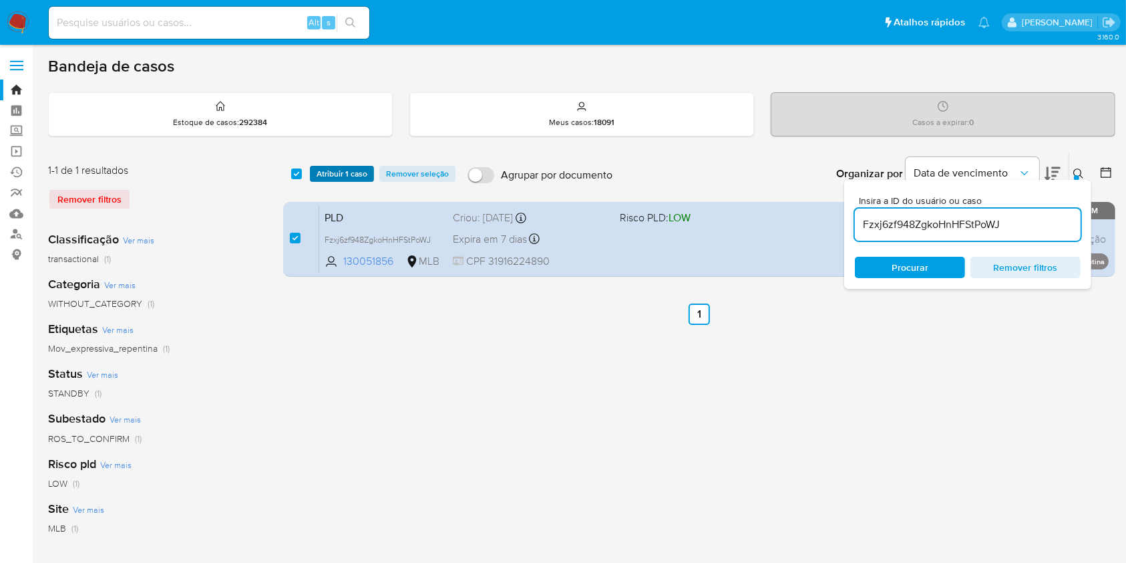
click at [340, 170] on span "Atribuir 1 caso" at bounding box center [342, 173] width 51 height 13
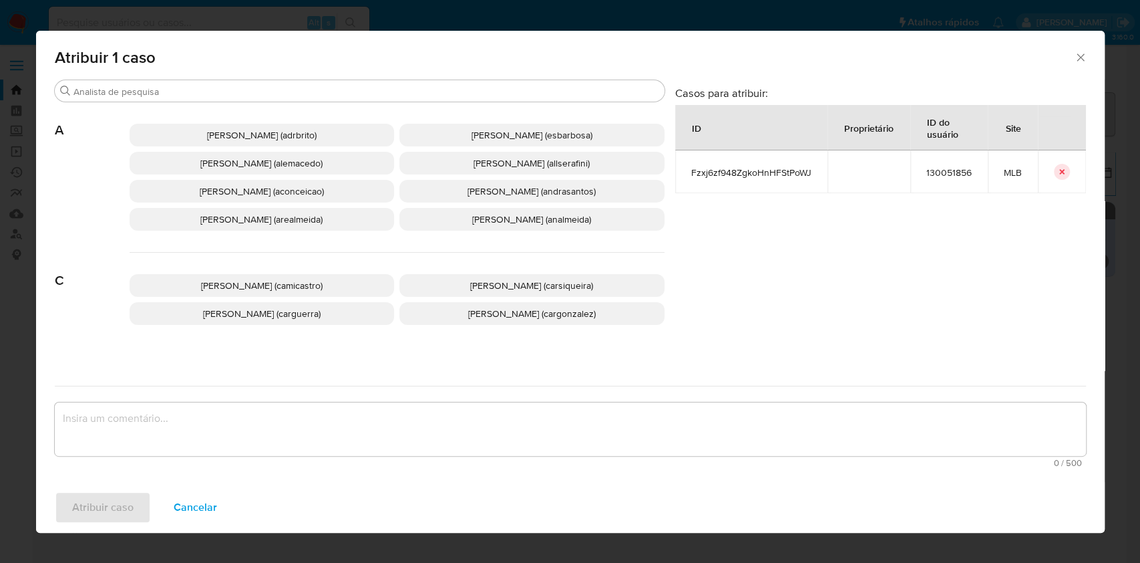
drag, startPoint x: 237, startPoint y: 200, endPoint x: 295, endPoint y: 281, distance: 98.6
click at [237, 201] on p "Ana Cristina Da Conceicao (aconceicao)" at bounding box center [262, 191] width 265 height 23
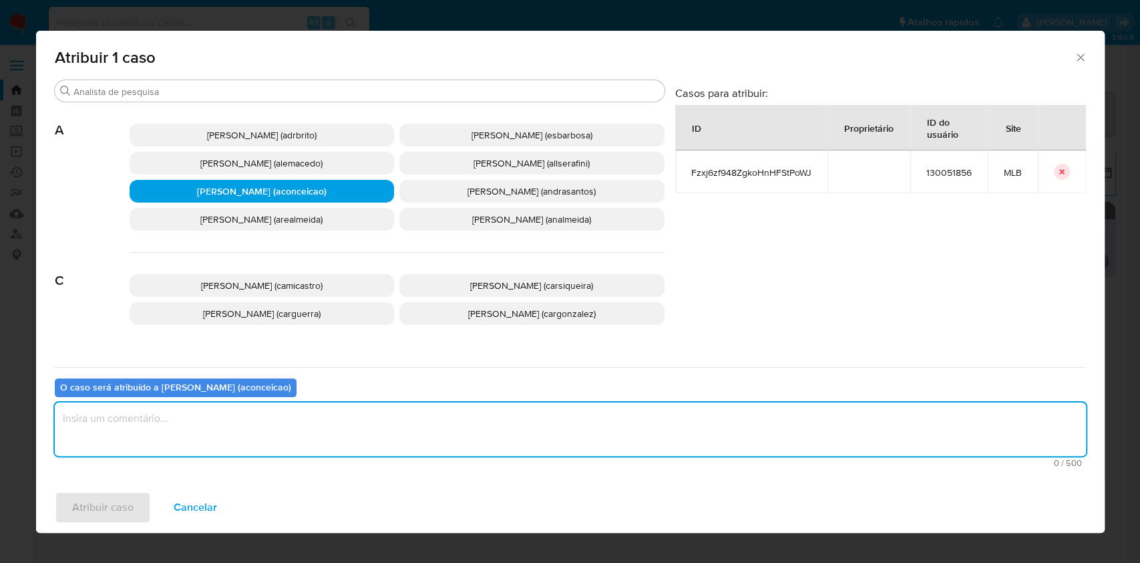
click at [332, 404] on textarea "assign-modal" at bounding box center [571, 428] width 1032 height 53
type textarea "ok"
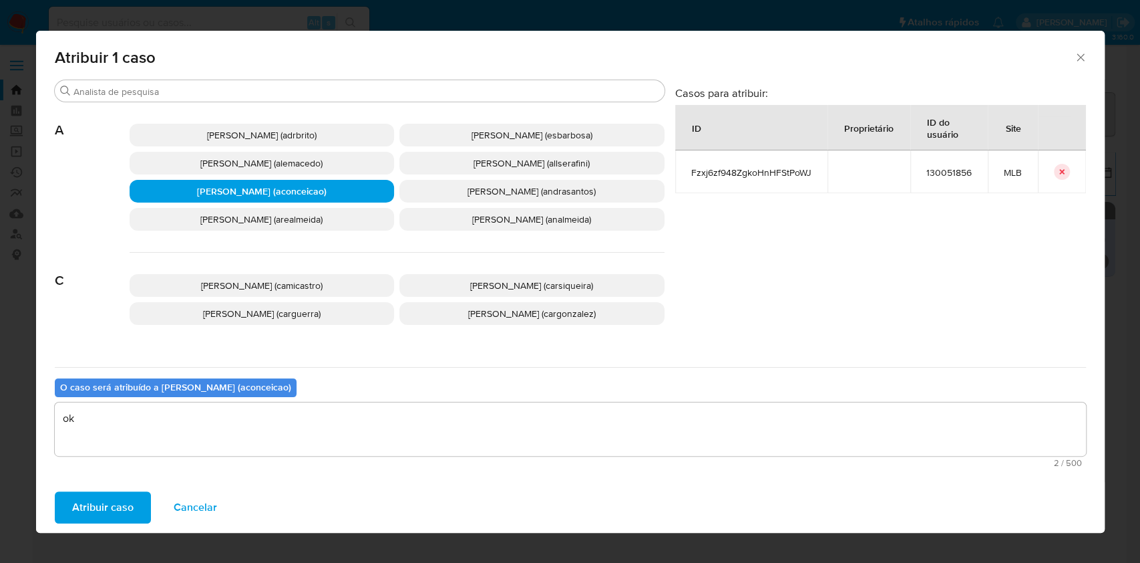
click at [126, 504] on span "Atribuir caso" at bounding box center [102, 506] width 61 height 29
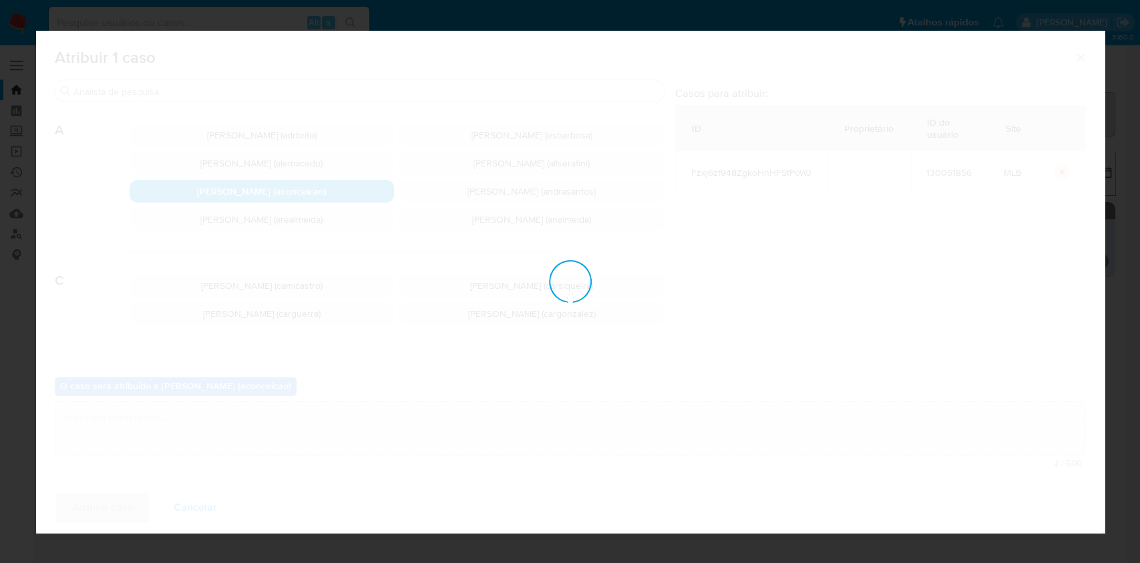
checkbox input "false"
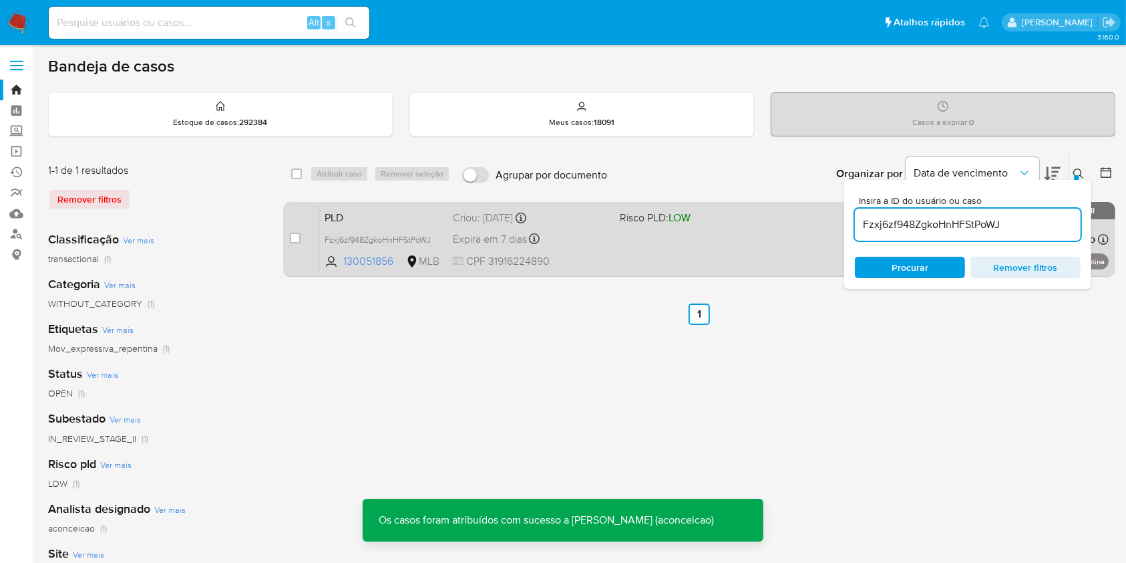
click at [615, 239] on div "PLD Fzxj6zf948ZgkoHnHFStPoWJ 130051856 MLB Risco PLD: LOW Criou: 12/08/2025 Cri…" at bounding box center [714, 238] width 790 height 67
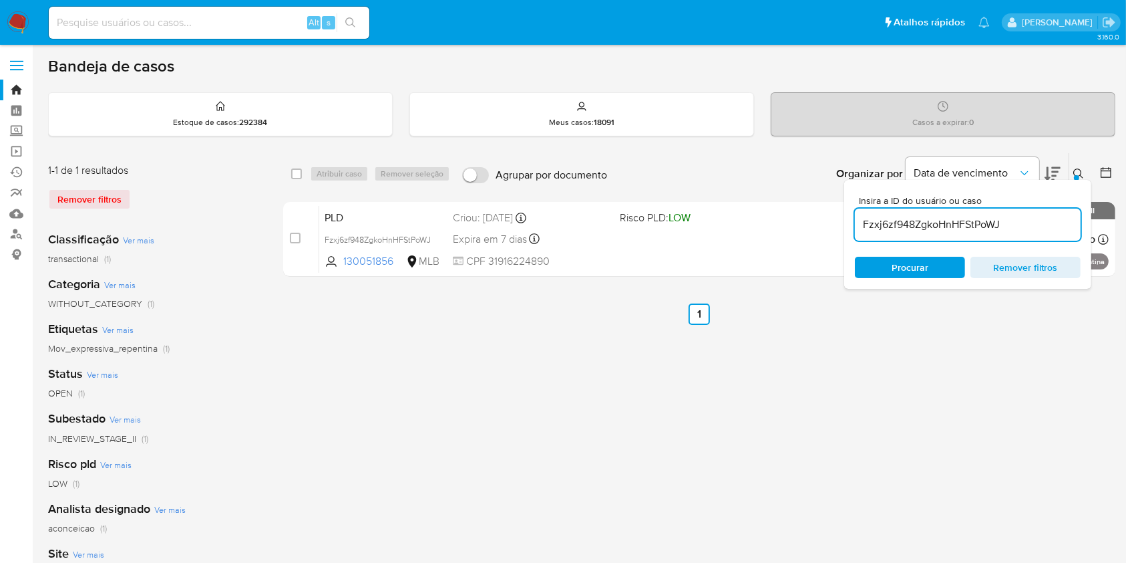
click at [896, 222] on input "Fzxj6zf948ZgkoHnHFStPoWJ" at bounding box center [968, 224] width 226 height 17
paste input "eWlRtLus5R0OVKYdaNzZmIQH"
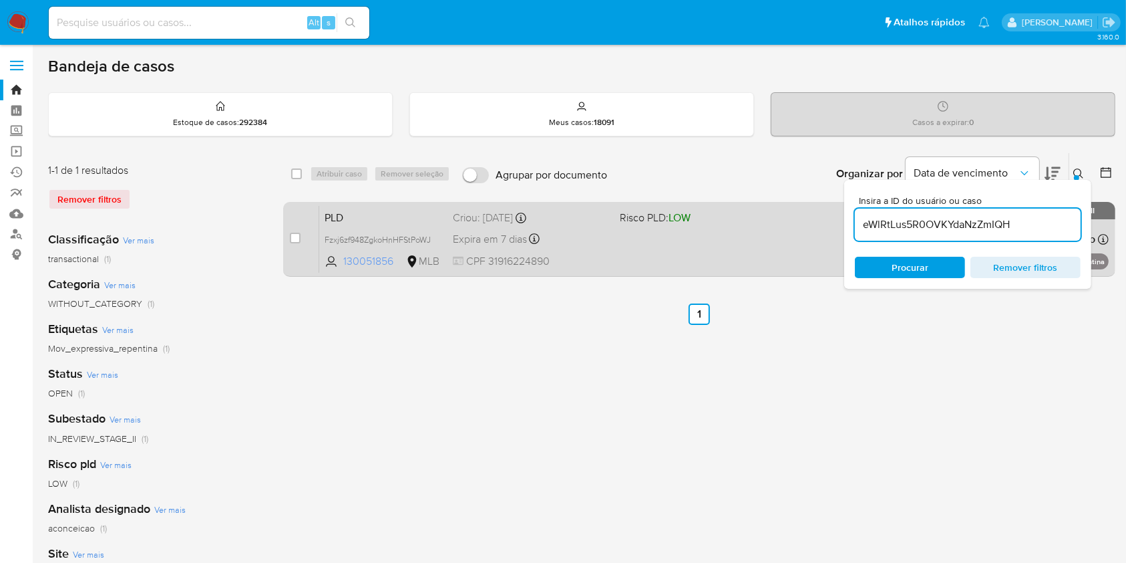
type input "eWlRtLus5R0OVKYdaNzZmIQH"
click at [294, 238] on input "checkbox" at bounding box center [295, 237] width 11 height 11
checkbox input "true"
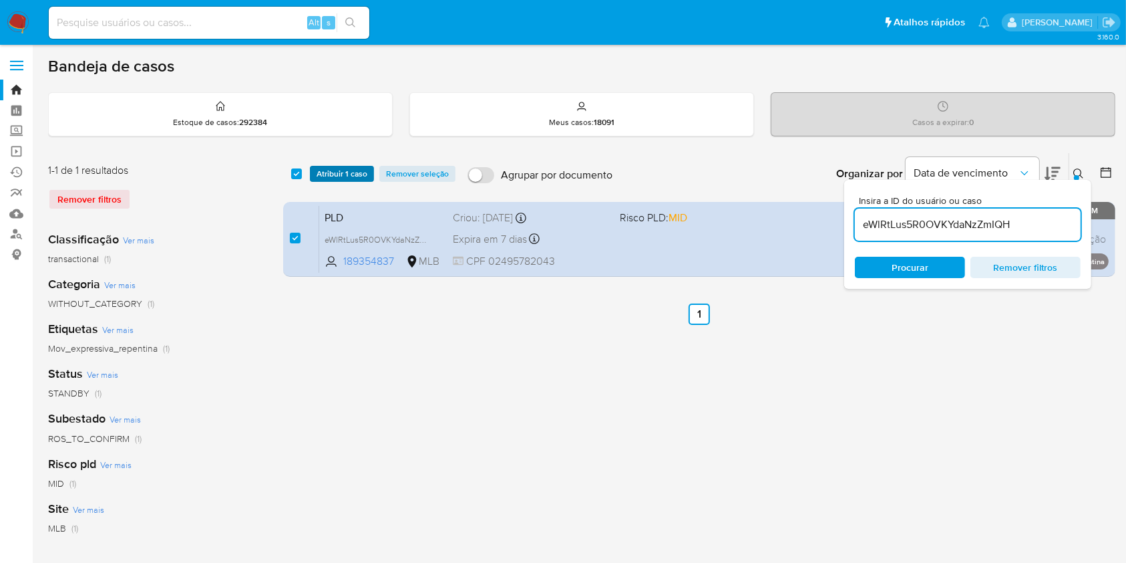
click at [344, 178] on span "Atribuir 1 caso" at bounding box center [342, 173] width 51 height 13
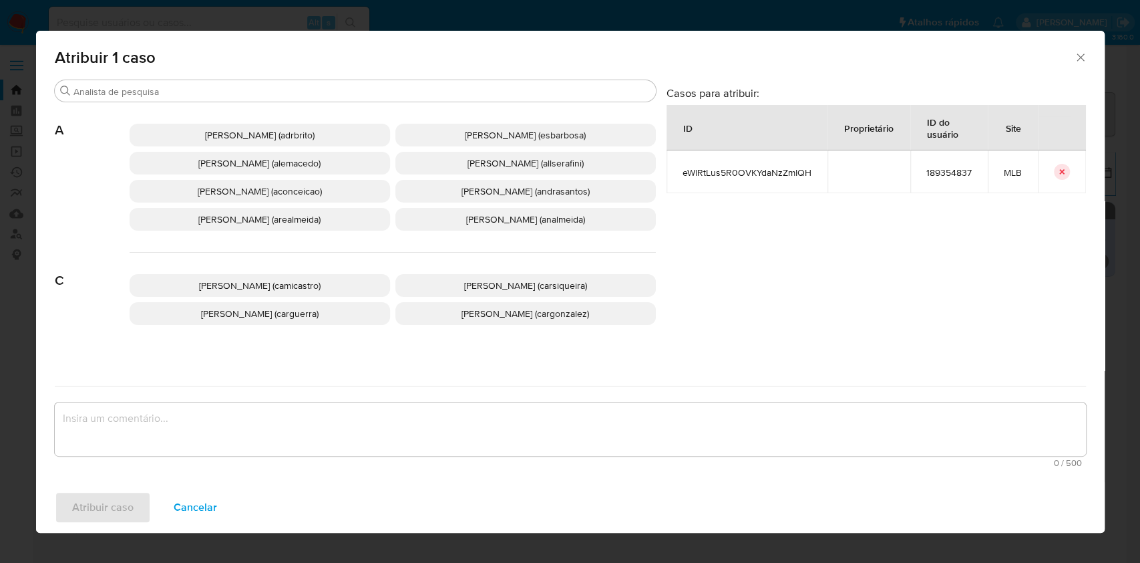
drag, startPoint x: 290, startPoint y: 206, endPoint x: 298, endPoint y: 210, distance: 9.3
click at [290, 202] on div "Ana Cristina Da Conceicao (aconceicao)" at bounding box center [260, 191] width 261 height 23
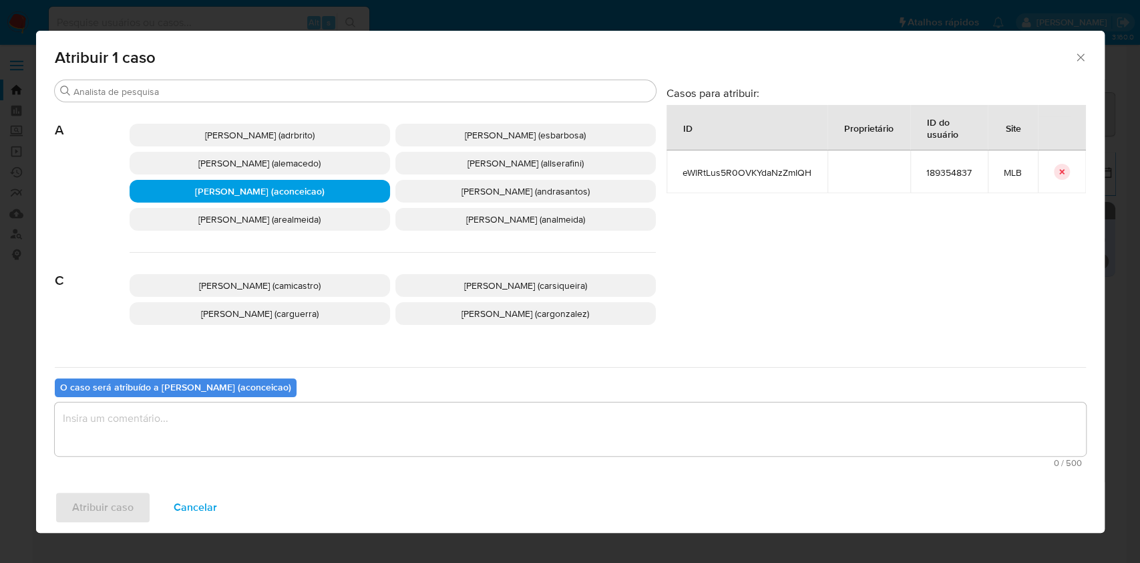
click at [393, 426] on textarea "assign-modal" at bounding box center [571, 428] width 1032 height 53
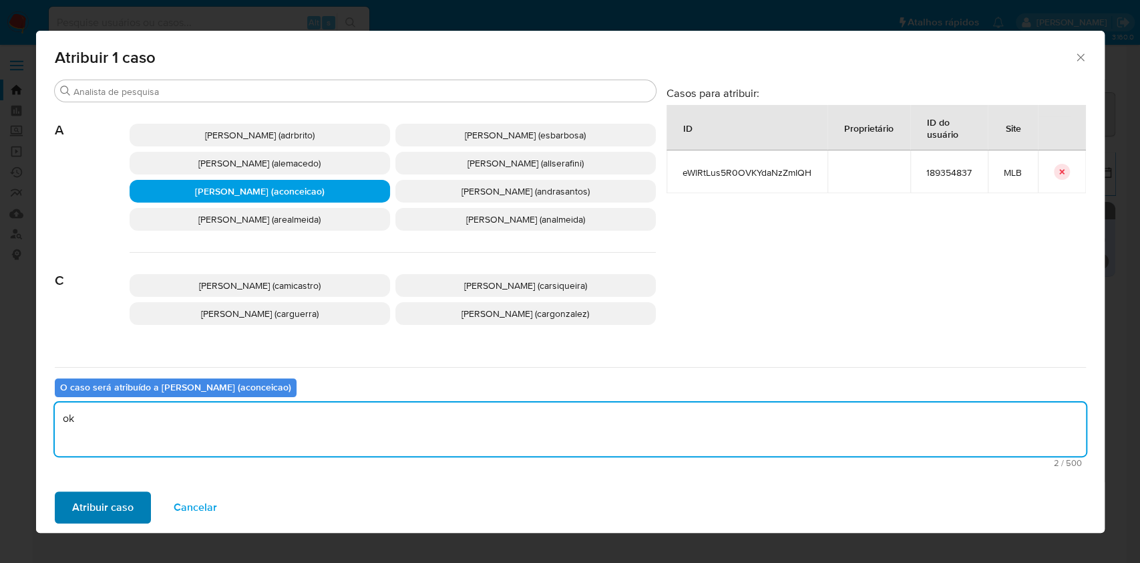
type textarea "ok"
click at [110, 498] on span "Atribuir caso" at bounding box center [102, 506] width 61 height 29
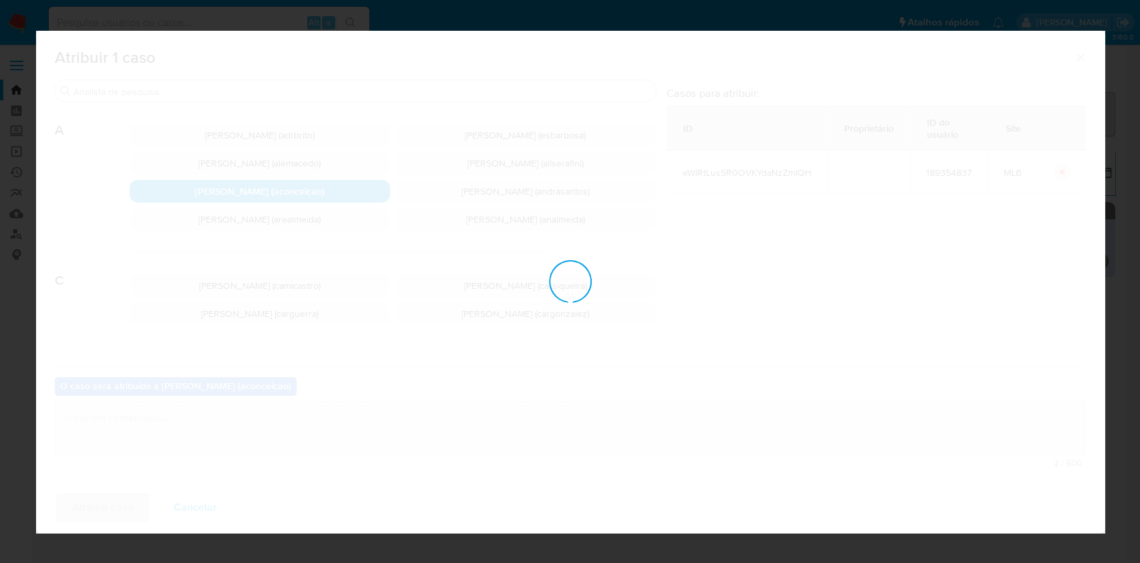
checkbox input "false"
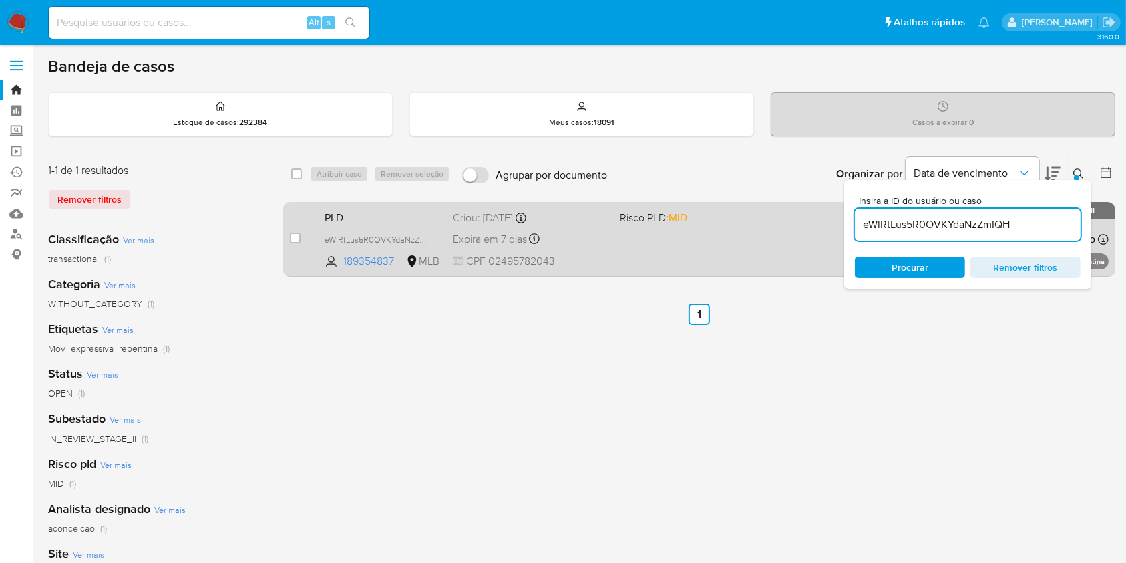
click at [663, 241] on div "PLD eWlRtLus5R0OVKYdaNzZmIQH 189354837 MLB Risco PLD: MID Criou: 12/08/2025 Cri…" at bounding box center [714, 238] width 790 height 67
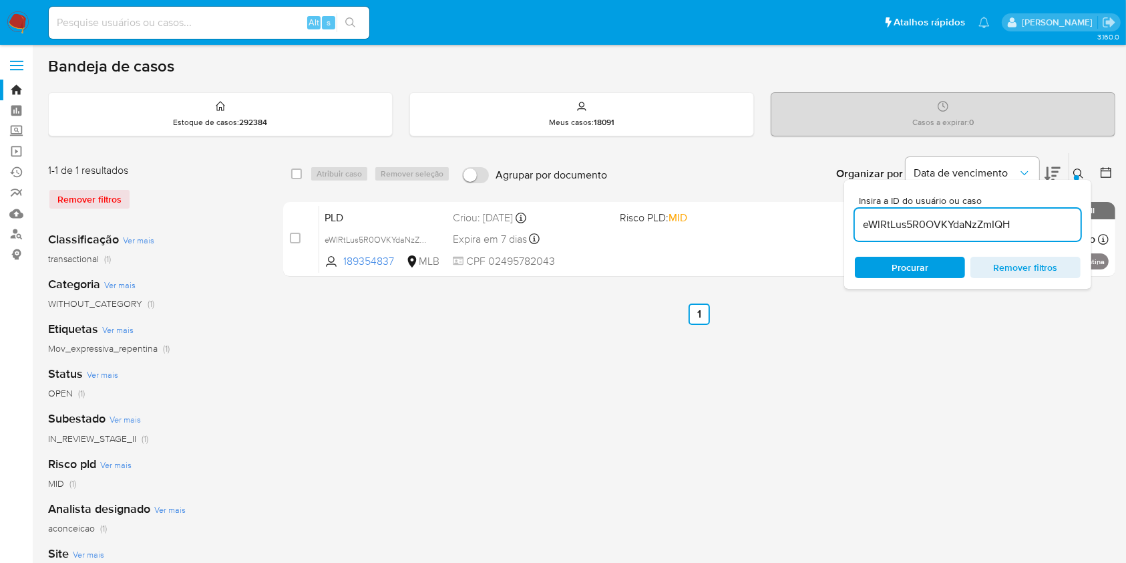
click at [940, 222] on input "eWlRtLus5R0OVKYdaNzZmIQH" at bounding box center [968, 224] width 226 height 17
click at [940, 221] on input "eWlRtLus5R0OVKYdaNzZmIQH" at bounding box center [968, 224] width 226 height 17
paste input "gitXDCPUvkgNcEtSCBgRR1Yr"
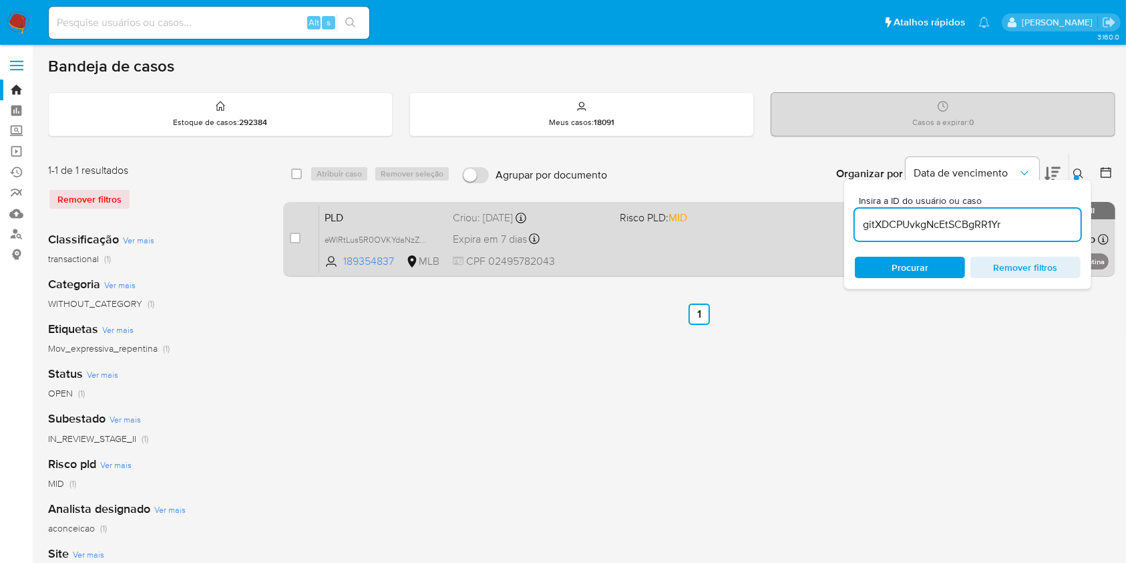
type input "gitXDCPUvkgNcEtSCBgRR1Yr"
click at [299, 234] on input "checkbox" at bounding box center [295, 237] width 11 height 11
checkbox input "true"
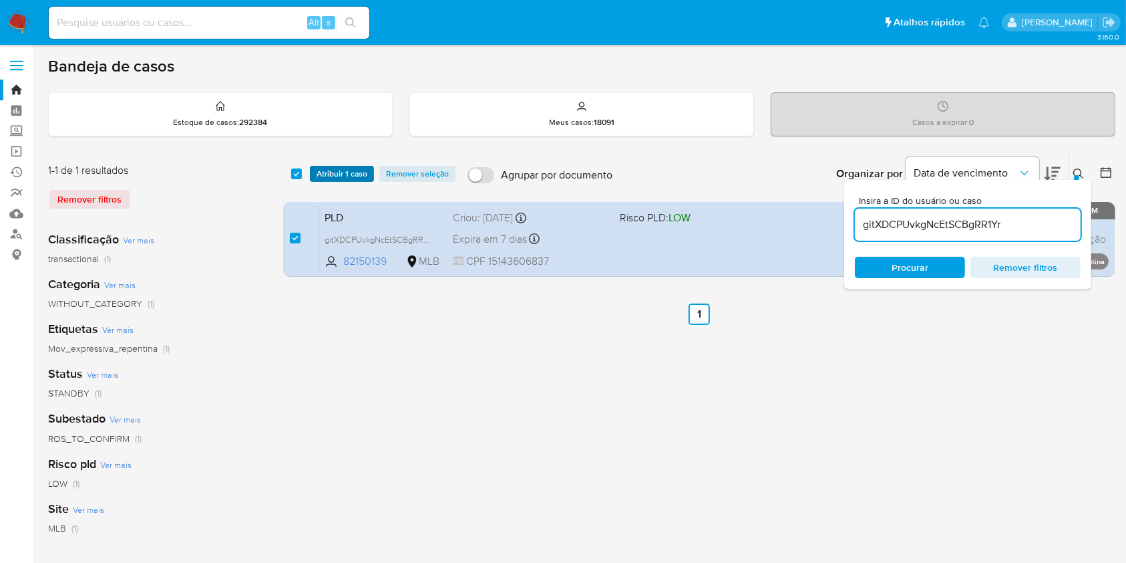
click at [368, 170] on button "Atribuir 1 caso" at bounding box center [342, 174] width 64 height 16
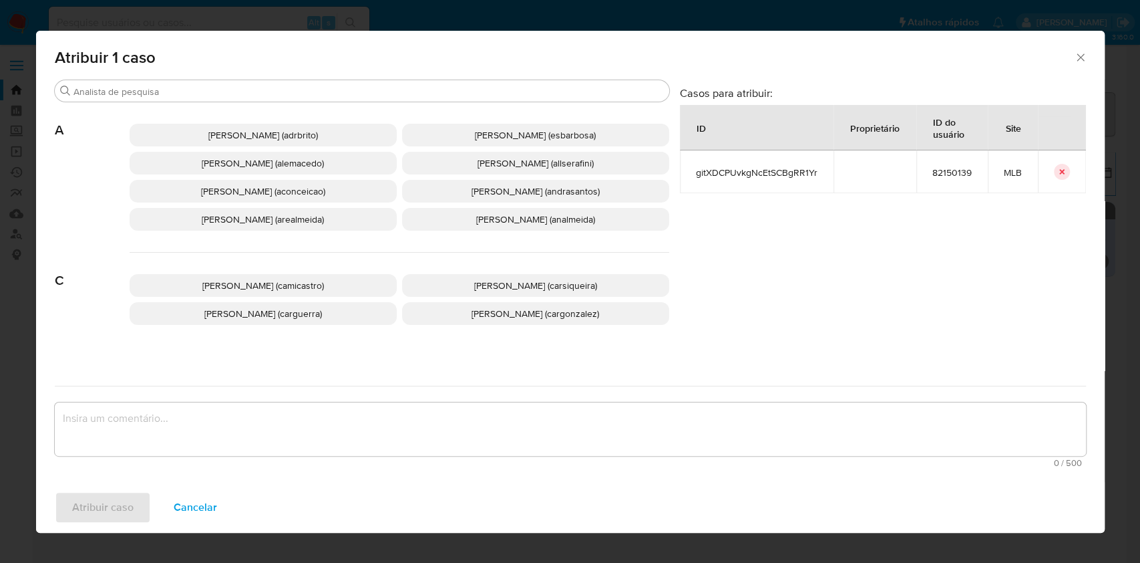
drag, startPoint x: 278, startPoint y: 199, endPoint x: 352, endPoint y: 293, distance: 119.4
click at [283, 202] on div "Ana Cristina Da Conceicao (aconceicao)" at bounding box center [263, 191] width 267 height 23
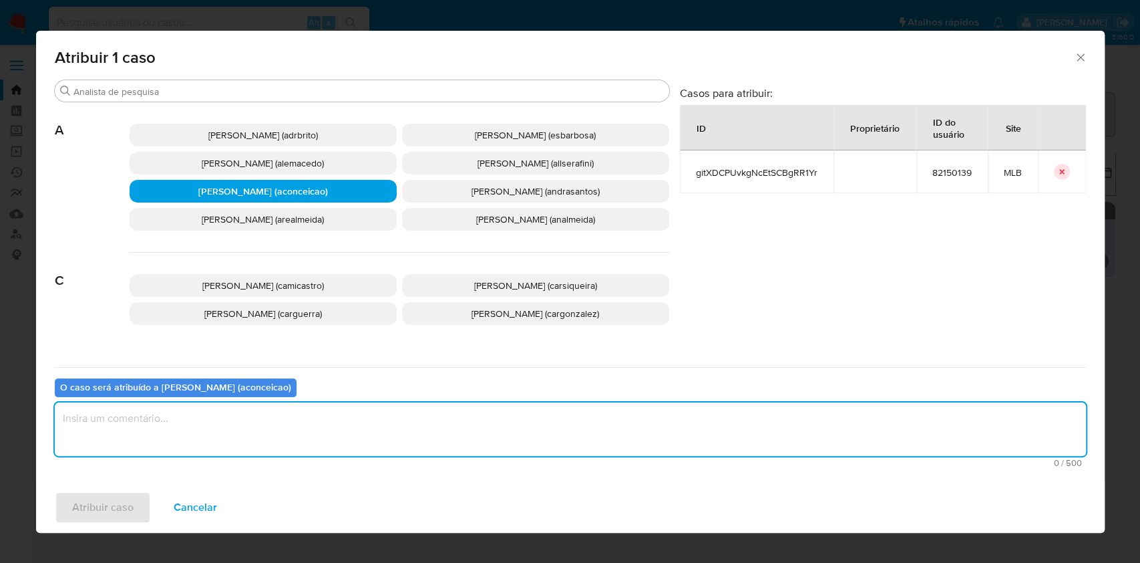
click at [358, 426] on textarea "assign-modal" at bounding box center [571, 428] width 1032 height 53
type textarea "ok"
click at [85, 518] on span "Atribuir caso" at bounding box center [102, 506] width 61 height 29
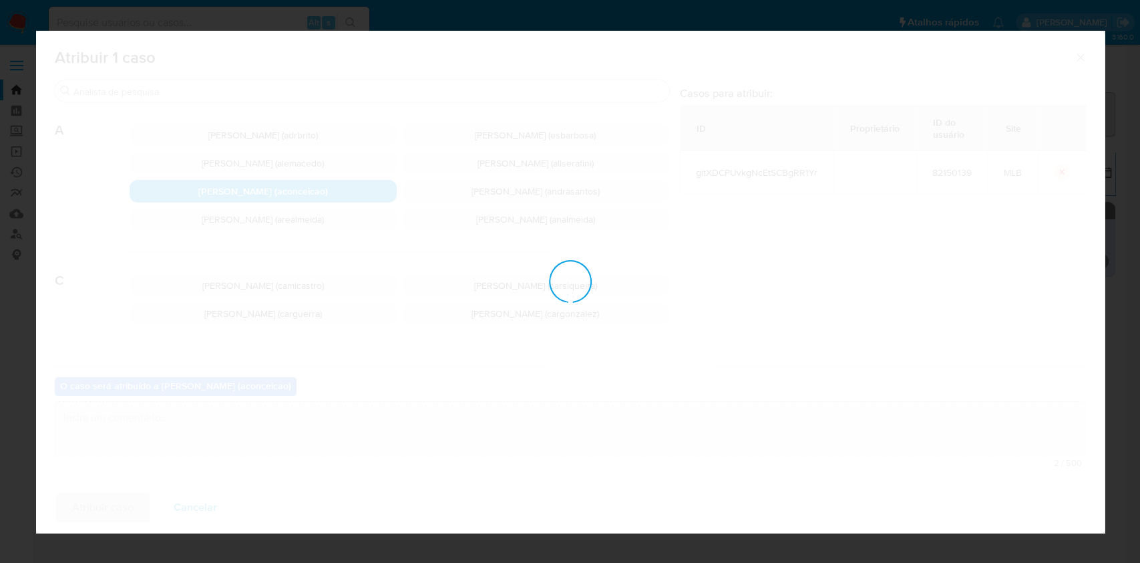
checkbox input "false"
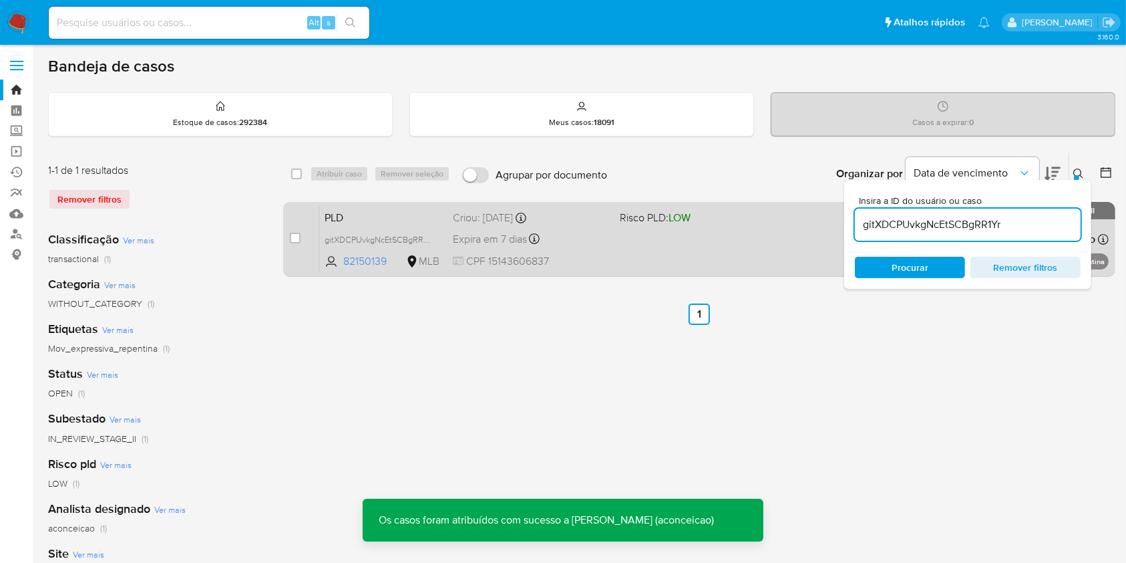
click at [670, 268] on div "PLD gitXDCPUvkgNcEtSCBgRR1Yr 82150139 MLB Risco PLD: LOW Criou: 12/08/2025 Crio…" at bounding box center [714, 238] width 790 height 67
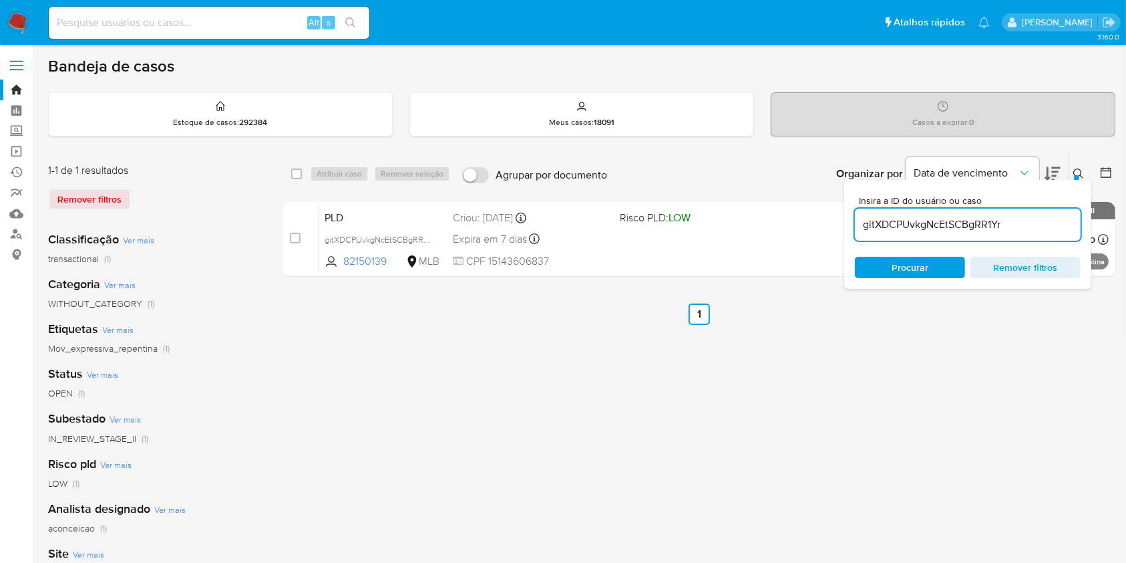
click at [917, 222] on input "gitXDCPUvkgNcEtSCBgRR1Yr" at bounding box center [968, 224] width 226 height 17
click at [917, 221] on input "gitXDCPUvkgNcEtSCBgRR1Yr" at bounding box center [968, 224] width 226 height 17
paste input "5gpLImk8q0a14CxXf19hnoaz"
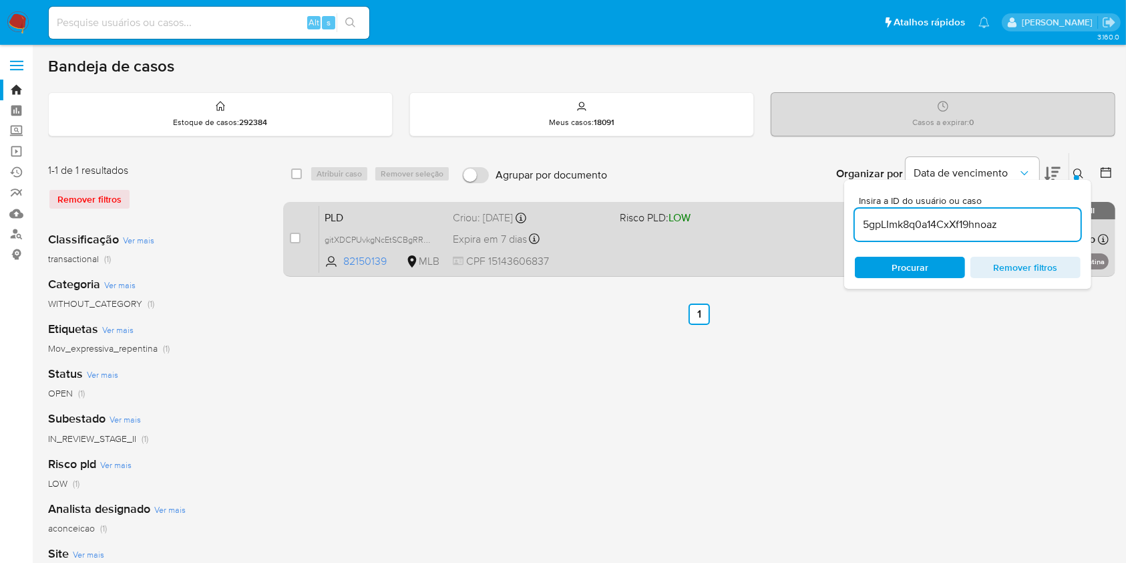
type input "5gpLImk8q0a14CxXf19hnoaz"
click at [631, 246] on div "PLD 5gpLImk8q0a14CxXf19hnoaz 130271010 MLB Risco PLD: LOW Criou: 12/08/2025 Cri…" at bounding box center [714, 238] width 790 height 67
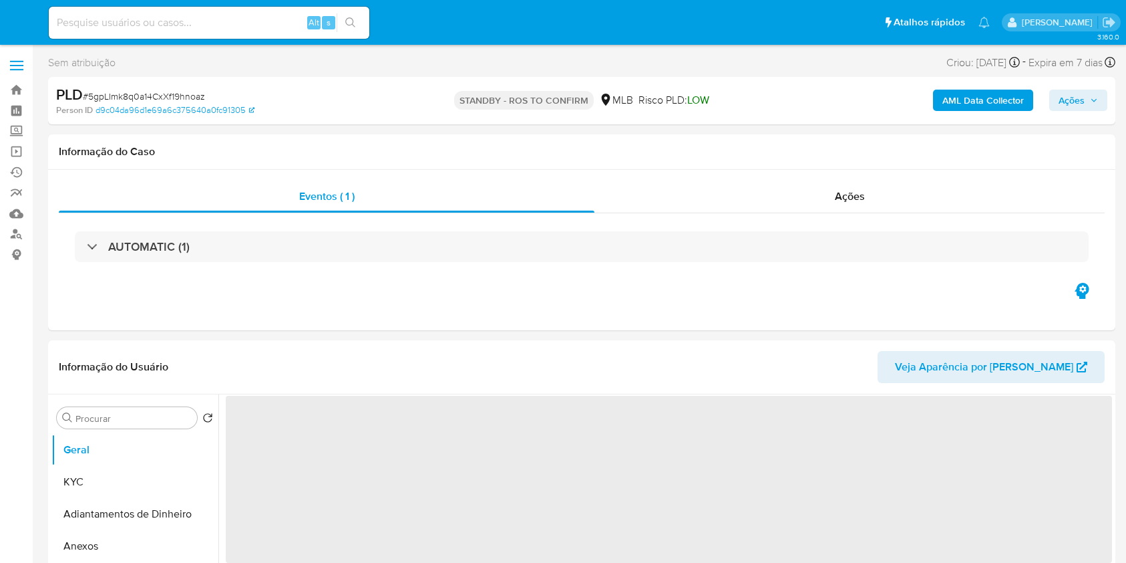
select select "10"
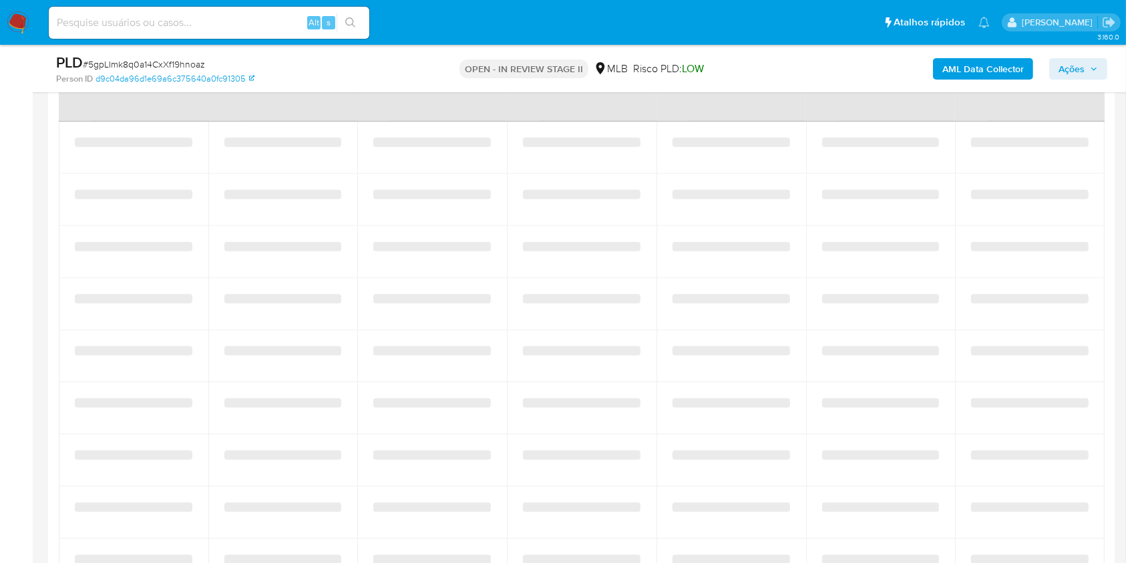
select select "10"
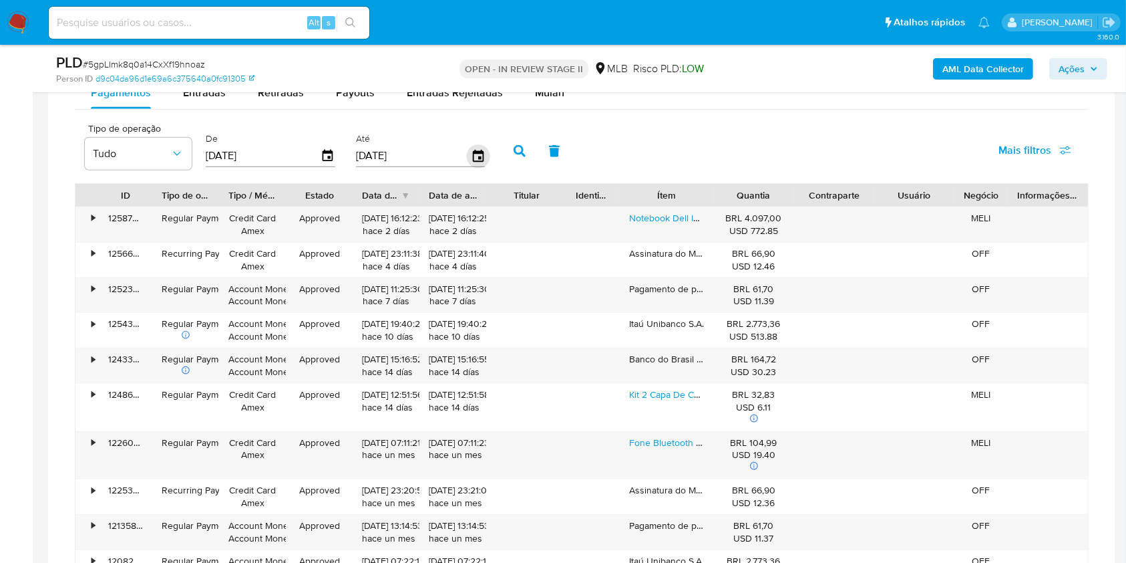
scroll to position [991, 0]
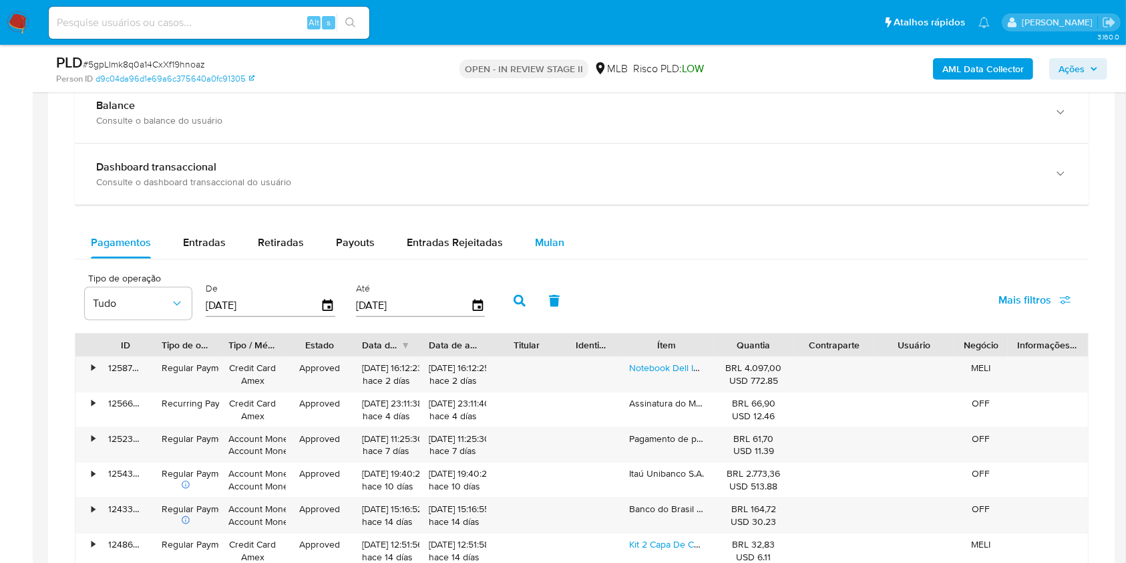
click at [527, 233] on button "Mulan" at bounding box center [549, 242] width 61 height 32
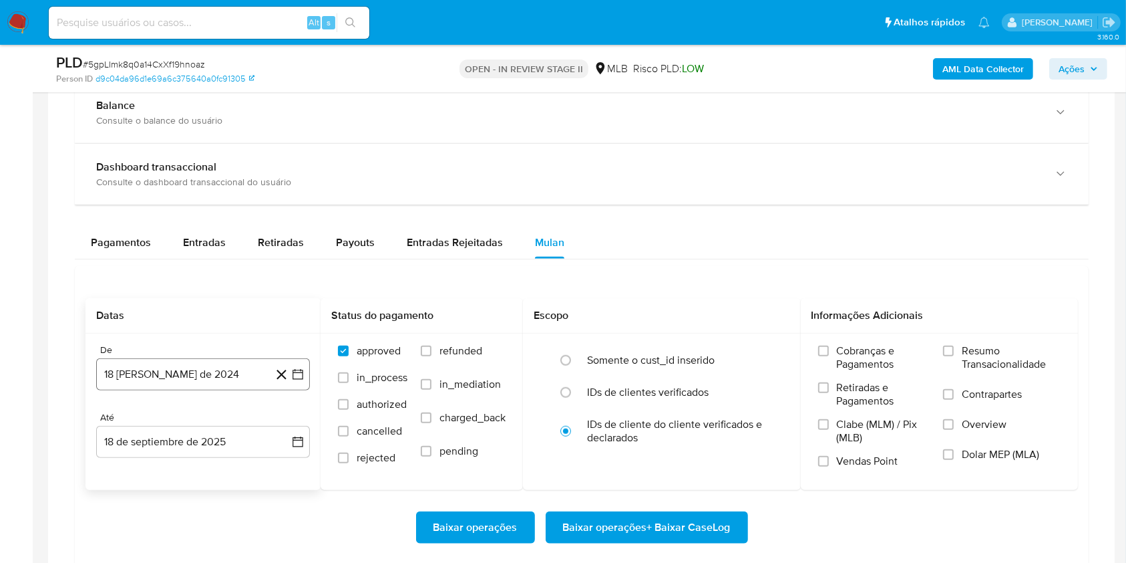
drag, startPoint x: 183, startPoint y: 391, endPoint x: 188, endPoint y: 385, distance: 8.2
click at [184, 391] on div "De 18 de agosto de 2024 18-08-2024 Até 18 de septiembre de 2025 18-09-2025" at bounding box center [203, 411] width 235 height 156
click at [189, 381] on button "18 [PERSON_NAME] de 2024" at bounding box center [203, 374] width 214 height 32
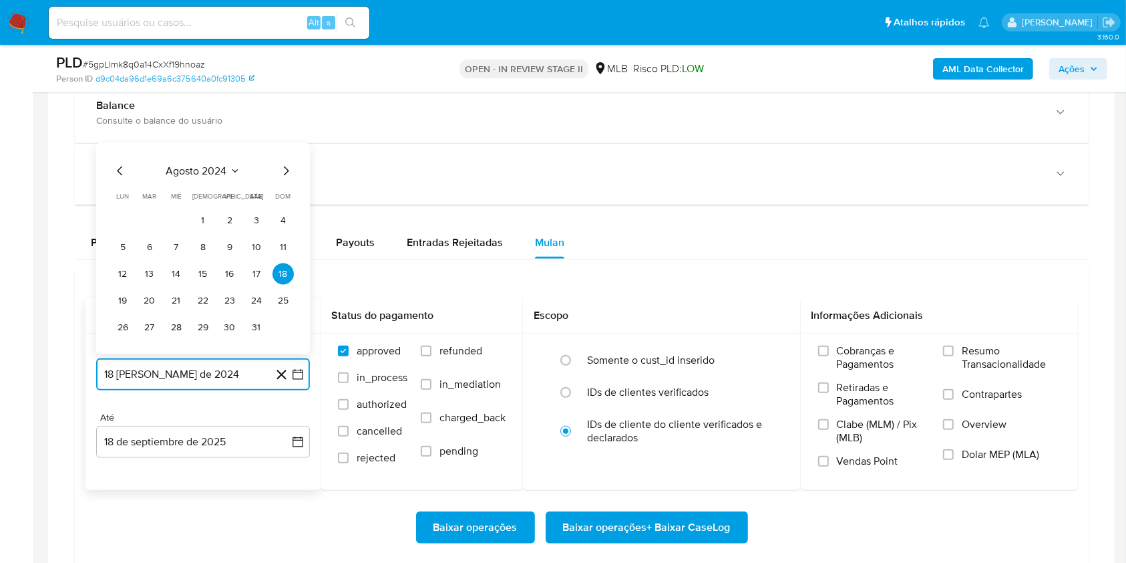
click at [197, 170] on span "agosto 2024" at bounding box center [196, 170] width 61 height 13
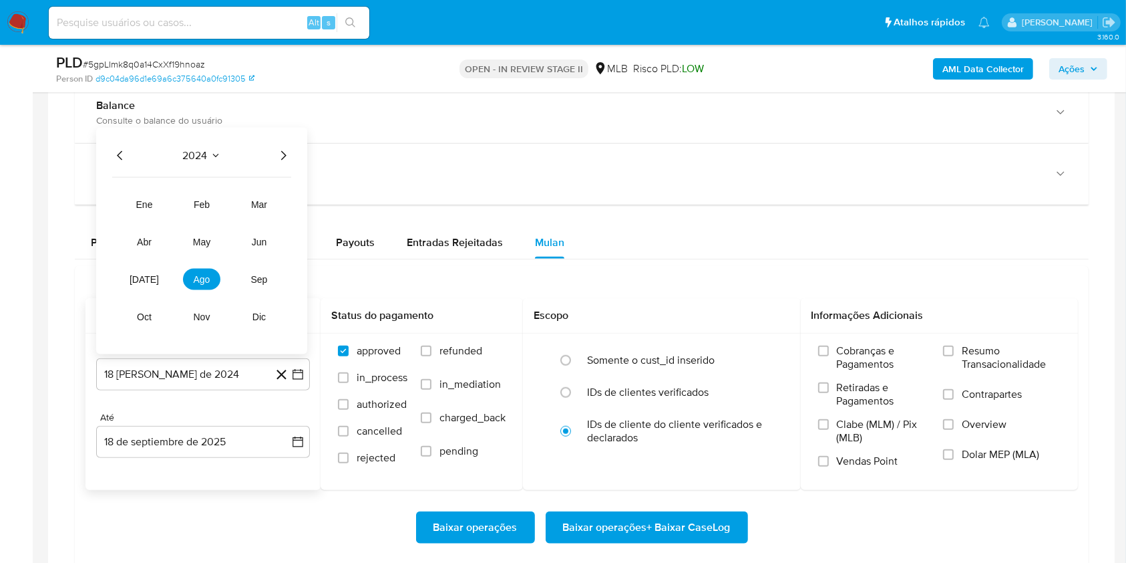
click at [282, 160] on icon "Año siguiente" at bounding box center [283, 156] width 16 height 16
click at [210, 199] on button "feb" at bounding box center [201, 204] width 37 height 21
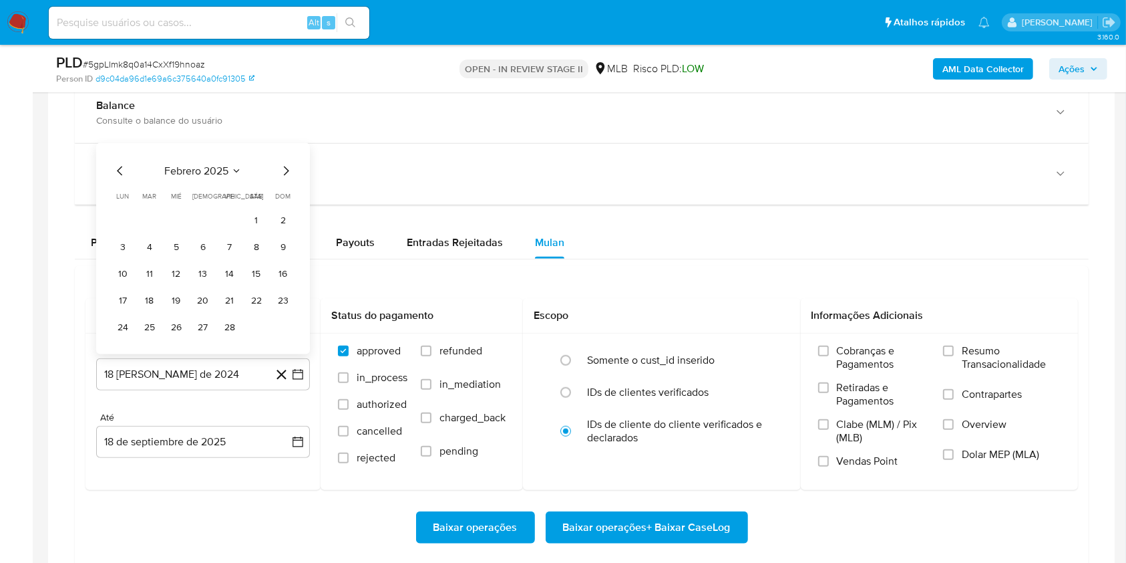
drag, startPoint x: 262, startPoint y: 216, endPoint x: 247, endPoint y: 228, distance: 19.5
click at [262, 216] on button "1" at bounding box center [256, 220] width 21 height 21
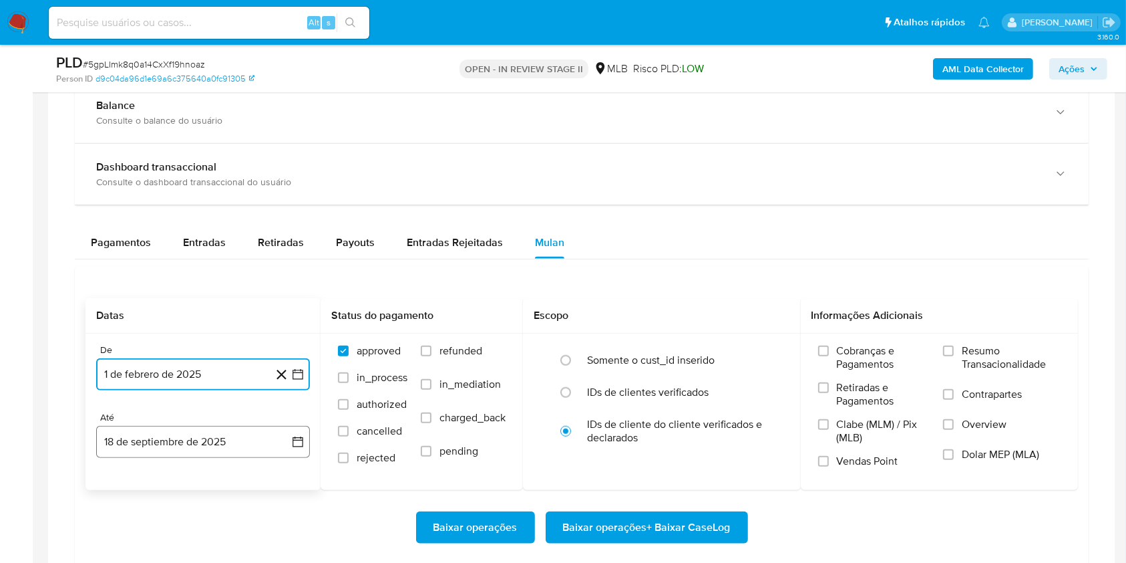
click at [222, 436] on button "18 de septiembre de 2025" at bounding box center [203, 442] width 214 height 32
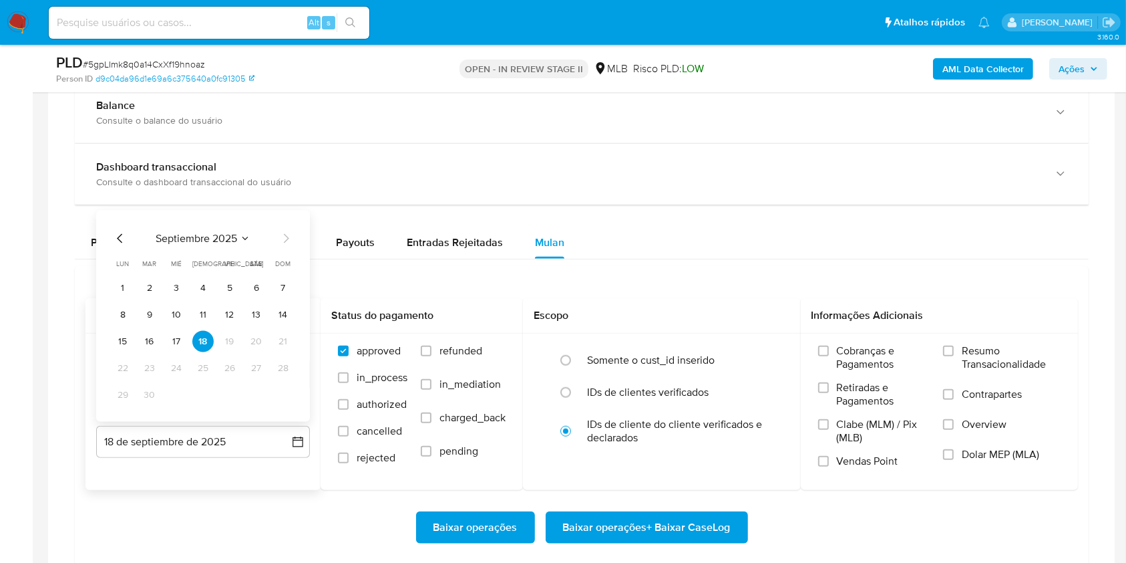
drag, startPoint x: 144, startPoint y: 343, endPoint x: 178, endPoint y: 340, distance: 33.6
click at [146, 343] on button "16" at bounding box center [149, 341] width 21 height 21
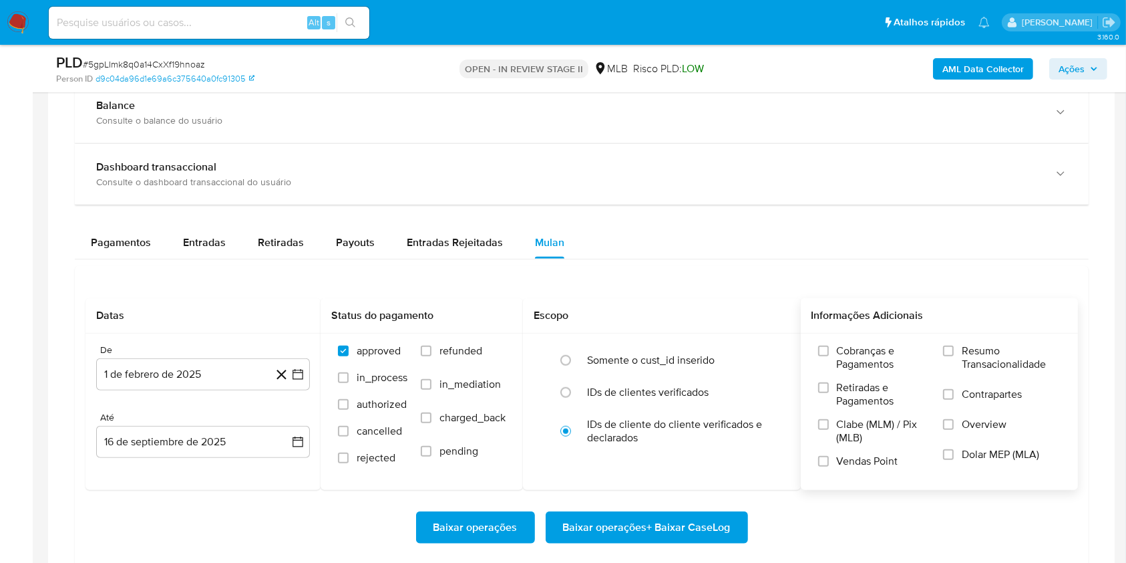
drag, startPoint x: 955, startPoint y: 347, endPoint x: 942, endPoint y: 350, distance: 13.0
click at [954, 347] on label "Resumo Transacionalidade" at bounding box center [1002, 365] width 118 height 43
click at [954, 347] on input "Resumo Transacionalidade" at bounding box center [948, 350] width 11 height 11
click at [230, 434] on button "16 de septiembre de 2025" at bounding box center [203, 442] width 214 height 32
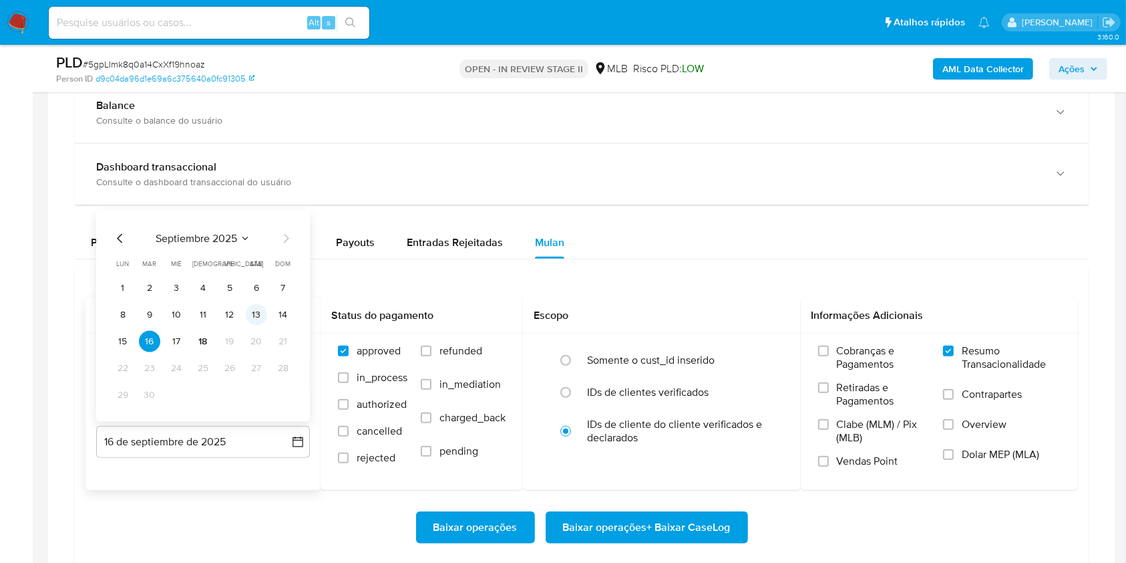
click at [250, 323] on td "13" at bounding box center [256, 314] width 21 height 21
click at [253, 314] on button "13" at bounding box center [256, 314] width 21 height 21
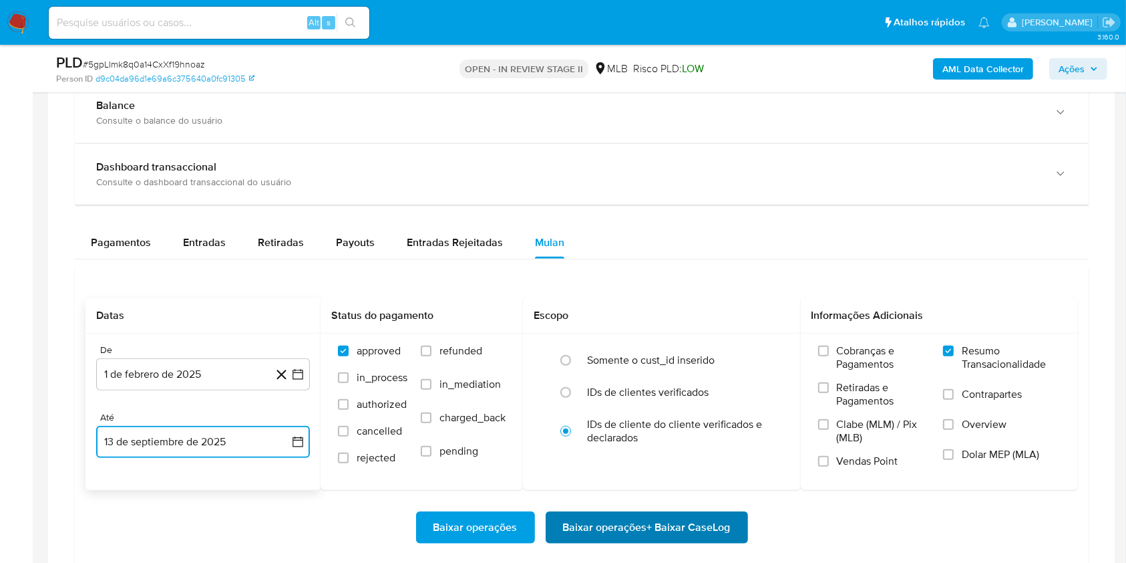
click at [691, 524] on span "Baixar operações + Baixar CaseLog" at bounding box center [647, 526] width 168 height 29
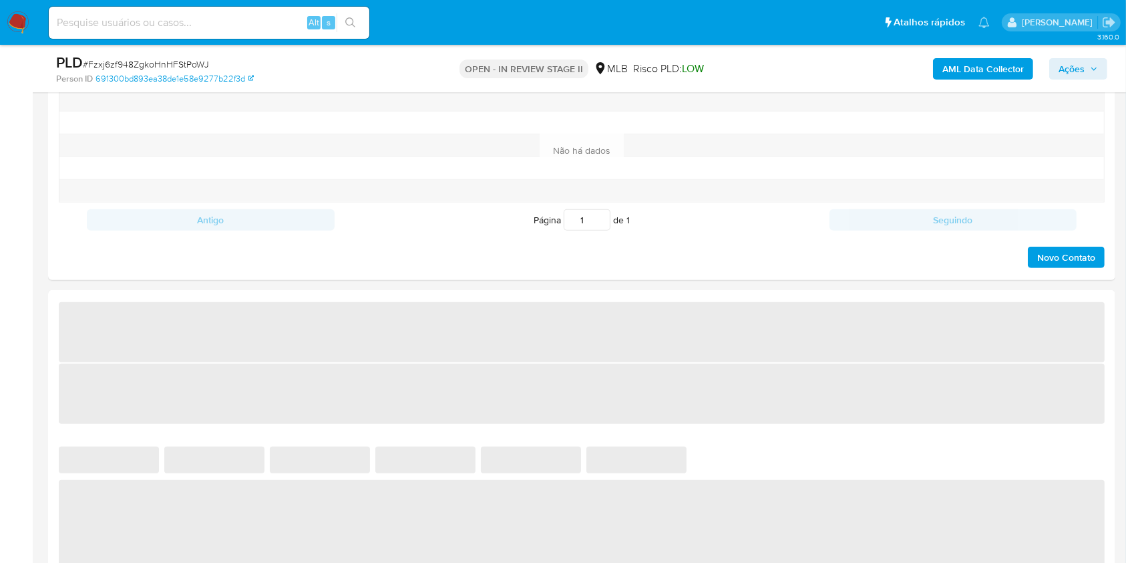
select select "10"
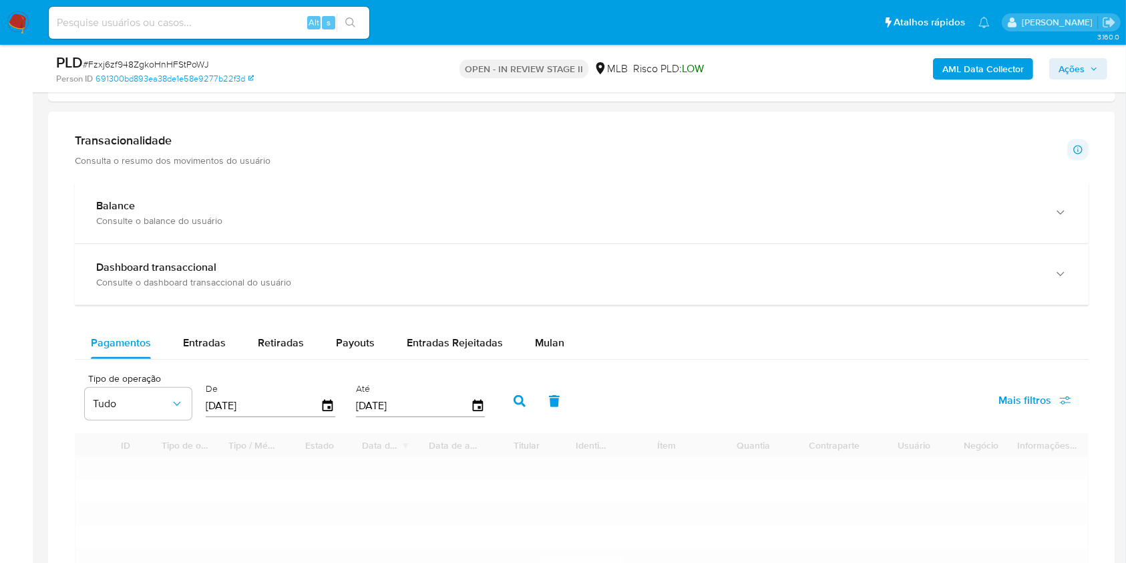
drag, startPoint x: 542, startPoint y: 332, endPoint x: 486, endPoint y: 311, distance: 60.1
click at [542, 333] on div "Mulan" at bounding box center [549, 343] width 29 height 32
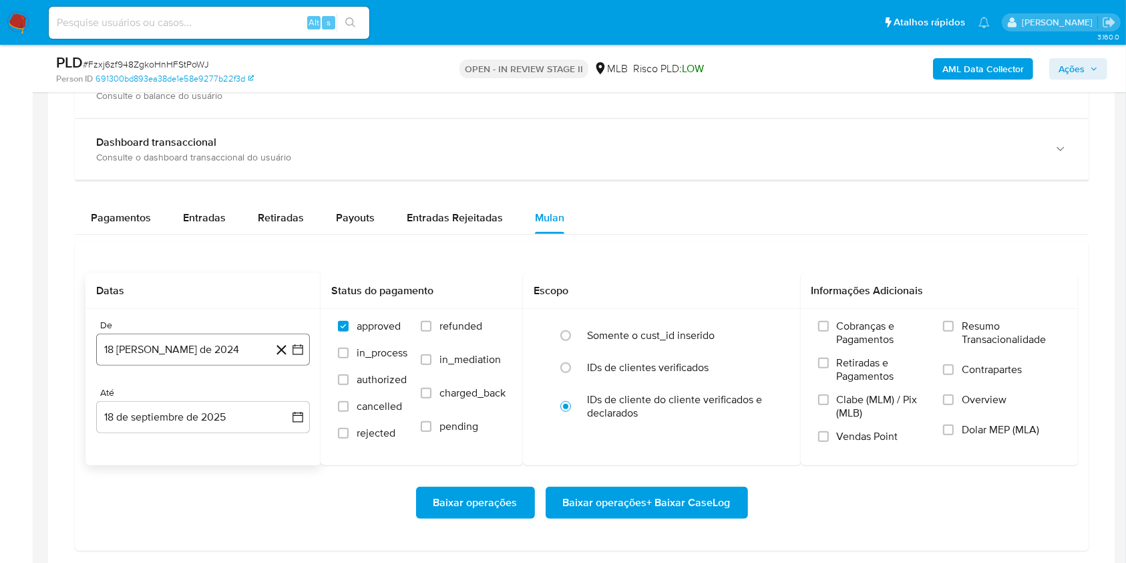
scroll to position [1069, 0]
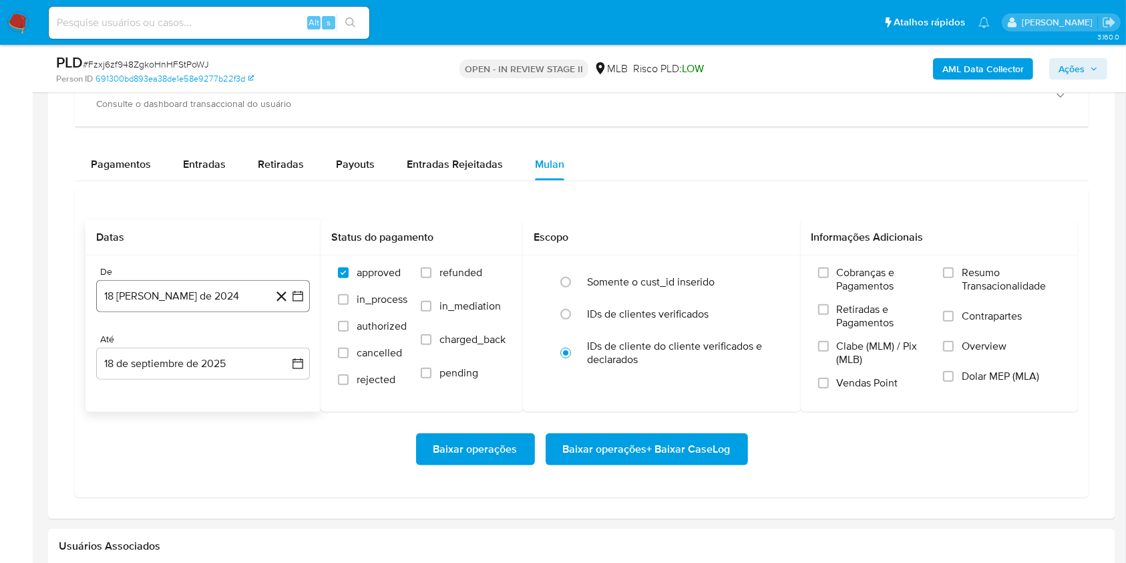
click at [204, 291] on button "18 [PERSON_NAME] de 2024" at bounding box center [203, 296] width 214 height 32
click at [221, 346] on span "agosto 2024" at bounding box center [196, 343] width 61 height 13
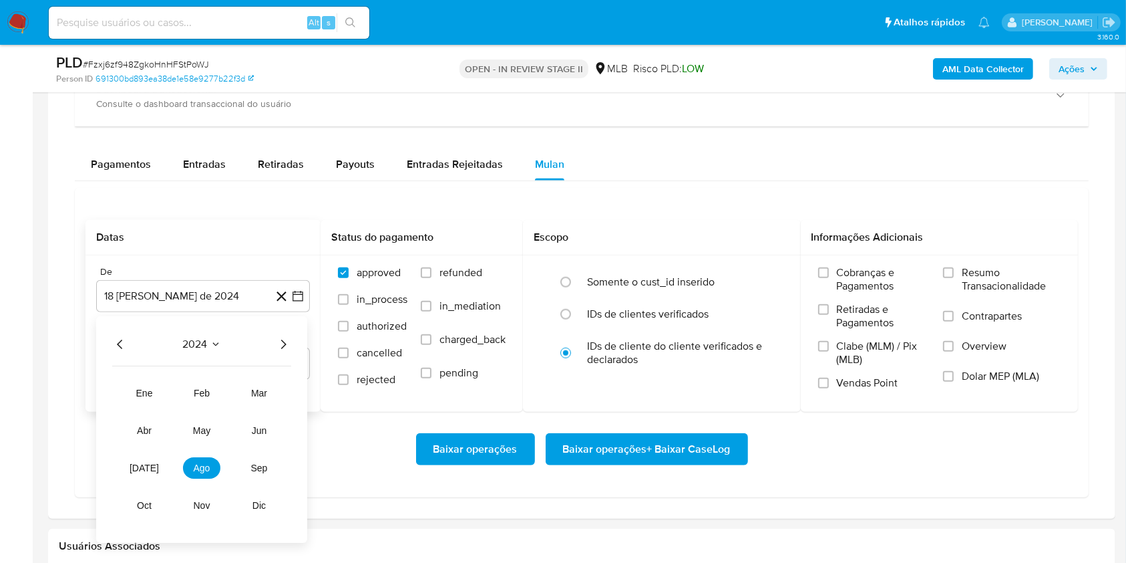
click at [279, 344] on icon "Año siguiente" at bounding box center [283, 344] width 16 height 16
click at [203, 394] on span "feb" at bounding box center [202, 392] width 16 height 11
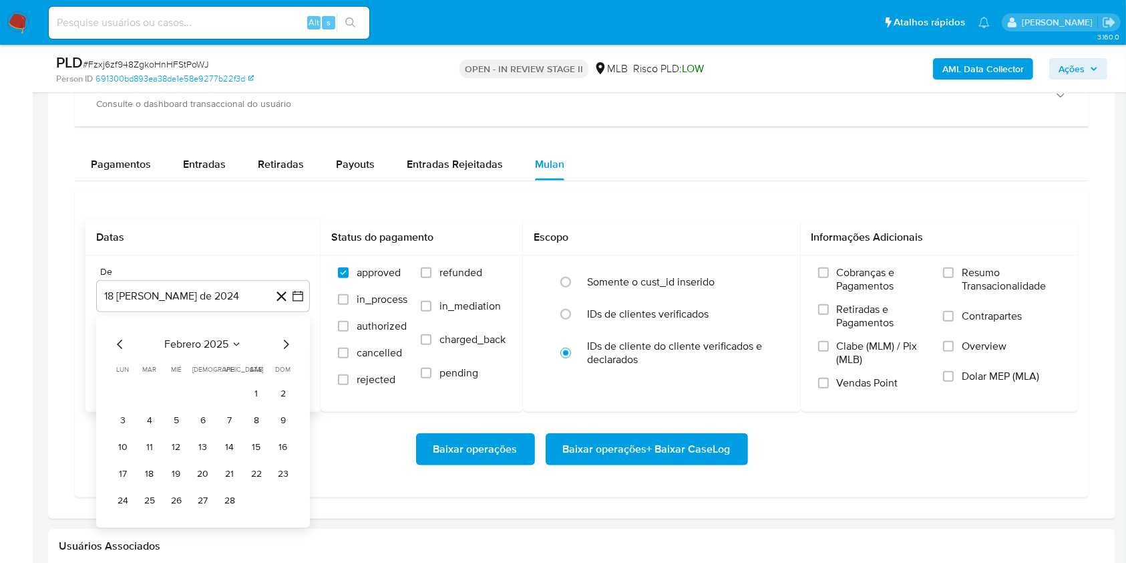
click at [253, 392] on button "1" at bounding box center [256, 393] width 21 height 21
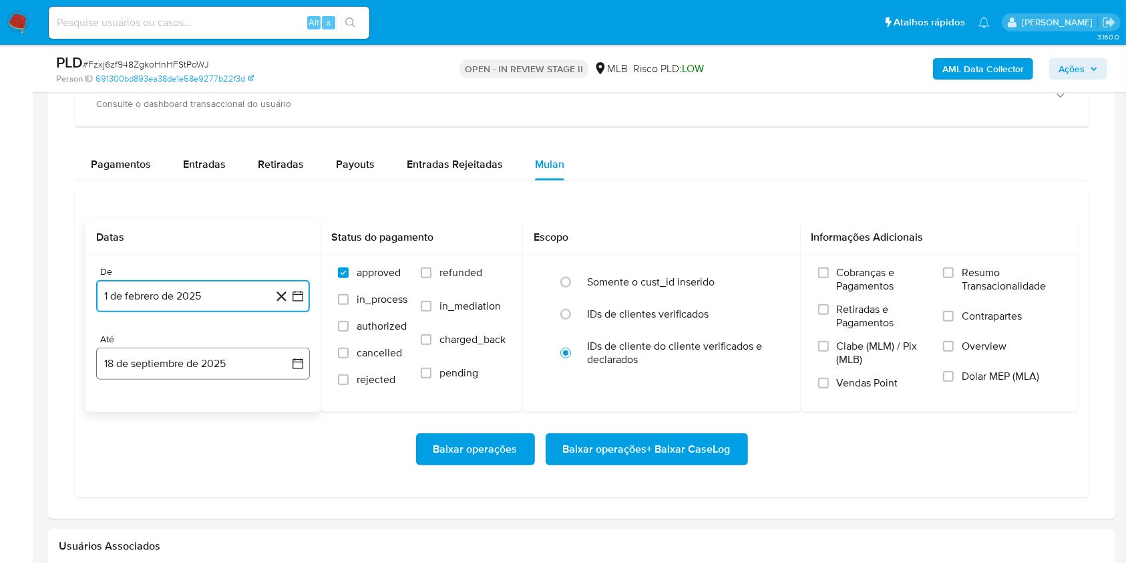
click at [214, 371] on button "18 de septiembre de 2025" at bounding box center [203, 363] width 214 height 32
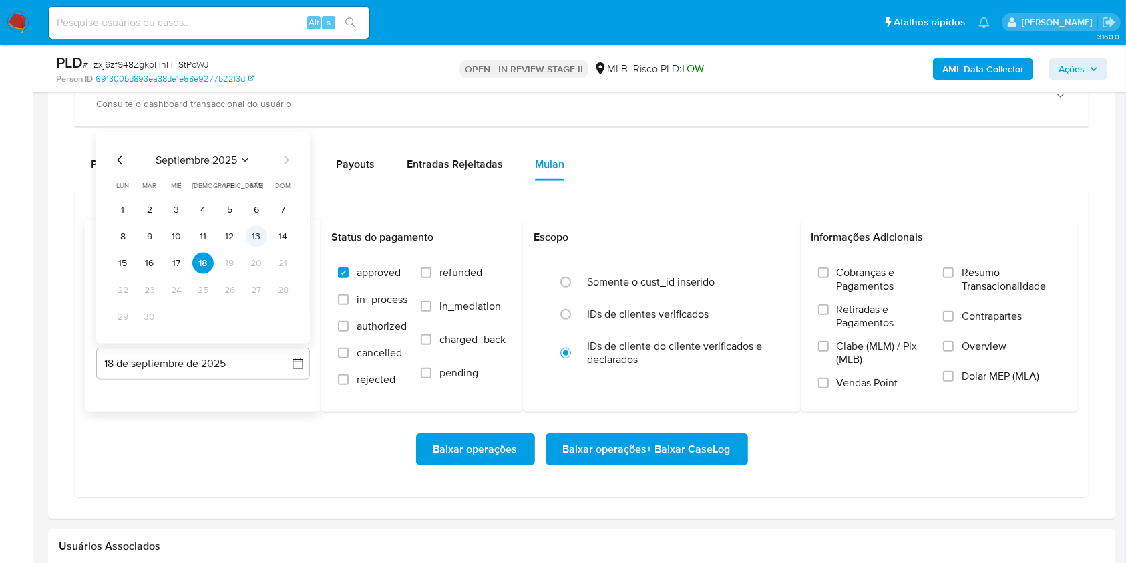
click at [265, 238] on button "13" at bounding box center [256, 236] width 21 height 21
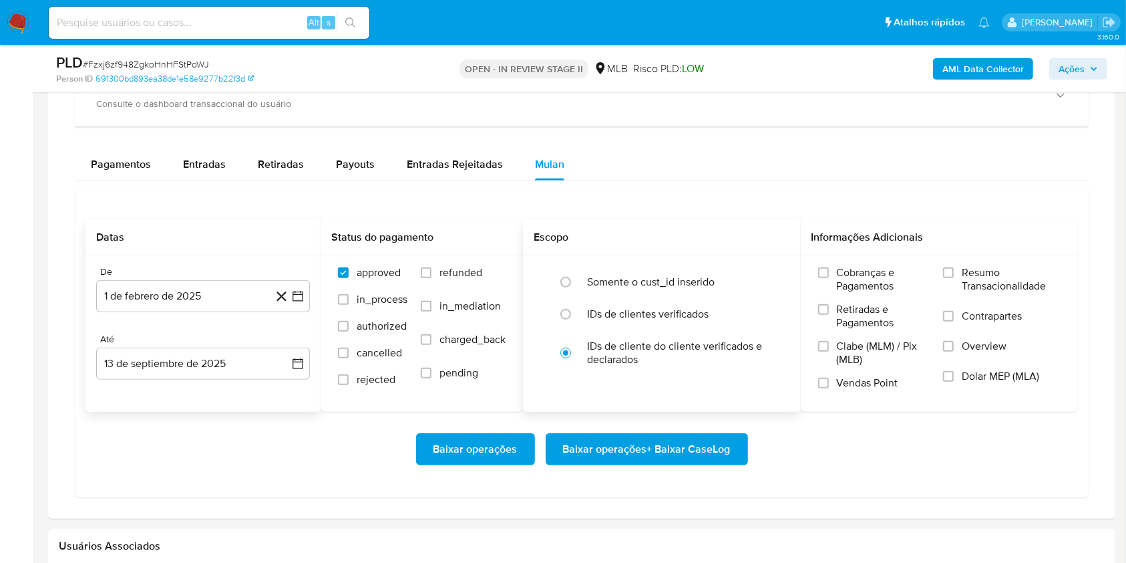
drag, startPoint x: 957, startPoint y: 271, endPoint x: 800, endPoint y: 344, distance: 172.7
click at [952, 275] on label "Resumo Transacionalidade" at bounding box center [1002, 287] width 118 height 43
click at [952, 275] on input "Resumo Transacionalidade" at bounding box center [948, 272] width 11 height 11
click at [622, 445] on span "Baixar operações + Baixar CaseLog" at bounding box center [647, 448] width 168 height 29
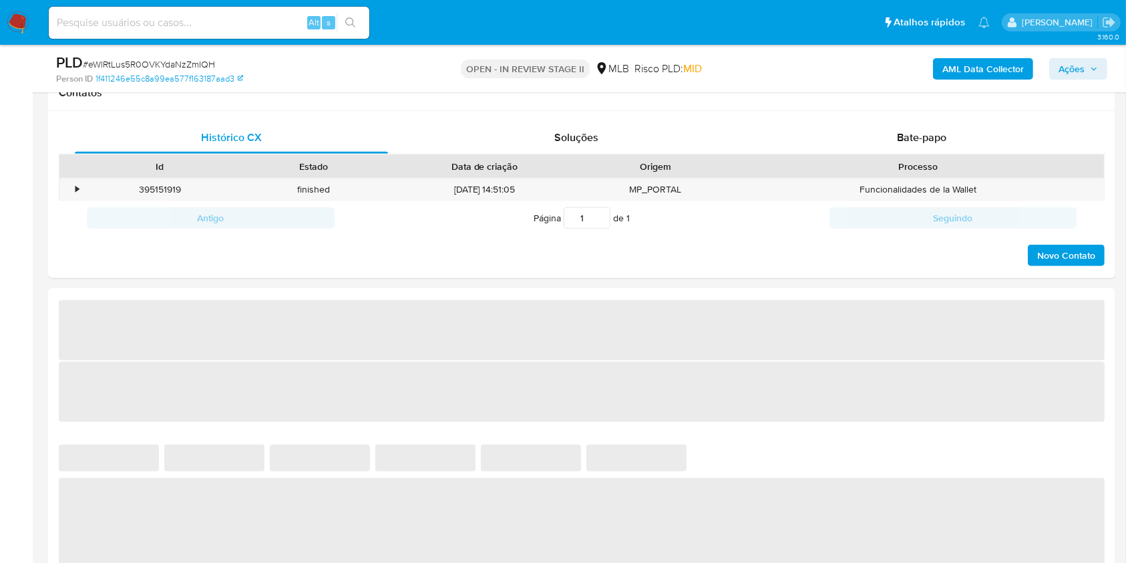
select select "10"
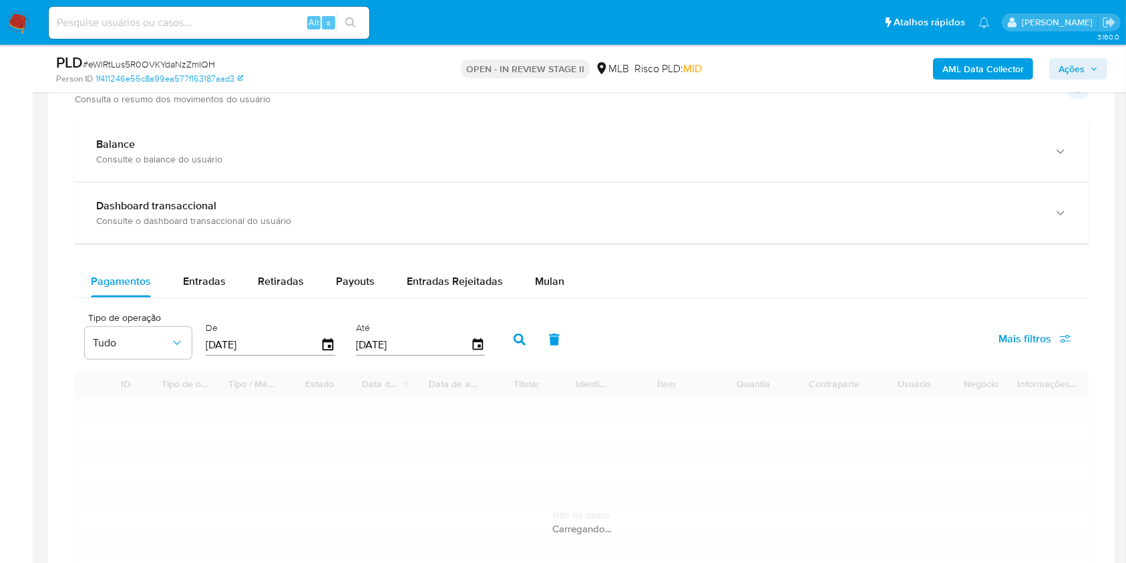
scroll to position [891, 0]
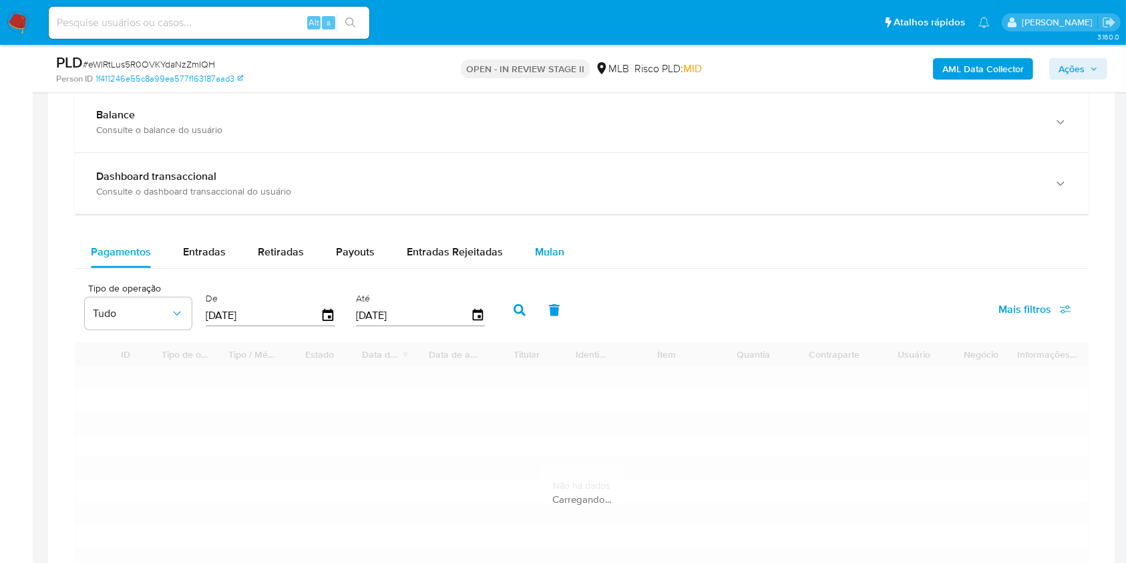
click at [559, 256] on button "Mulan" at bounding box center [549, 252] width 61 height 32
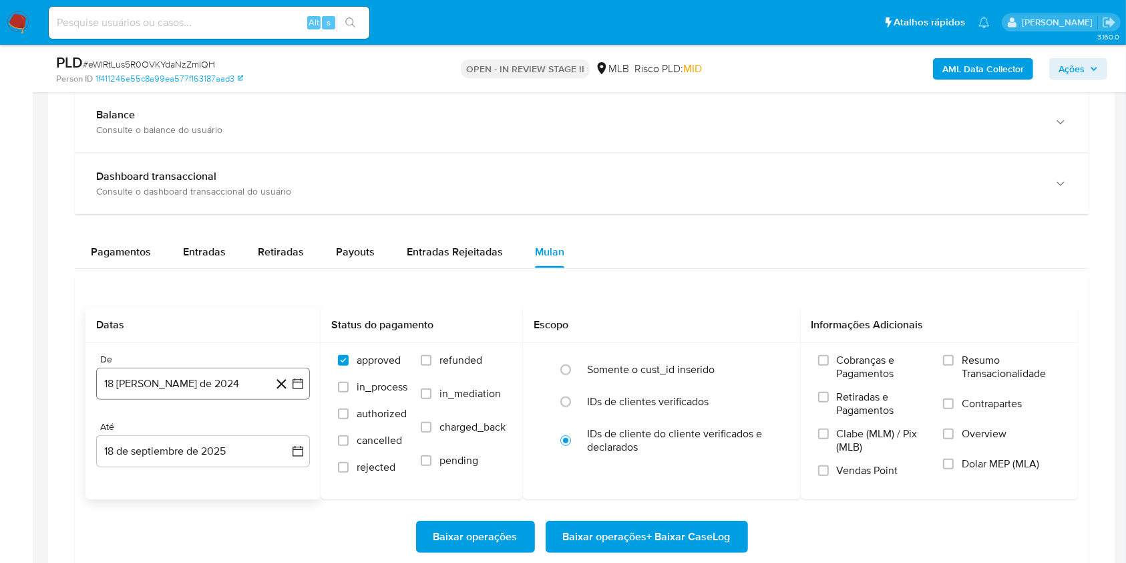
click at [248, 376] on button "18 [PERSON_NAME] de 2024" at bounding box center [203, 383] width 214 height 32
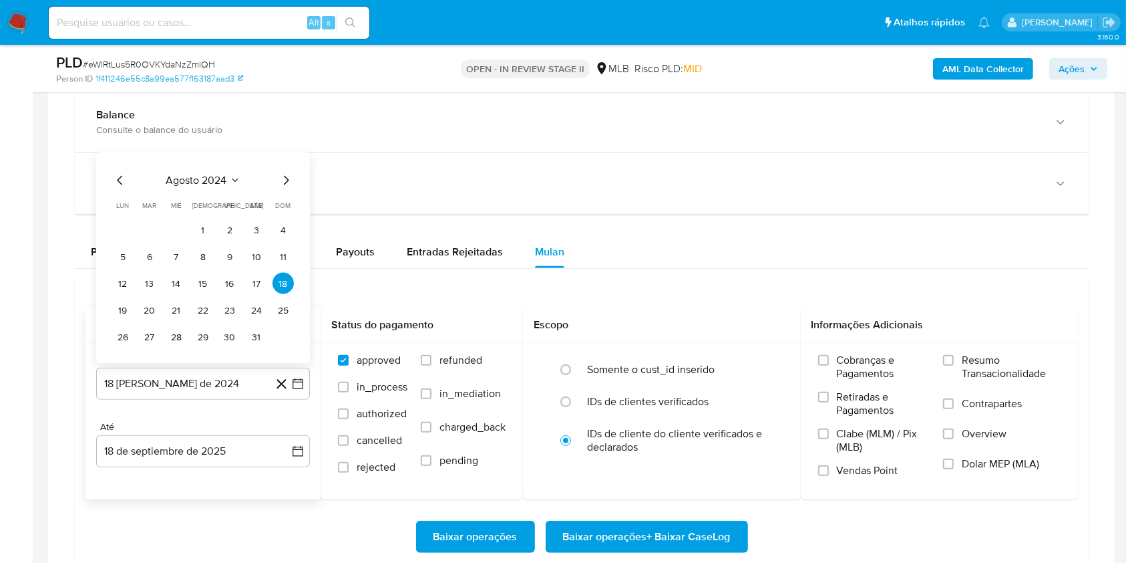
drag, startPoint x: 217, startPoint y: 185, endPoint x: 241, endPoint y: 190, distance: 24.0
click at [218, 187] on div "agosto 2024" at bounding box center [203, 180] width 182 height 16
click at [232, 177] on icon "Seleccionar mes y año" at bounding box center [235, 180] width 11 height 11
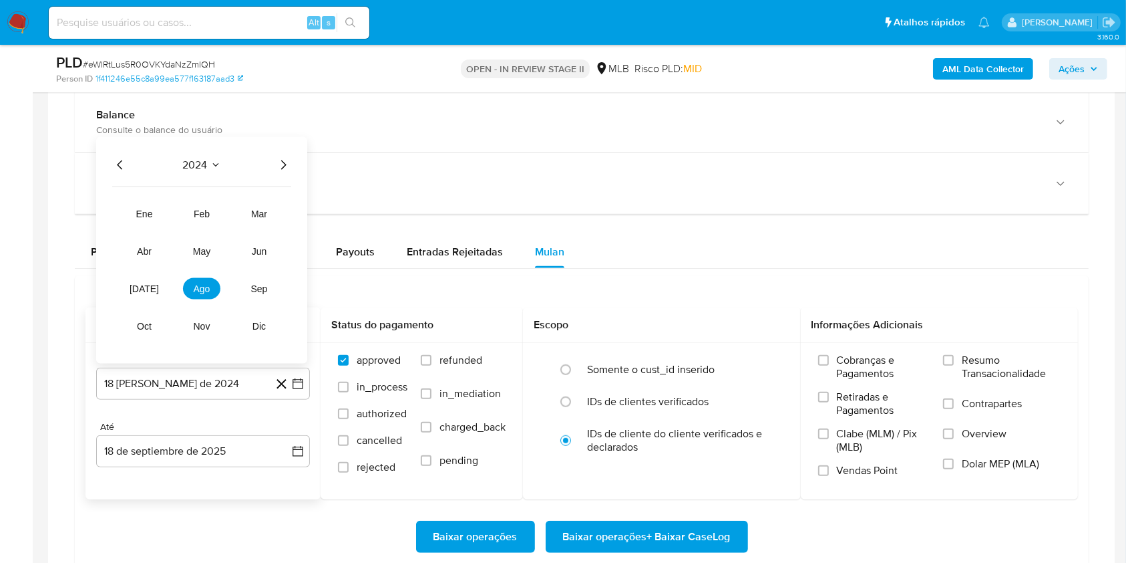
drag, startPoint x: 281, startPoint y: 175, endPoint x: 262, endPoint y: 191, distance: 24.6
click at [280, 175] on div "2024 2024 ene feb mar abr may jun [DATE] ago sep oct nov dic" at bounding box center [201, 250] width 211 height 226
click at [288, 164] on icon "Año siguiente" at bounding box center [283, 165] width 16 height 16
click at [204, 217] on span "feb" at bounding box center [202, 213] width 16 height 11
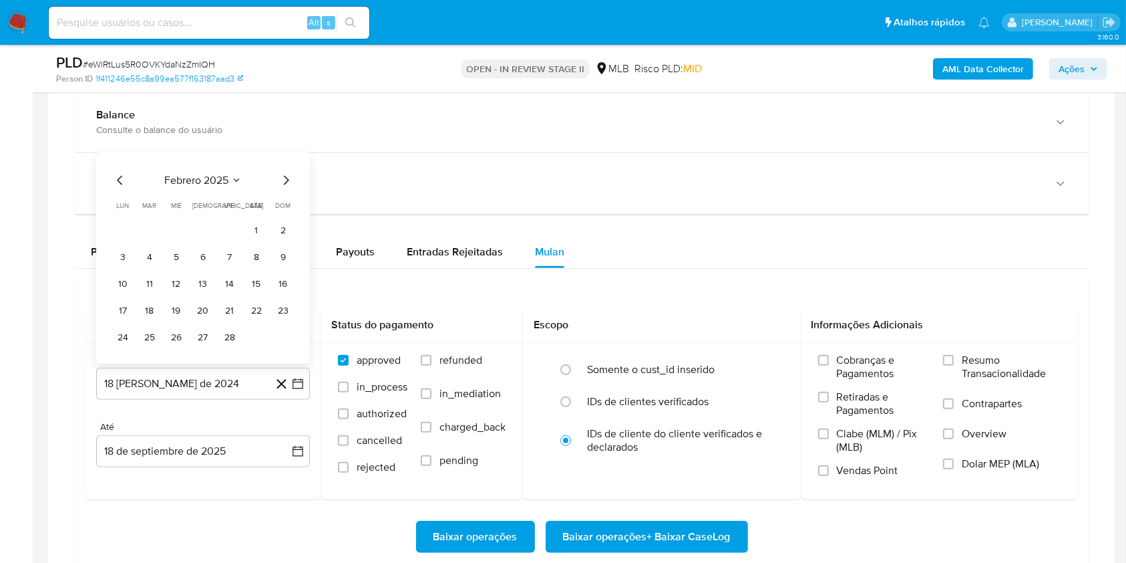
click at [257, 236] on button "1" at bounding box center [256, 229] width 21 height 21
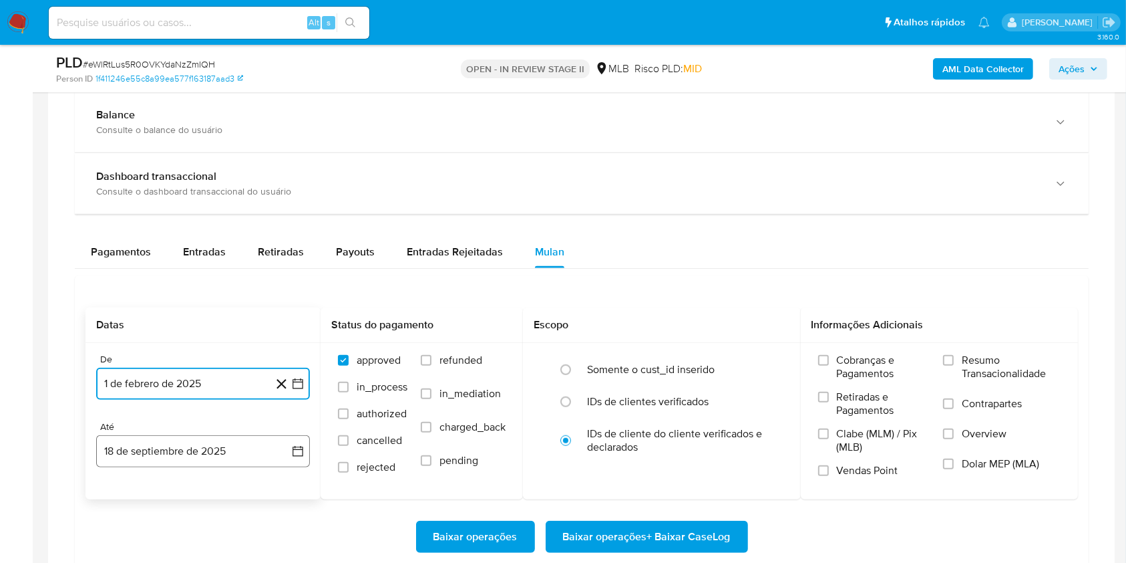
click at [214, 452] on button "18 de septiembre de 2025" at bounding box center [203, 451] width 214 height 32
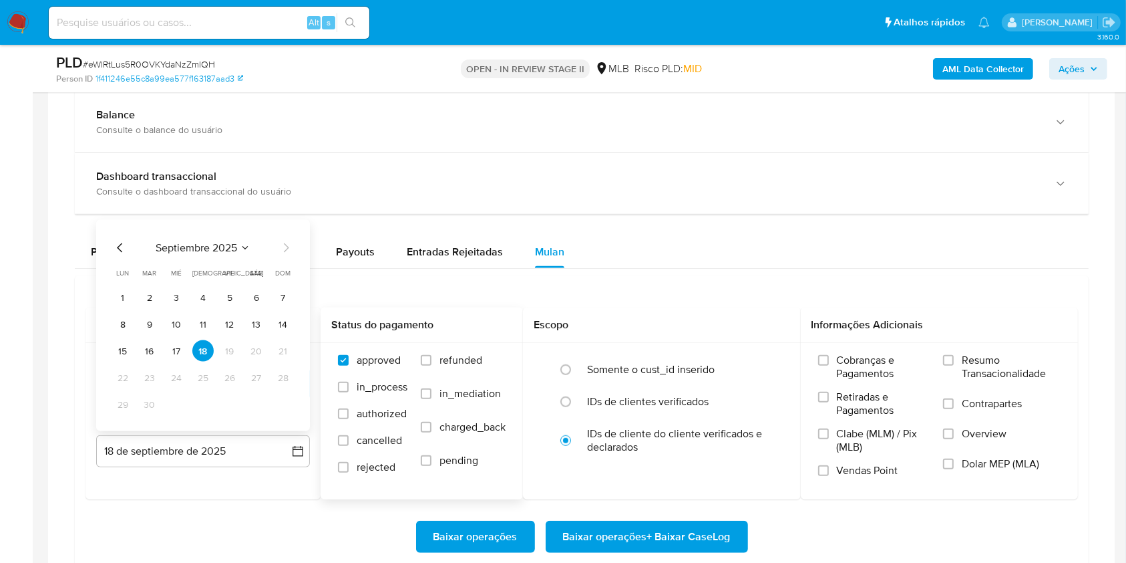
drag, startPoint x: 250, startPoint y: 329, endPoint x: 340, endPoint y: 323, distance: 90.3
click at [250, 329] on button "13" at bounding box center [256, 323] width 21 height 21
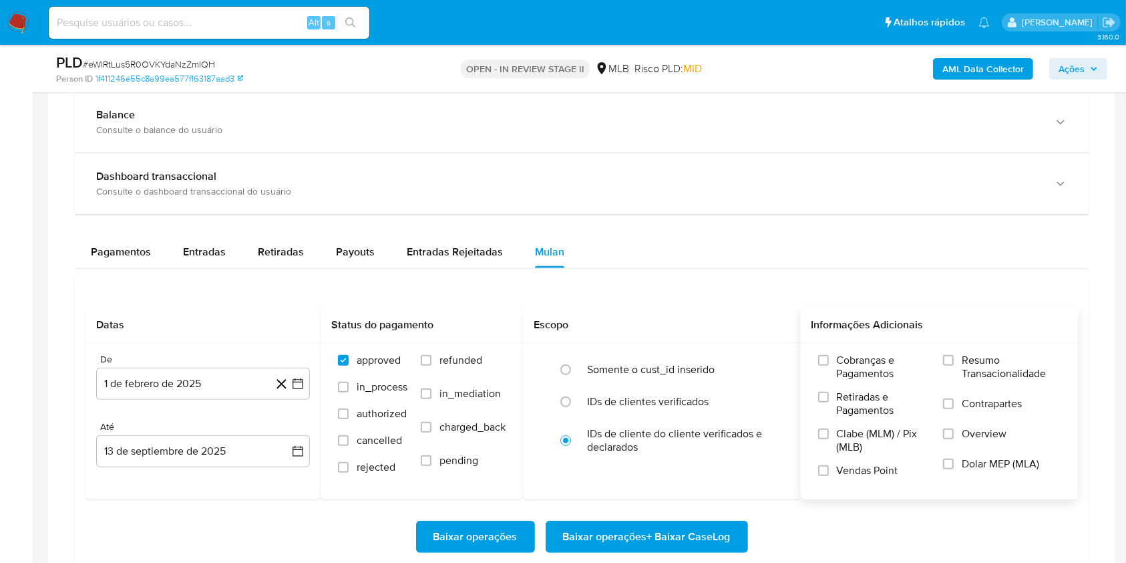
click at [963, 362] on span "Resumo Transacionalidade" at bounding box center [1011, 366] width 99 height 27
click at [954, 362] on input "Resumo Transacionalidade" at bounding box center [948, 360] width 11 height 11
click at [650, 538] on span "Baixar operações + Baixar CaseLog" at bounding box center [647, 536] width 168 height 29
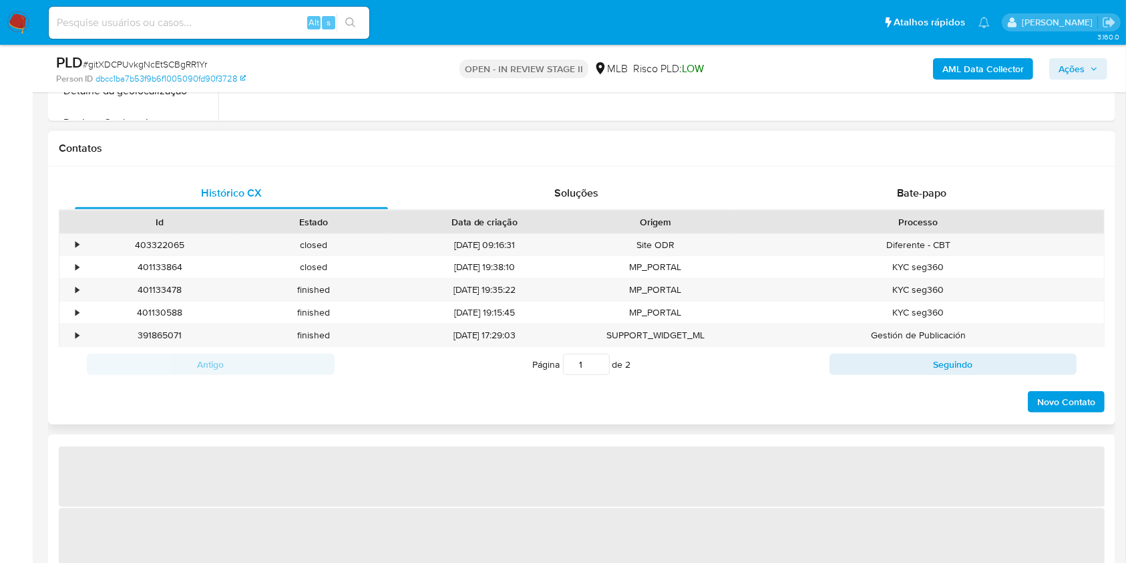
select select "10"
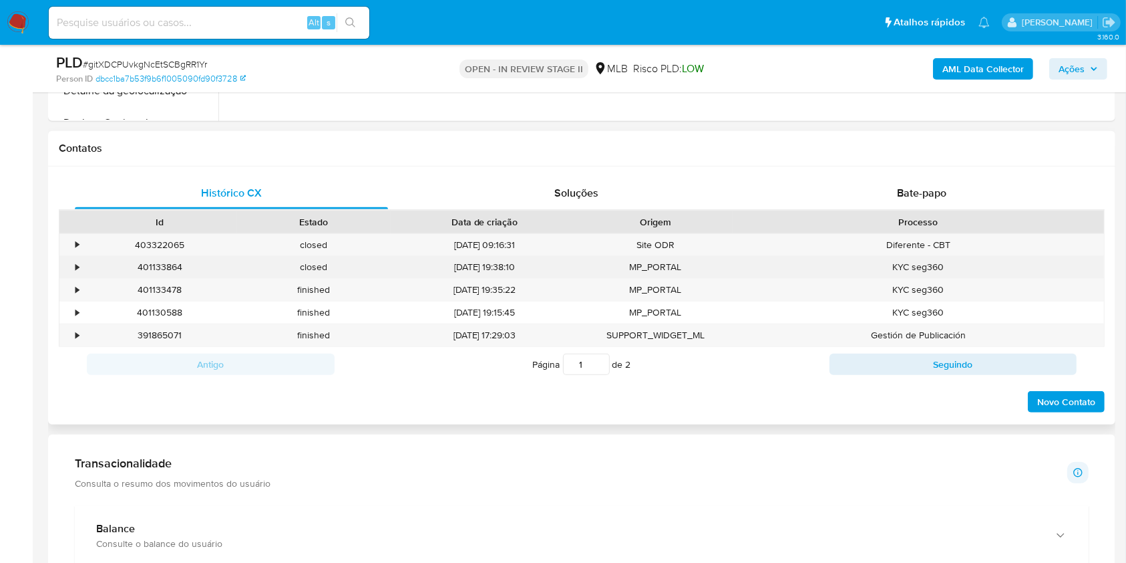
scroll to position [979, 0]
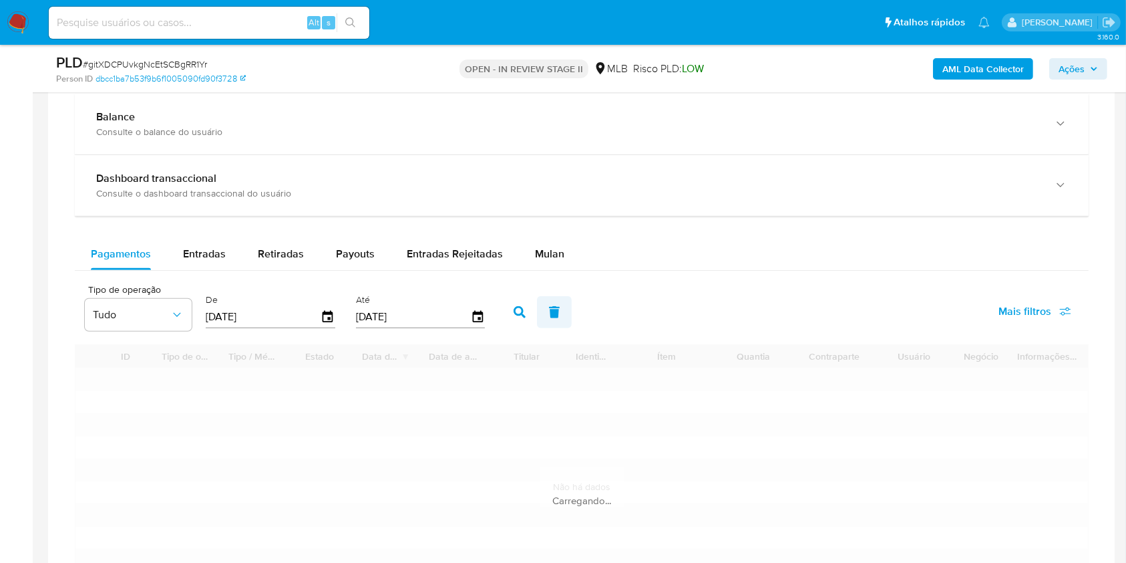
drag, startPoint x: 559, startPoint y: 292, endPoint x: 555, endPoint y: 299, distance: 8.4
click at [557, 295] on div "Tipo de operação Tudo De [DATE] Até [DATE] Mais filtros" at bounding box center [582, 310] width 1014 height 67
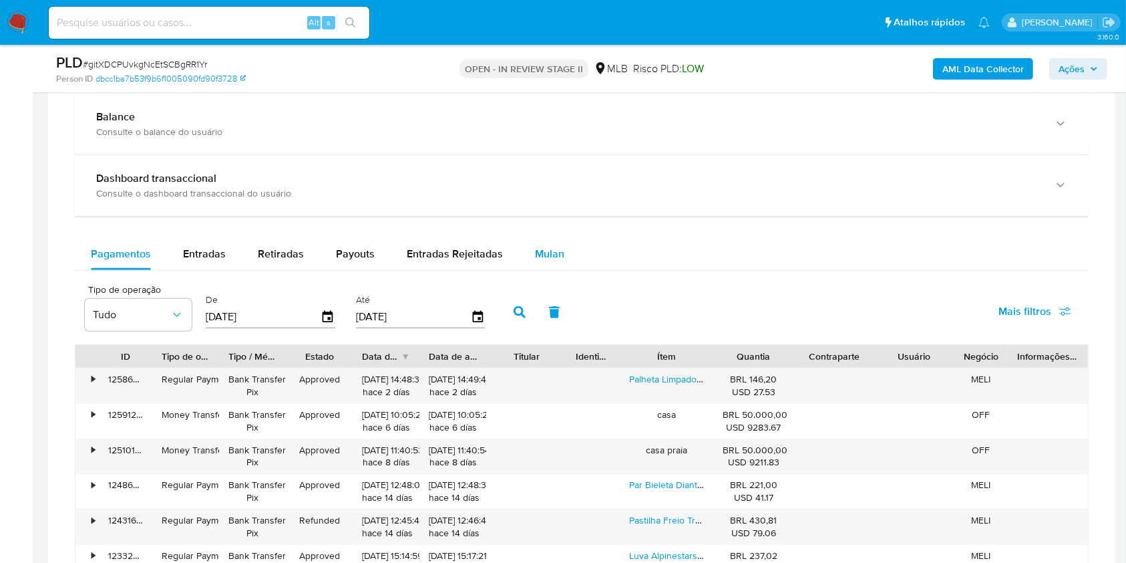
click at [557, 243] on div "Mulan" at bounding box center [549, 254] width 29 height 32
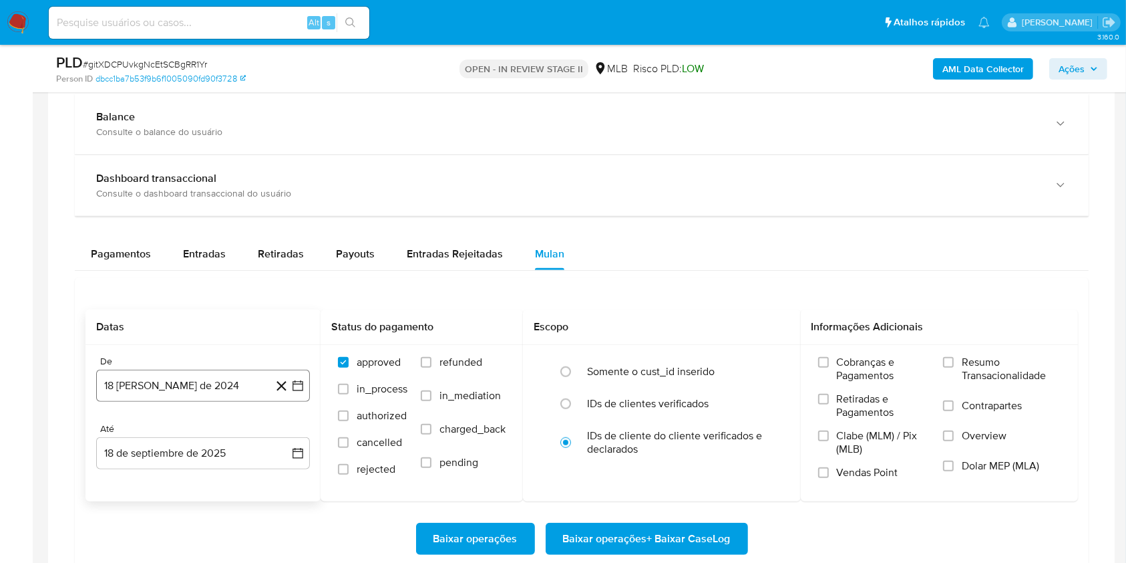
click at [210, 379] on button "18 [PERSON_NAME] de 2024" at bounding box center [203, 385] width 214 height 32
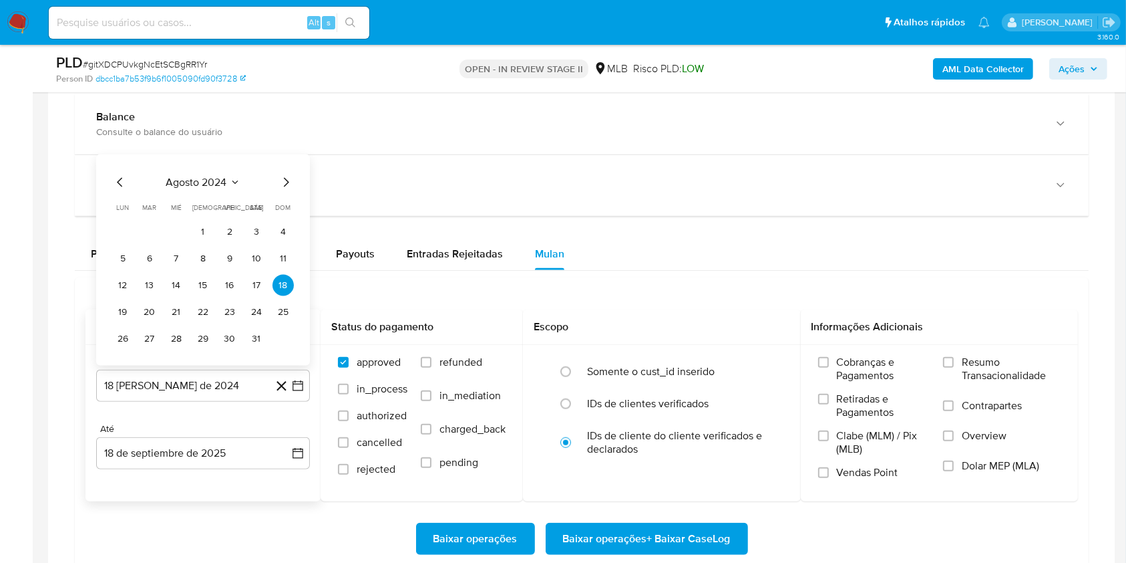
click at [214, 182] on span "agosto 2024" at bounding box center [196, 182] width 61 height 13
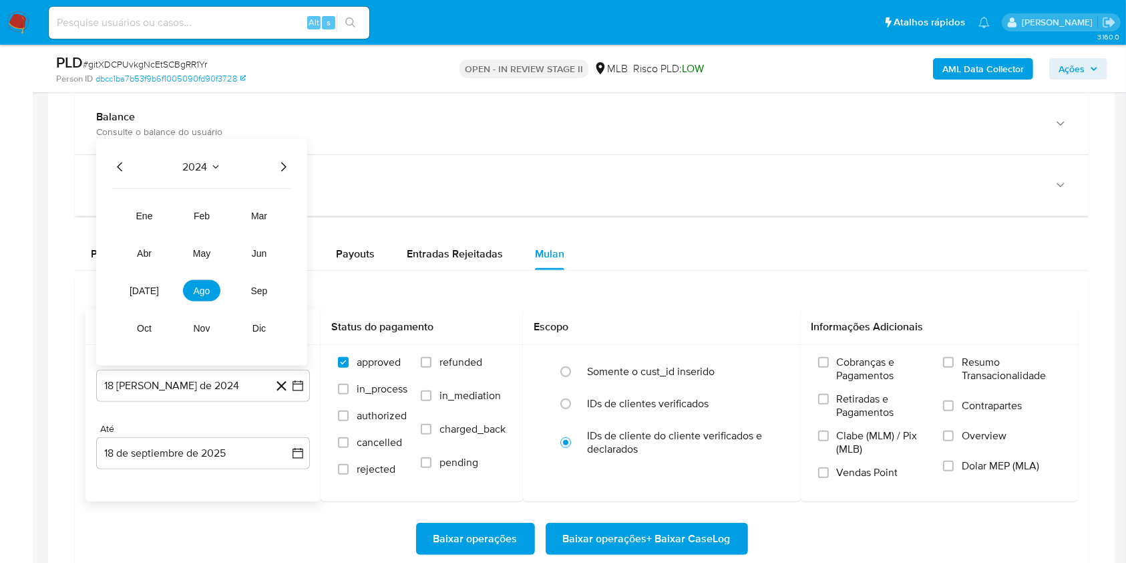
click at [273, 173] on div "2024" at bounding box center [201, 167] width 179 height 16
drag, startPoint x: 283, startPoint y: 170, endPoint x: 274, endPoint y: 178, distance: 11.8
click at [283, 170] on icon "Año siguiente" at bounding box center [283, 167] width 16 height 16
click at [200, 211] on span "feb" at bounding box center [202, 215] width 16 height 11
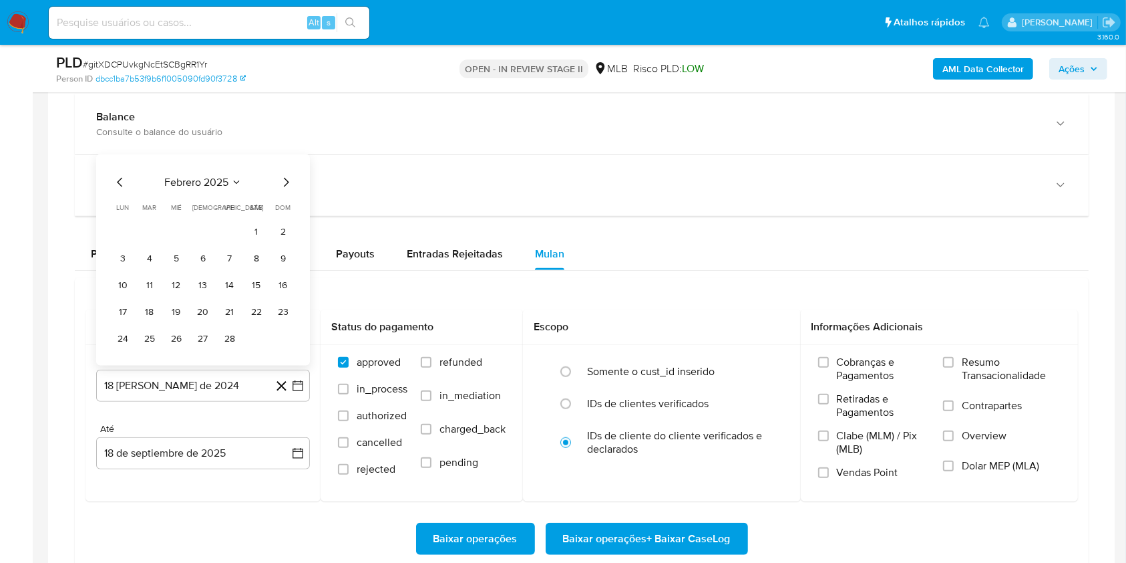
click at [253, 230] on button "1" at bounding box center [256, 231] width 21 height 21
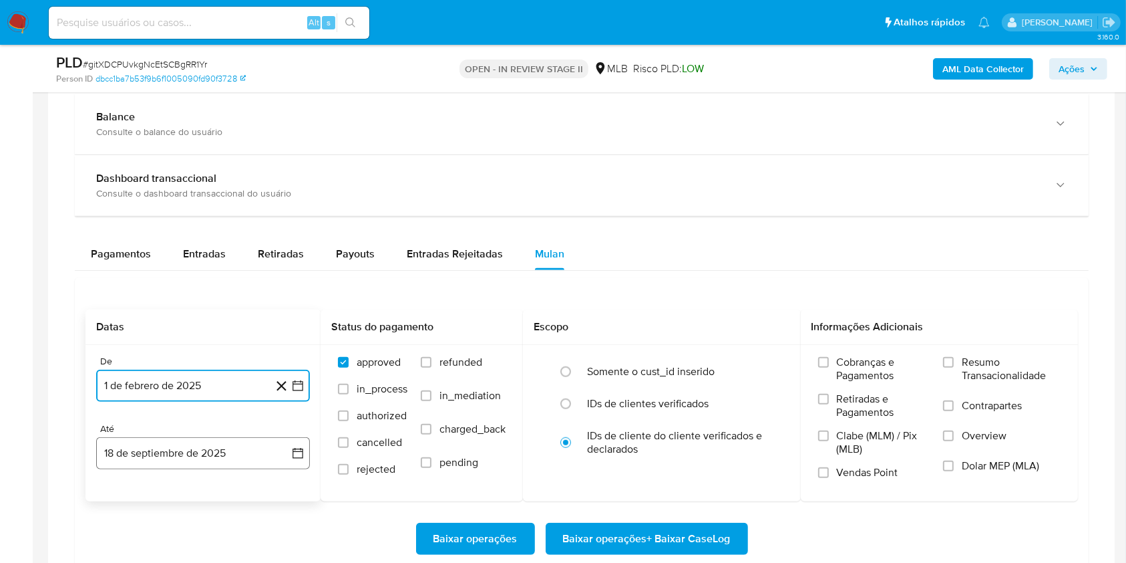
click at [204, 456] on button "18 de septiembre de 2025" at bounding box center [203, 453] width 214 height 32
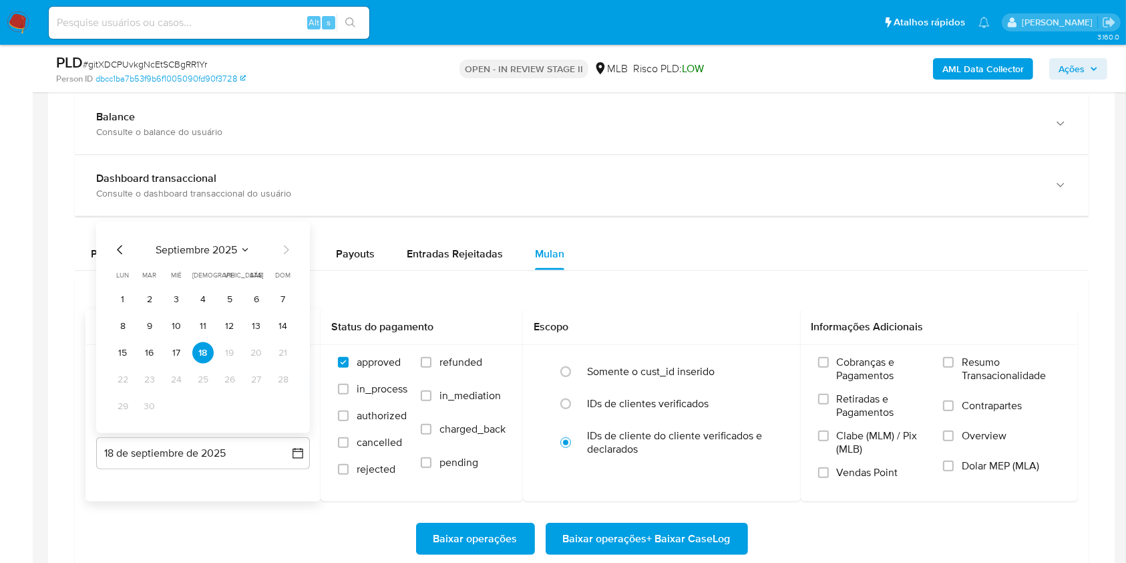
drag, startPoint x: 261, startPoint y: 323, endPoint x: 301, endPoint y: 329, distance: 40.4
click at [261, 323] on button "13" at bounding box center [256, 325] width 21 height 21
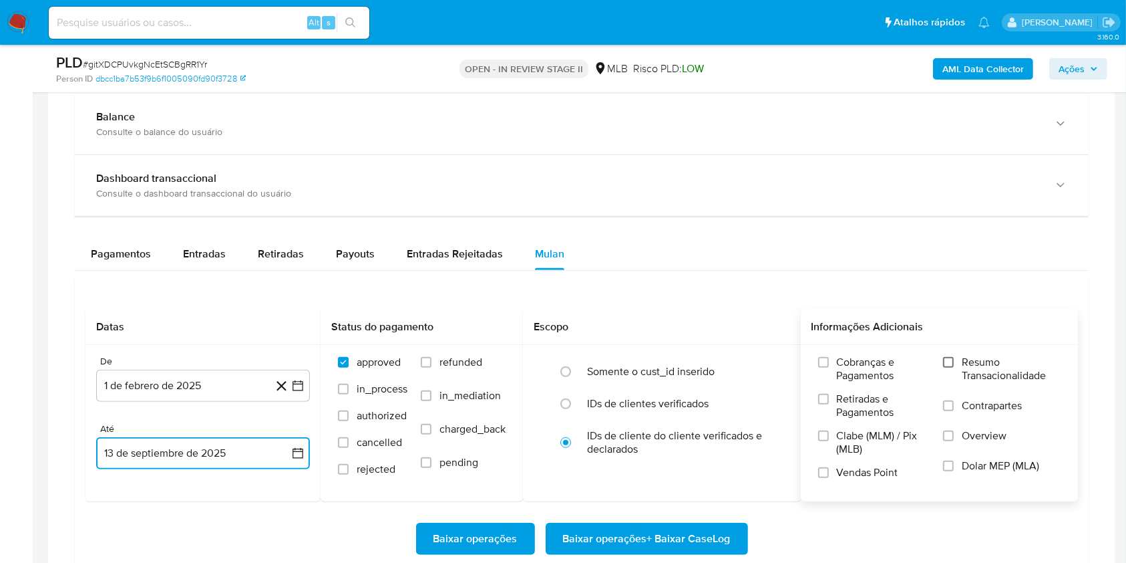
click at [947, 359] on input "Resumo Transacionalidade" at bounding box center [948, 362] width 11 height 11
click at [645, 537] on span "Baixar operações + Baixar CaseLog" at bounding box center [647, 538] width 168 height 29
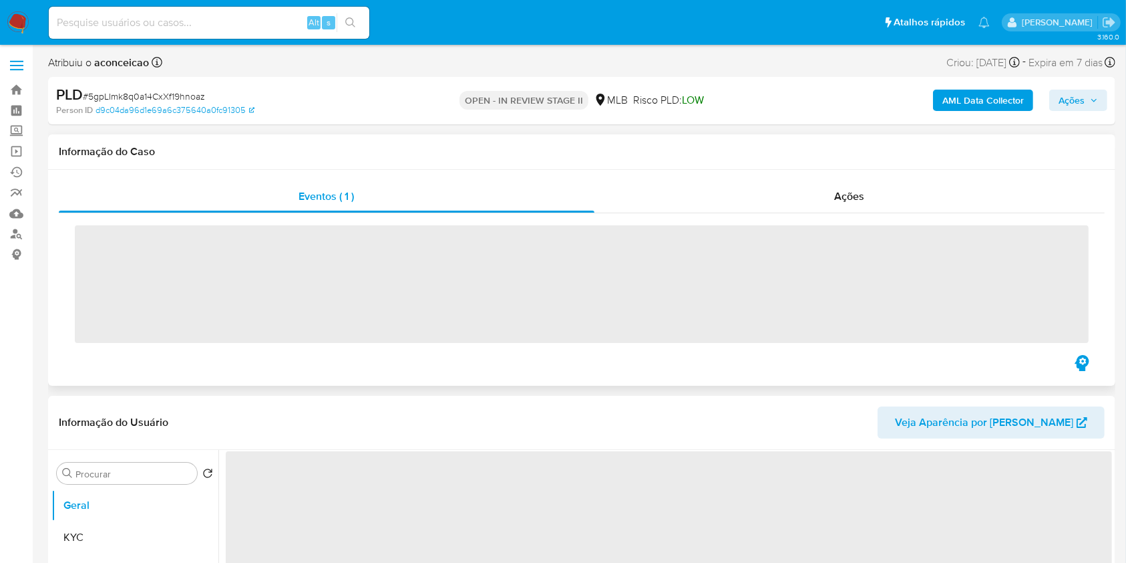
select select "10"
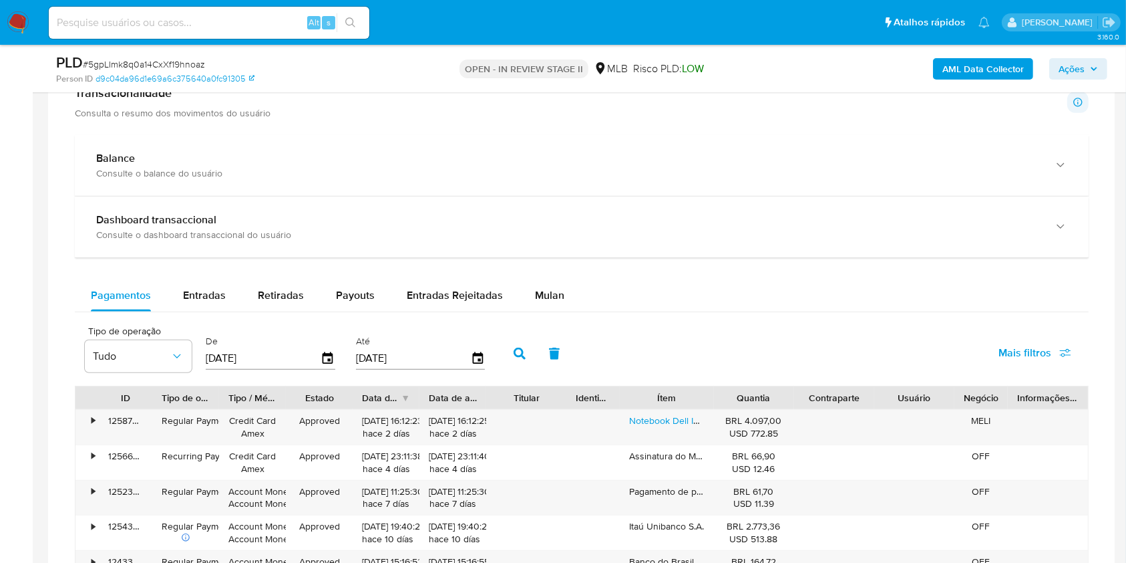
scroll to position [964, 0]
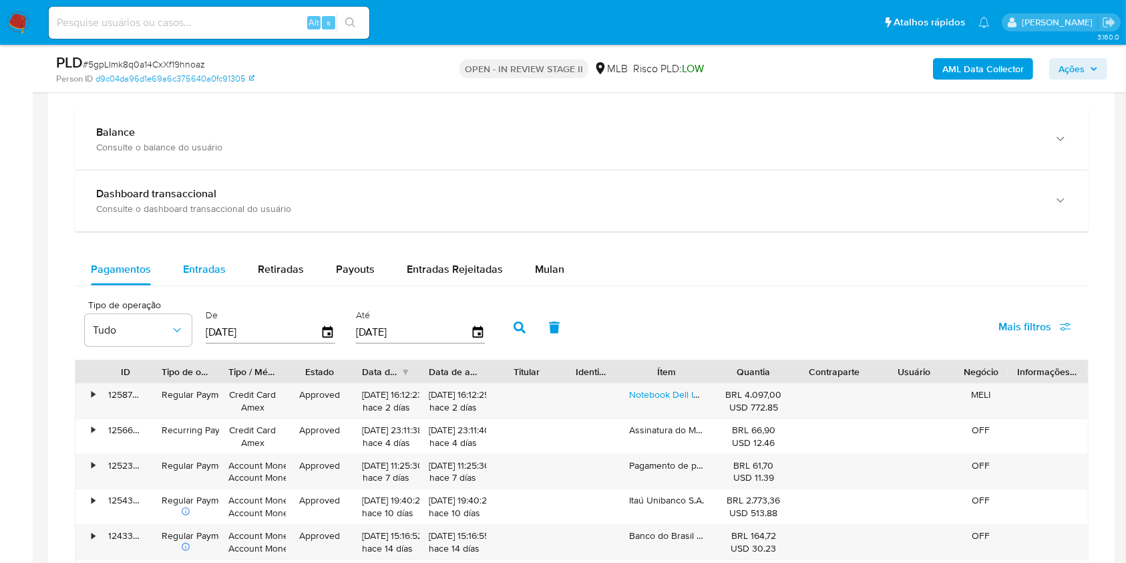
click at [202, 271] on span "Entradas" at bounding box center [204, 268] width 43 height 15
select select "10"
click at [138, 264] on span "Pagamentos" at bounding box center [121, 268] width 60 height 15
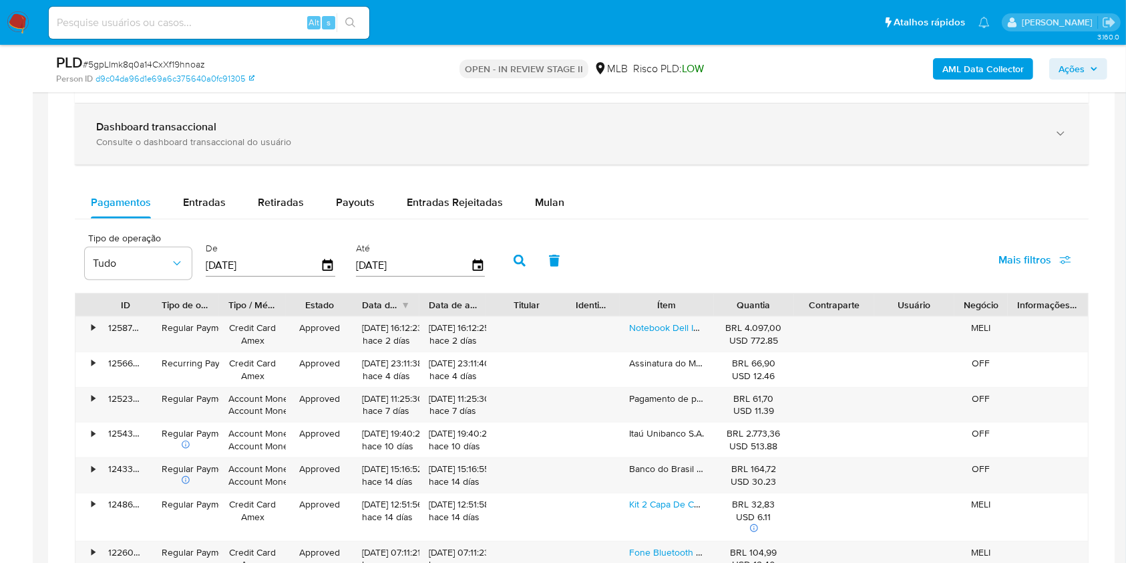
scroll to position [1069, 0]
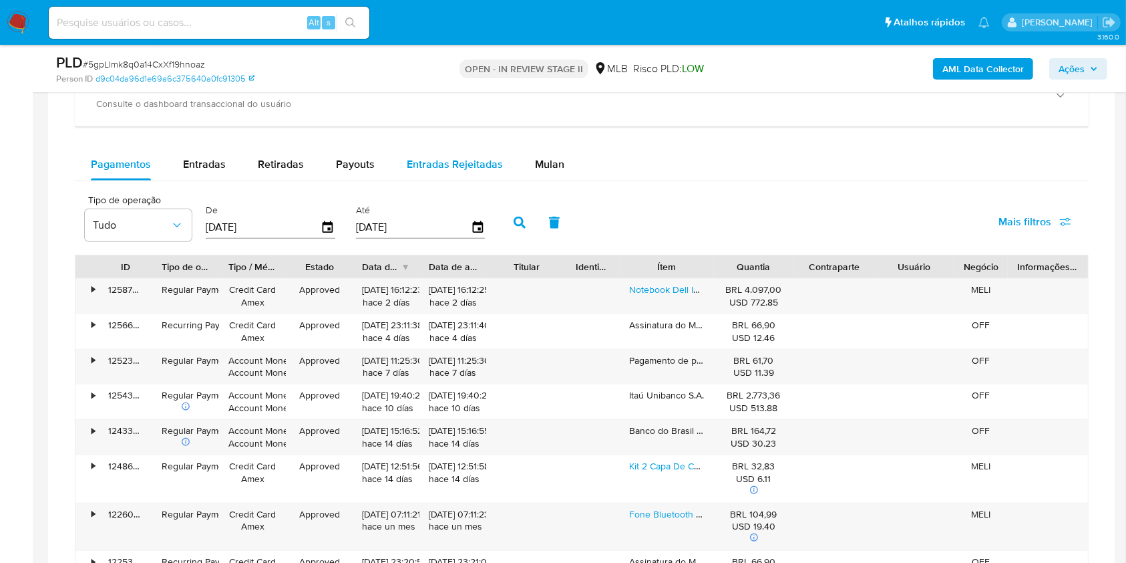
click at [449, 170] on span "Entradas Rejeitadas" at bounding box center [455, 163] width 96 height 15
select select "10"
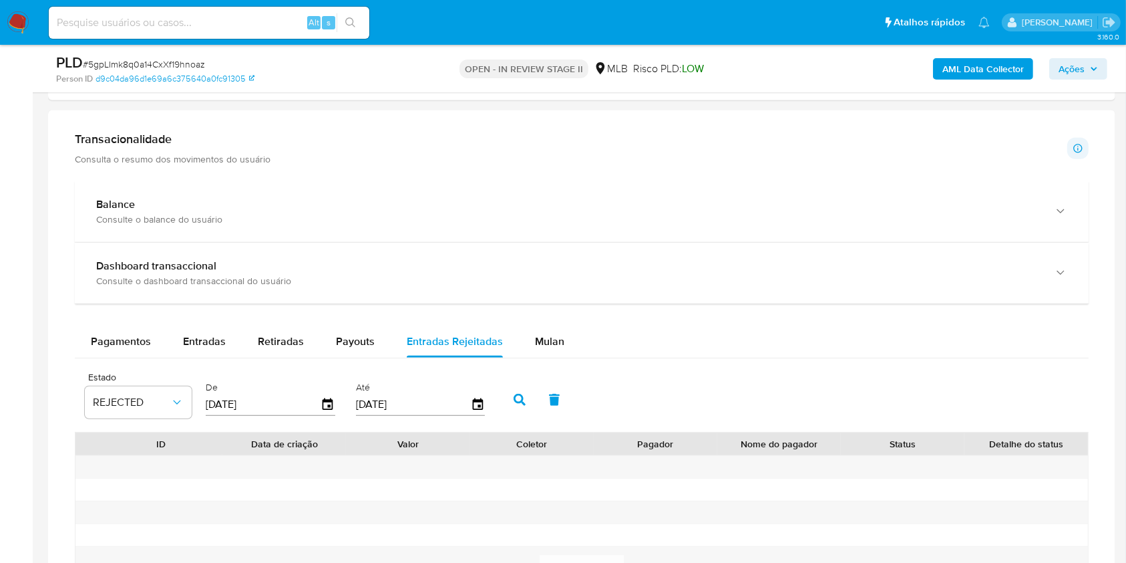
scroll to position [902, 0]
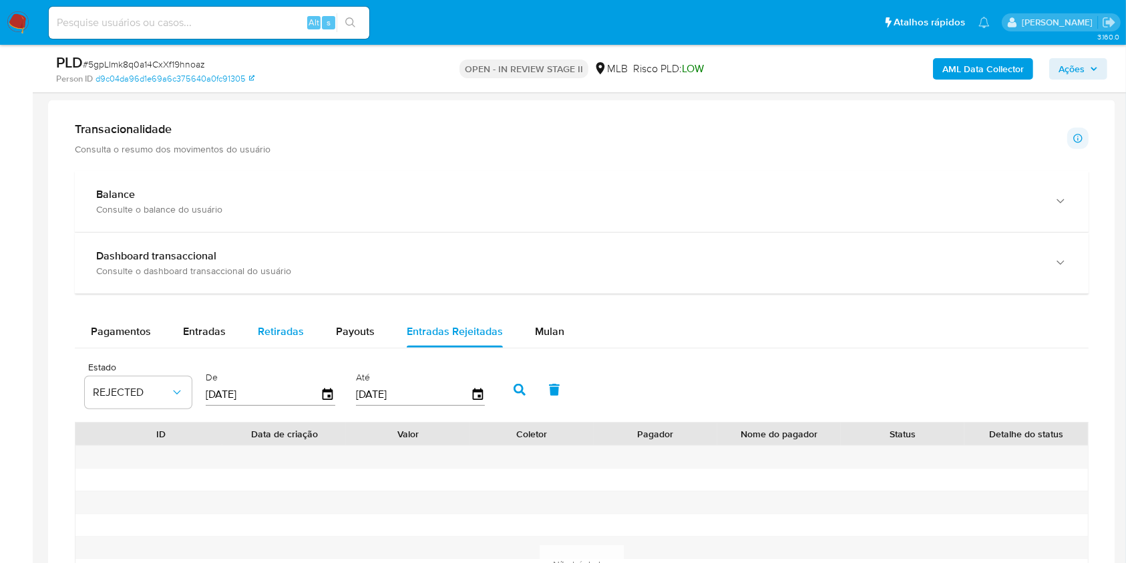
drag, startPoint x: 355, startPoint y: 329, endPoint x: 282, endPoint y: 338, distance: 73.3
click at [355, 329] on span "Payouts" at bounding box center [355, 330] width 39 height 15
select select "10"
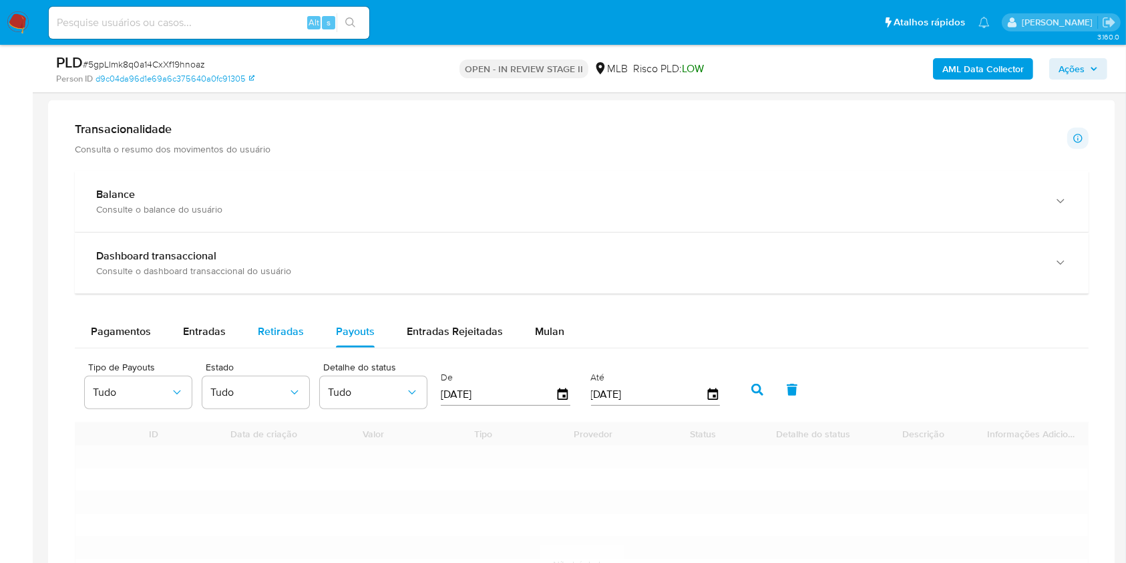
click at [273, 334] on span "Retiradas" at bounding box center [281, 330] width 46 height 15
select select "10"
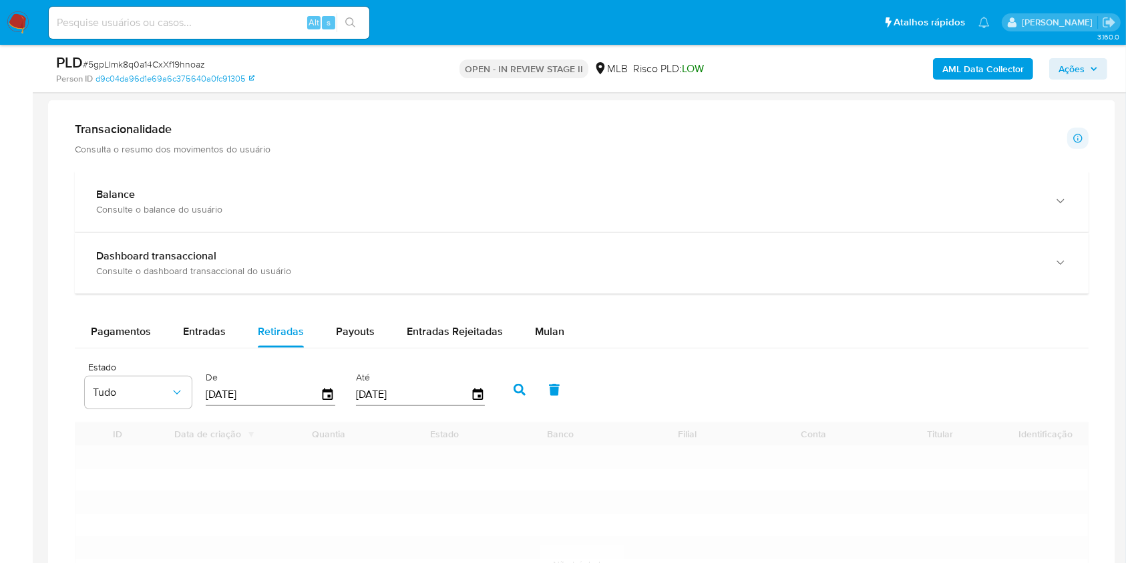
click at [201, 347] on div "Pagamentos Entradas Retiradas Payouts Entradas Rejeitadas Mulan Tipo de operaçã…" at bounding box center [582, 511] width 1014 height 393
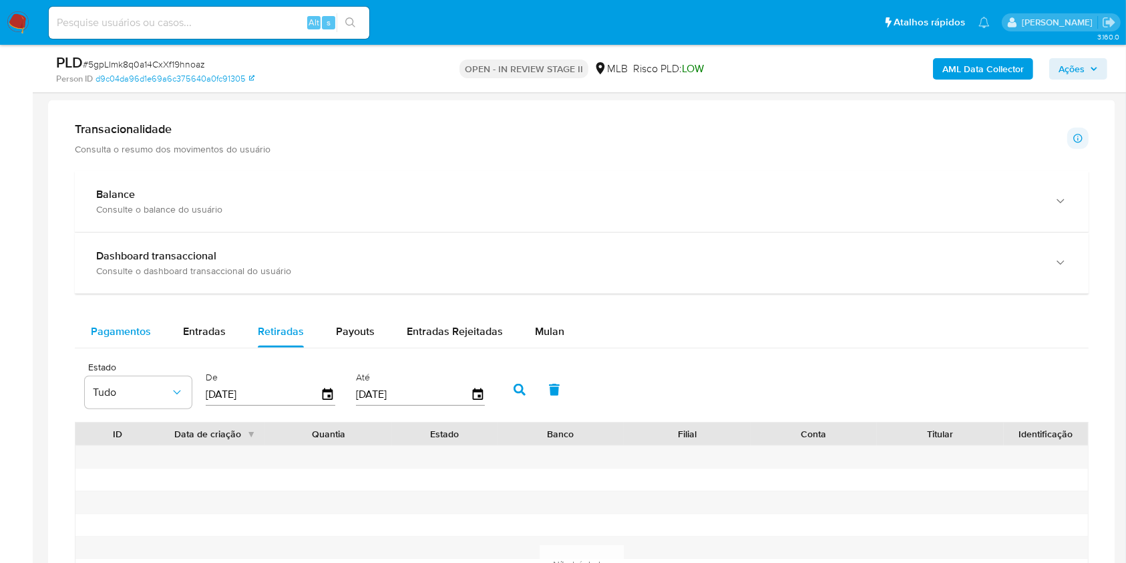
click at [140, 343] on div "Pagamentos" at bounding box center [121, 331] width 60 height 32
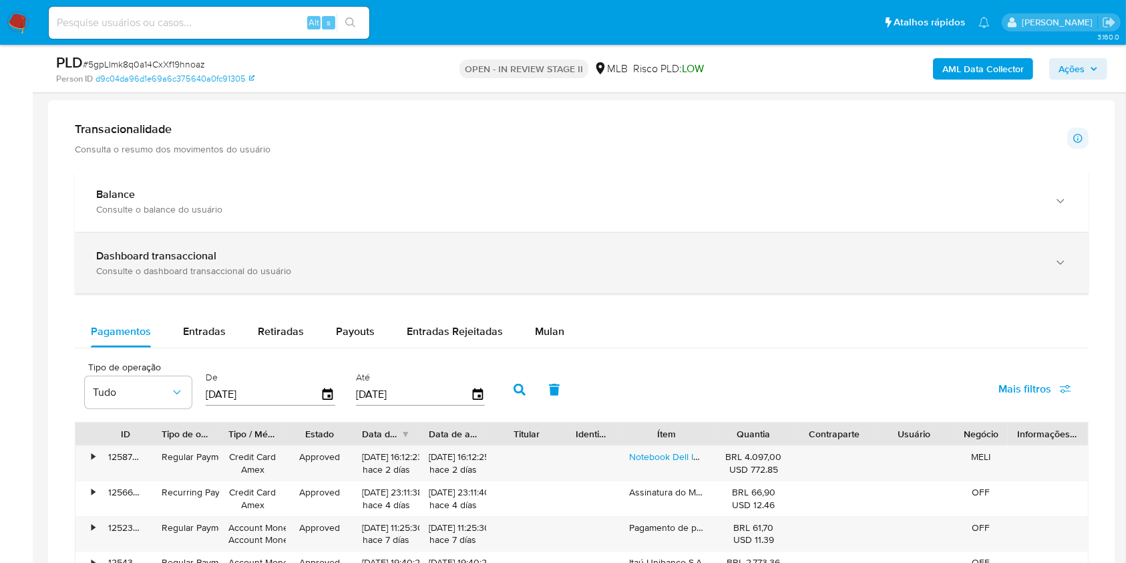
drag, startPoint x: 541, startPoint y: 321, endPoint x: 679, endPoint y: 278, distance: 144.8
click at [544, 319] on div "Mulan" at bounding box center [549, 331] width 29 height 32
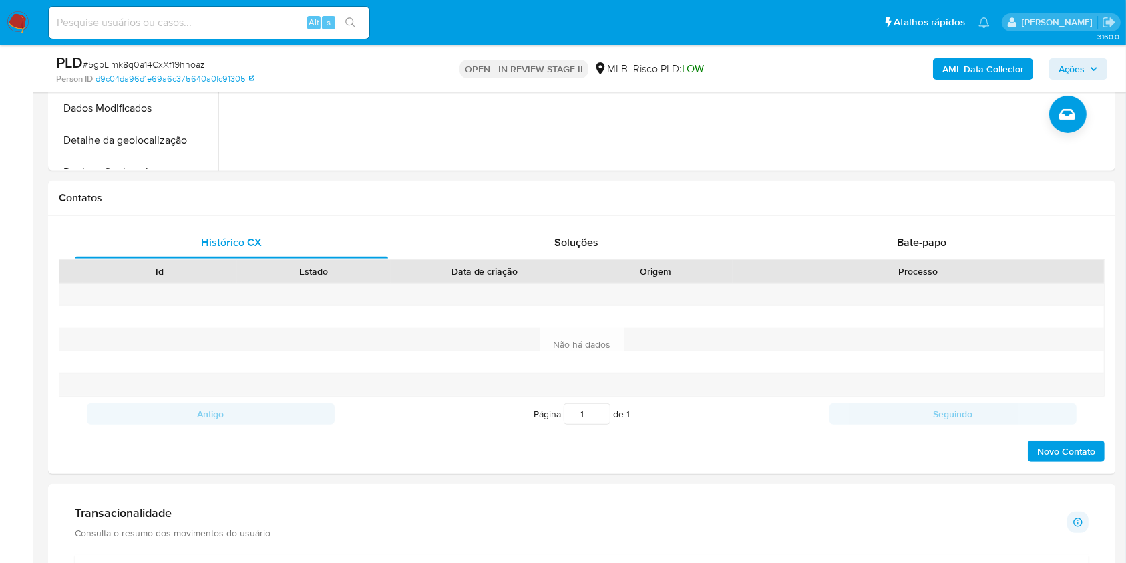
scroll to position [502, 0]
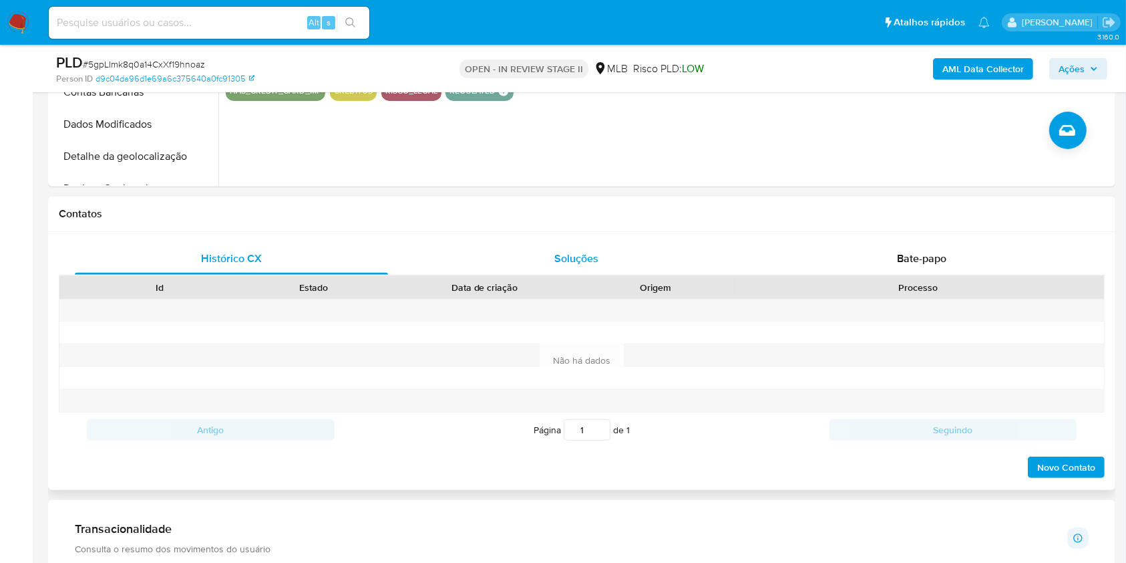
click at [593, 267] on div "Soluções" at bounding box center [576, 259] width 313 height 32
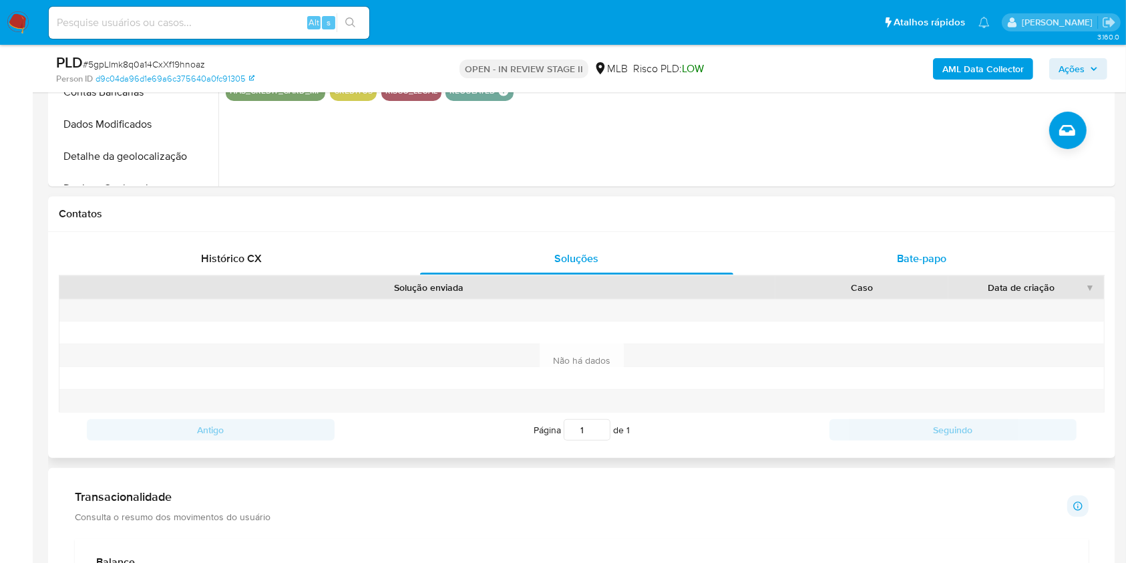
click at [931, 249] on div "Bate-papo" at bounding box center [922, 259] width 313 height 32
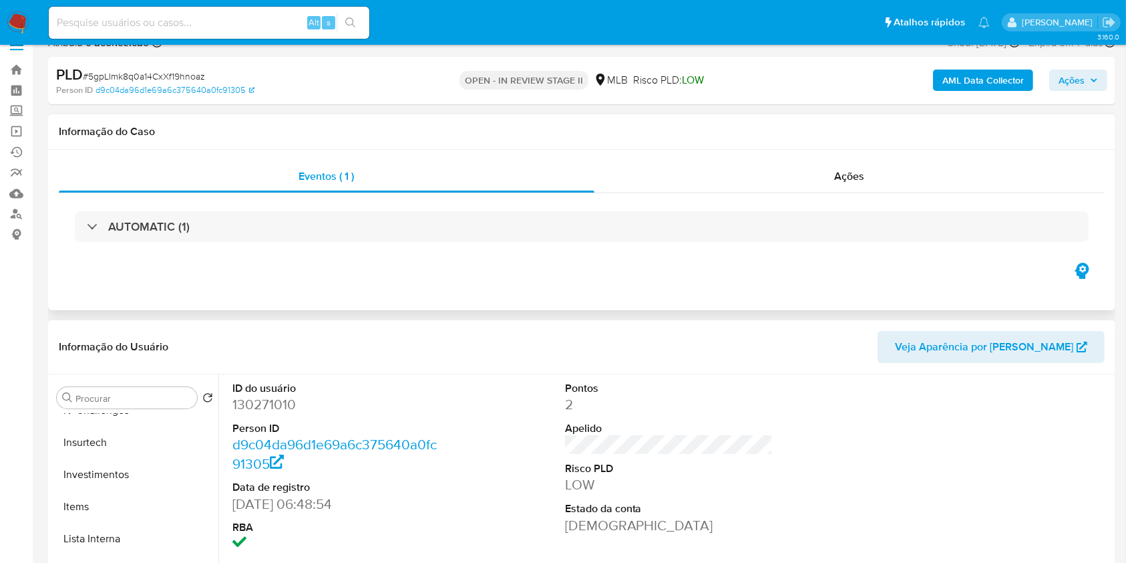
scroll to position [0, 0]
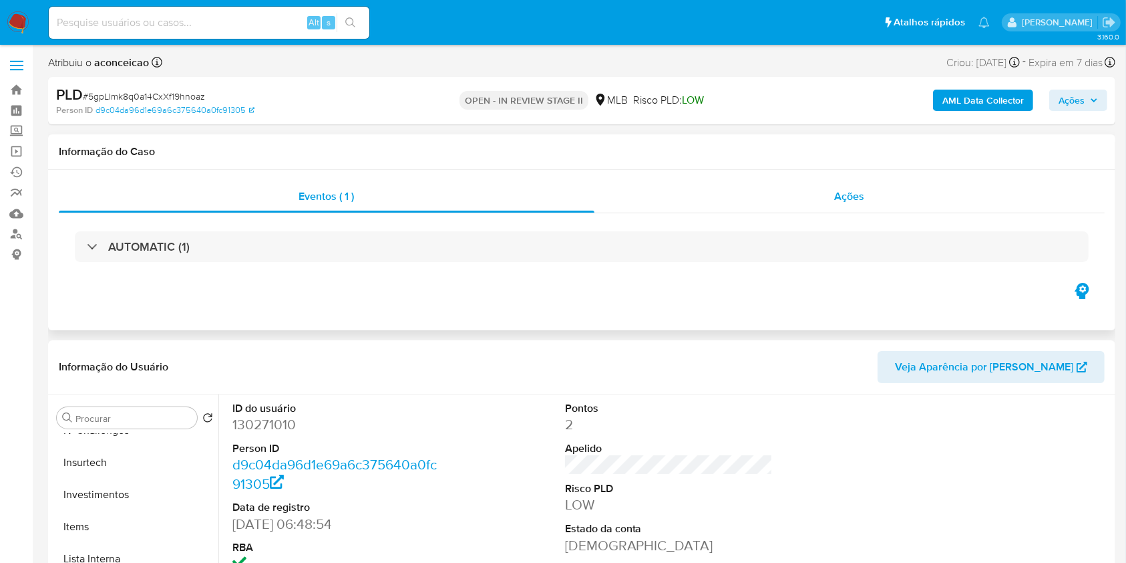
click at [849, 199] on span "Ações" at bounding box center [850, 195] width 30 height 15
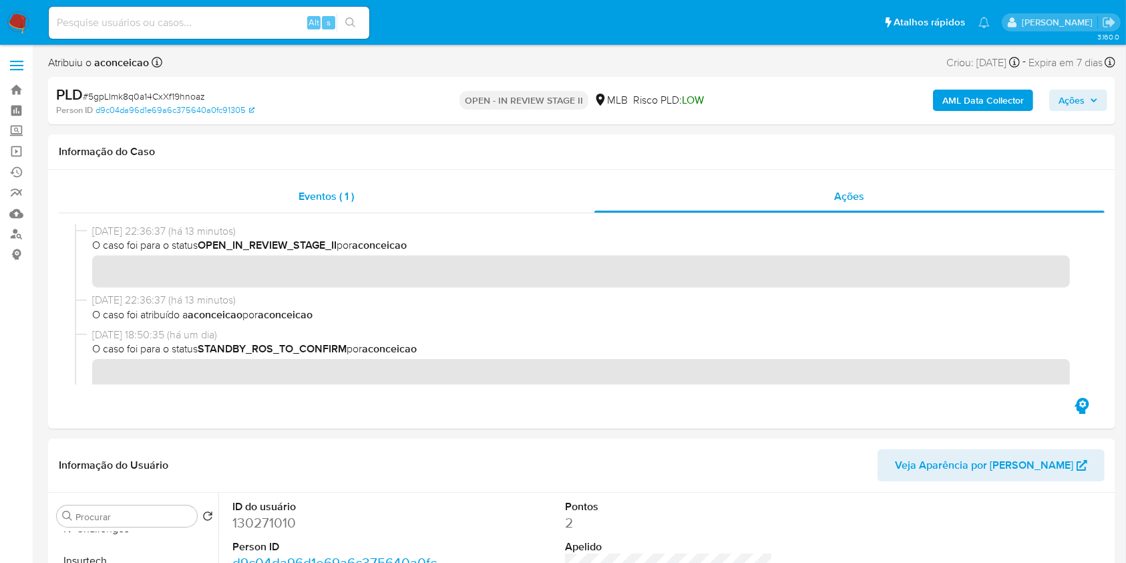
click at [327, 196] on span "Eventos ( 1 )" at bounding box center [326, 195] width 55 height 15
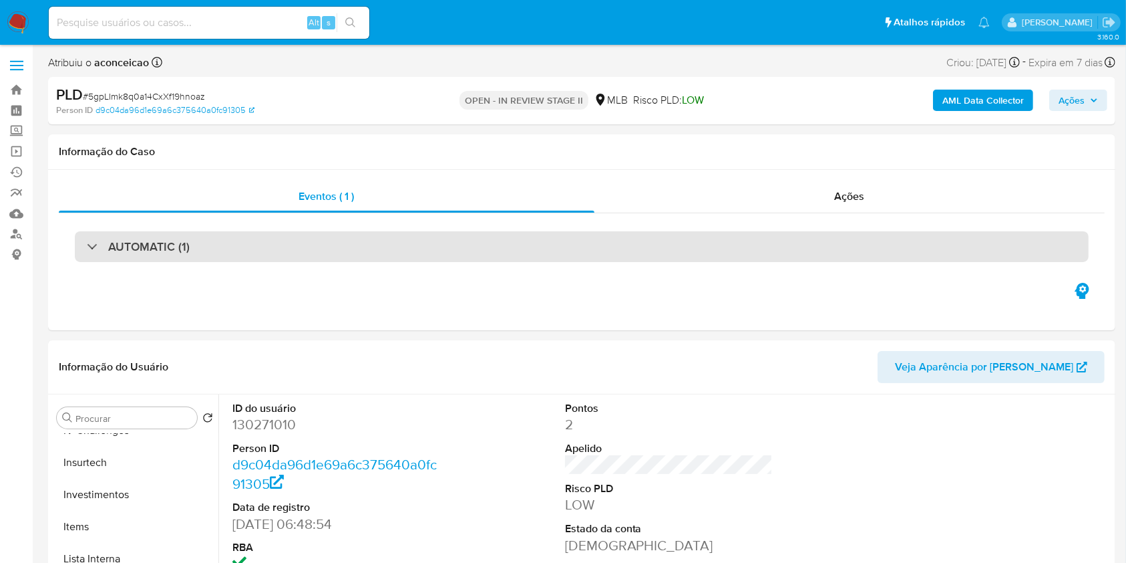
click at [676, 234] on div "AUTOMATIC (1)" at bounding box center [582, 246] width 1014 height 31
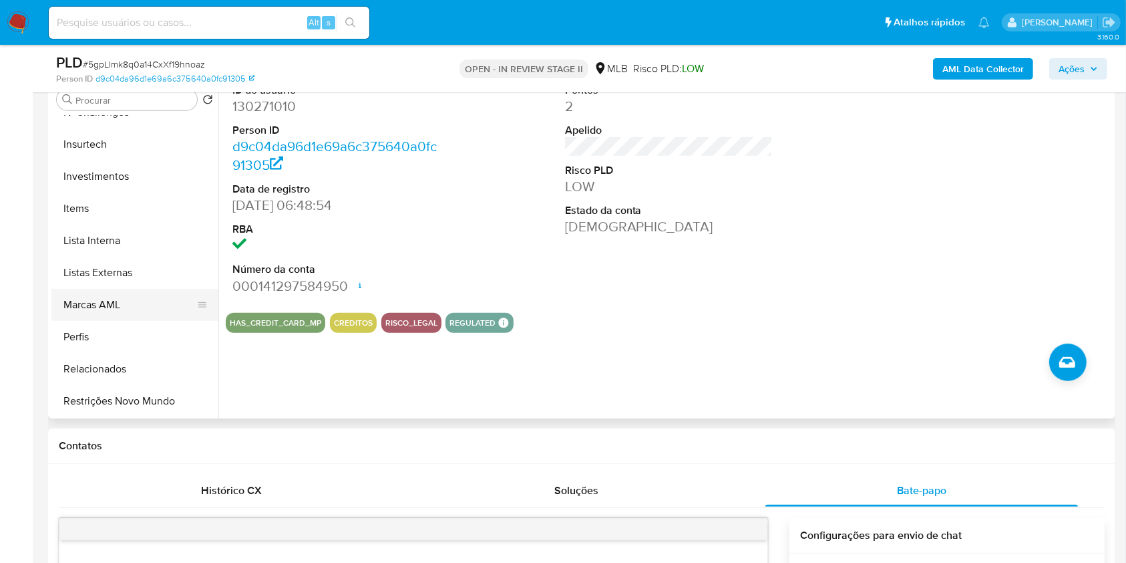
scroll to position [623, 0]
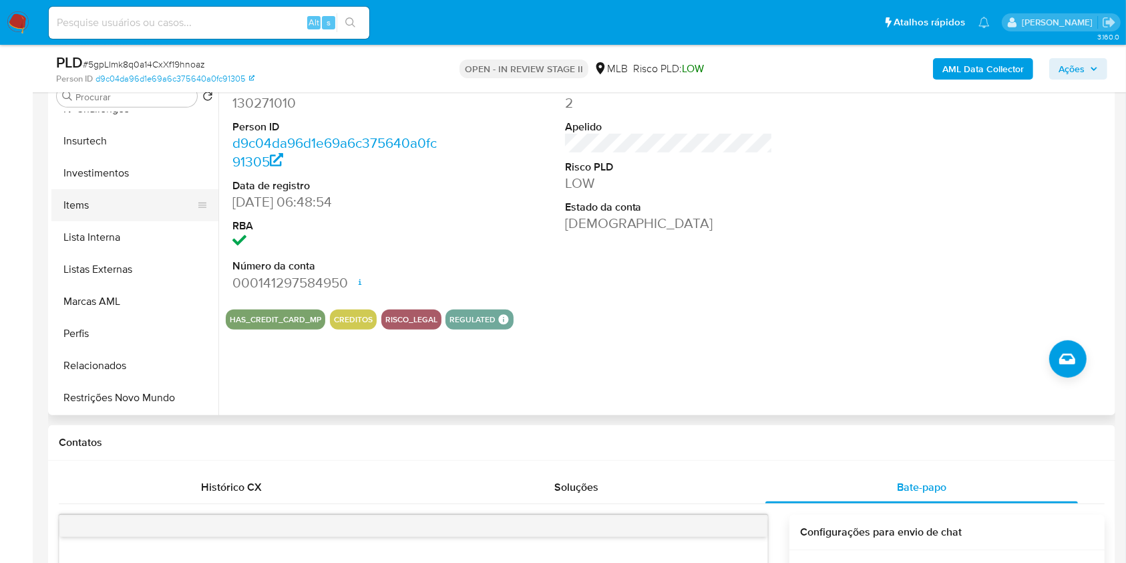
drag, startPoint x: 114, startPoint y: 199, endPoint x: 134, endPoint y: 200, distance: 19.4
click at [114, 198] on button "Items" at bounding box center [129, 205] width 156 height 32
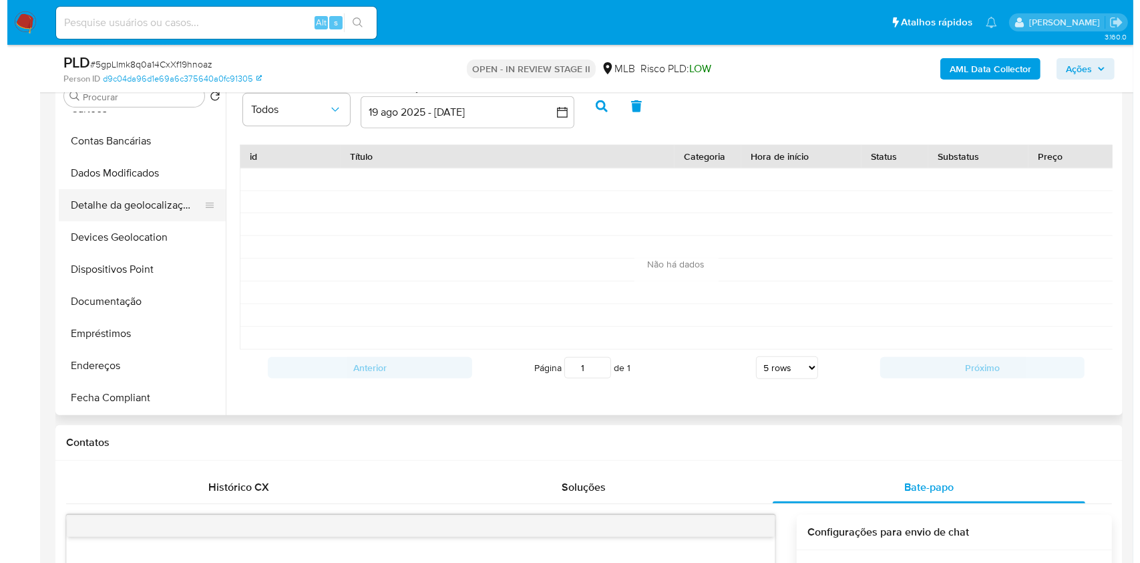
scroll to position [5, 0]
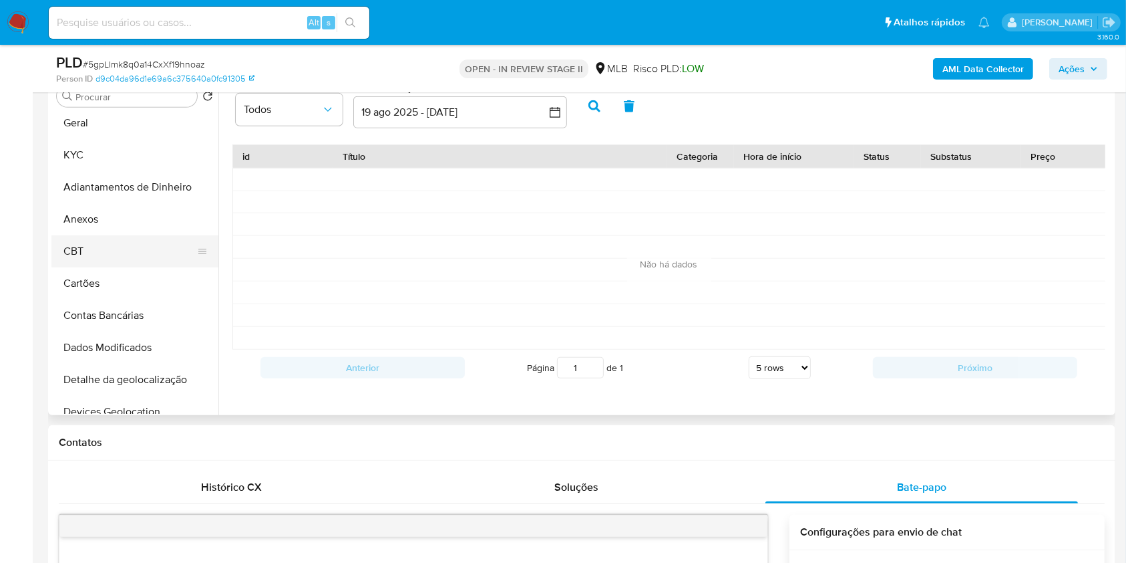
drag, startPoint x: 126, startPoint y: 218, endPoint x: 151, endPoint y: 222, distance: 25.7
click at [126, 219] on button "Anexos" at bounding box center [134, 219] width 167 height 32
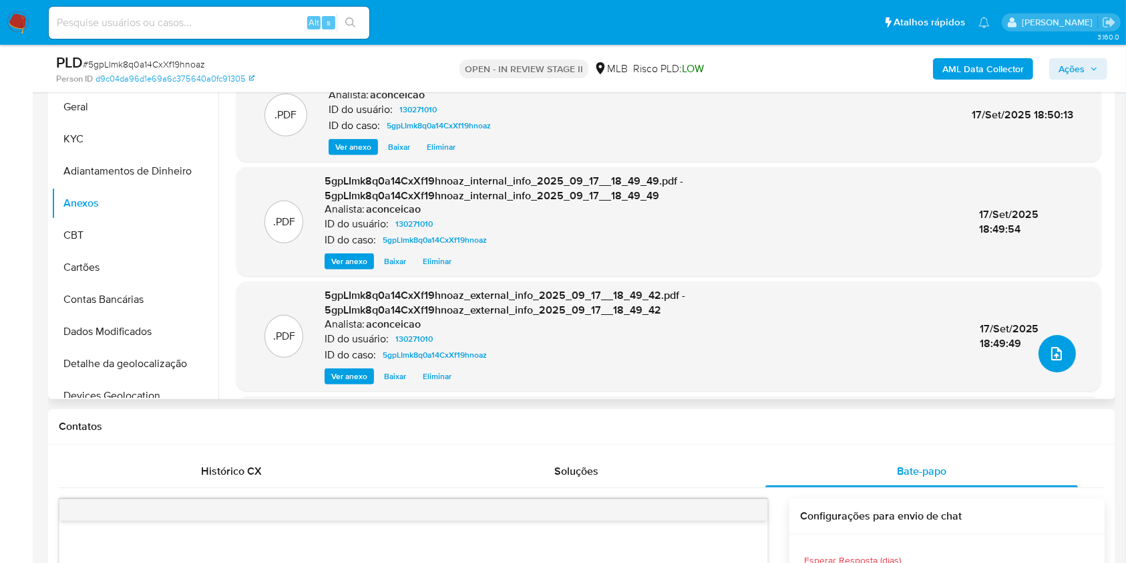
click at [1053, 351] on icon "upload-file" at bounding box center [1057, 353] width 16 height 16
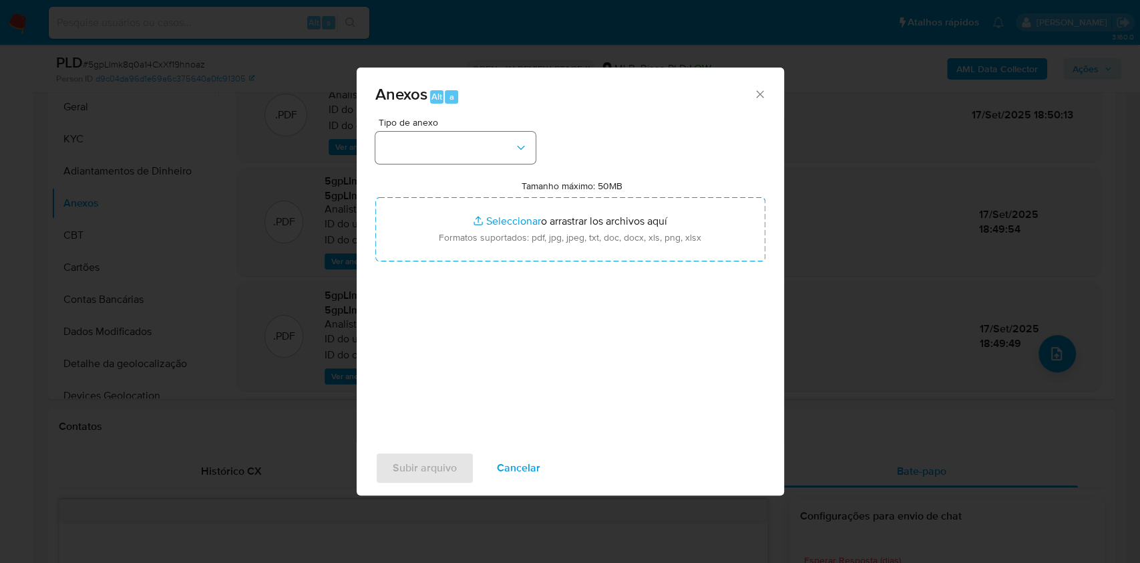
click at [445, 150] on button "button" at bounding box center [455, 148] width 160 height 32
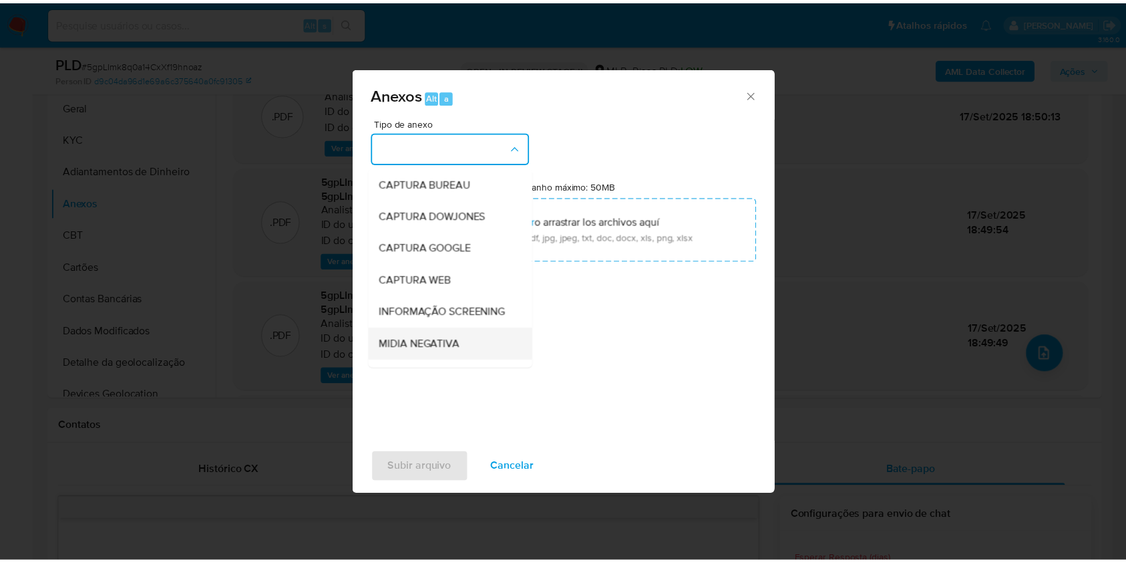
scroll to position [205, 0]
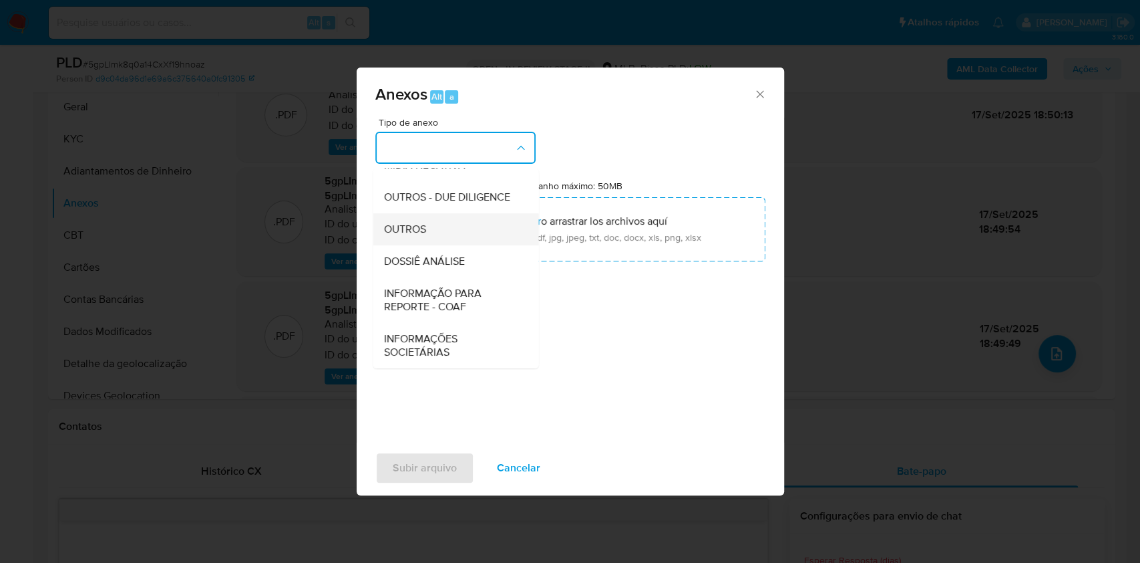
click at [439, 232] on div "OUTROS" at bounding box center [451, 229] width 136 height 32
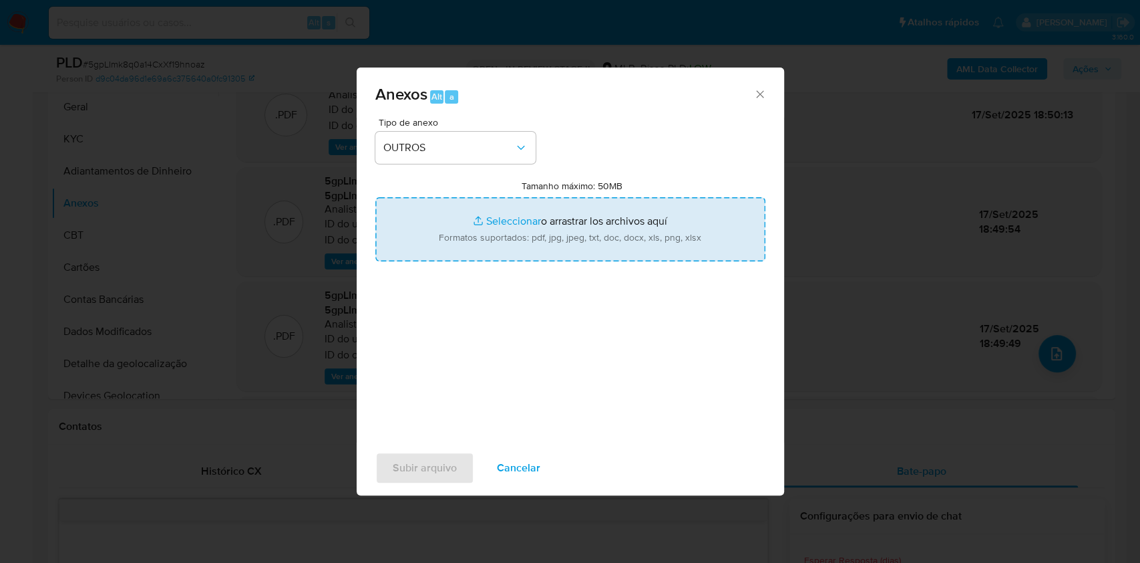
type input "C:\fakepath\atualizado - Mulan 130271010_2025_09_18_21_39_04.pdf"
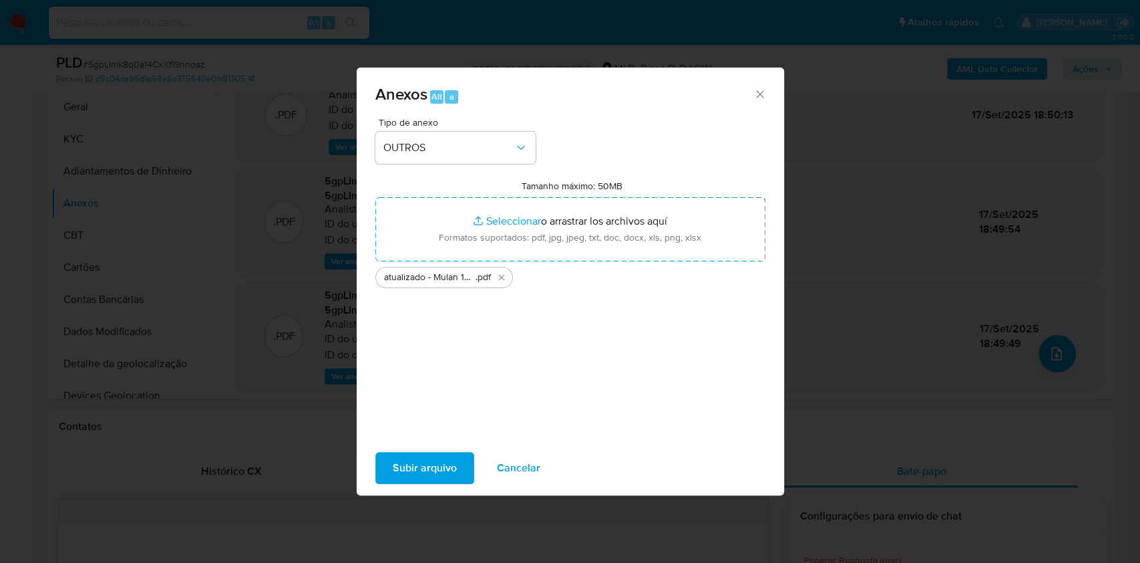
click at [444, 470] on span "Subir arquivo" at bounding box center [425, 467] width 64 height 29
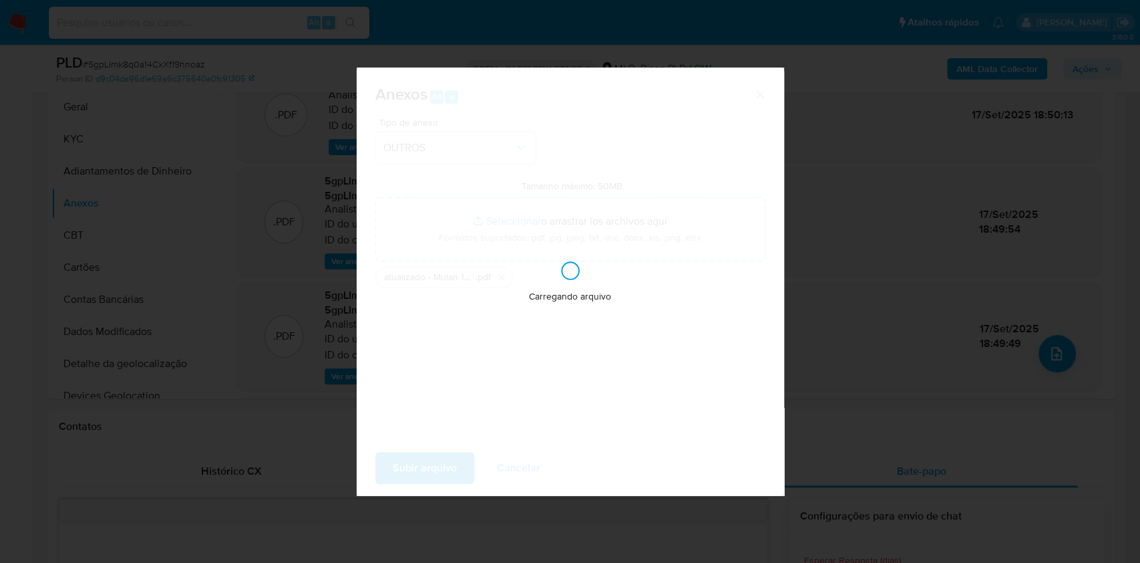
click at [894, 419] on div "Anexos Alt a Tipo de anexo OUTROS Tamanho máximo: 50MB Seleccionar archivos Sel…" at bounding box center [570, 281] width 1140 height 563
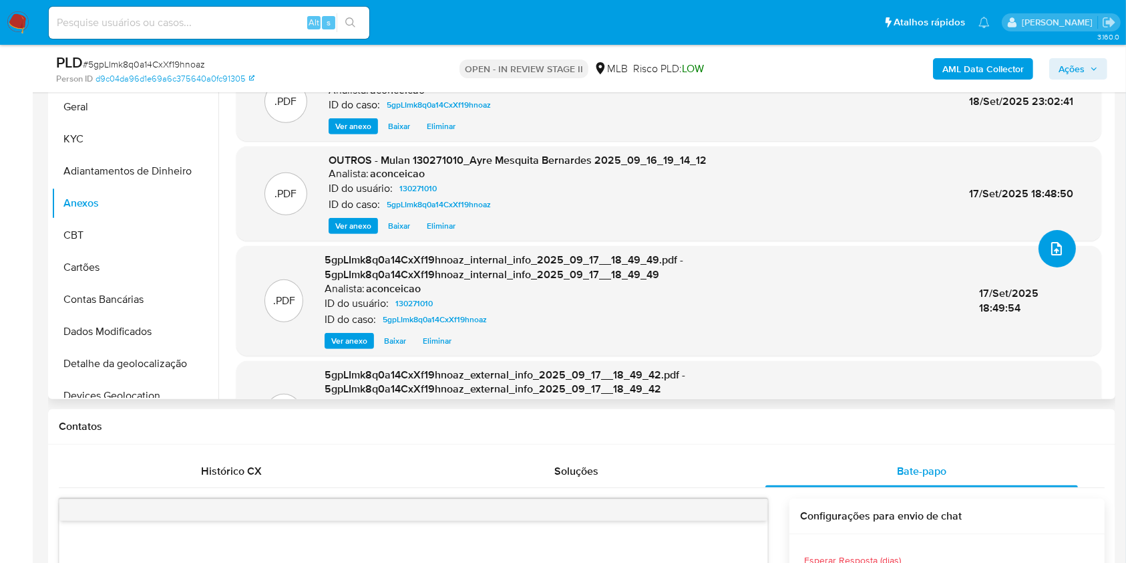
scroll to position [10, 0]
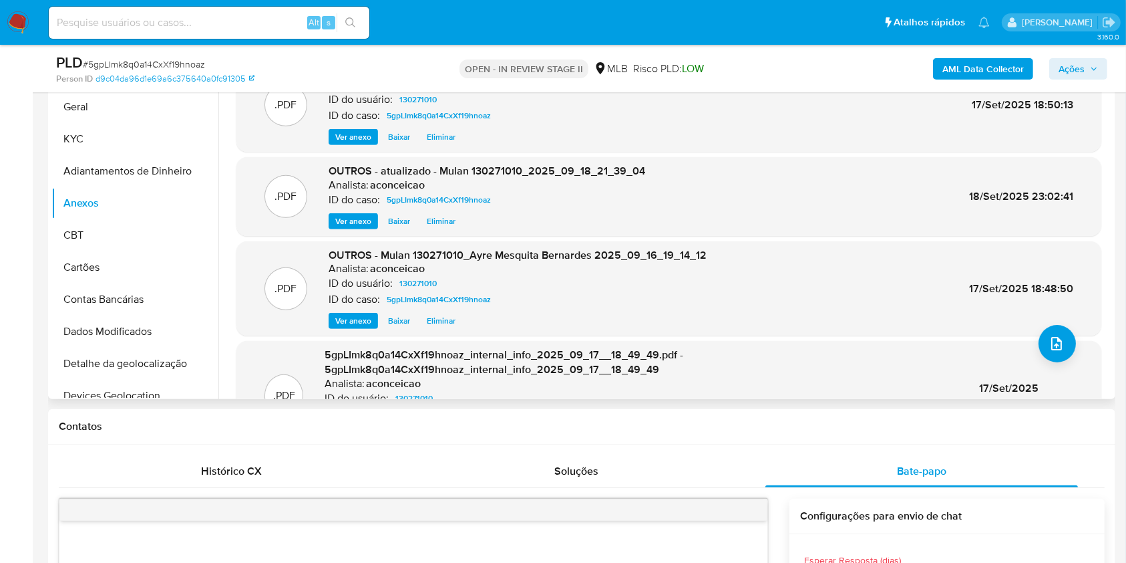
click at [436, 323] on span "Eliminar" at bounding box center [441, 320] width 29 height 13
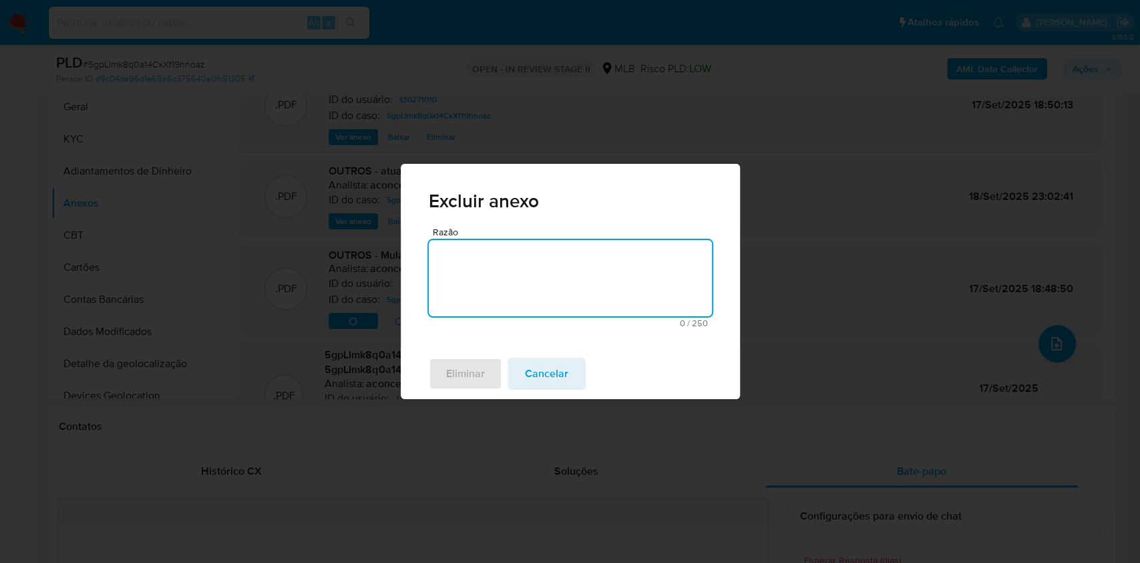
click at [493, 297] on textarea "Razão" at bounding box center [570, 278] width 283 height 76
type textarea "ok"
click at [470, 367] on span "Eliminar" at bounding box center [465, 373] width 39 height 29
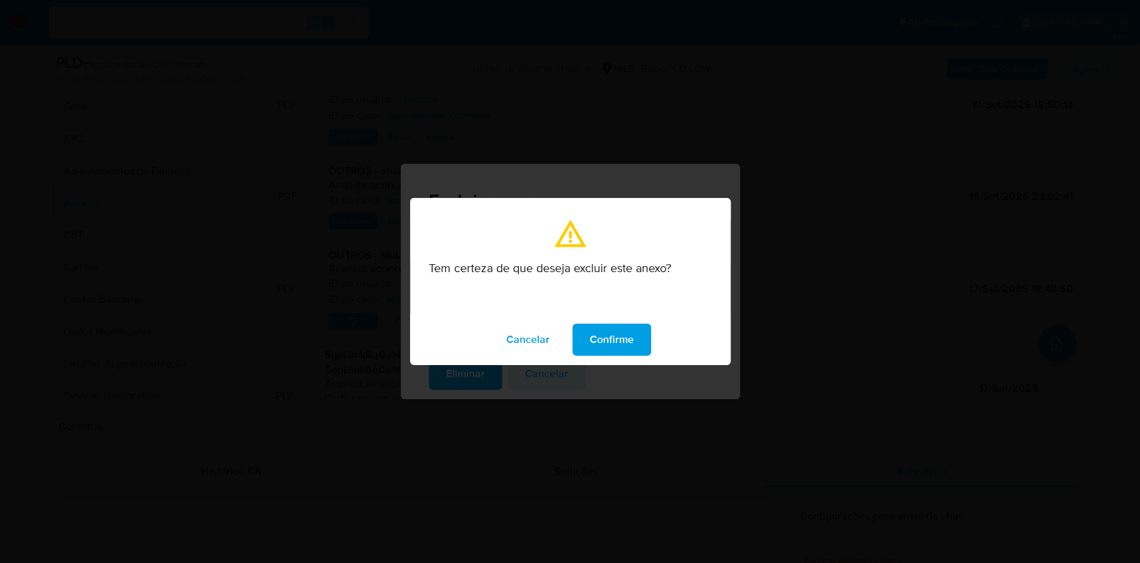
click at [609, 339] on span "Confirme" at bounding box center [612, 339] width 44 height 29
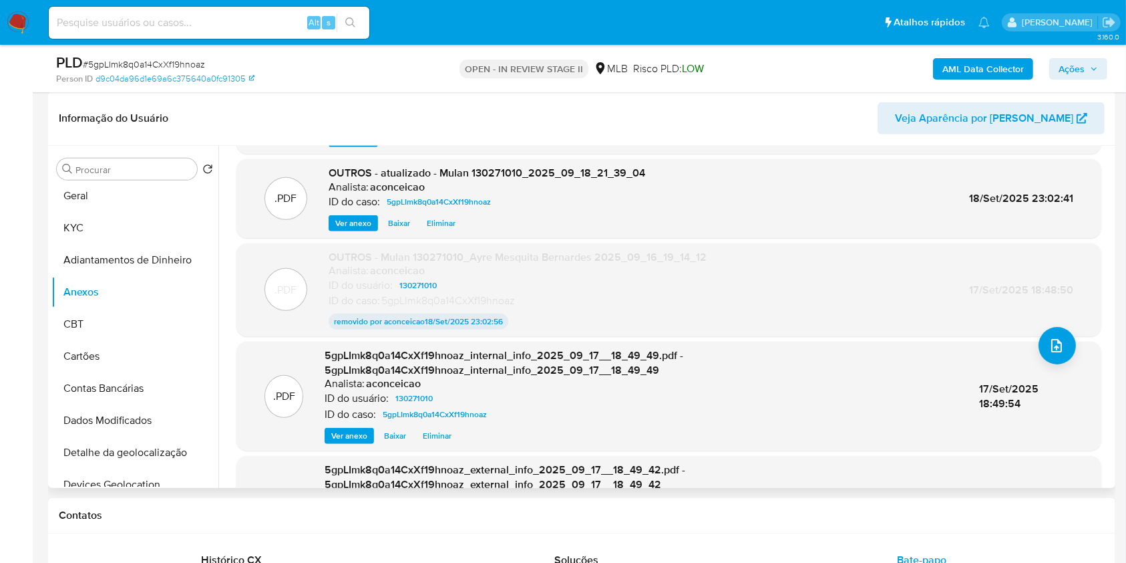
scroll to position [8, 0]
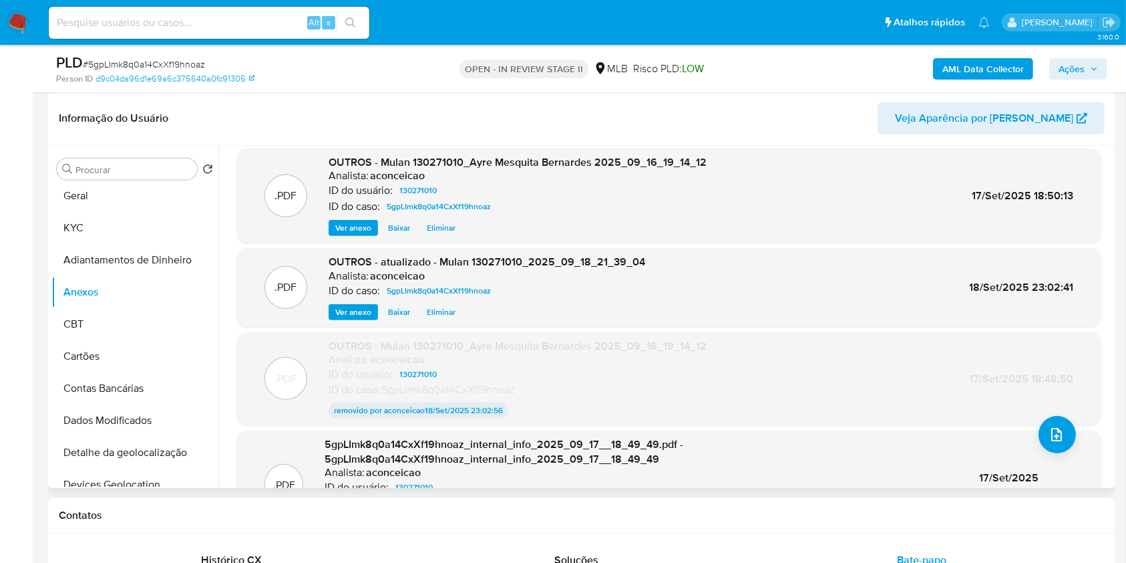
click at [444, 224] on span "Eliminar" at bounding box center [441, 227] width 29 height 13
click at [440, 224] on span "Eliminar" at bounding box center [441, 227] width 29 height 13
click at [430, 222] on span "Eliminar" at bounding box center [441, 227] width 29 height 13
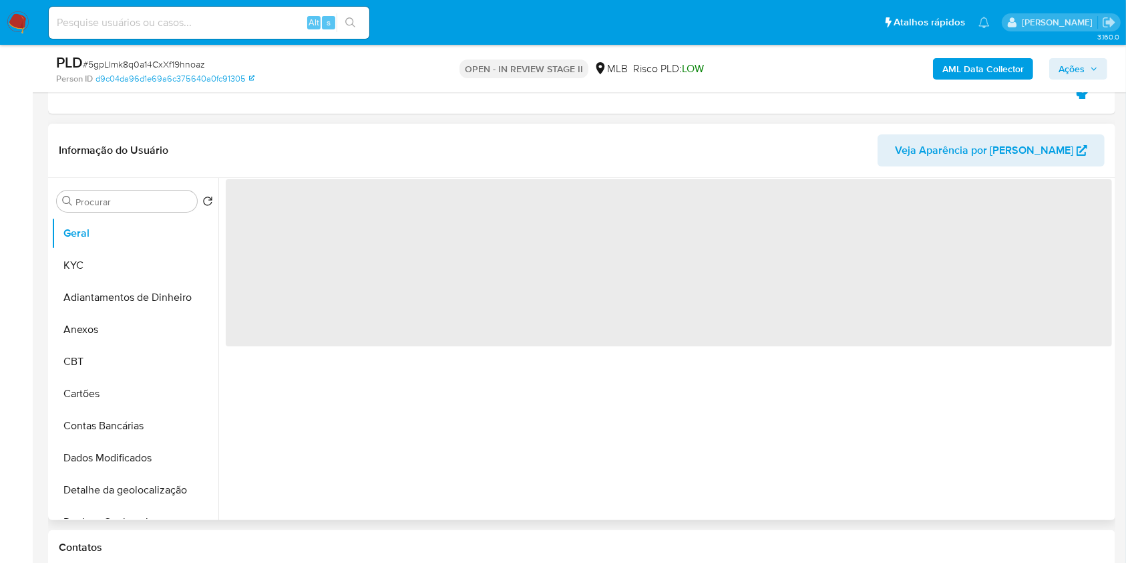
scroll to position [356, 0]
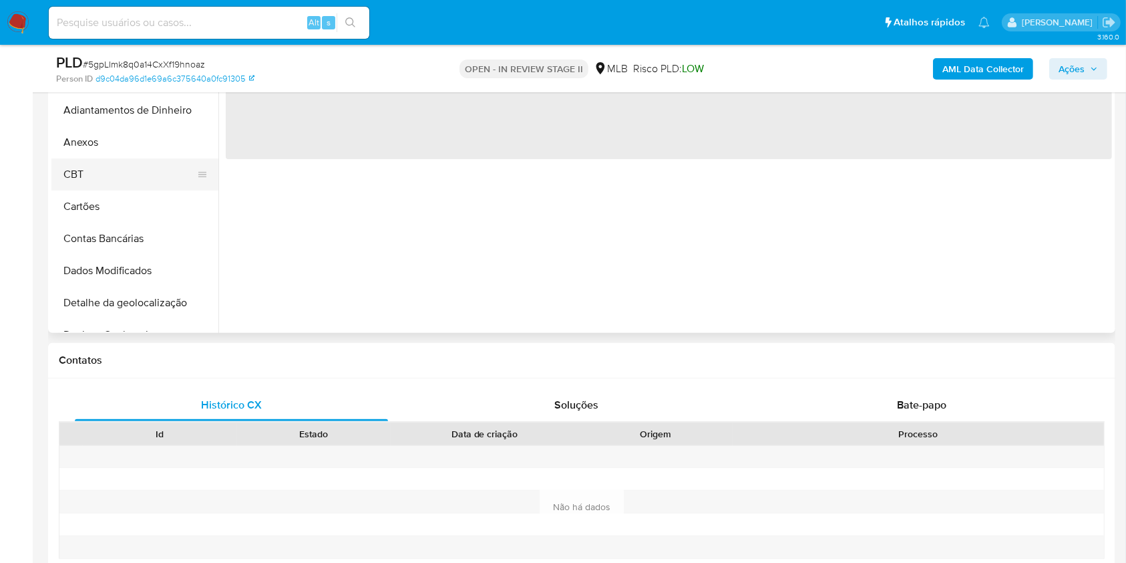
select select "10"
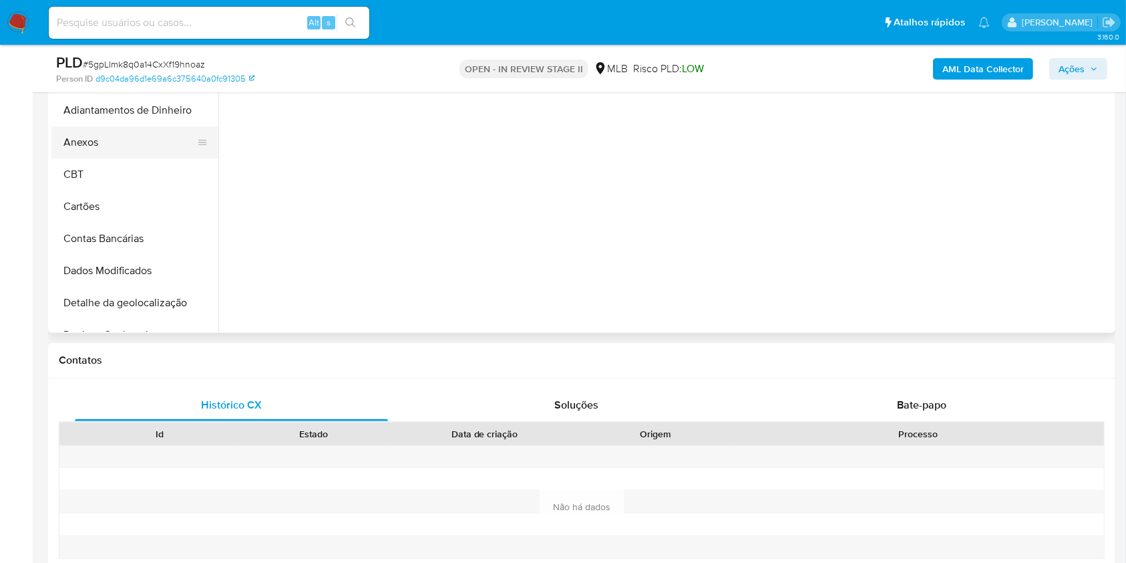
drag, startPoint x: 112, startPoint y: 137, endPoint x: 148, endPoint y: 138, distance: 36.1
click at [112, 137] on button "Anexos" at bounding box center [129, 142] width 156 height 32
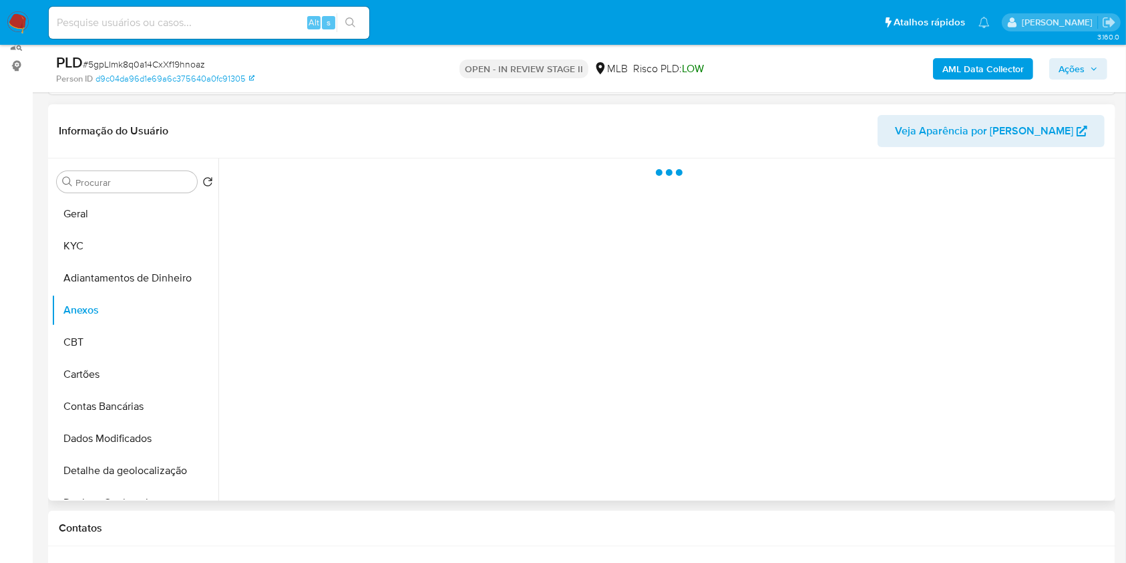
scroll to position [178, 0]
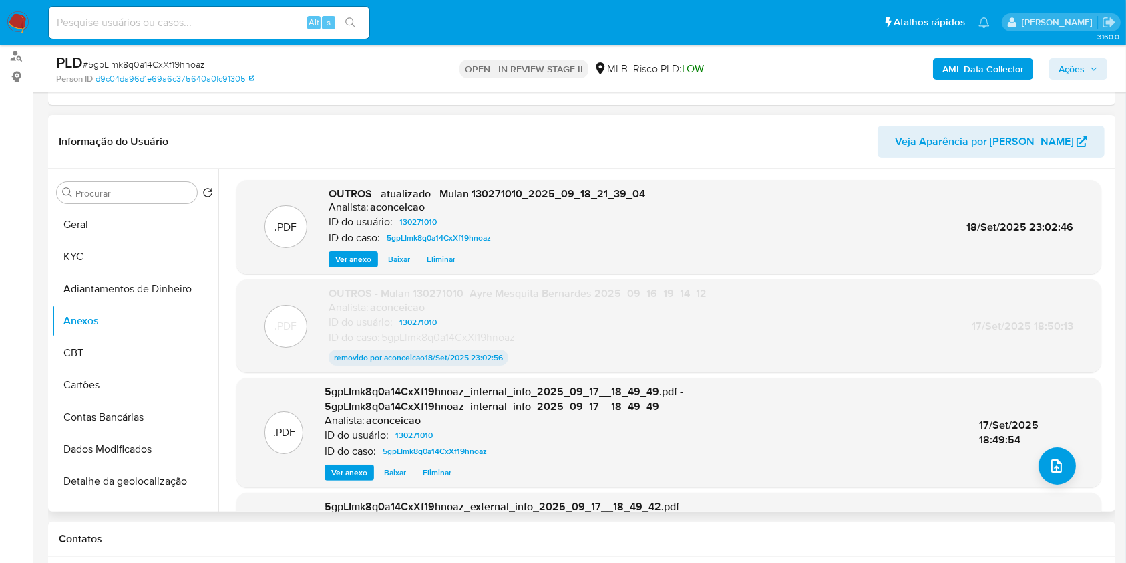
click at [438, 253] on span "Eliminar" at bounding box center [441, 259] width 29 height 13
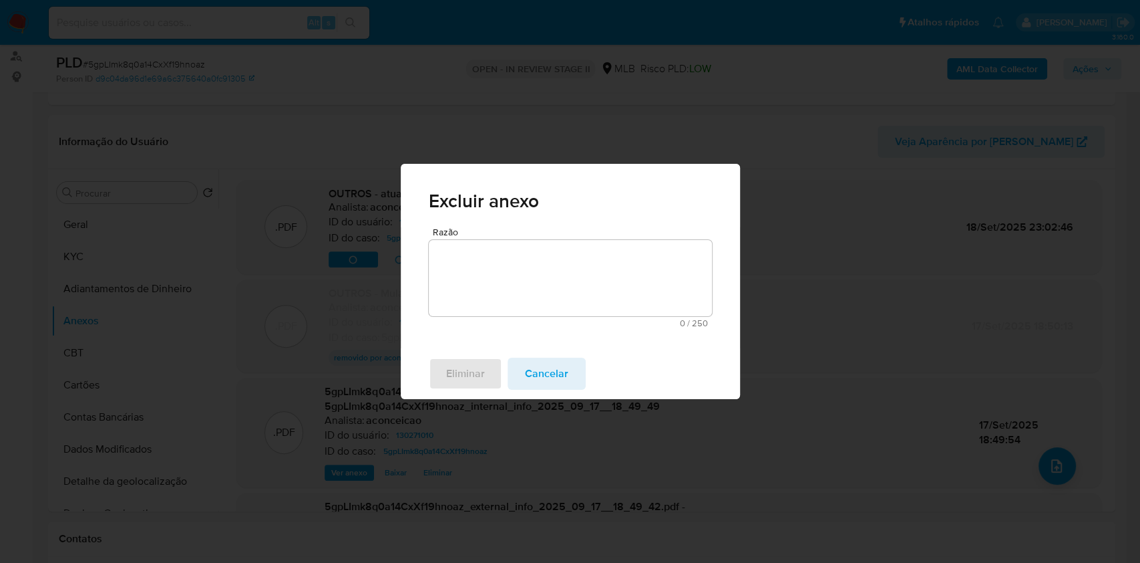
click at [547, 367] on span "Cancelar" at bounding box center [546, 373] width 43 height 29
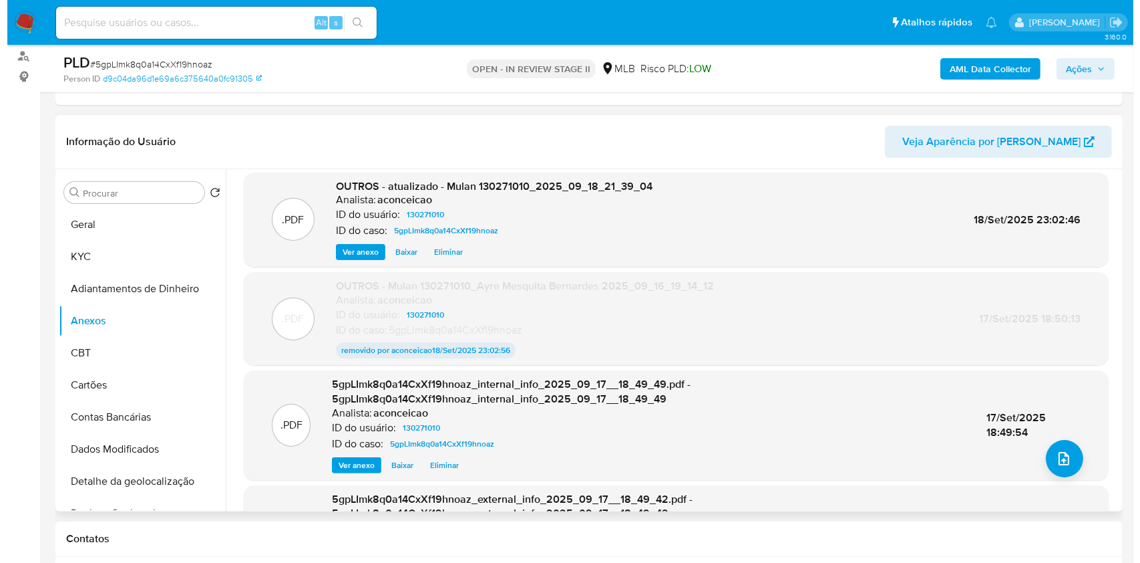
scroll to position [0, 0]
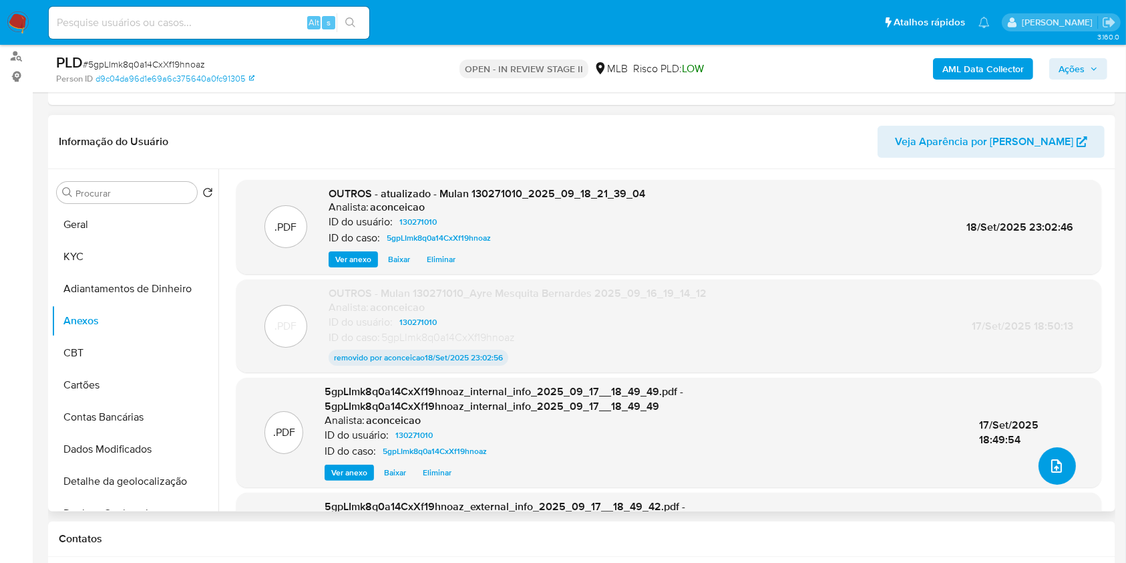
click at [1062, 470] on button "upload-file" at bounding box center [1057, 465] width 37 height 37
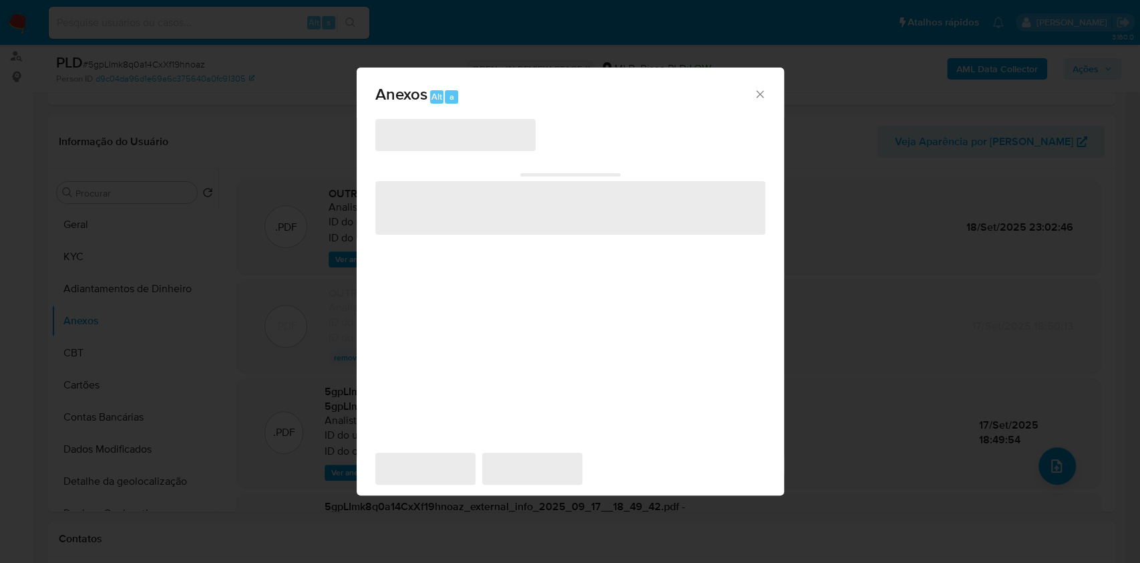
click at [1058, 466] on div "Anexos Alt a ‌ ‌ ‌ ‌ ‌" at bounding box center [570, 281] width 1140 height 563
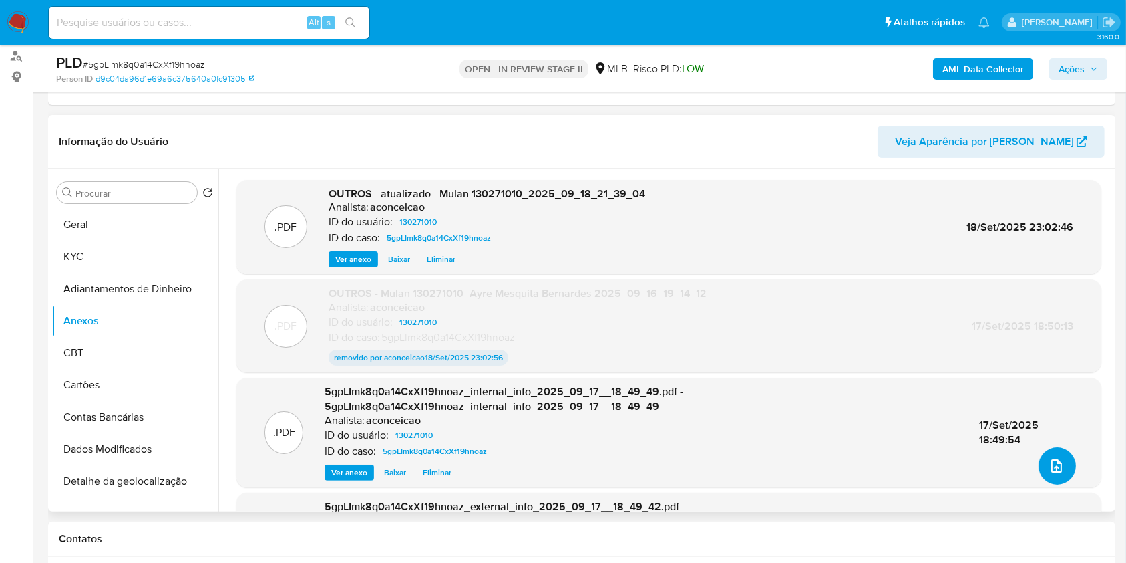
click at [1039, 466] on button "upload-file" at bounding box center [1057, 465] width 37 height 37
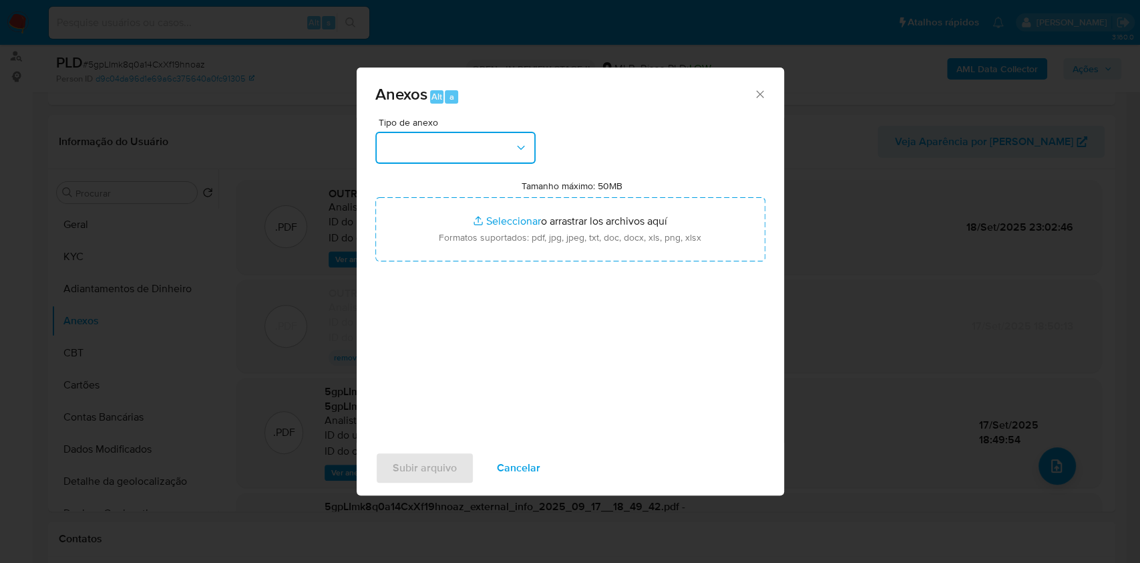
drag, startPoint x: 465, startPoint y: 144, endPoint x: 462, endPoint y: 163, distance: 19.7
click at [464, 142] on button "button" at bounding box center [455, 148] width 160 height 32
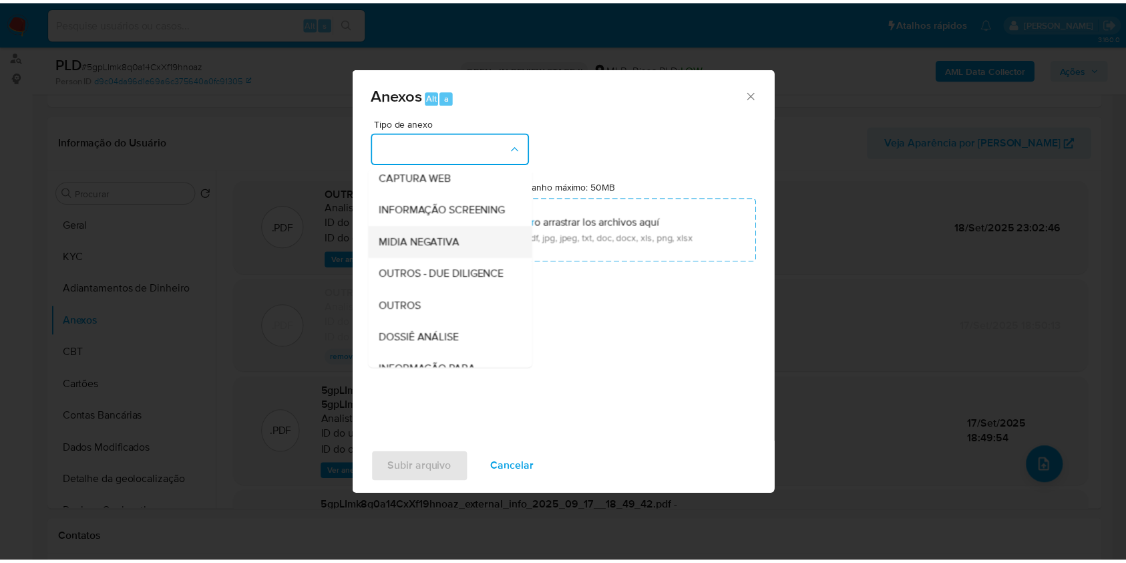
scroll to position [205, 0]
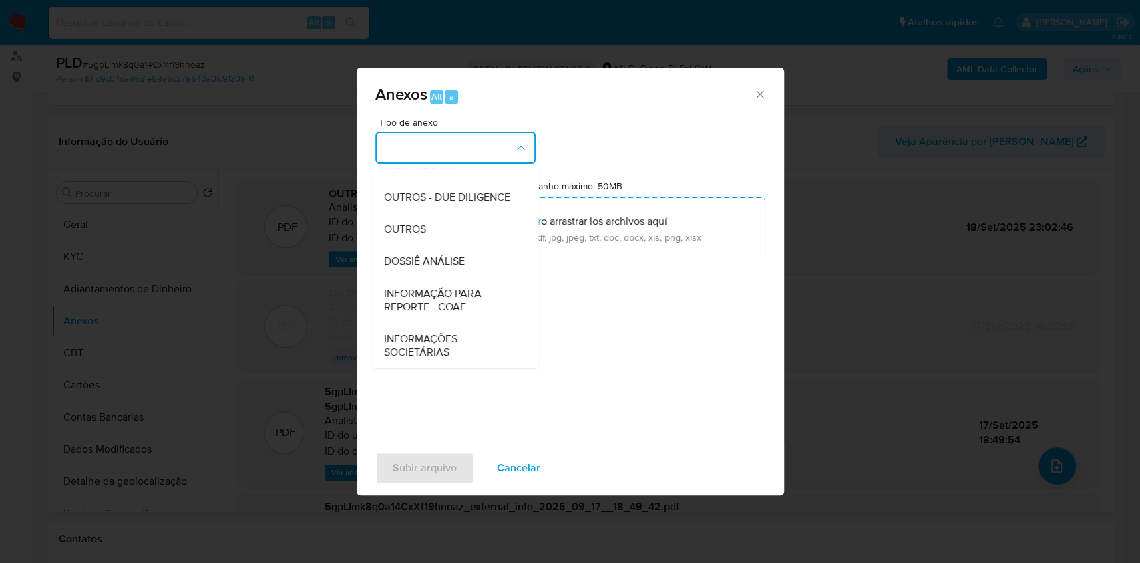
drag, startPoint x: 436, startPoint y: 223, endPoint x: 790, endPoint y: 94, distance: 376.4
click at [440, 224] on div "OUTROS" at bounding box center [451, 229] width 136 height 32
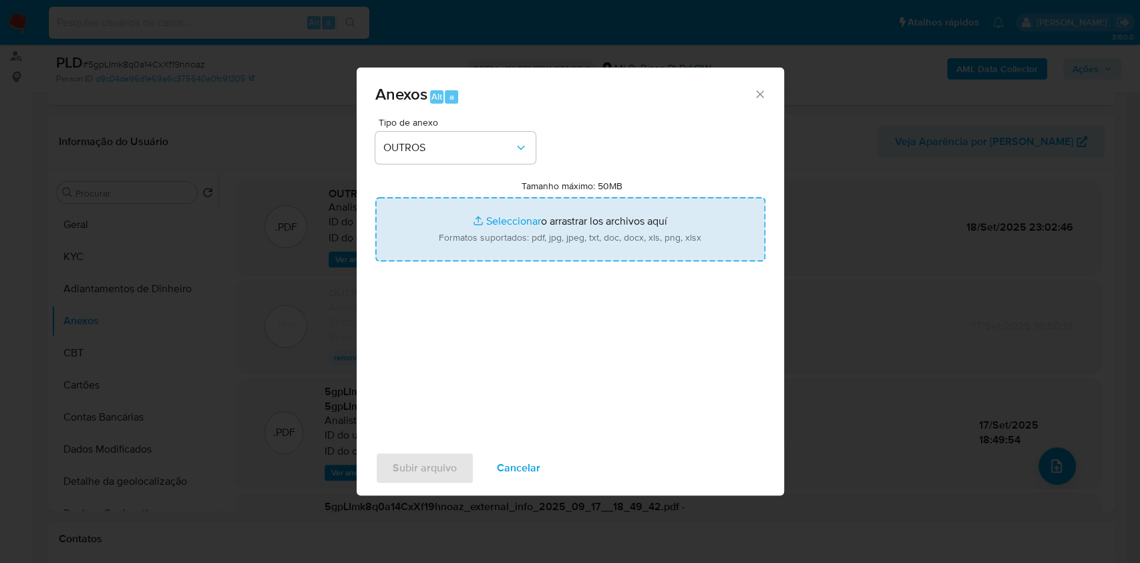
type input "C:\fakepath\SAR - XXXX - CPF 44254118899 - AYRE MESQUITA BERNARDES (2).pdf"
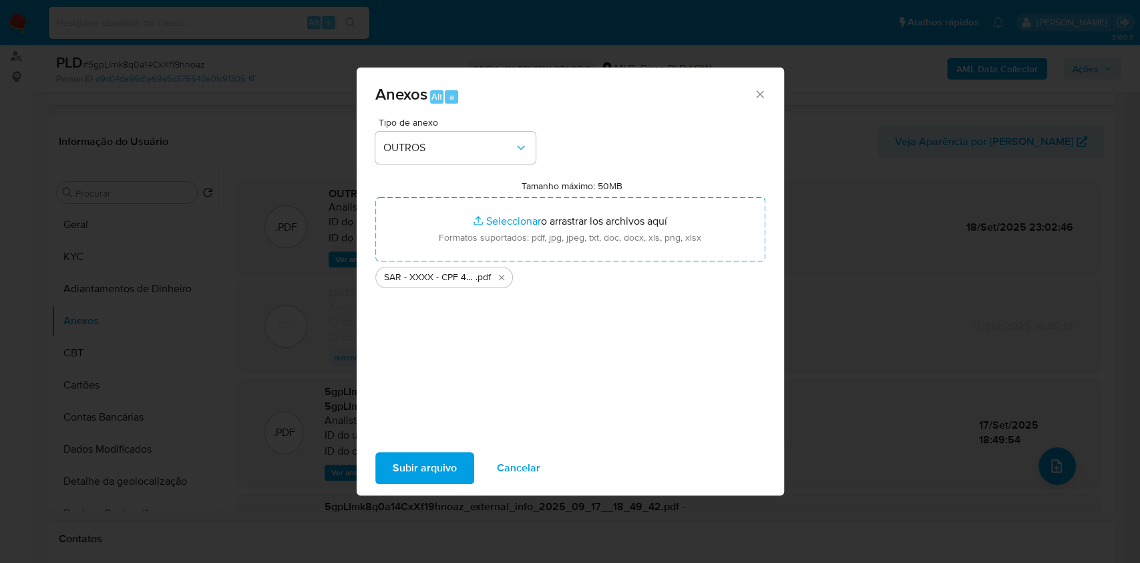
click at [444, 462] on span "Subir arquivo" at bounding box center [425, 467] width 64 height 29
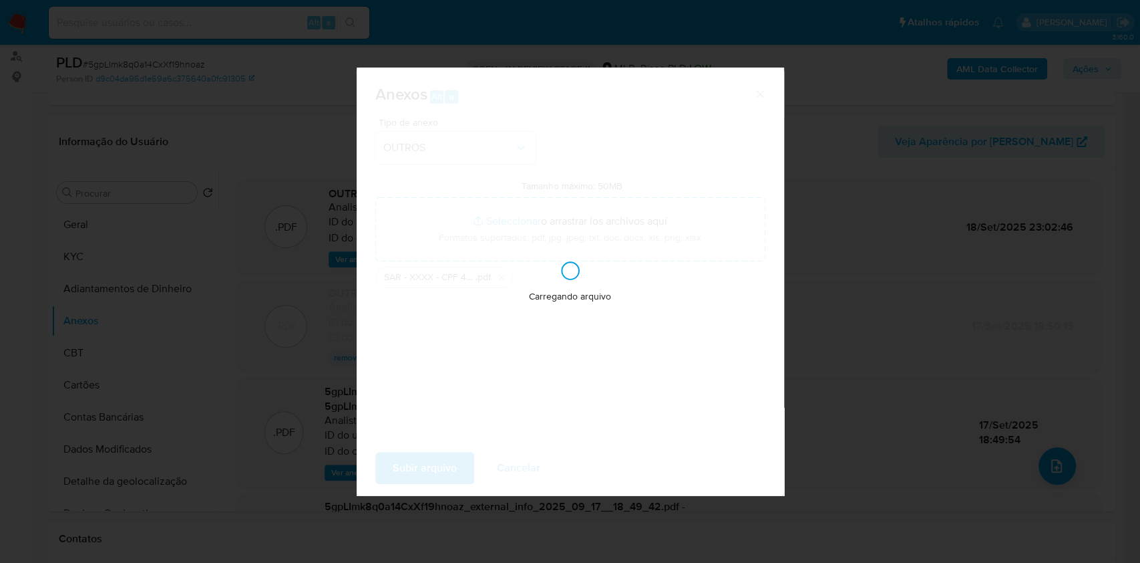
click at [1064, 85] on div "Anexos Alt a Tipo de anexo OUTROS Tamanho máximo: 50MB Seleccionar archivos Sel…" at bounding box center [570, 281] width 1140 height 563
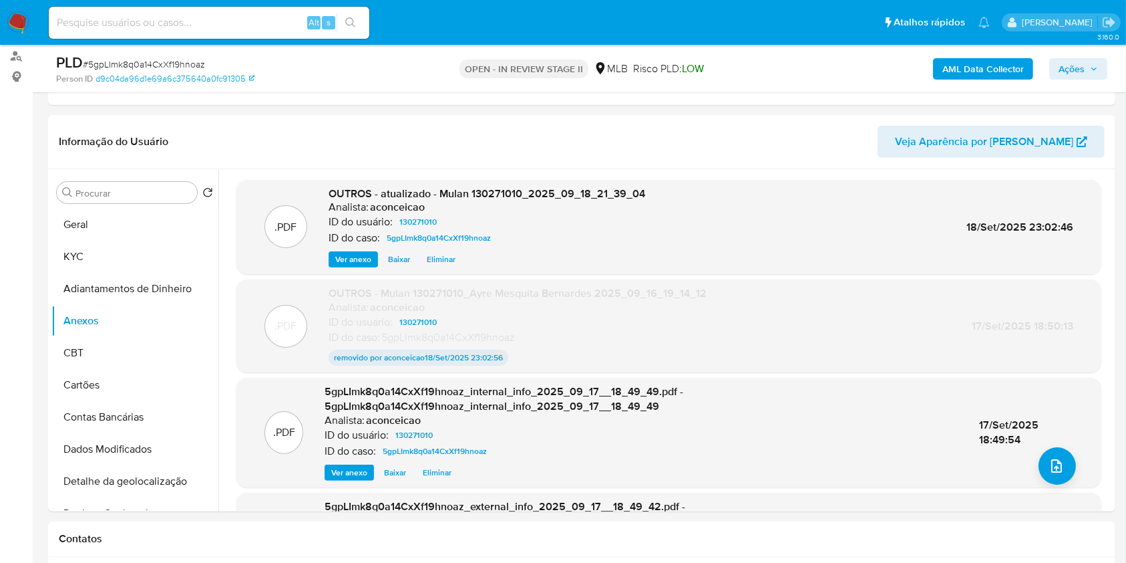
drag, startPoint x: 1077, startPoint y: 69, endPoint x: 1024, endPoint y: 80, distance: 53.9
click at [1076, 67] on span "Ações" at bounding box center [1072, 68] width 26 height 21
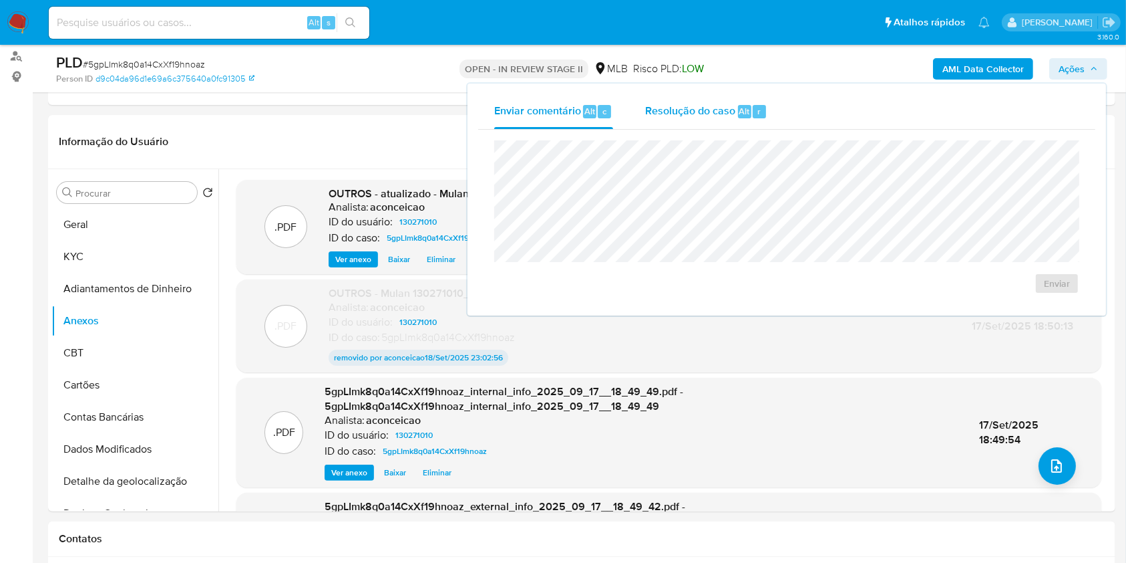
click at [711, 100] on div "Resolução do caso Alt r" at bounding box center [706, 111] width 122 height 35
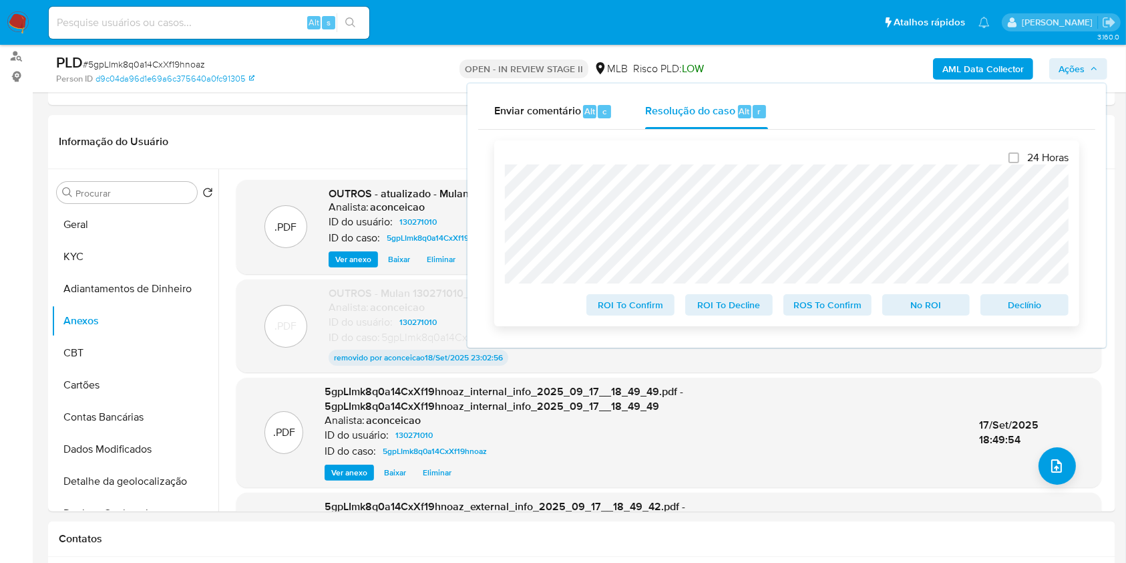
click at [822, 301] on span "ROS To Confirm" at bounding box center [827, 304] width 69 height 19
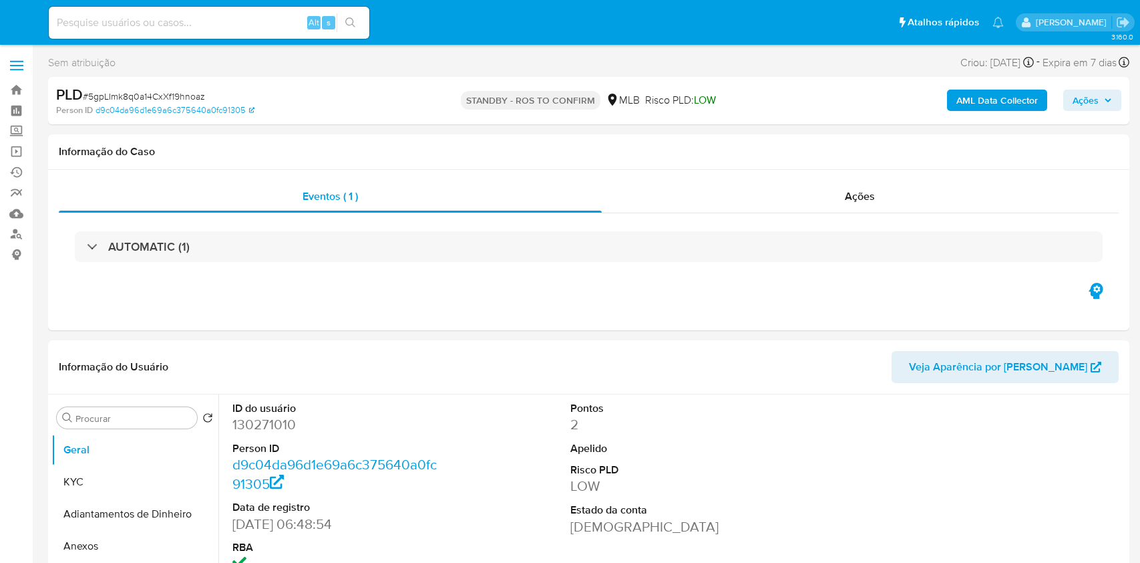
select select "10"
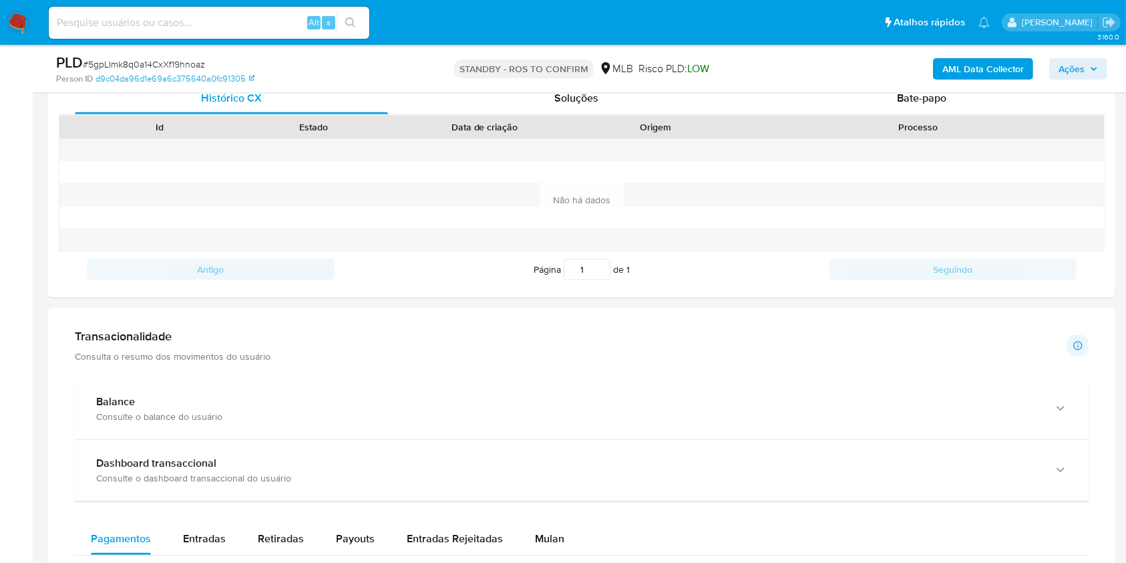
scroll to position [891, 0]
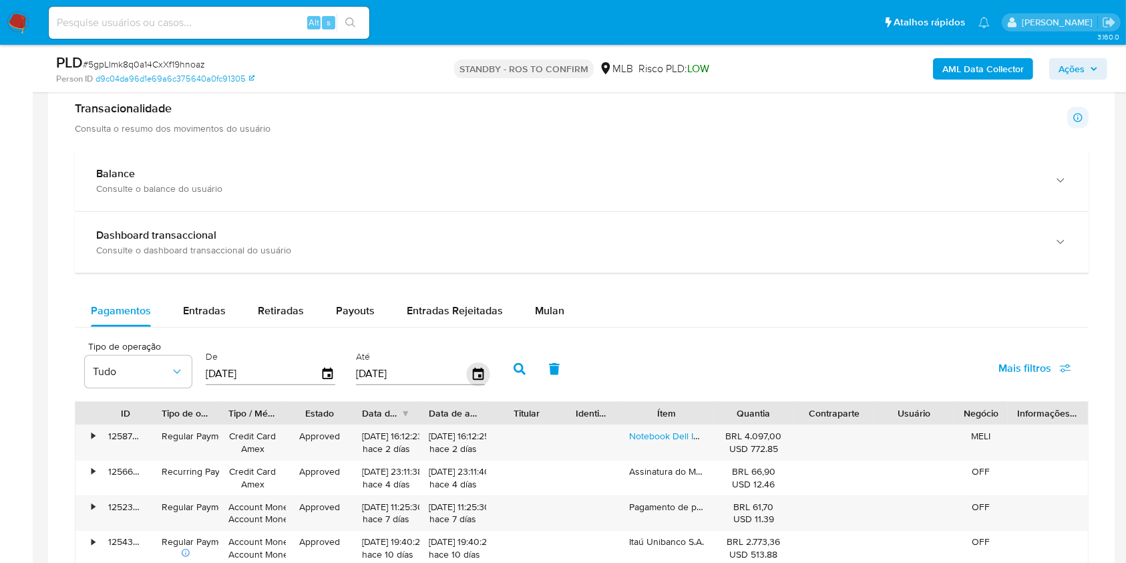
click at [485, 372] on icon "button" at bounding box center [477, 373] width 23 height 23
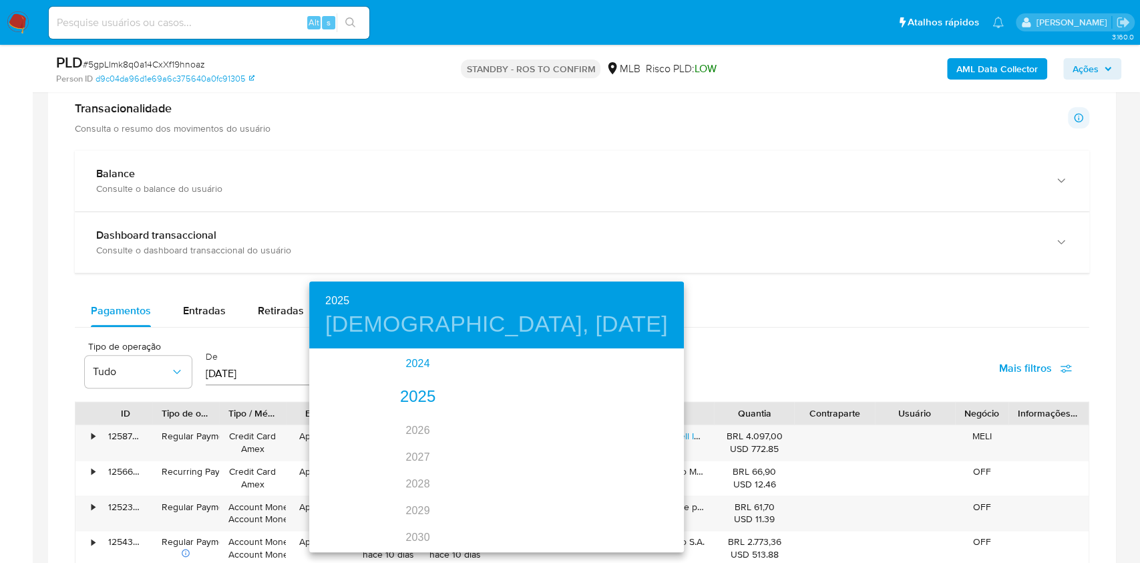
click at [411, 362] on div "2024" at bounding box center [417, 363] width 217 height 27
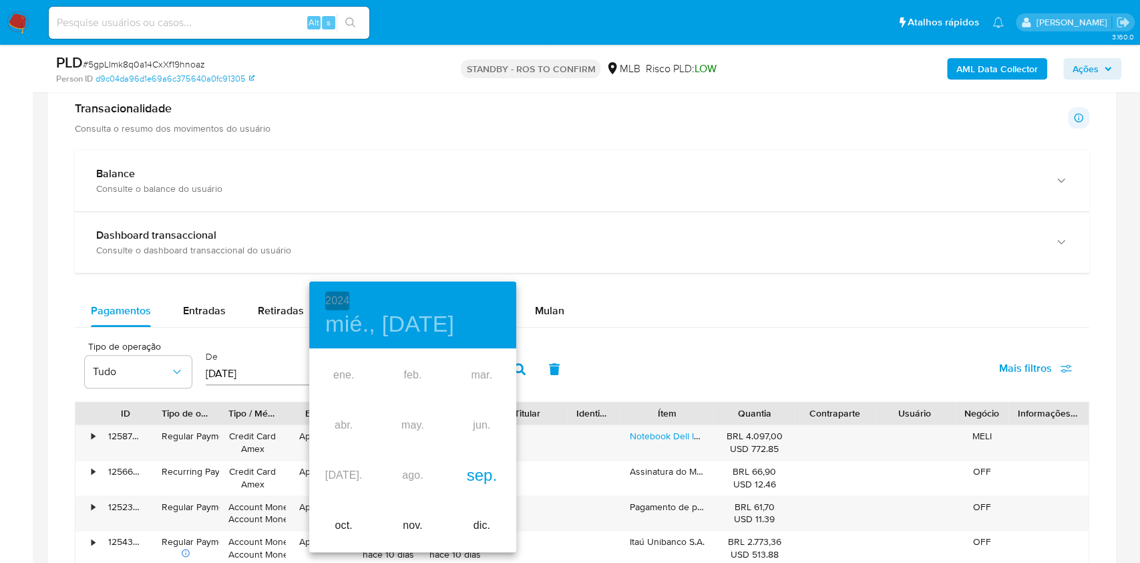
click at [333, 295] on h6 "2024" at bounding box center [337, 300] width 24 height 19
click at [420, 404] on div "2025" at bounding box center [412, 403] width 207 height 27
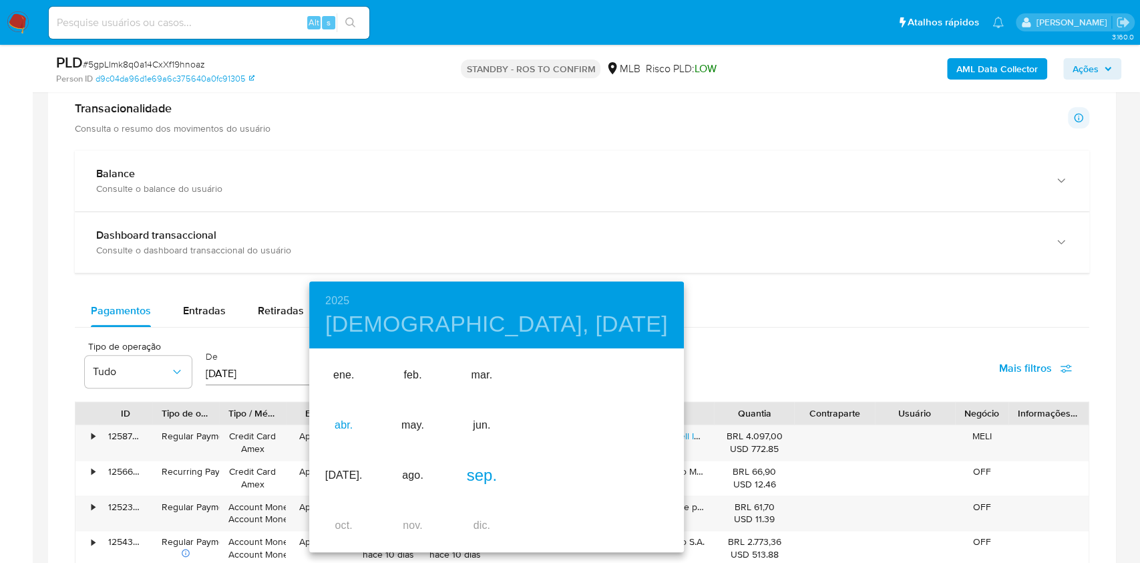
click at [347, 423] on div "abr." at bounding box center [343, 425] width 69 height 50
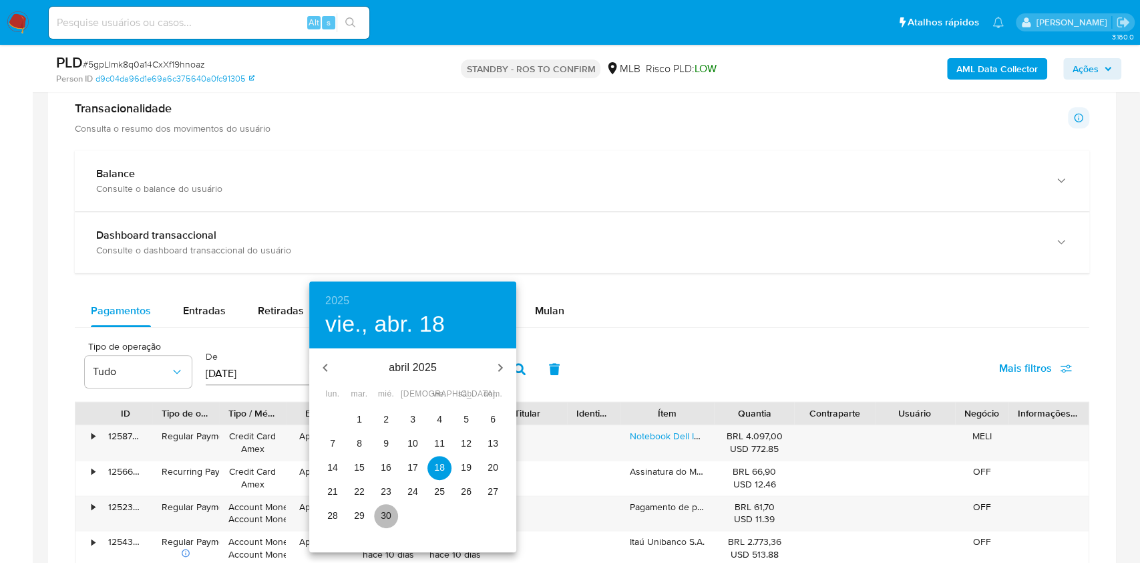
click at [390, 515] on p "30" at bounding box center [386, 514] width 11 height 13
type input "[DATE]"
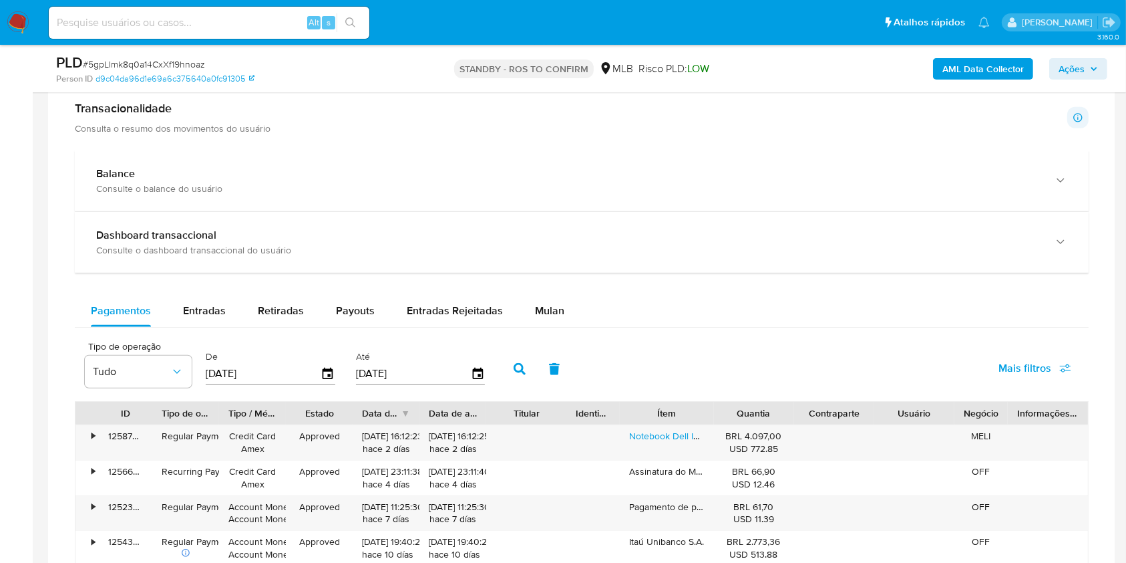
click at [273, 375] on input "[DATE]" at bounding box center [263, 373] width 115 height 21
click at [321, 377] on icon "button" at bounding box center [328, 373] width 23 height 23
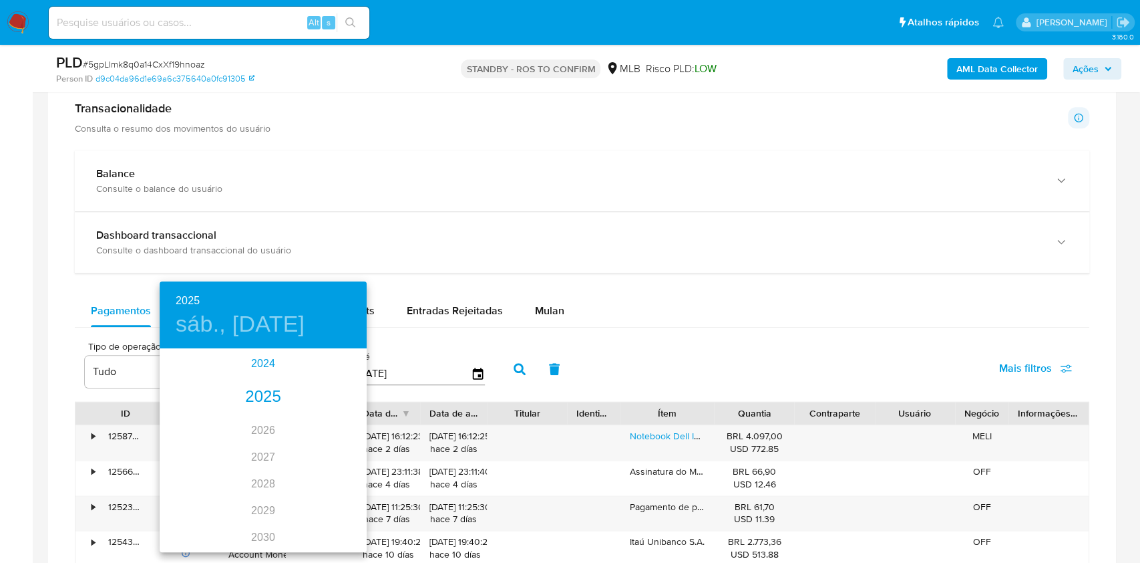
click at [259, 361] on div "2024" at bounding box center [263, 363] width 207 height 27
click at [332, 471] on div "sep." at bounding box center [332, 475] width 69 height 50
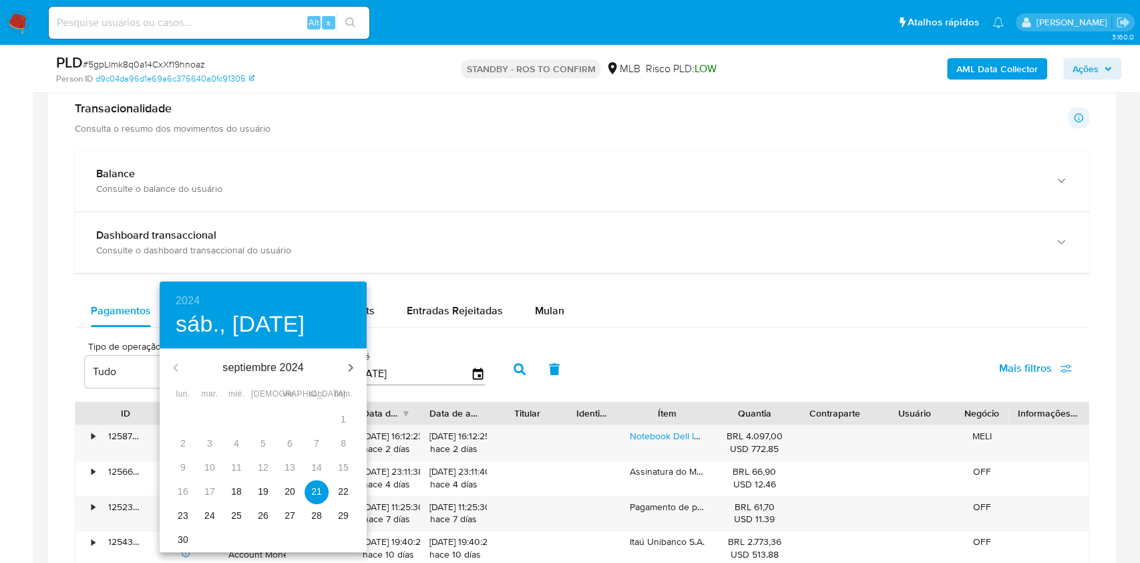
click at [237, 487] on p "18" at bounding box center [236, 490] width 11 height 13
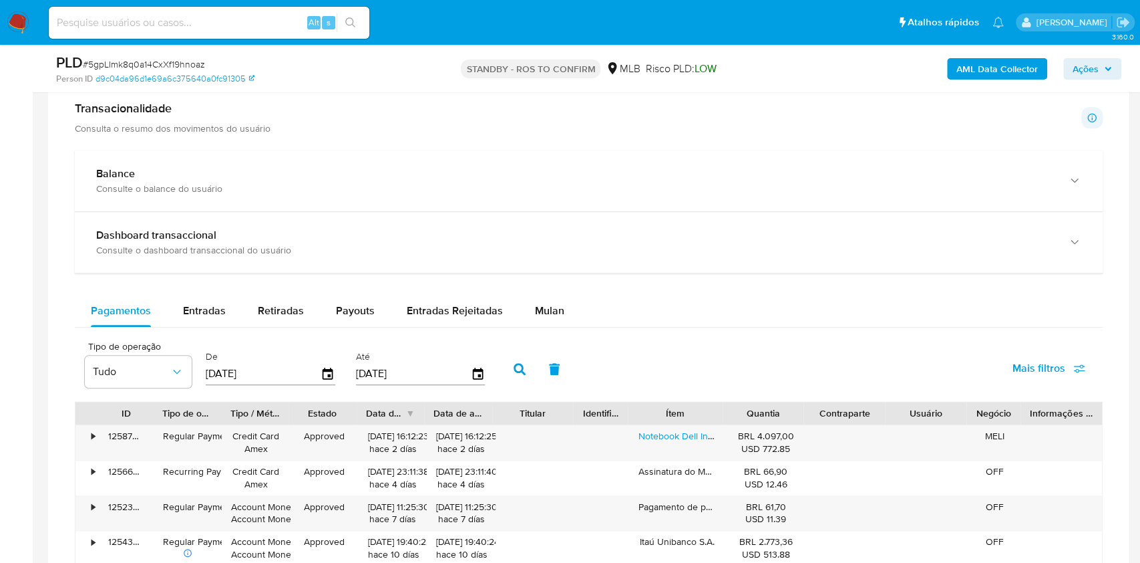
type input "[DATE]"
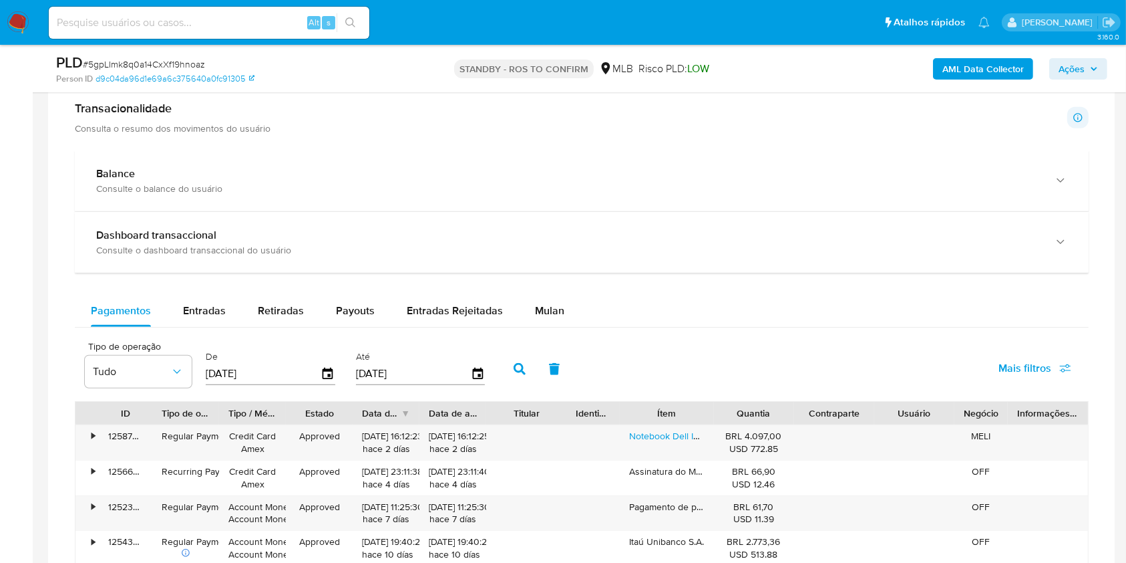
click at [518, 364] on icon "button" at bounding box center [520, 369] width 12 height 12
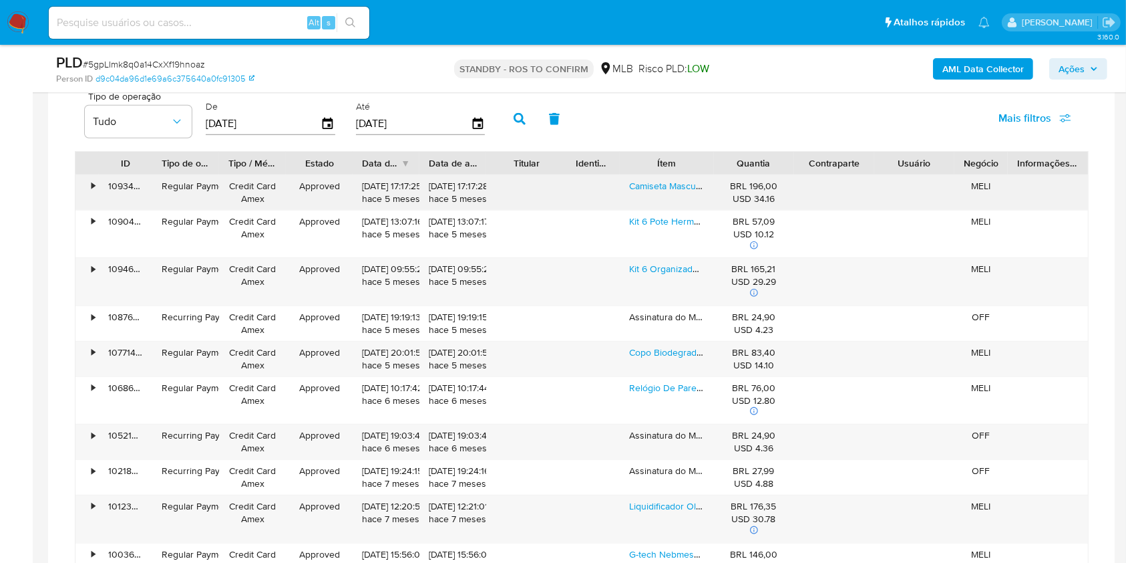
scroll to position [1336, 0]
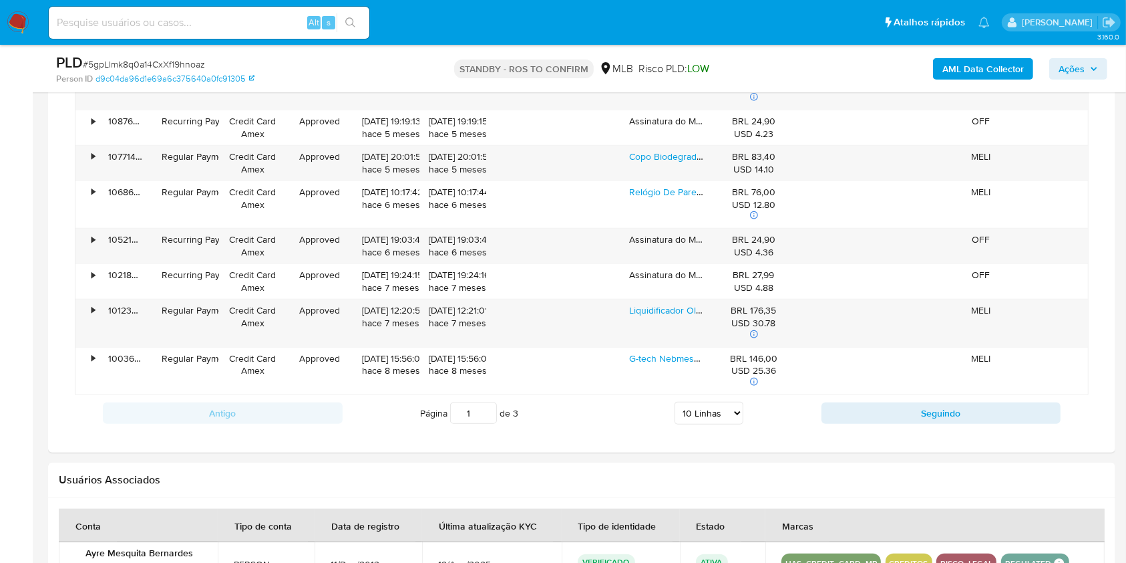
click at [732, 421] on select "5 Linhas 10 Linhas 20 Linhas 25 Linhas 50 Linhas 100 Linhas" at bounding box center [709, 413] width 69 height 23
select select "100"
click at [675, 402] on select "5 Linhas 10 Linhas 20 Linhas 25 Linhas 50 Linhas 100 Linhas" at bounding box center [709, 413] width 69 height 23
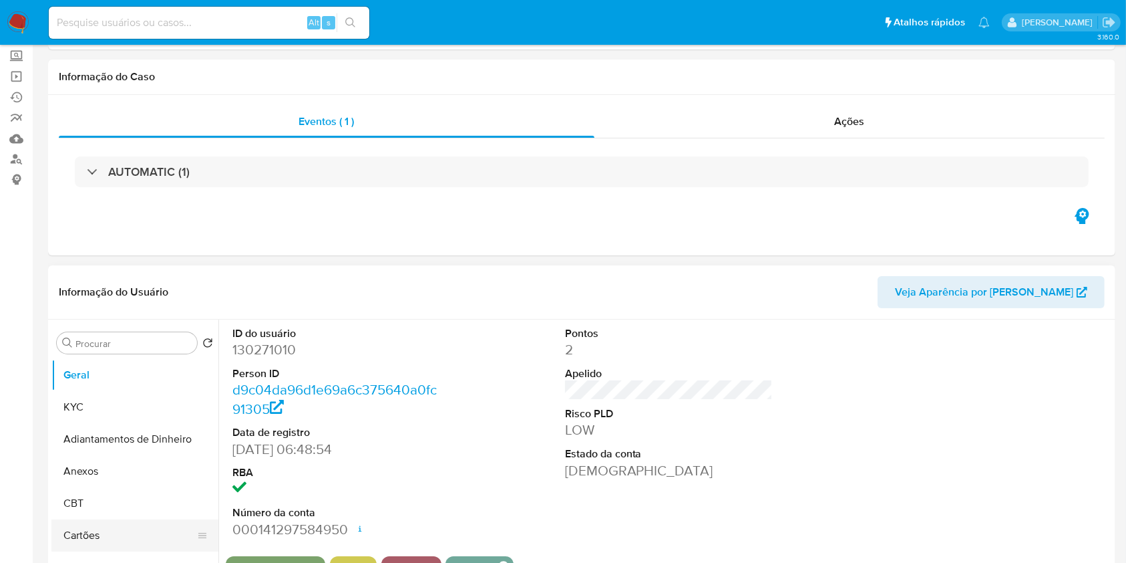
scroll to position [178, 0]
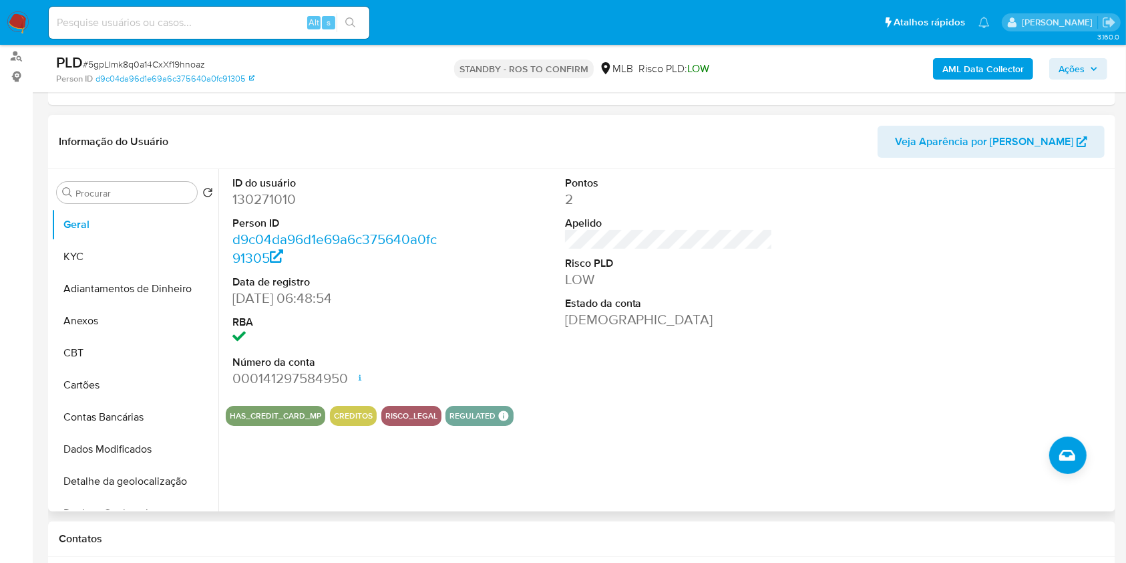
click at [114, 327] on button "Anexos" at bounding box center [134, 321] width 167 height 32
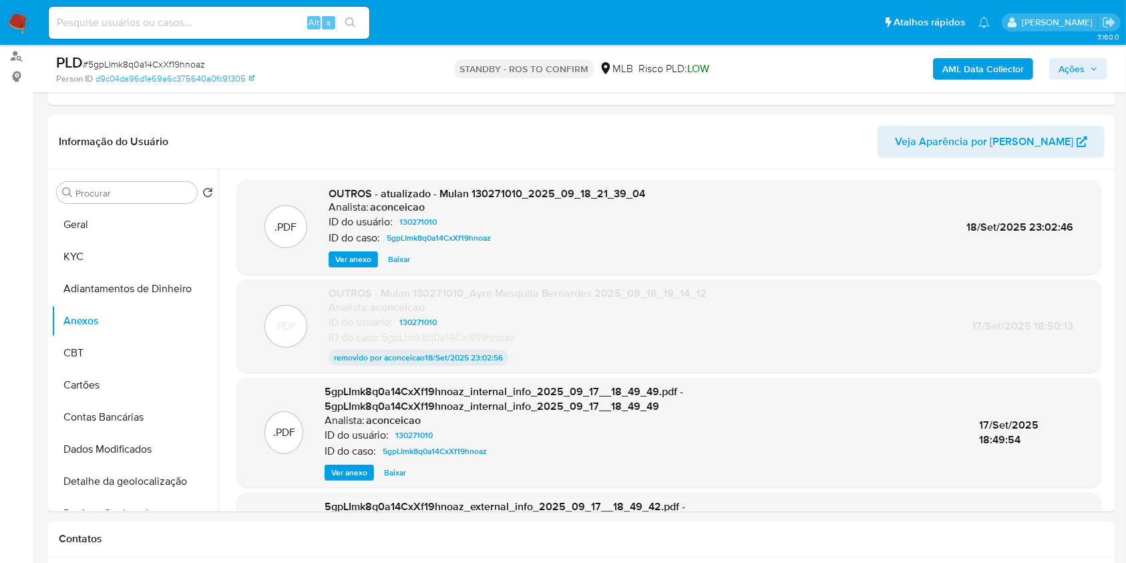
drag, startPoint x: 246, startPoint y: 21, endPoint x: 284, endPoint y: 19, distance: 38.1
click at [246, 22] on input at bounding box center [209, 22] width 321 height 17
paste input "gitXDCPUvkgNcEtSCBgRR1Yr"
type input "gitXDCPUvkgNcEtSCBgRR1Yr"
click at [350, 21] on icon "search-icon" at bounding box center [350, 22] width 11 height 11
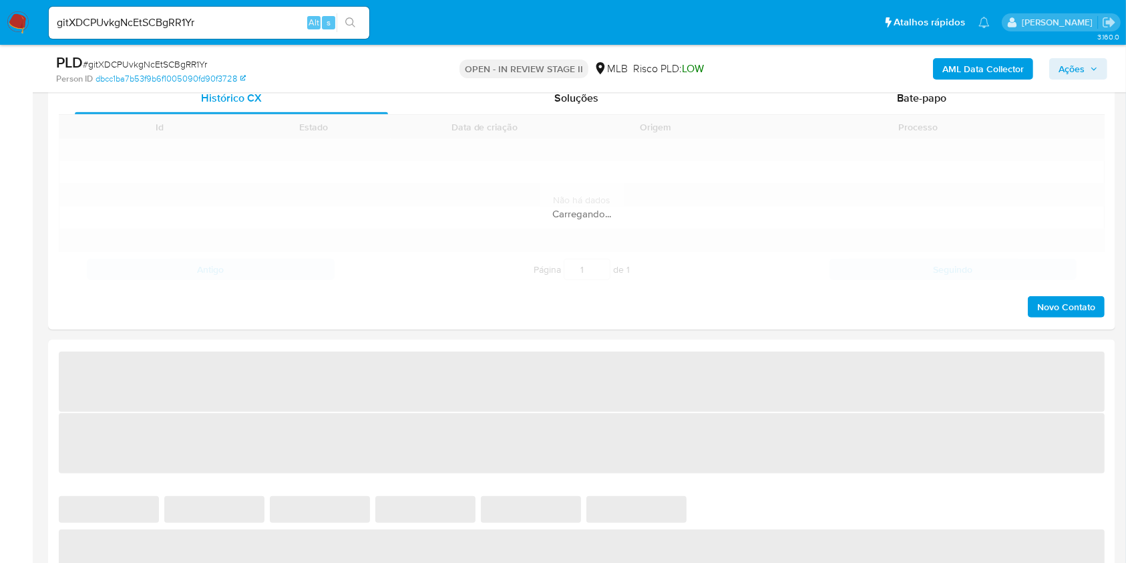
scroll to position [1069, 0]
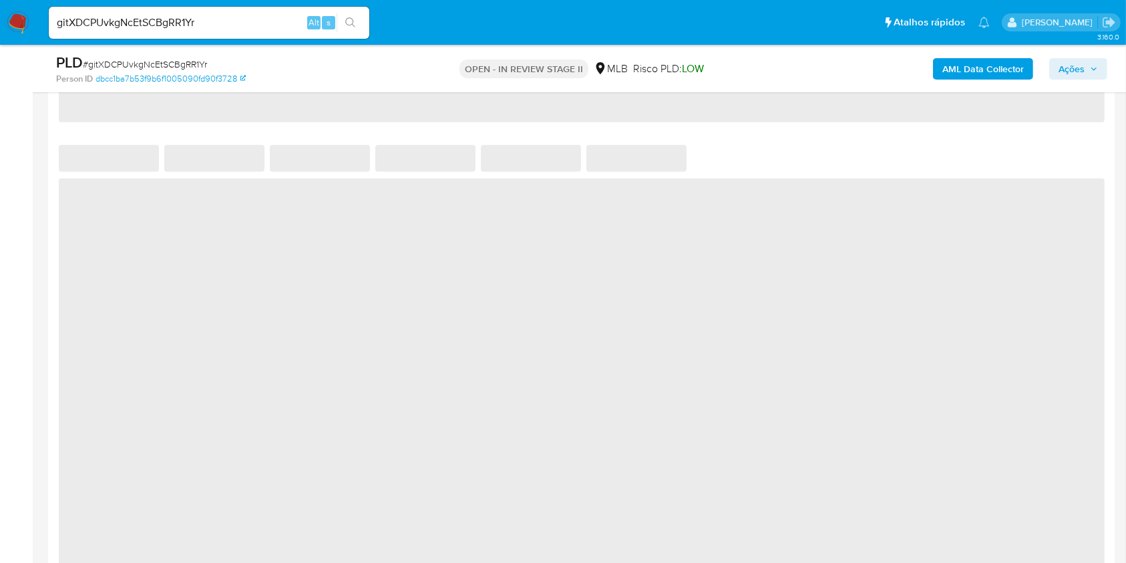
select select "10"
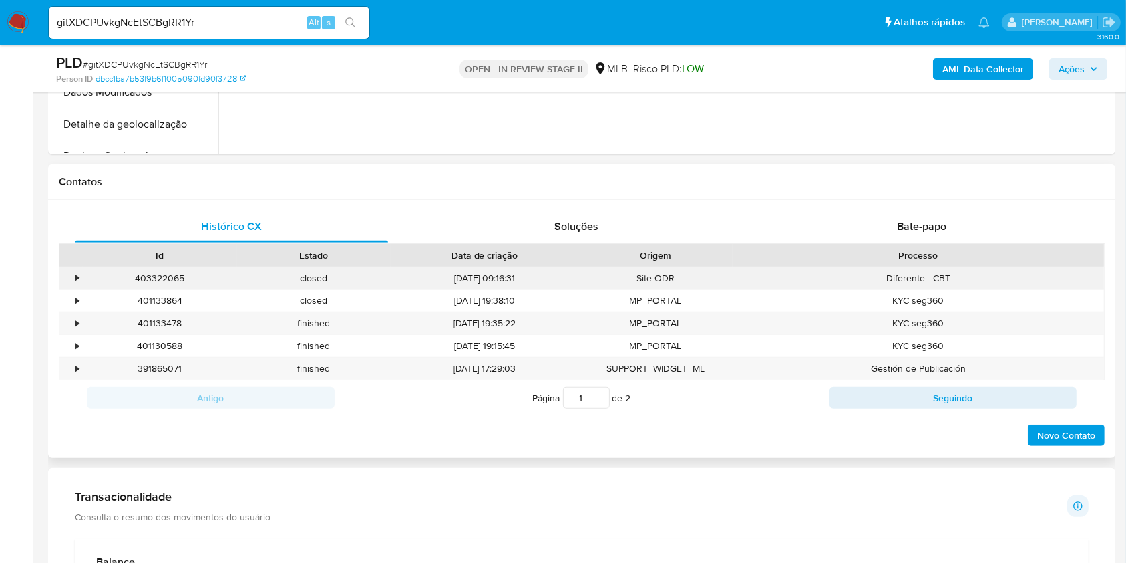
scroll to position [89, 0]
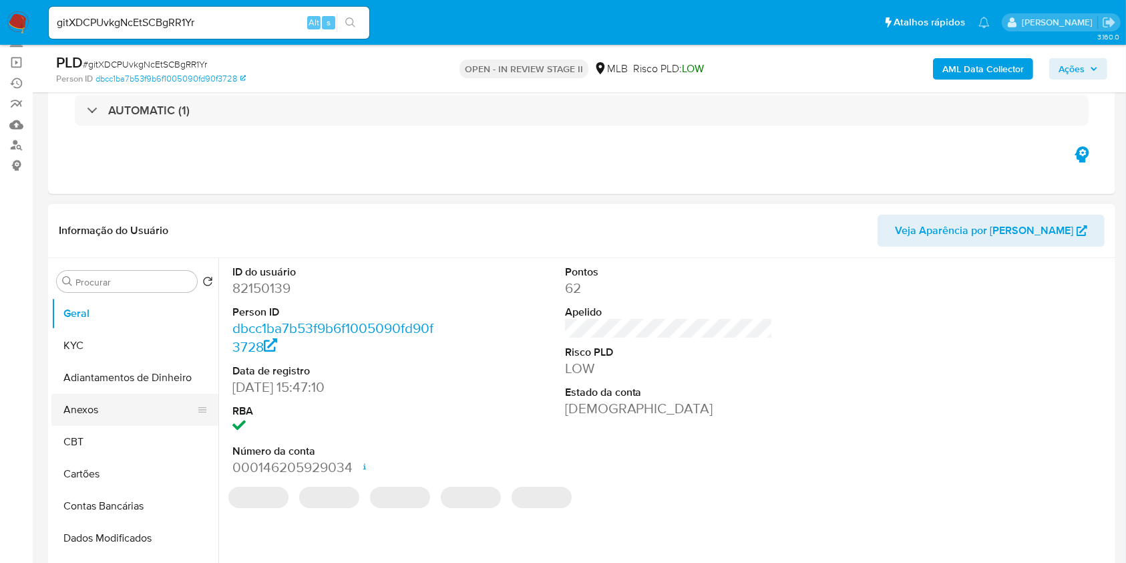
click at [138, 411] on button "Anexos" at bounding box center [129, 410] width 156 height 32
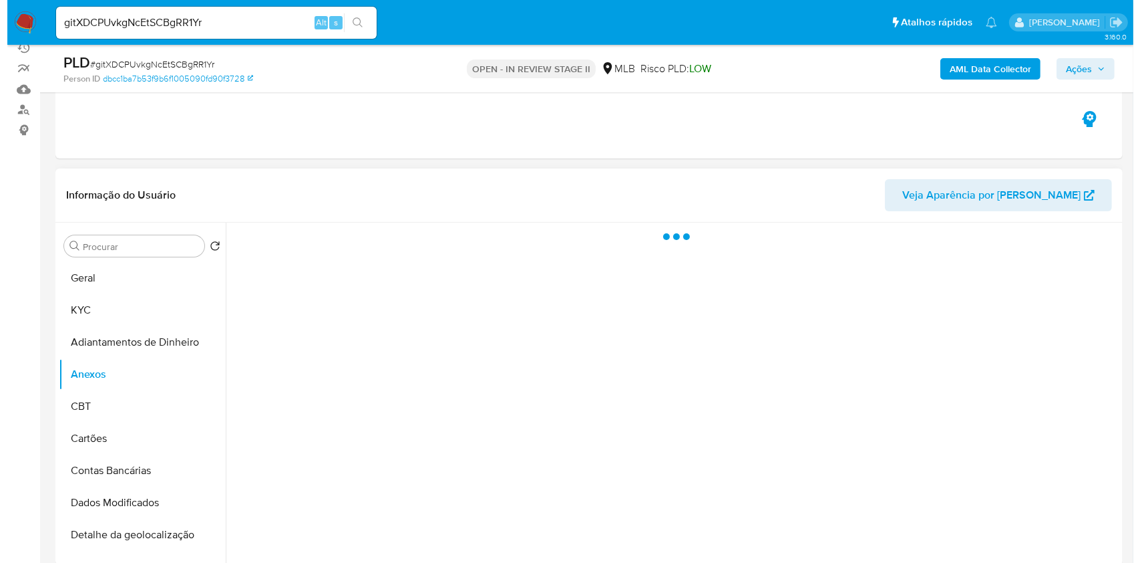
scroll to position [178, 0]
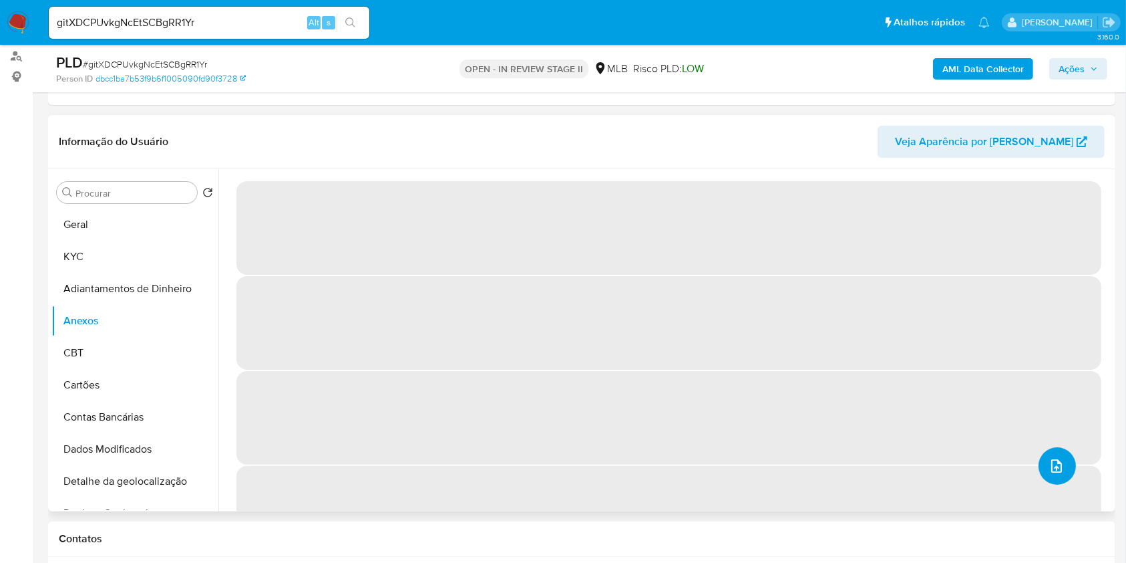
click at [1060, 460] on button "upload-file" at bounding box center [1057, 465] width 37 height 37
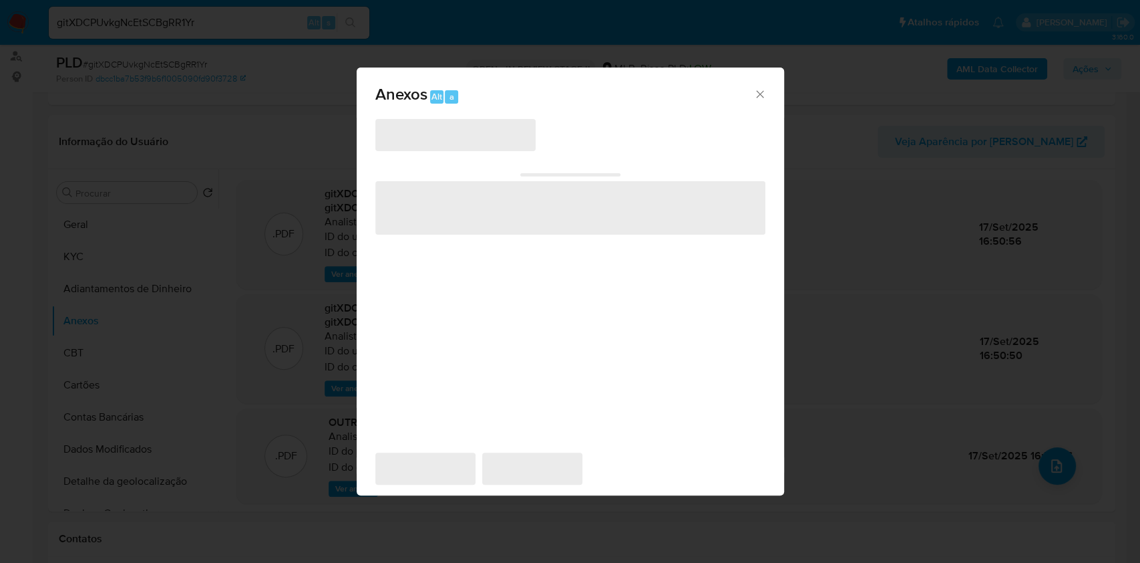
click at [534, 147] on div "‌ ‌ ‌ ‌ ‌" at bounding box center [570, 278] width 390 height 321
click at [532, 144] on span "‌" at bounding box center [455, 135] width 160 height 32
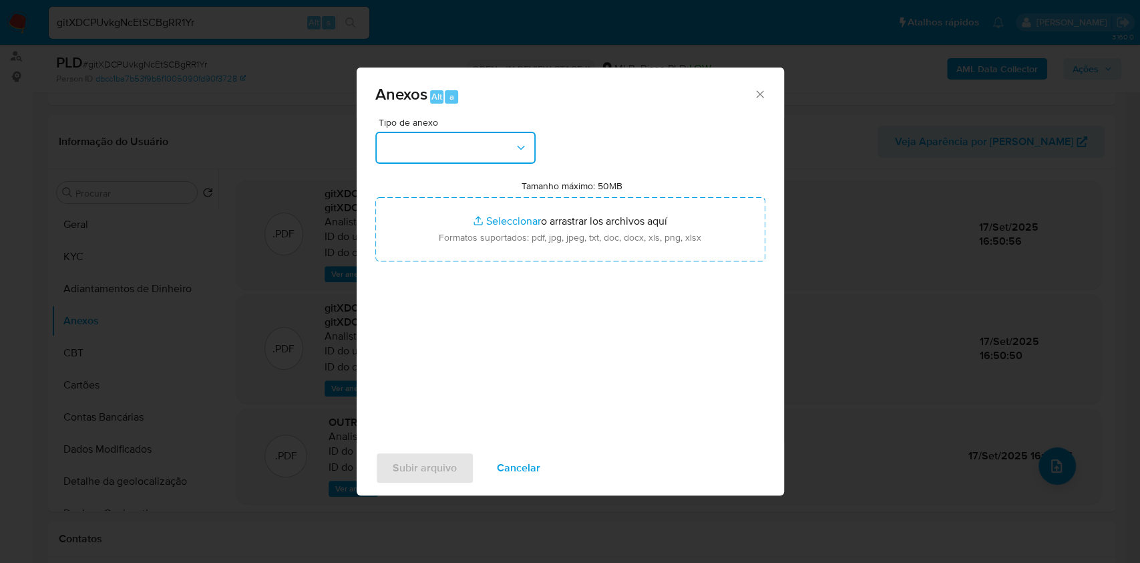
click at [522, 142] on icon "button" at bounding box center [520, 147] width 13 height 13
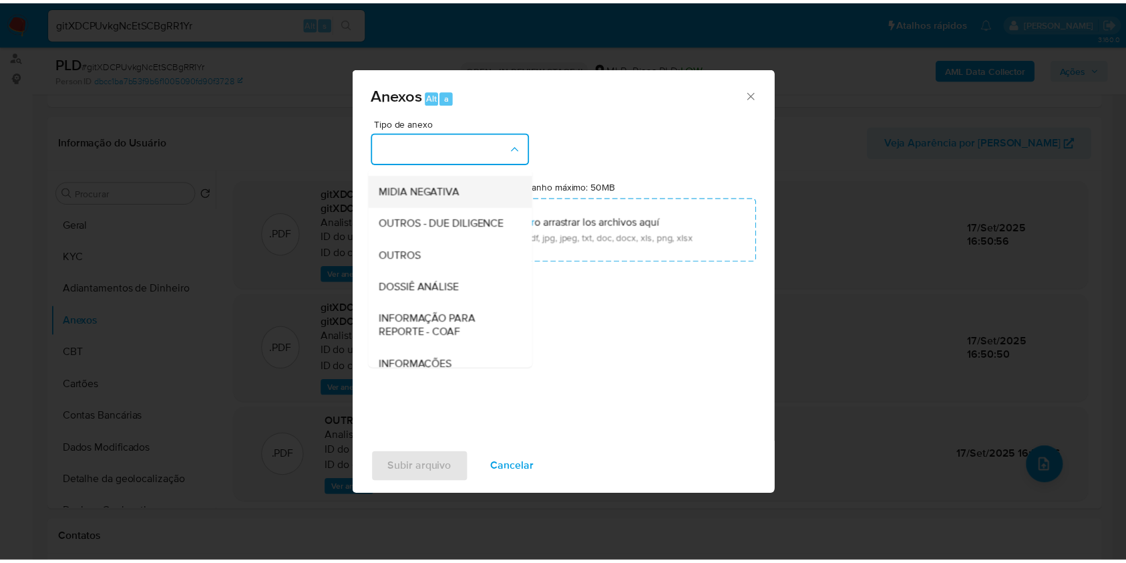
scroll to position [205, 0]
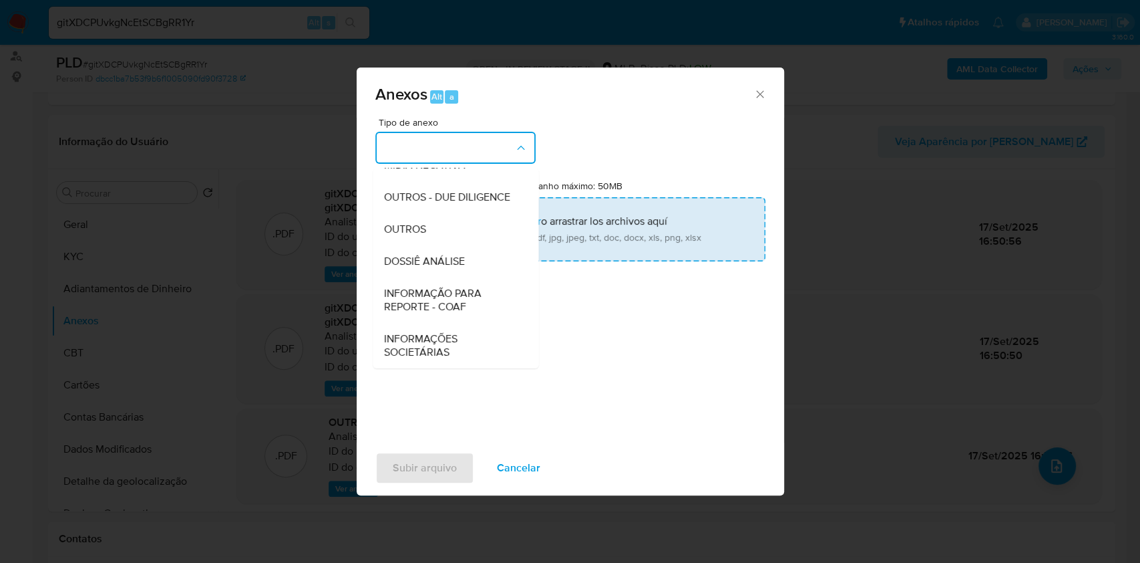
drag, startPoint x: 438, startPoint y: 224, endPoint x: 496, endPoint y: 207, distance: 60.0
click at [440, 224] on div "OUTROS" at bounding box center [451, 229] width 136 height 32
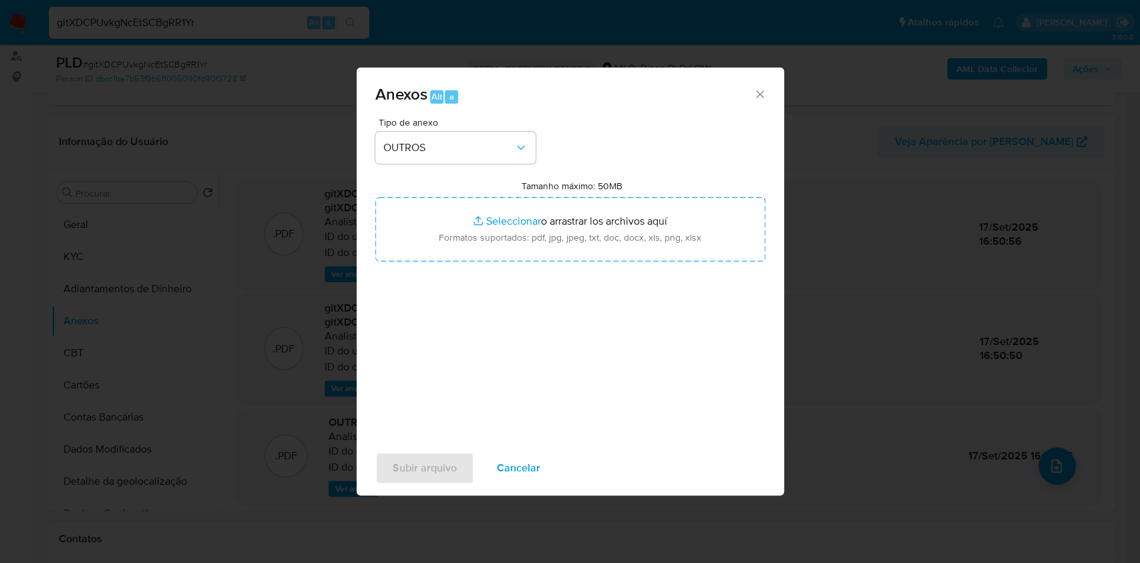
click at [754, 89] on icon "Cerrar" at bounding box center [760, 94] width 13 height 13
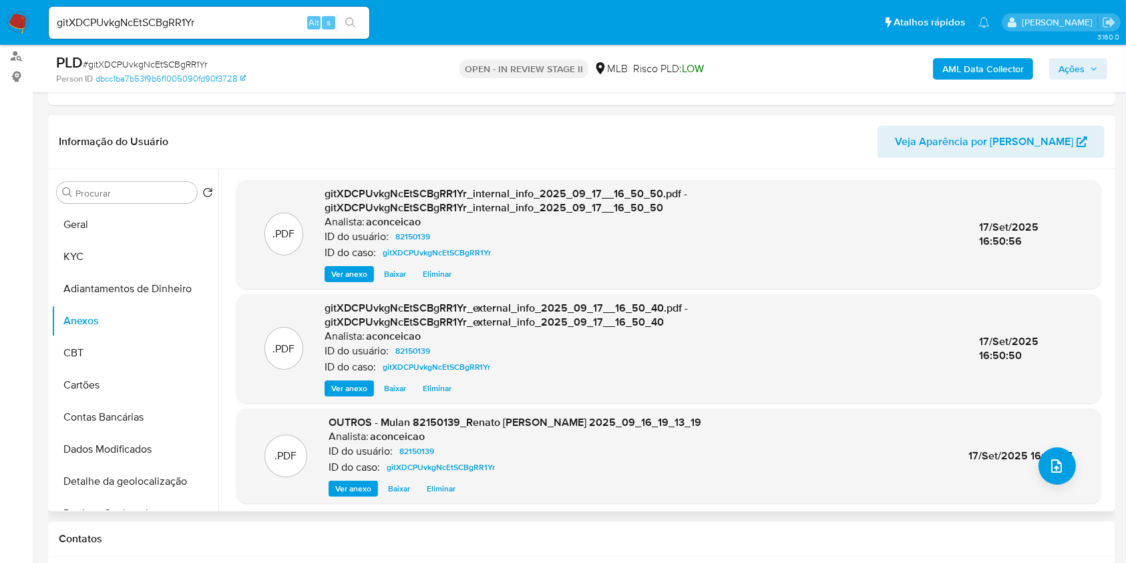
click at [445, 492] on span "Eliminar" at bounding box center [441, 488] width 29 height 13
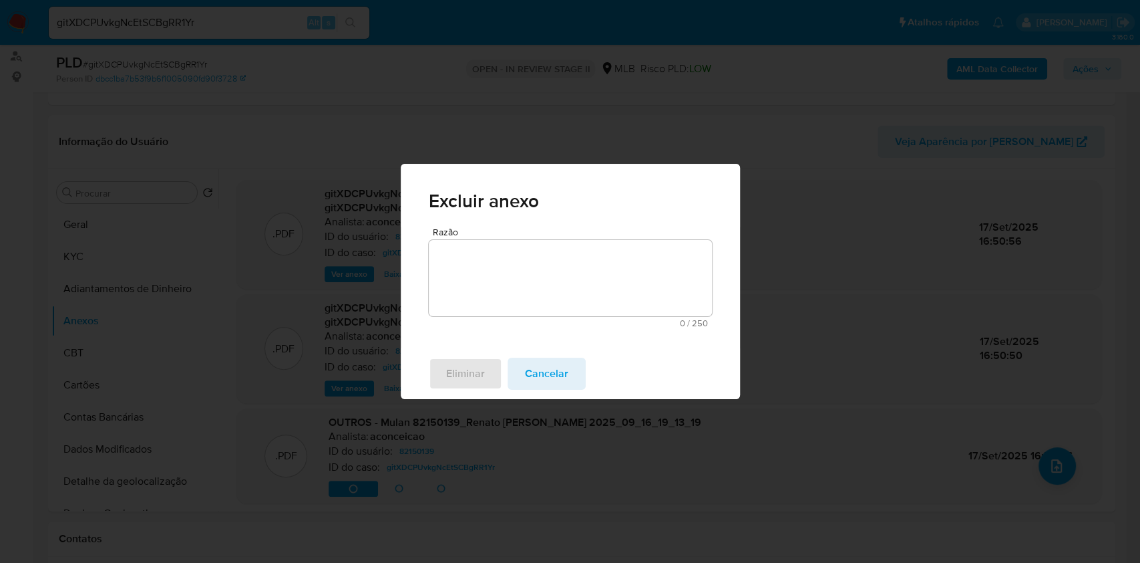
click at [528, 265] on textarea "Razão" at bounding box center [570, 278] width 283 height 76
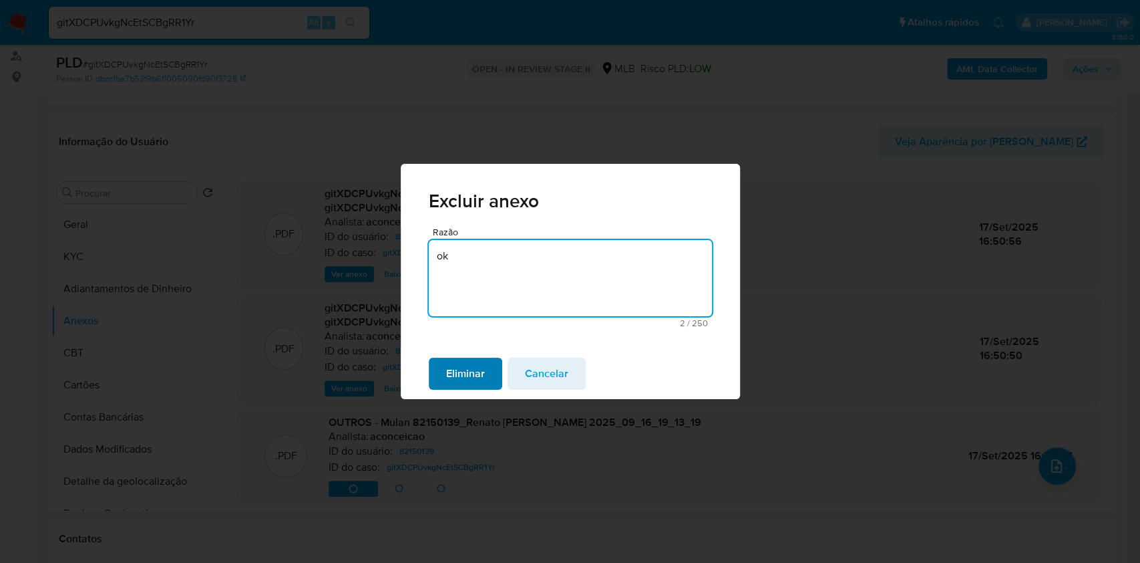
type textarea "ok"
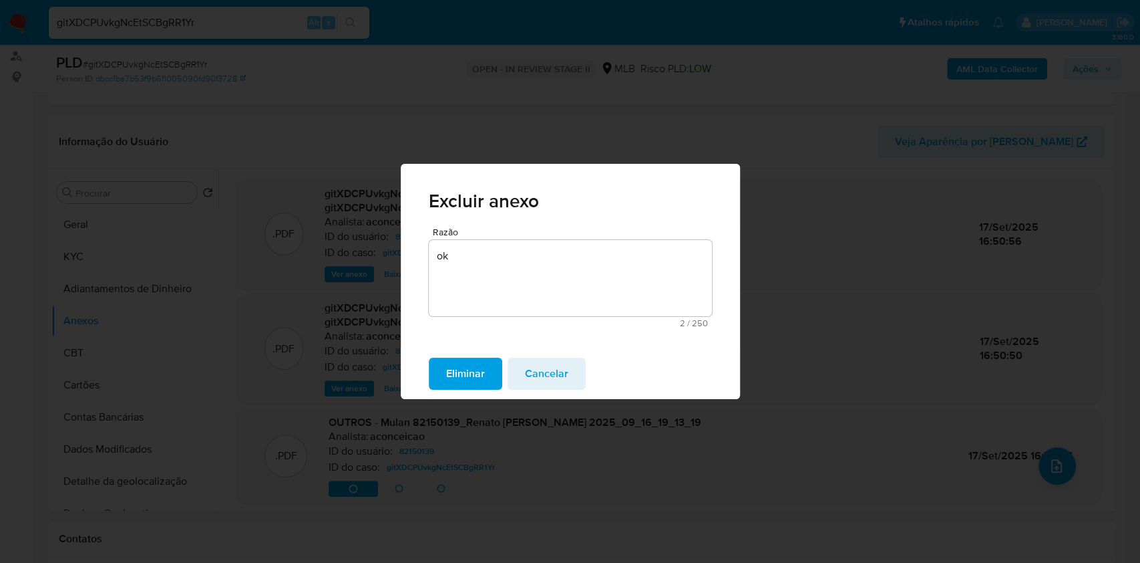
click at [457, 379] on span "Eliminar" at bounding box center [465, 373] width 39 height 29
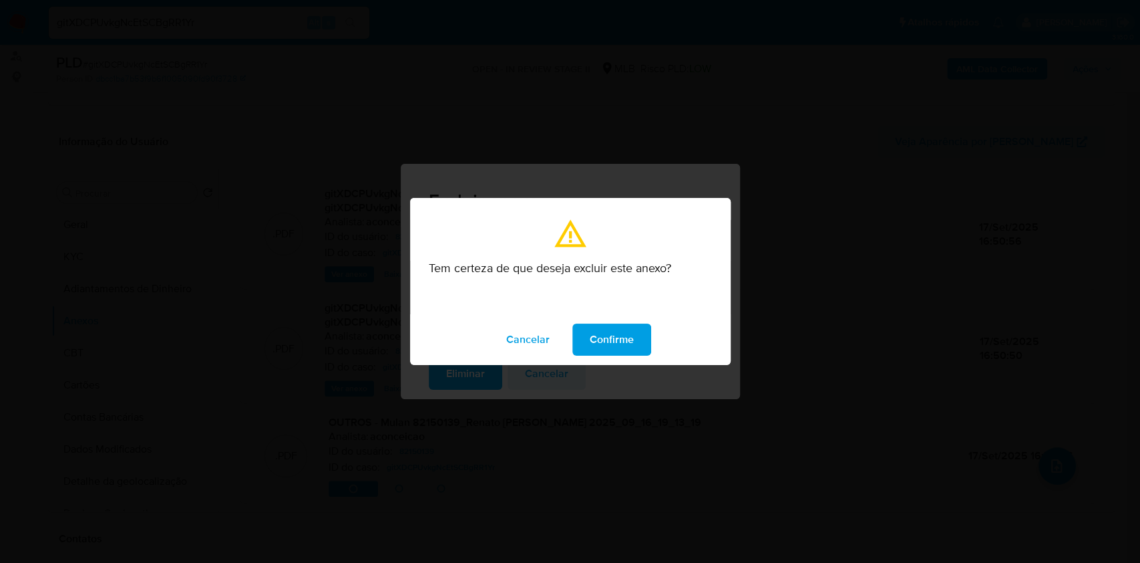
click at [609, 339] on span "Confirme" at bounding box center [612, 339] width 44 height 29
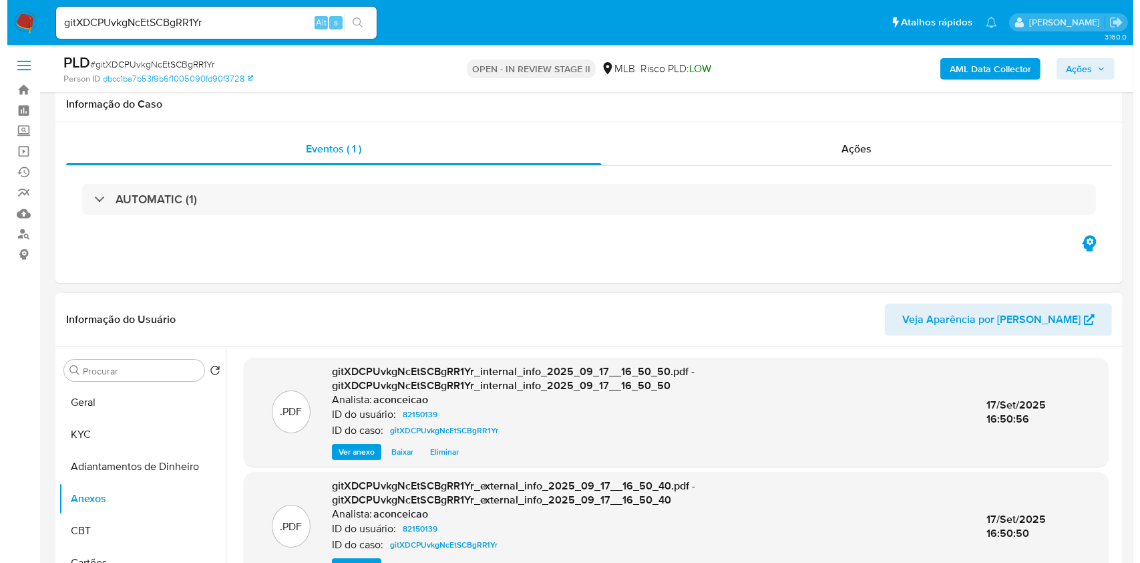
scroll to position [178, 0]
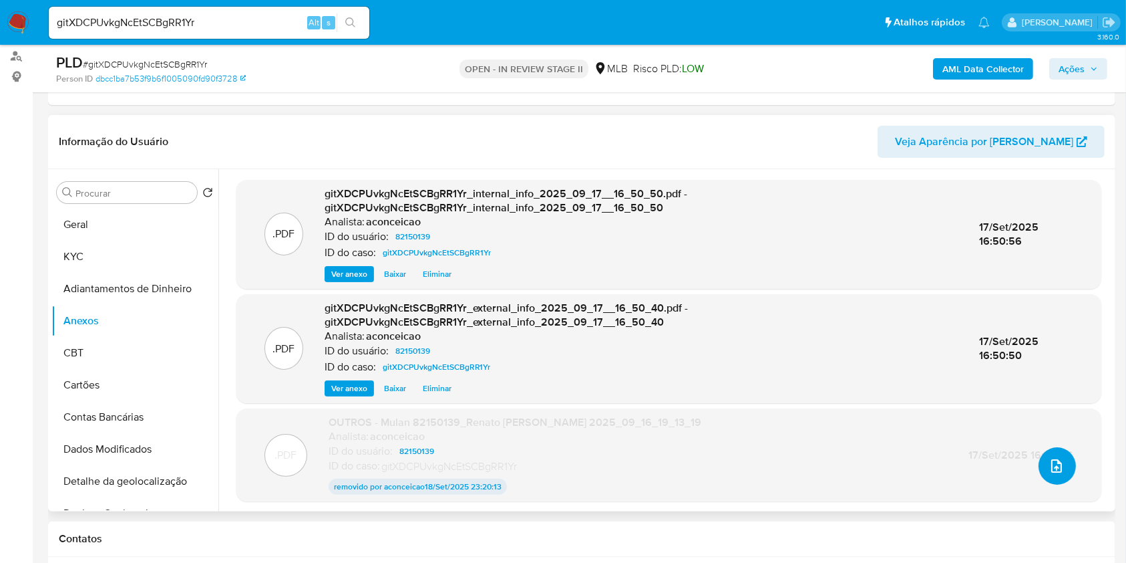
click at [1062, 463] on button "upload-file" at bounding box center [1057, 465] width 37 height 37
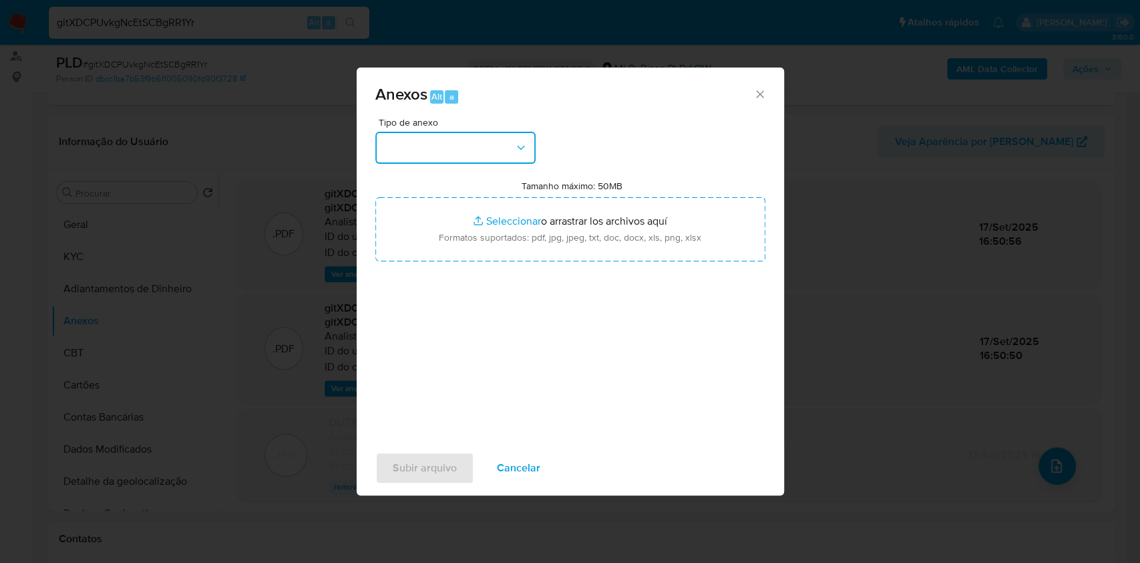
drag, startPoint x: 489, startPoint y: 149, endPoint x: 488, endPoint y: 166, distance: 16.7
click at [488, 150] on button "button" at bounding box center [455, 148] width 160 height 32
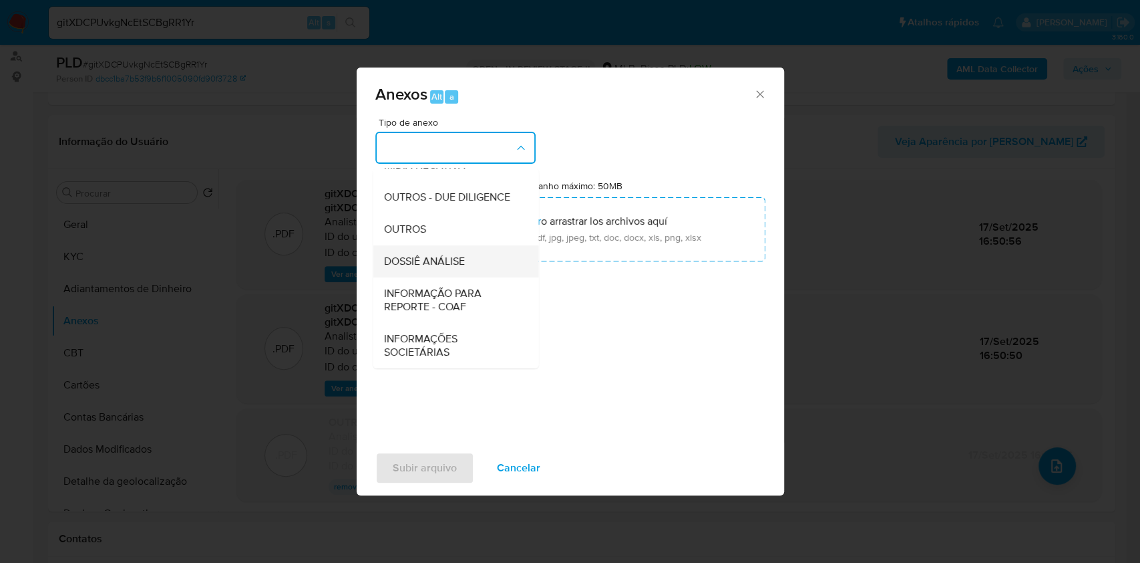
scroll to position [205, 0]
drag, startPoint x: 430, startPoint y: 224, endPoint x: 791, endPoint y: 125, distance: 374.9
click at [440, 223] on div "OUTROS" at bounding box center [451, 229] width 136 height 32
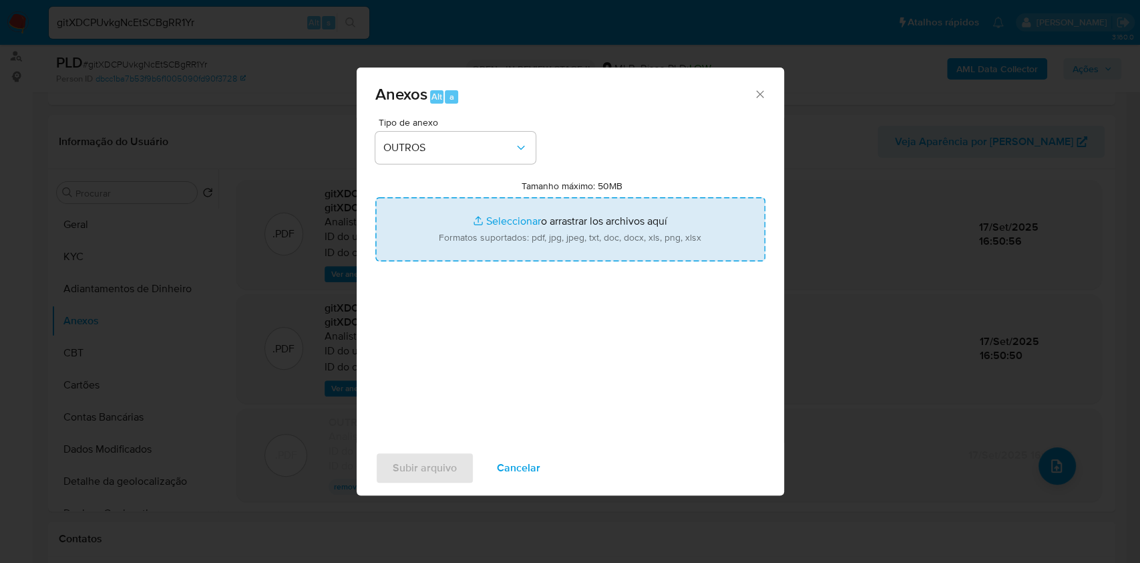
type input "C:\fakepath\atualizados Mulan 82150139_2025_09_18_21_43_14.pdf"
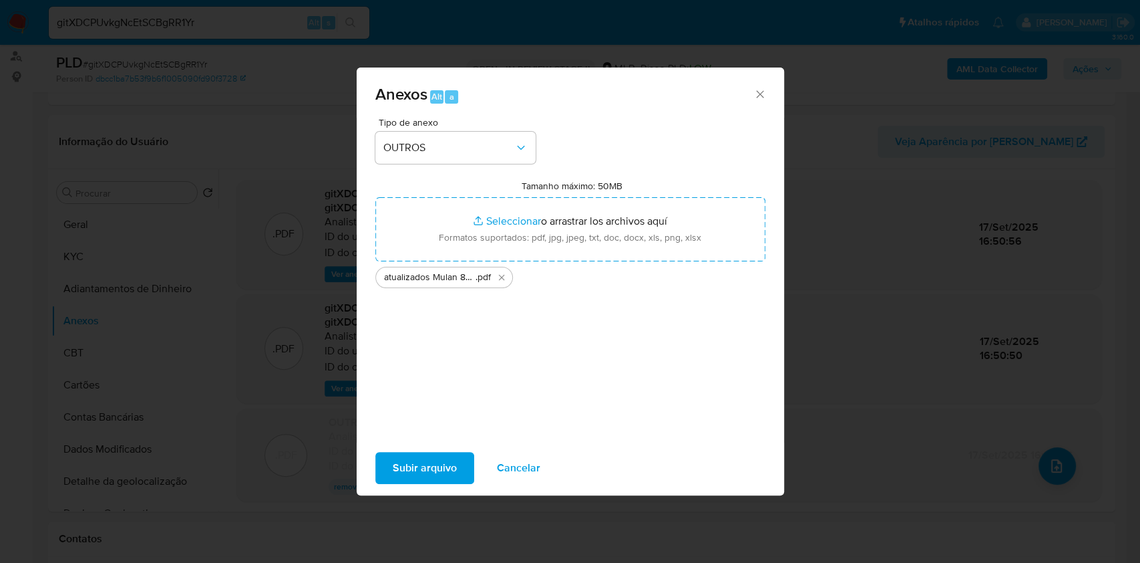
click at [438, 466] on span "Subir arquivo" at bounding box center [425, 467] width 64 height 29
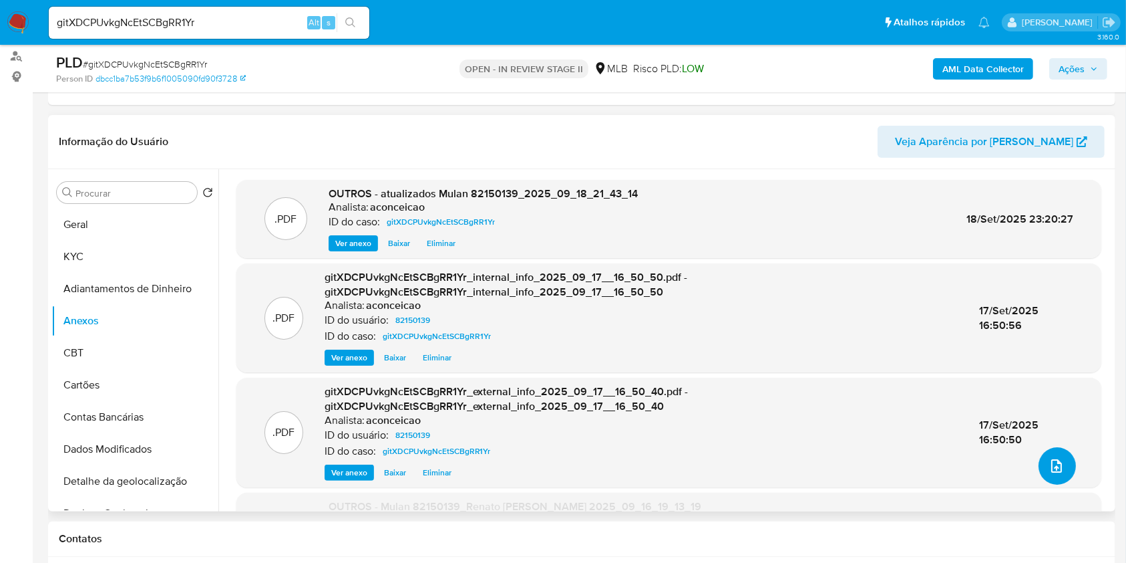
click at [1058, 461] on icon "upload-file" at bounding box center [1057, 466] width 16 height 16
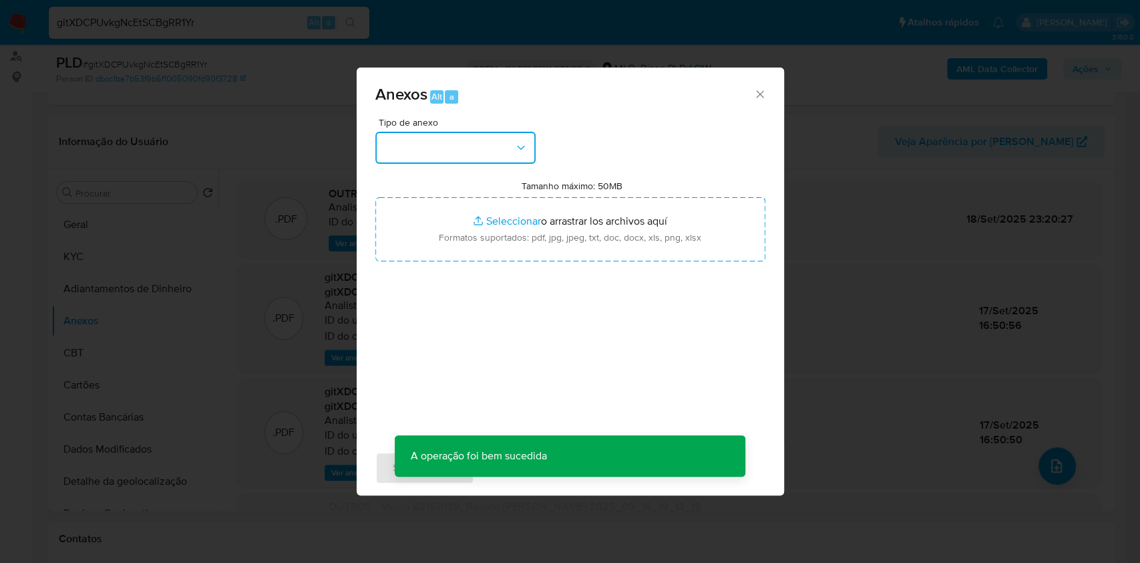
click at [483, 156] on button "button" at bounding box center [455, 148] width 160 height 32
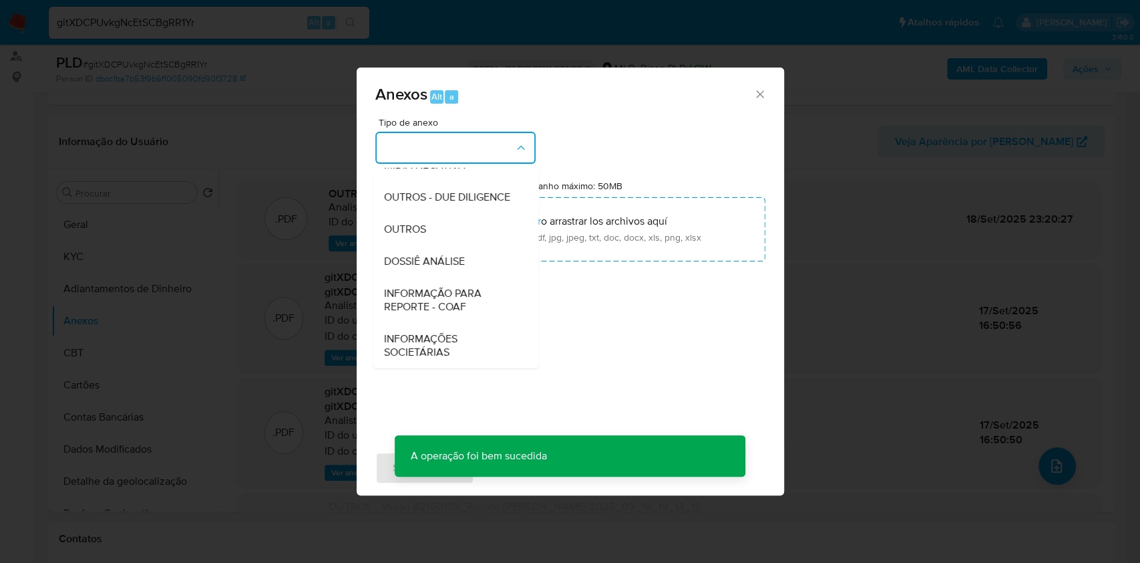
drag, startPoint x: 436, startPoint y: 232, endPoint x: 716, endPoint y: 148, distance: 292.1
click at [437, 232] on div "OUTROS" at bounding box center [451, 229] width 136 height 32
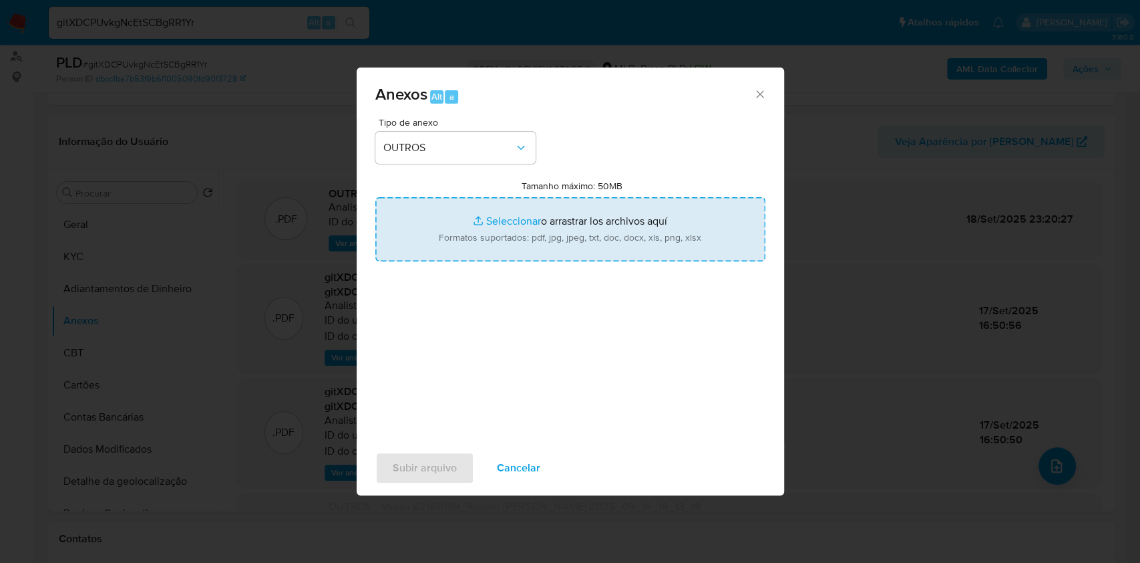
type input "C:\fakepath\SAR - XXXXX - CPF 15143606837 - [PERSON_NAME] [PERSON_NAME].pdf"
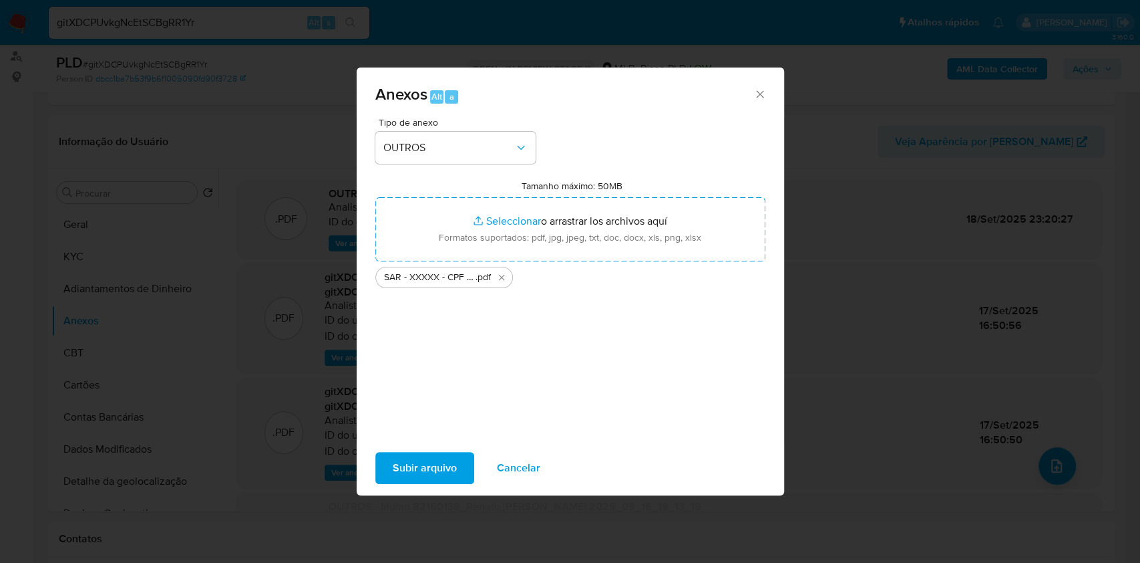
click at [447, 469] on span "Subir arquivo" at bounding box center [425, 467] width 64 height 29
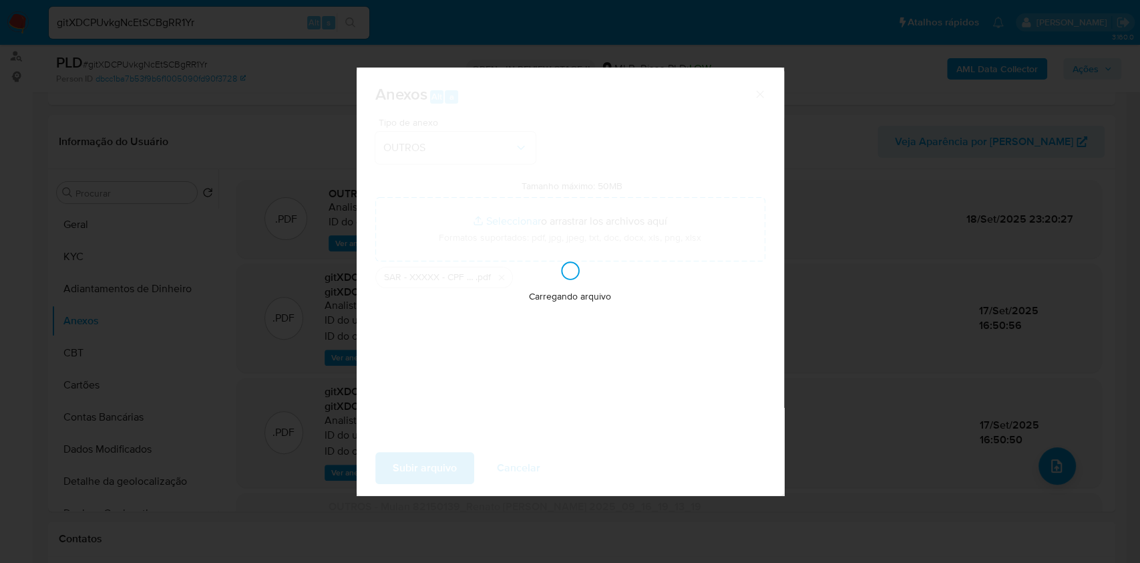
click at [1138, 201] on div "Anexos Alt a Tipo de anexo OUTROS Tamanho máximo: 50MB Seleccionar archivos Sel…" at bounding box center [570, 281] width 1140 height 563
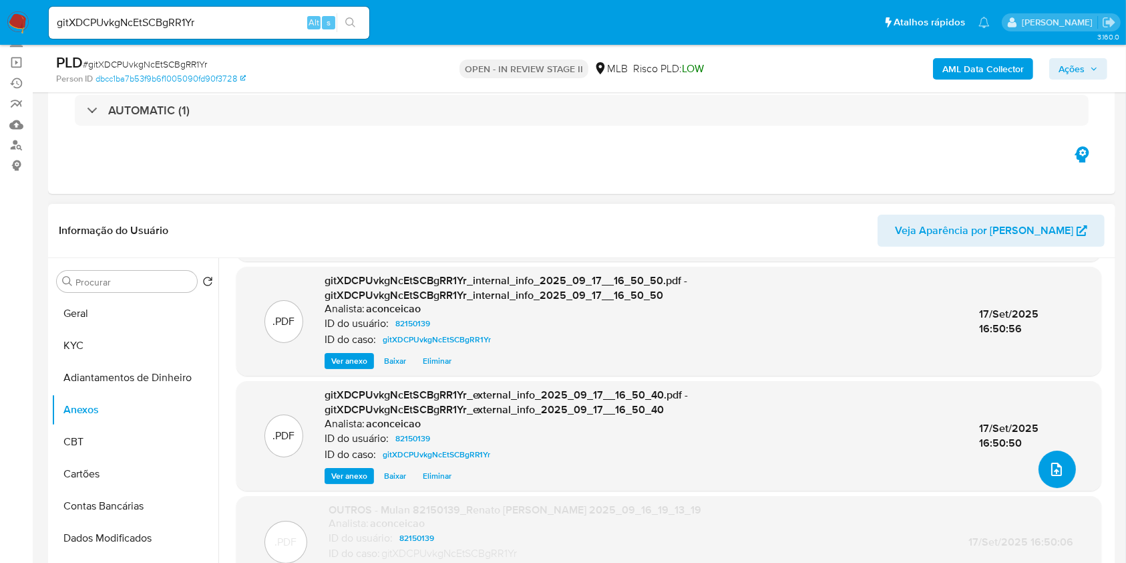
scroll to position [71, 0]
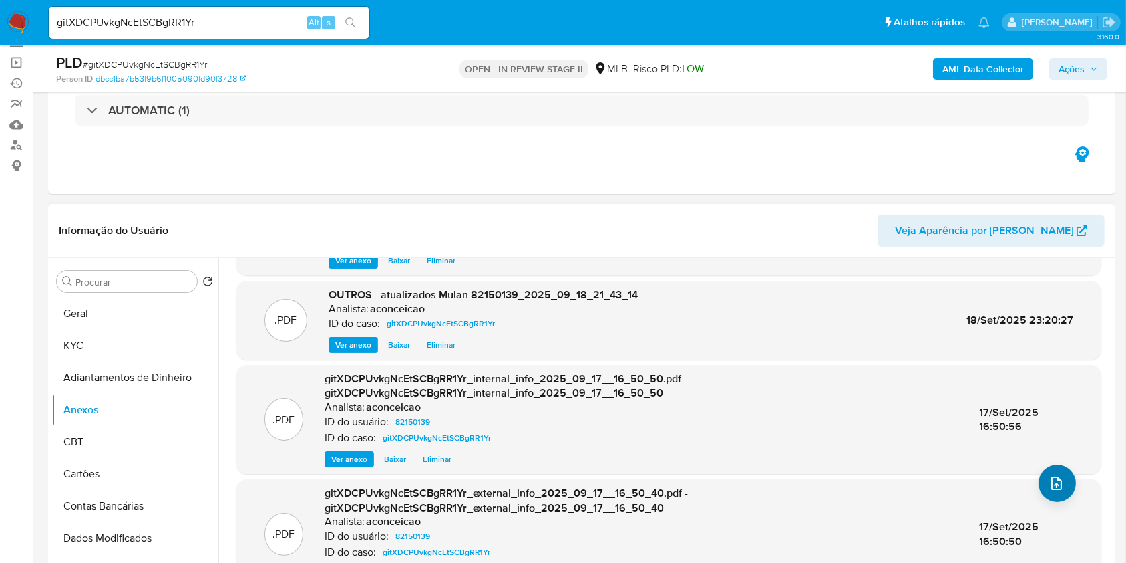
click at [1044, 464] on div ".PDF gitXDCPUvkgNcEtSCBgRR1Yr_internal_info_2025_09_17__16_50_50.pdf - gitXDCPU…" at bounding box center [669, 419] width 852 height 96
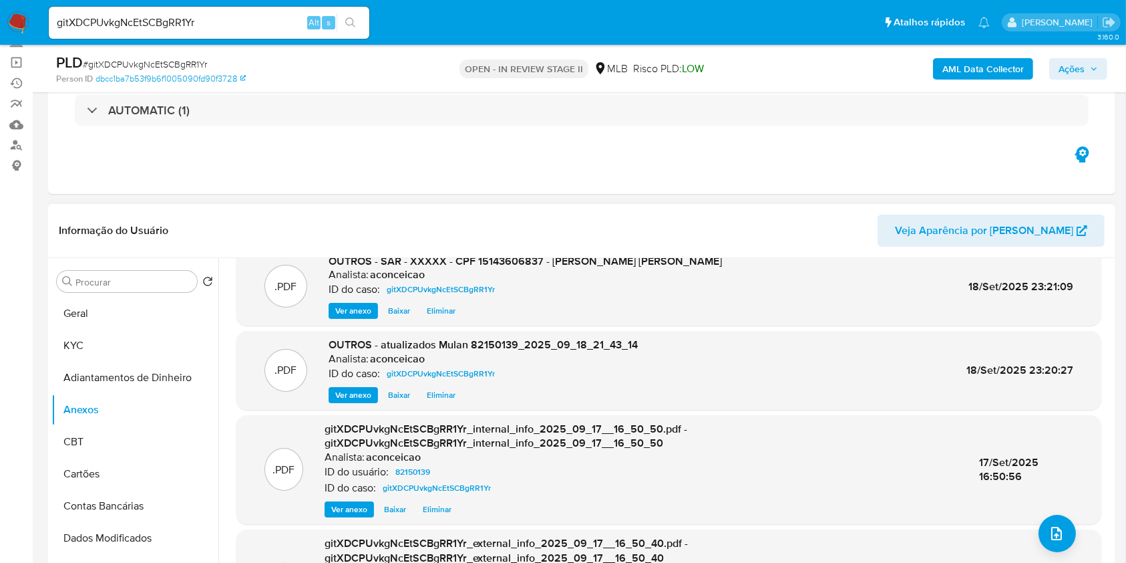
scroll to position [0, 0]
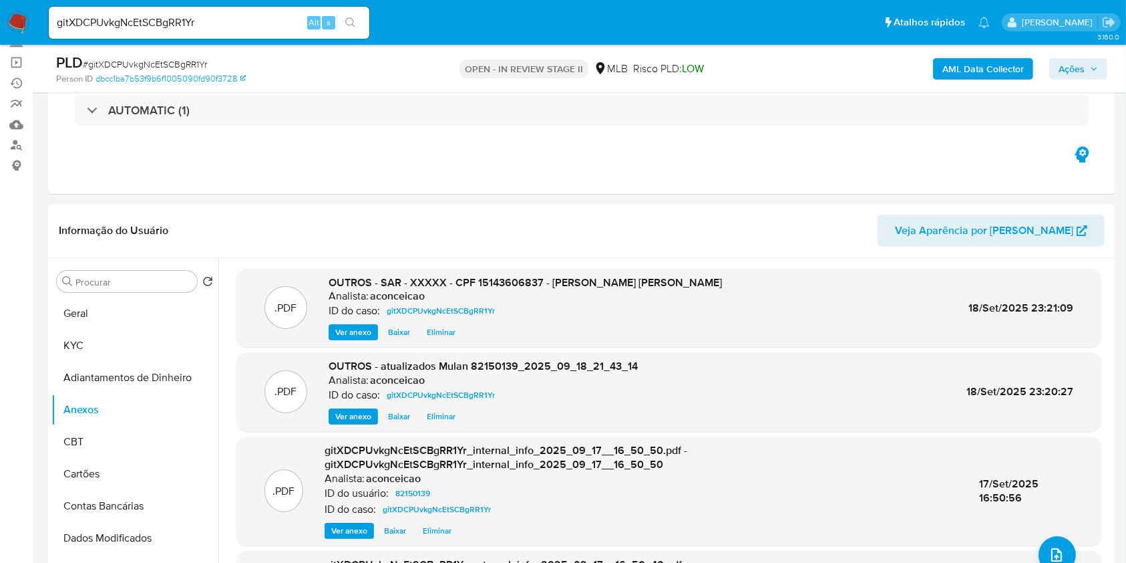
click at [1078, 79] on div "AML Data Collector Ações" at bounding box center [934, 68] width 347 height 31
click at [1073, 72] on span "Ações" at bounding box center [1072, 68] width 26 height 21
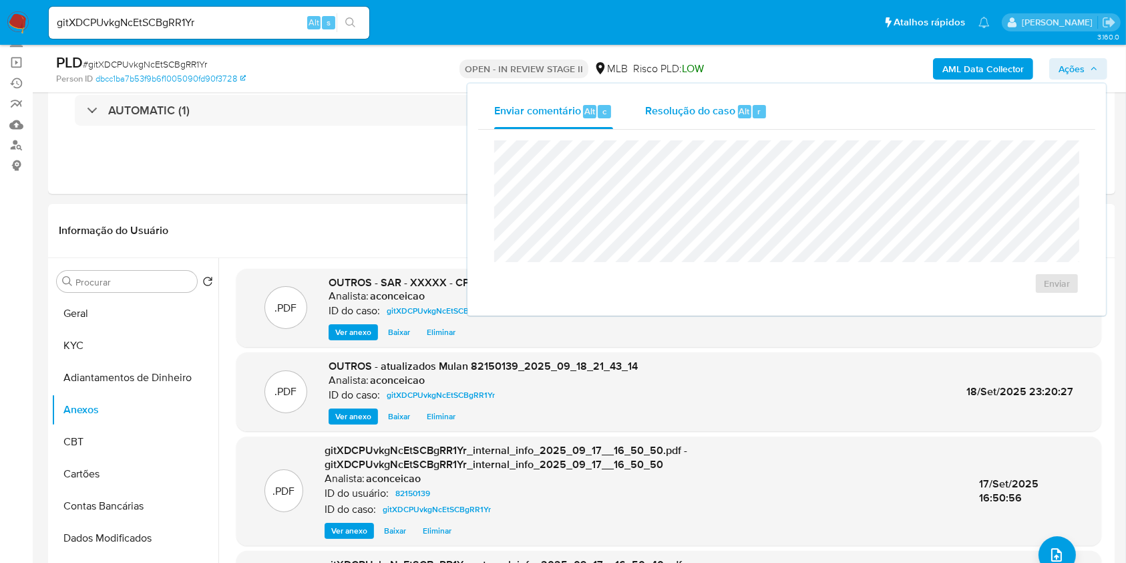
click at [734, 115] on div "Resolução do caso Alt r" at bounding box center [706, 111] width 122 height 35
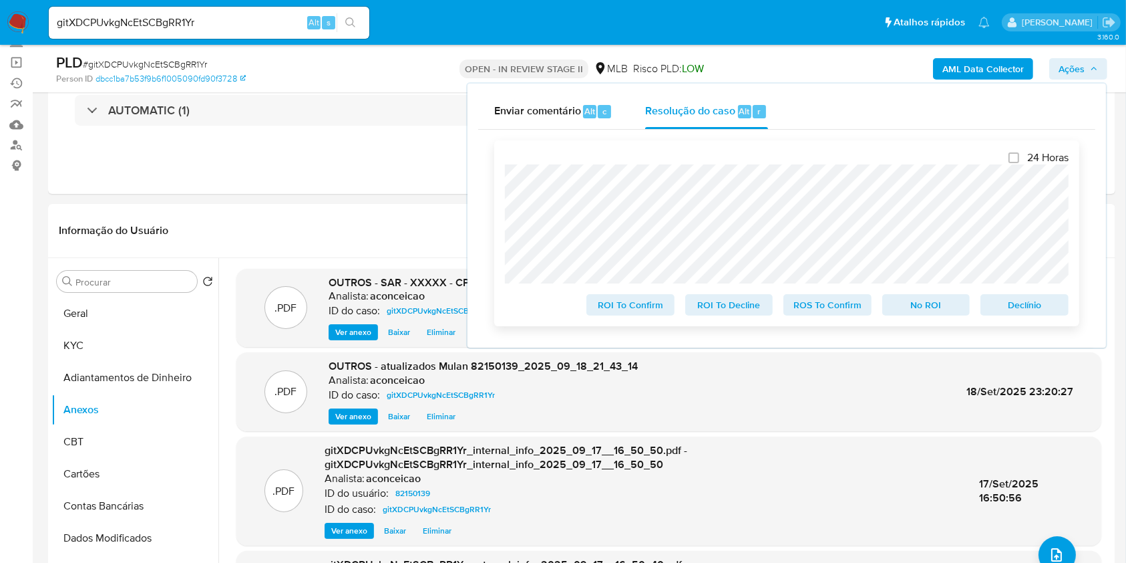
click at [816, 305] on span "ROS To Confirm" at bounding box center [827, 304] width 69 height 19
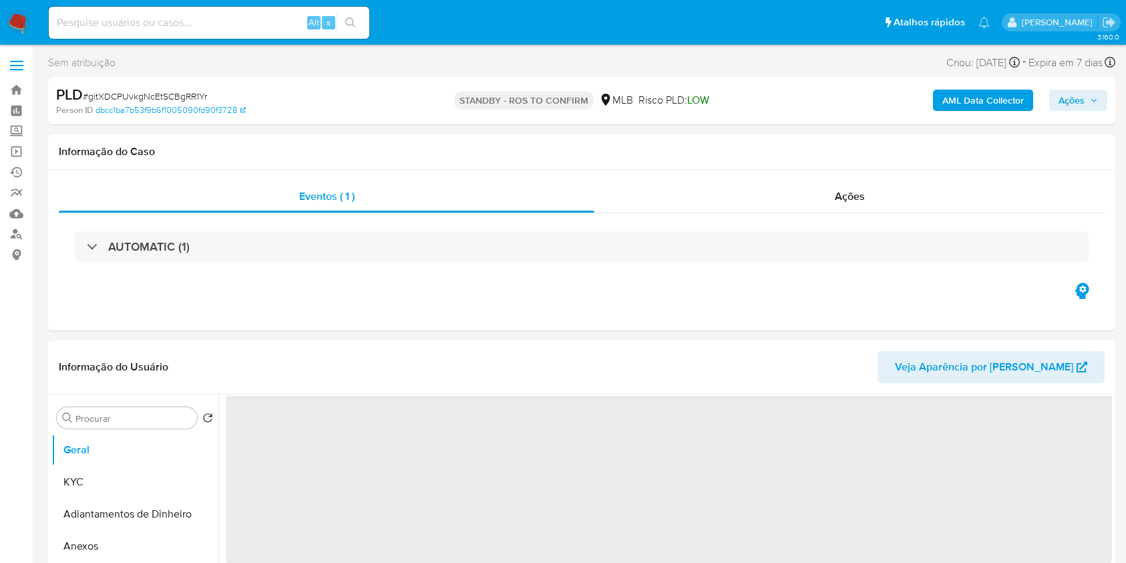
select select "10"
